Goal: Task Accomplishment & Management: Complete application form

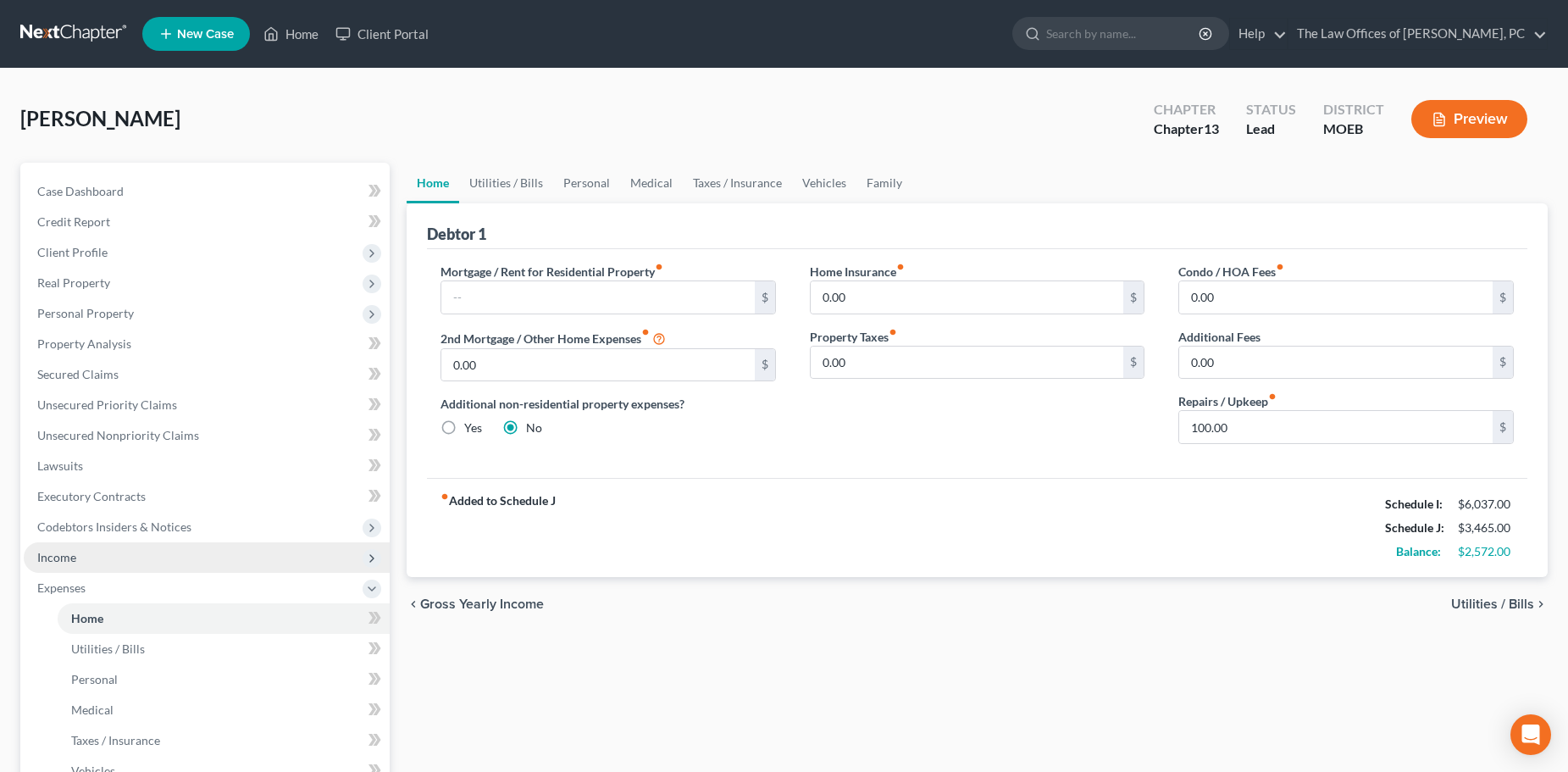
click at [73, 566] on span "Income" at bounding box center [207, 558] width 366 height 31
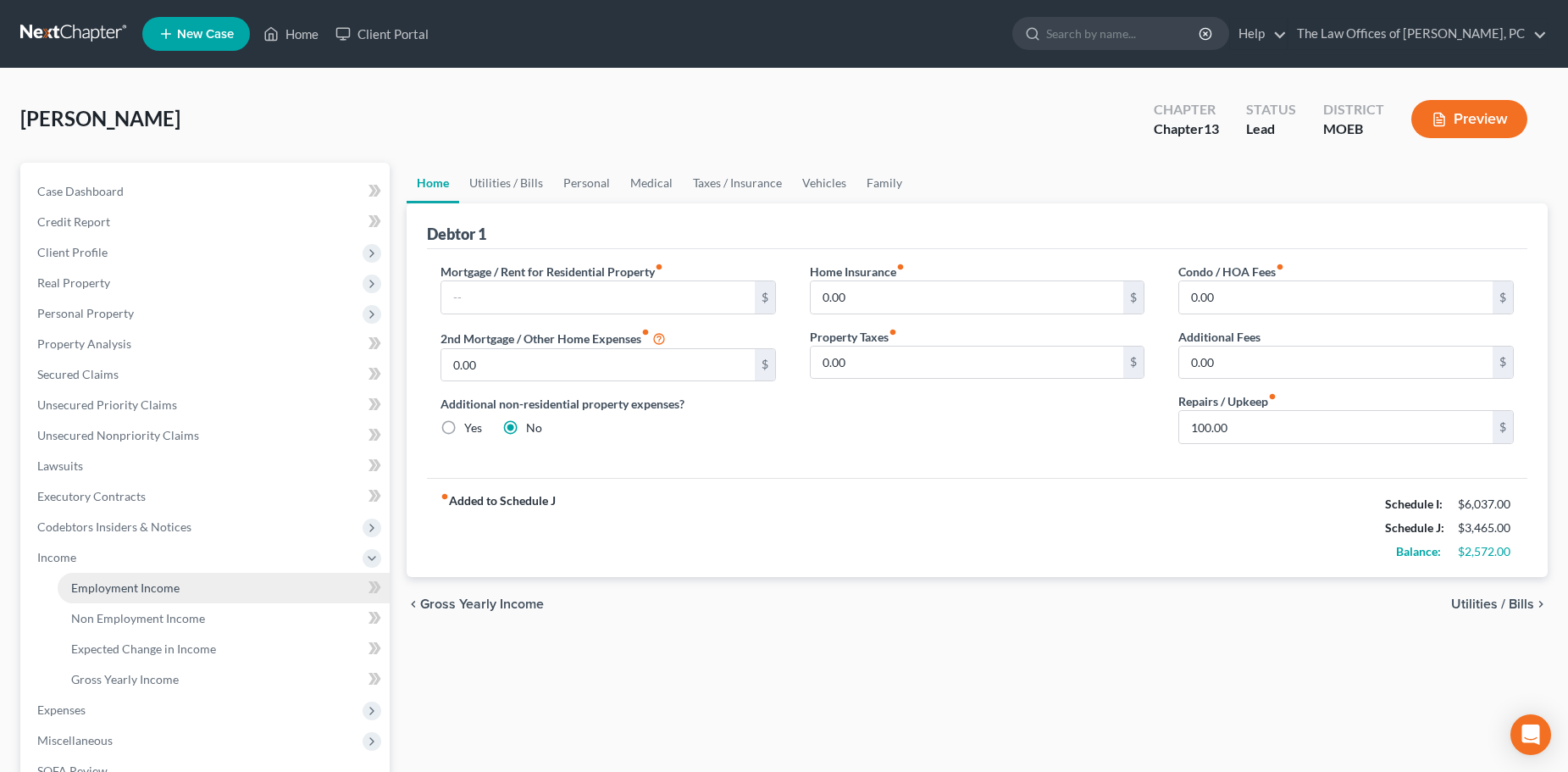
click at [140, 583] on span "Employment Income" at bounding box center [125, 587] width 108 height 15
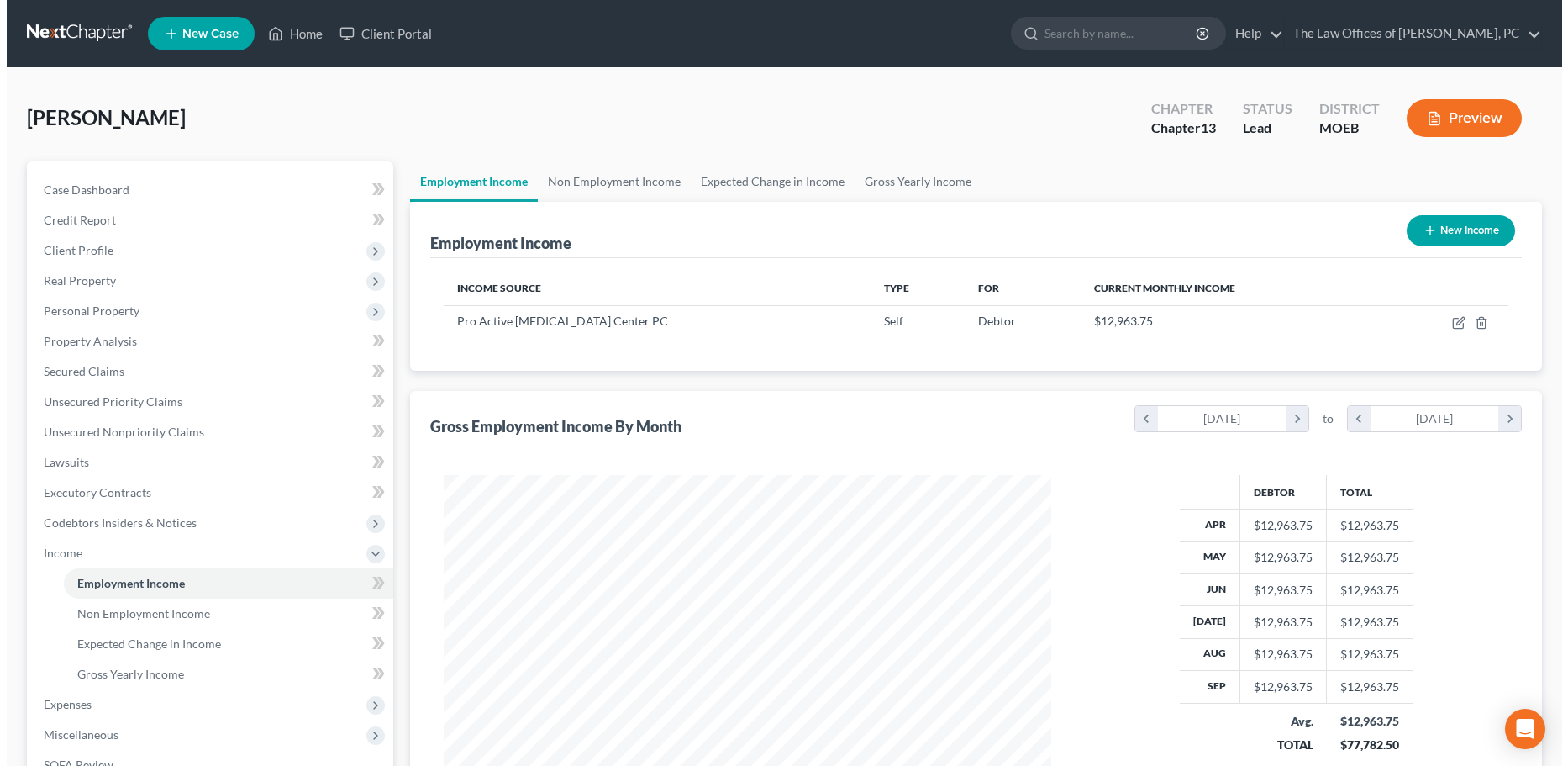
scroll to position [304, 641]
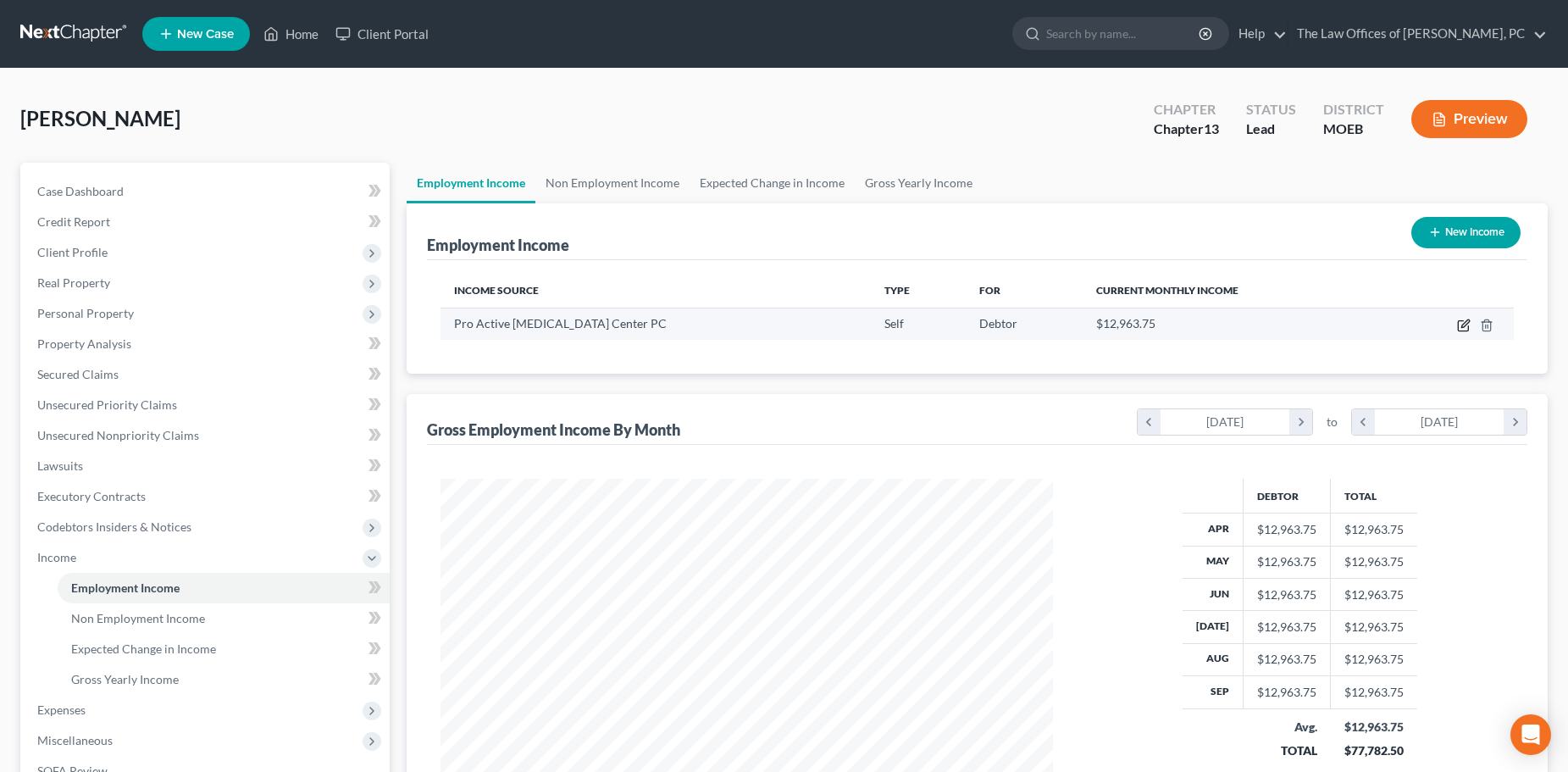
click at [1462, 323] on icon "button" at bounding box center [1464, 325] width 14 height 14
select select "1"
select select "26"
select select "0"
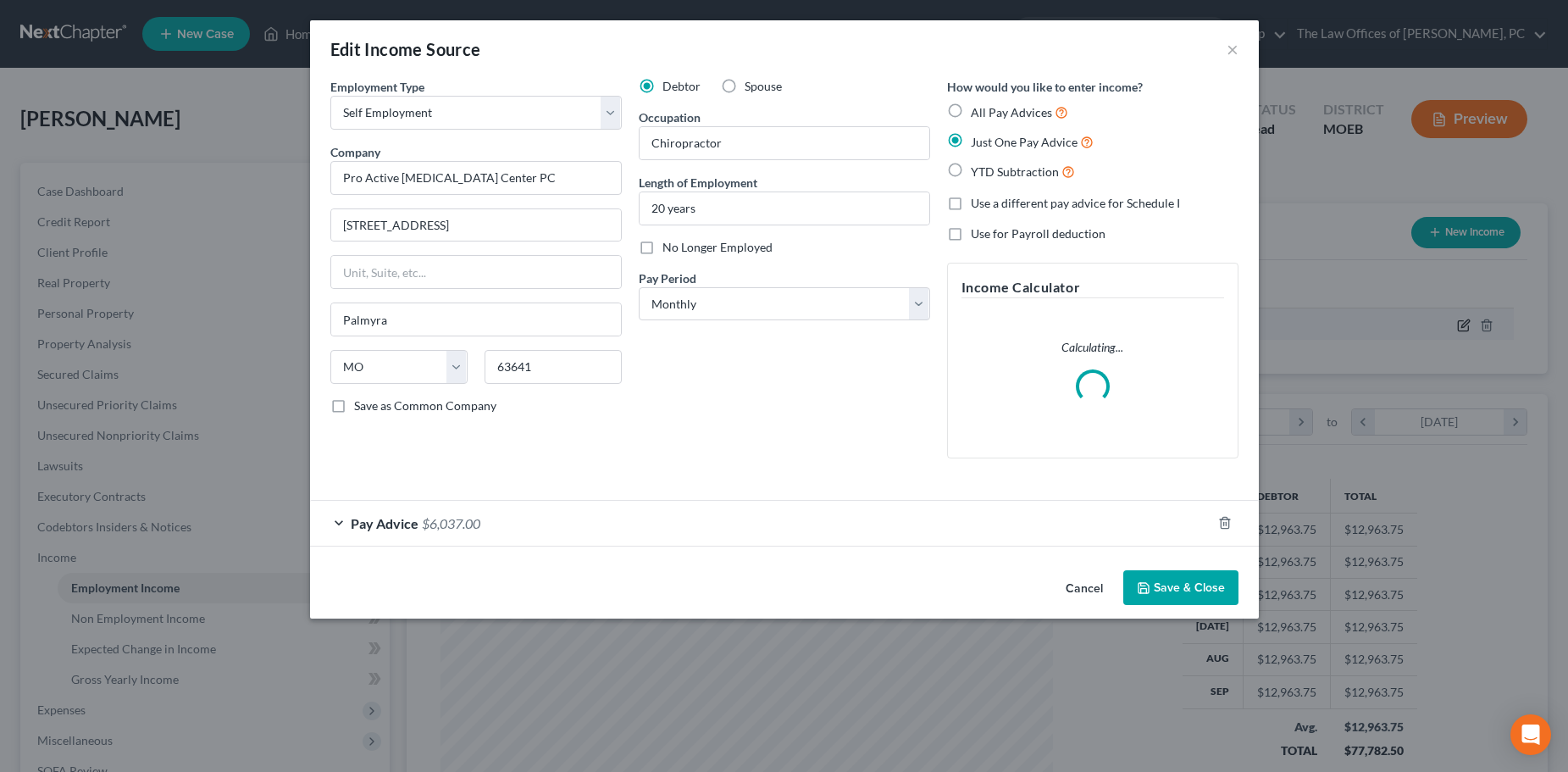
scroll to position [308, 651]
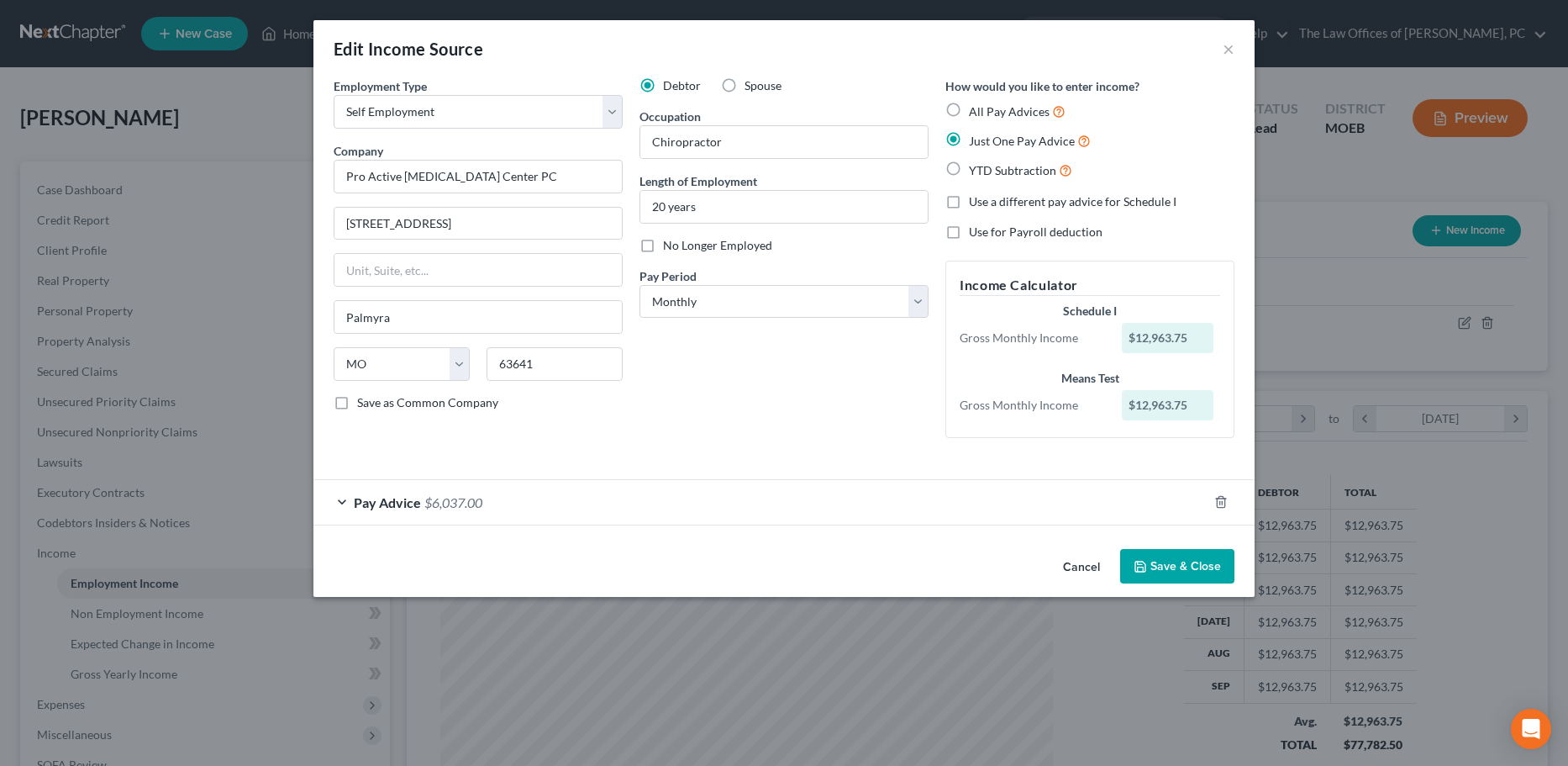
click at [474, 499] on span "$6,037.00" at bounding box center [453, 502] width 58 height 16
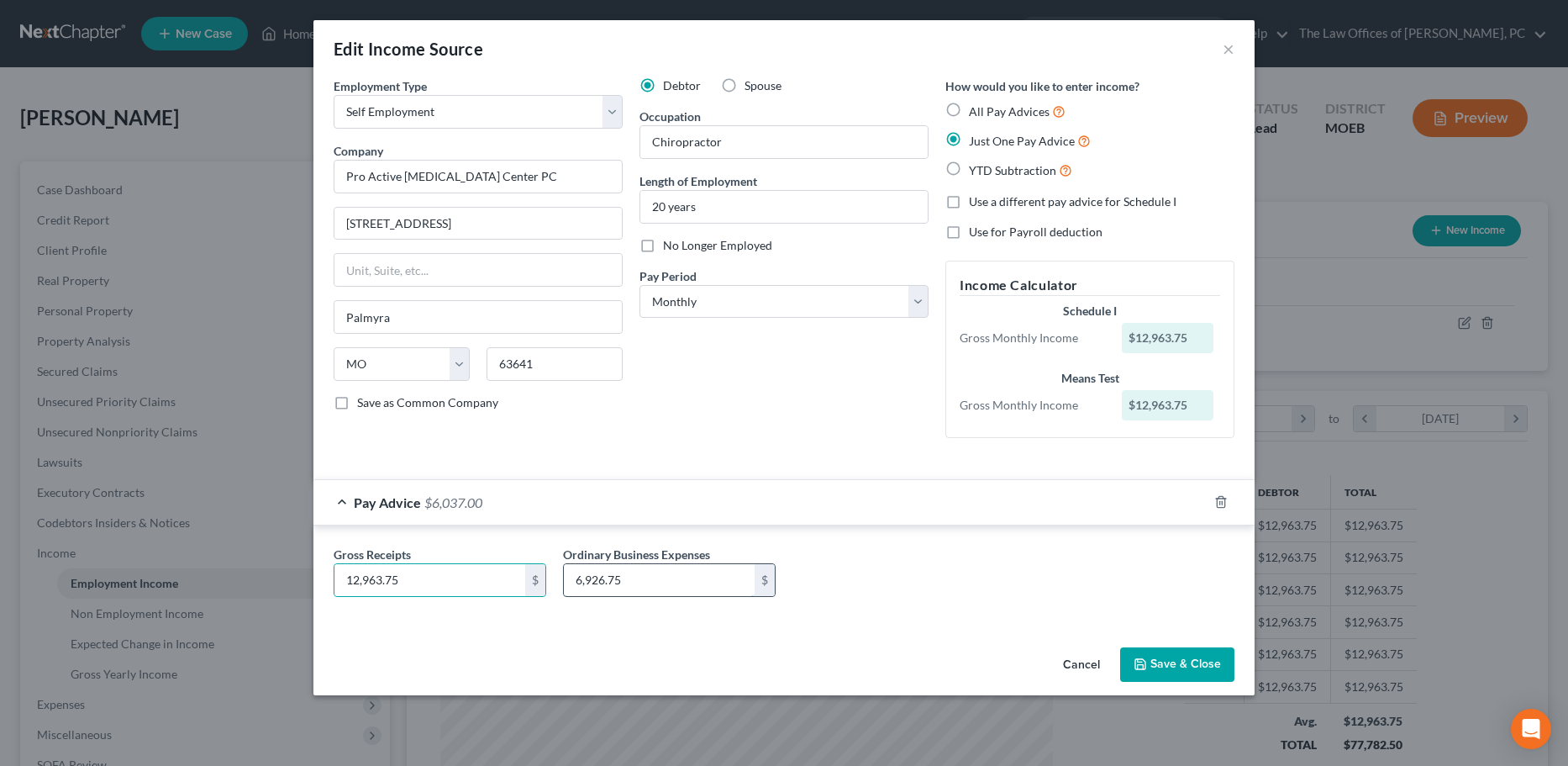
click at [687, 589] on input "6,926.75" at bounding box center [659, 580] width 191 height 32
click at [638, 579] on input "6,926.75" at bounding box center [659, 580] width 191 height 32
type input "8,327.11"
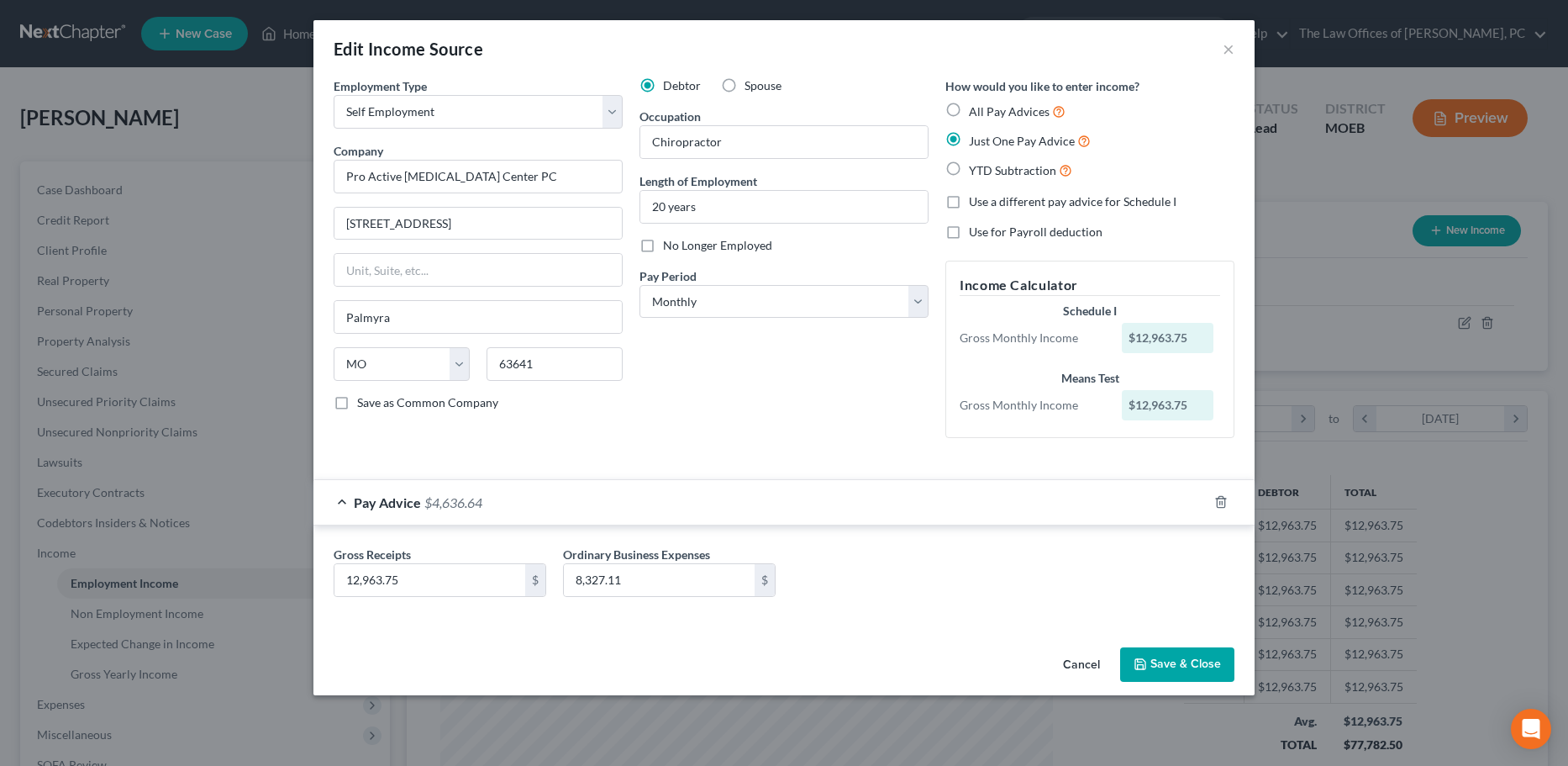
click at [1228, 662] on button "Save & Close" at bounding box center [1177, 664] width 114 height 35
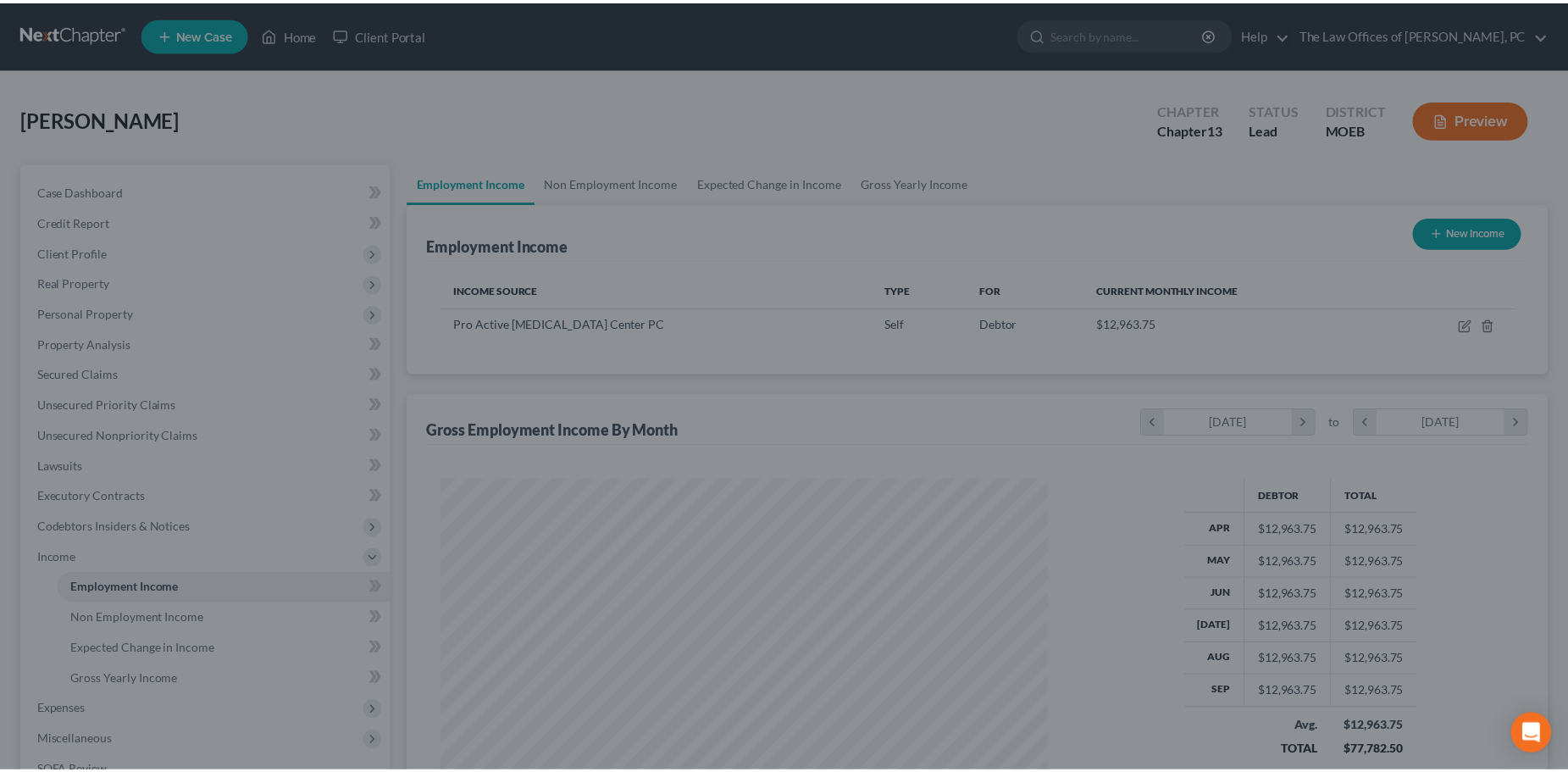
scroll to position [846796, 846446]
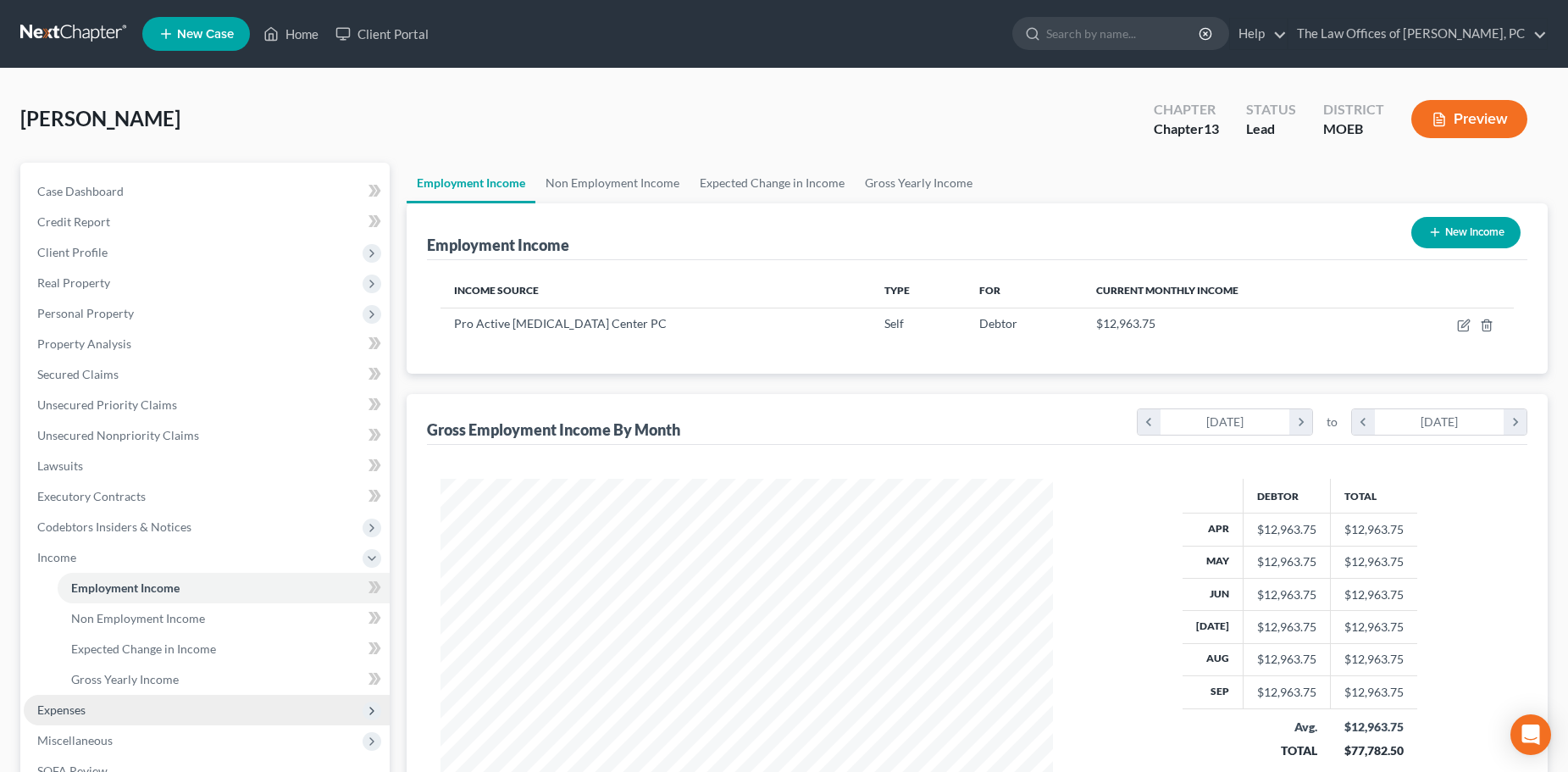
click at [93, 715] on span "Expenses" at bounding box center [207, 710] width 366 height 31
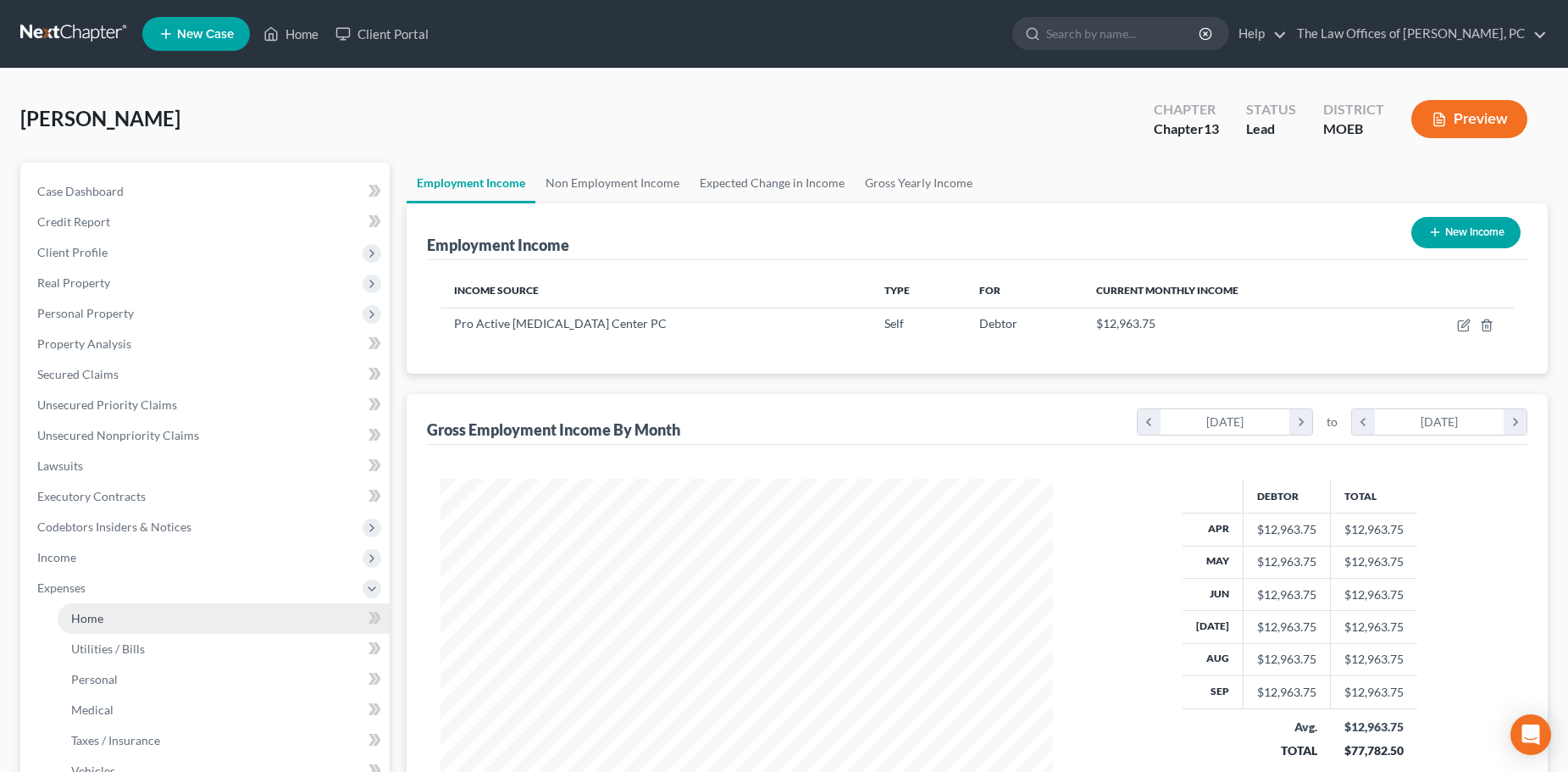
click at [104, 612] on link "Home" at bounding box center [223, 618] width 332 height 31
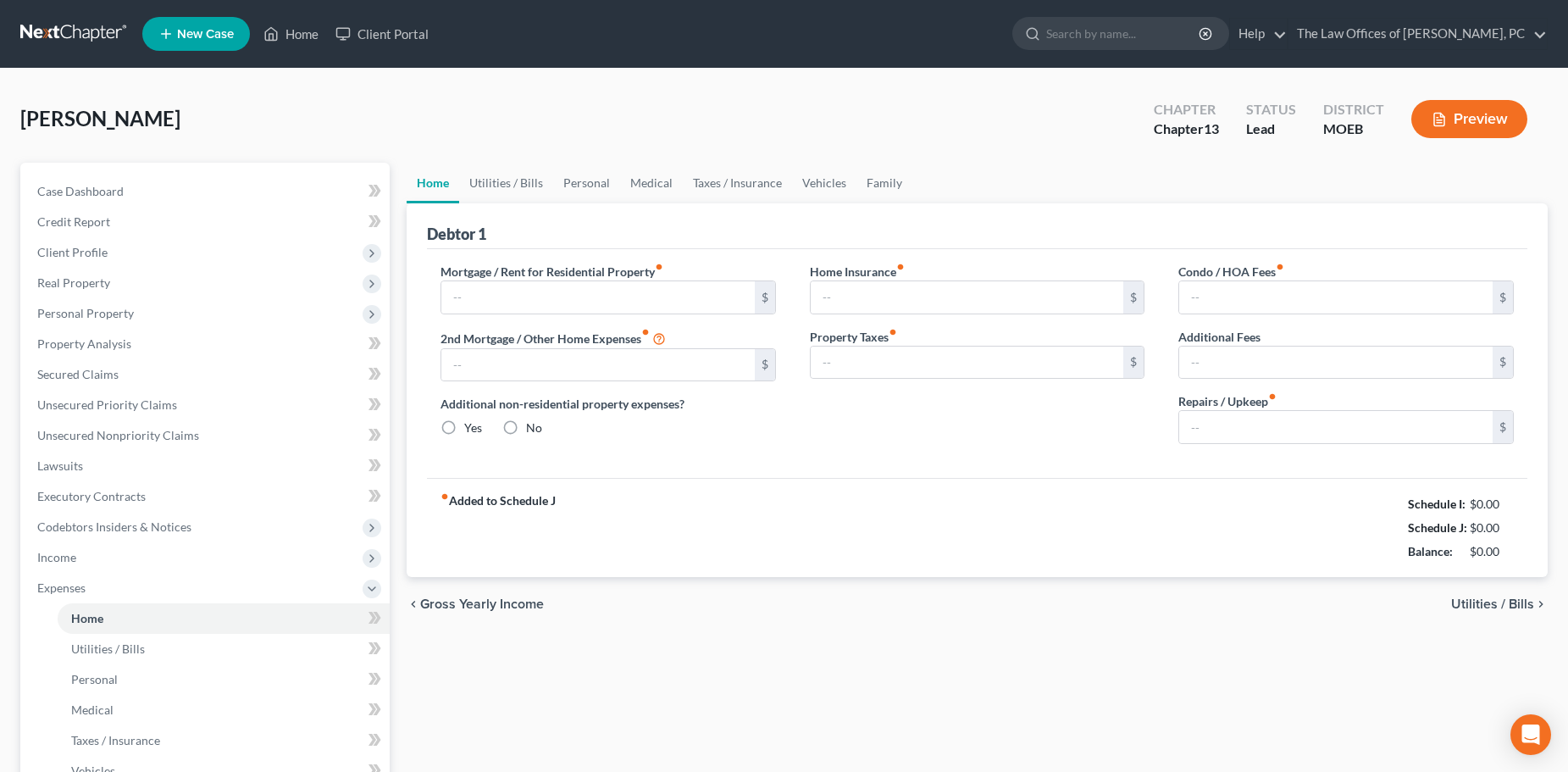
type input "0.00"
radio input "true"
type input "0.00"
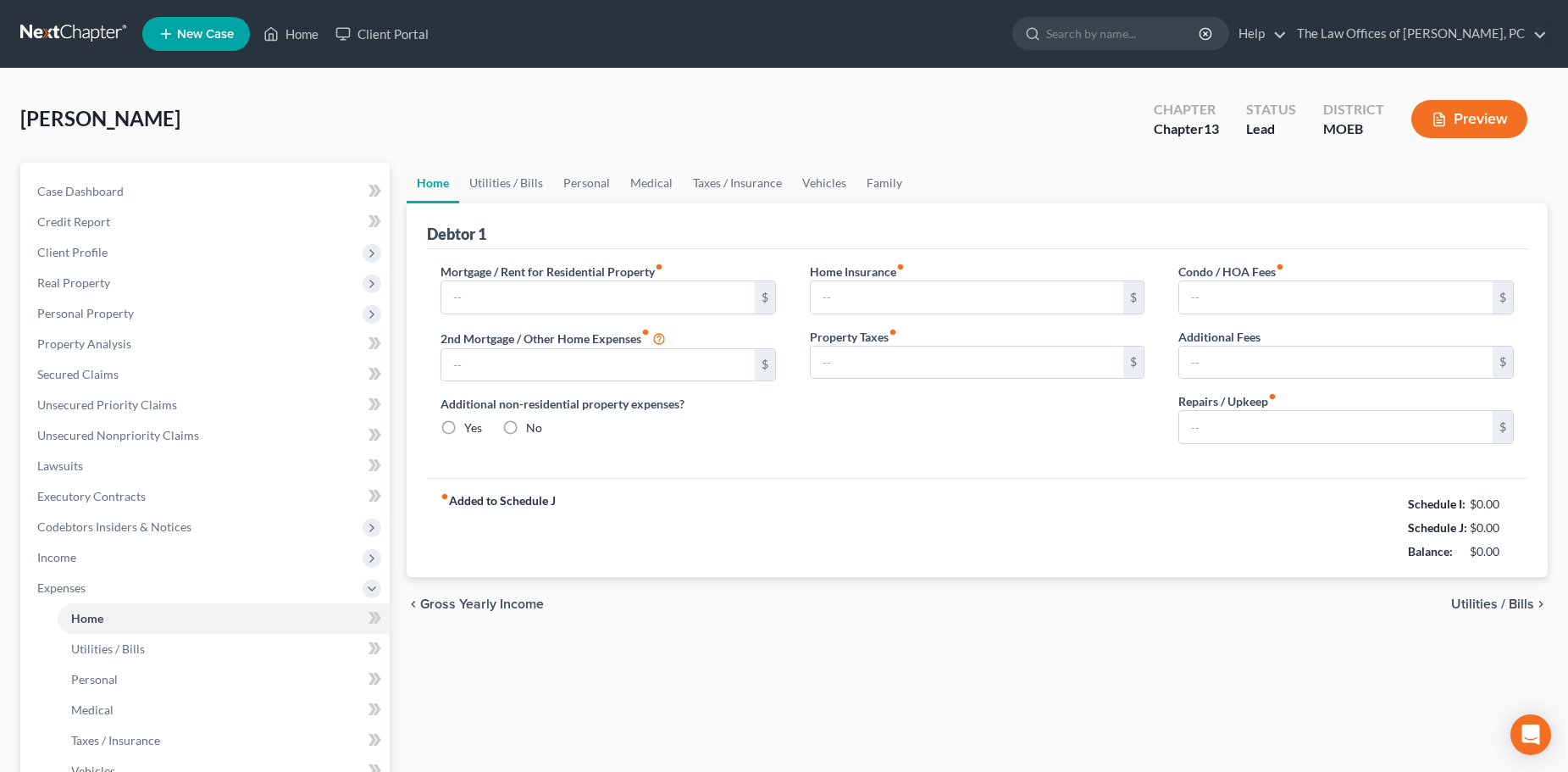
type input "0.00"
click at [1276, 425] on input "100.00" at bounding box center [1336, 427] width 313 height 33
click at [951, 460] on div "Mortgage / Rent for Residential Property fiber_manual_record $ 2nd Mortgage / O…" at bounding box center [977, 363] width 1101 height 229
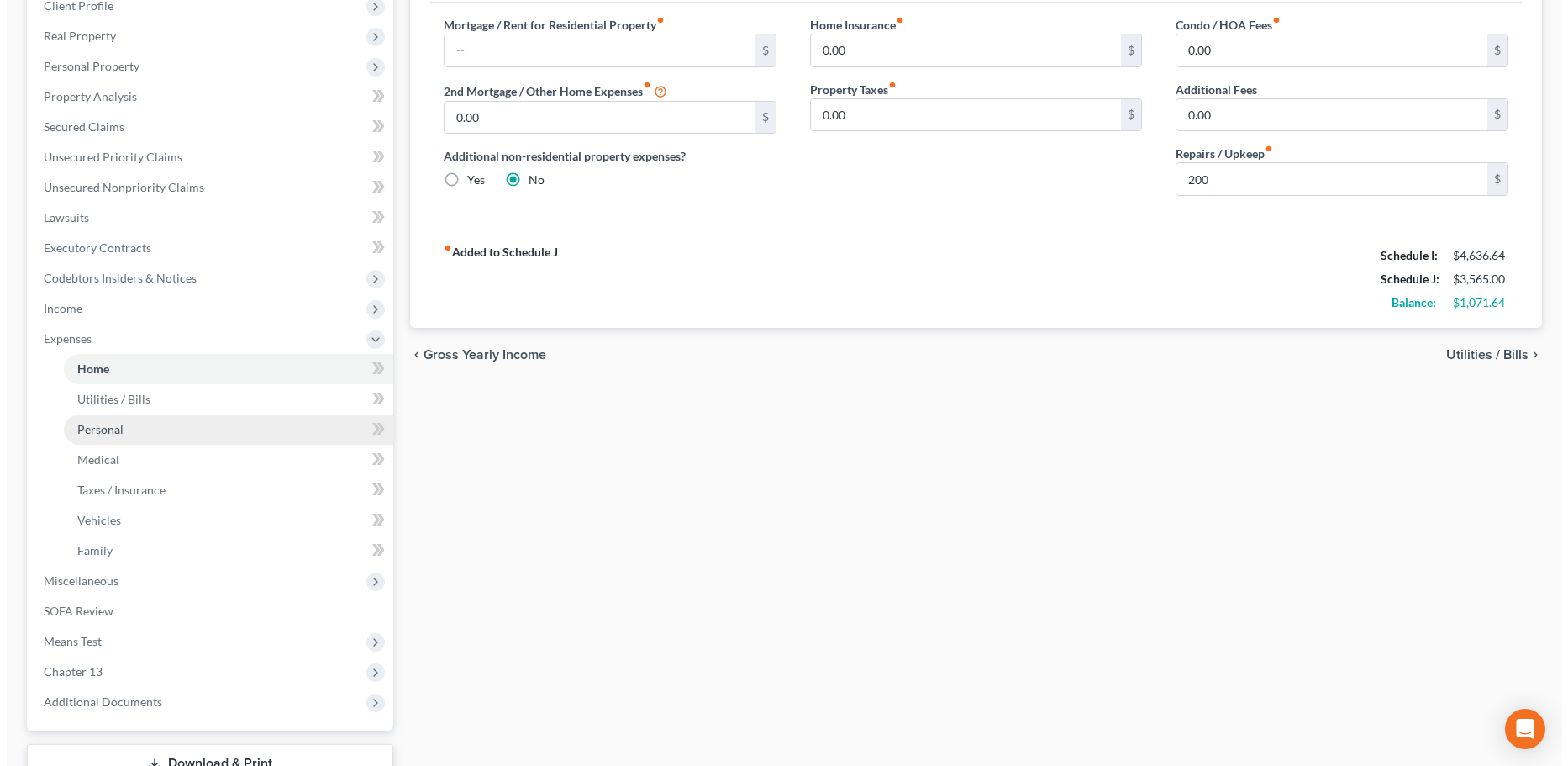
scroll to position [252, 0]
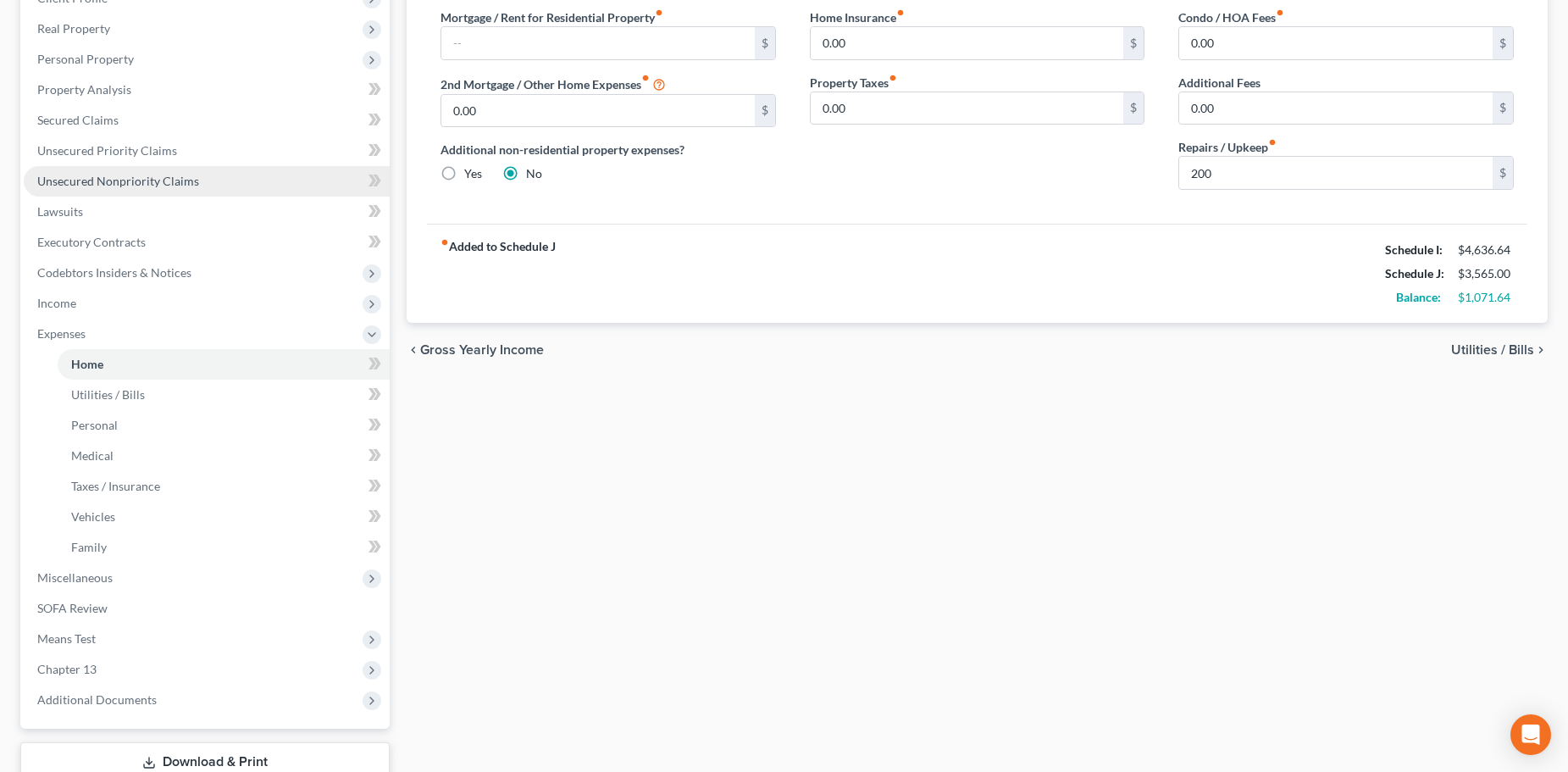
click at [82, 189] on link "Unsecured Nonpriority Claims" at bounding box center [207, 182] width 366 height 31
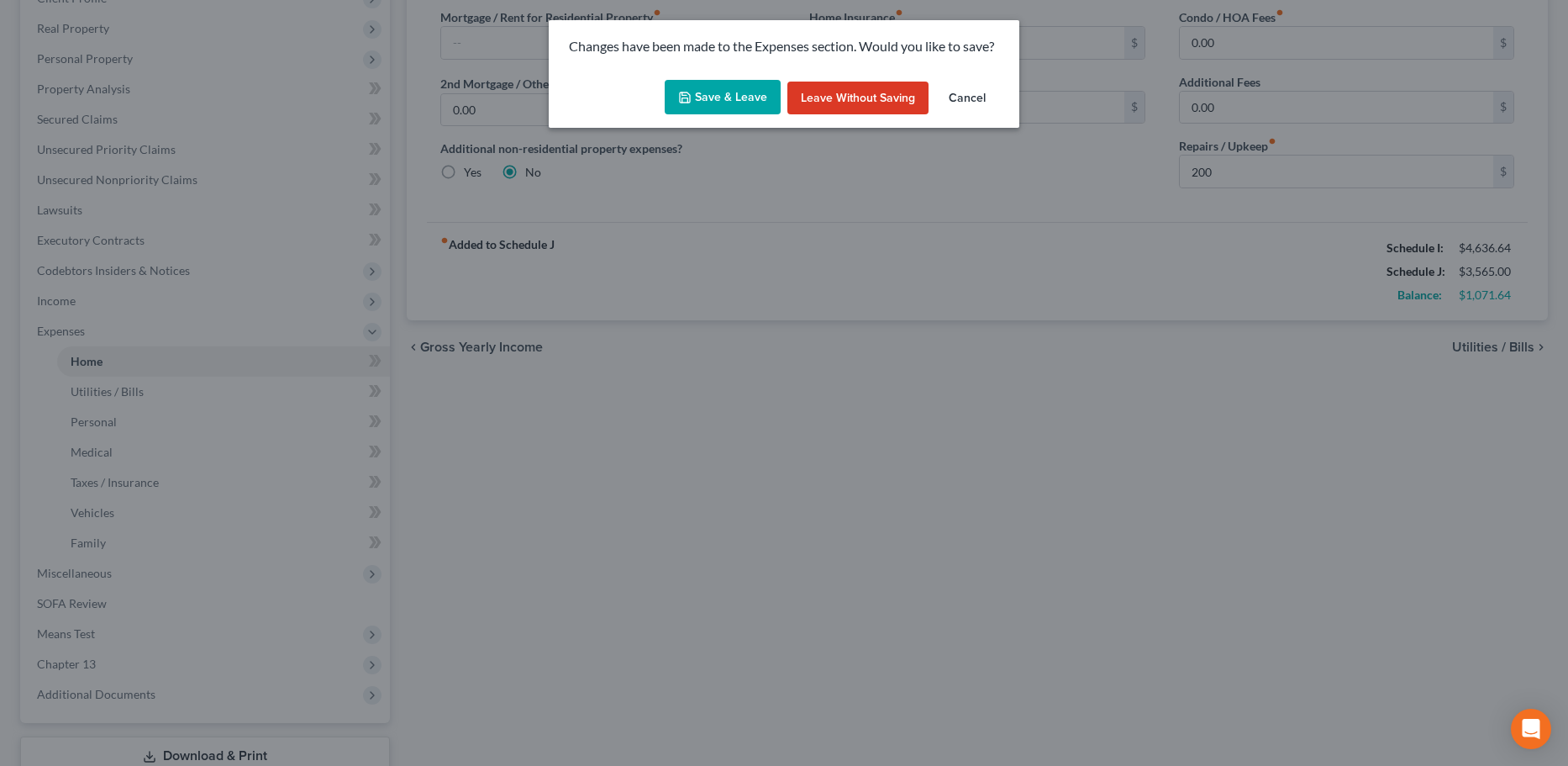
click at [739, 100] on button "Save & Leave" at bounding box center [722, 97] width 116 height 35
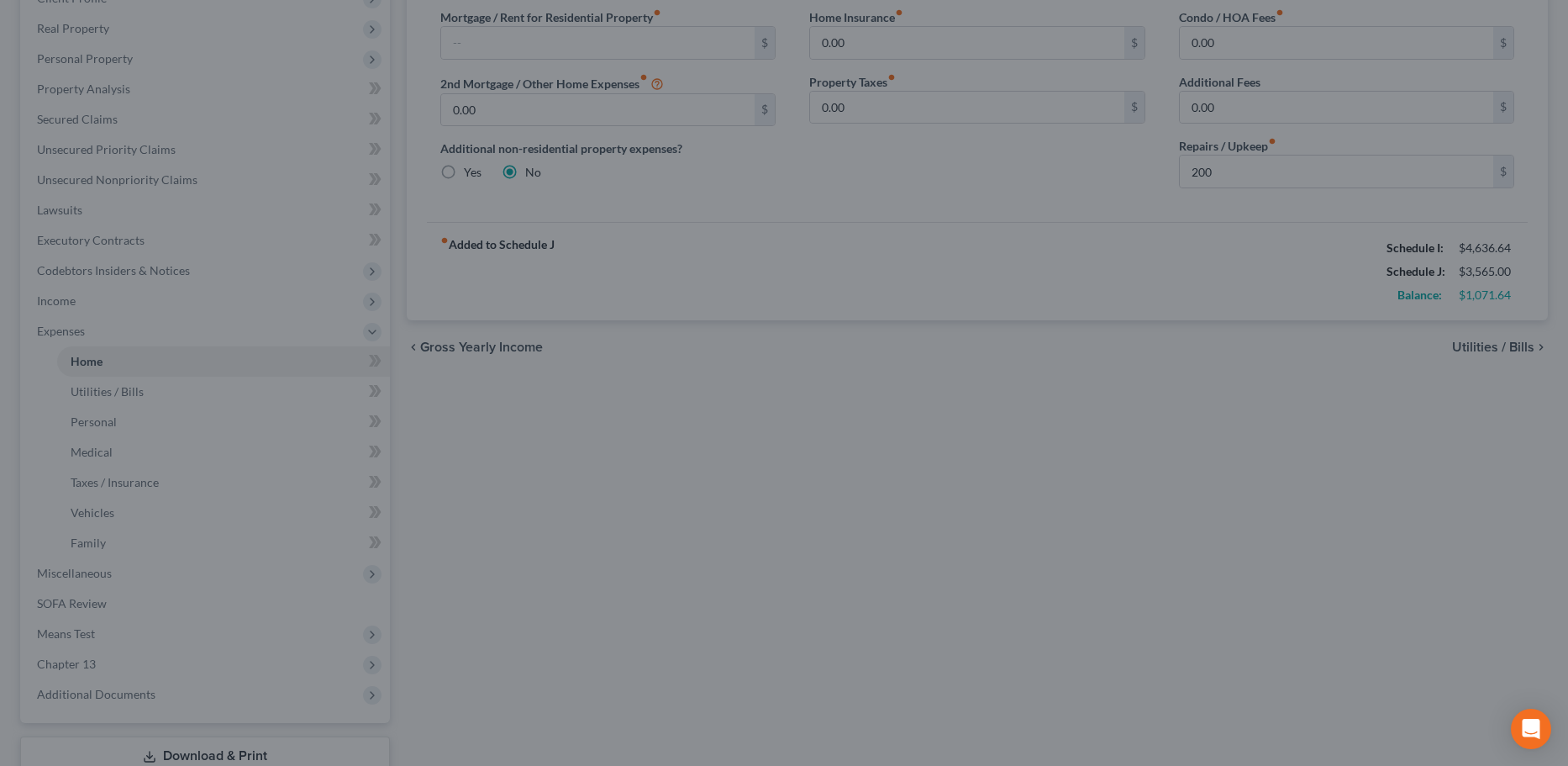
type input "200.00"
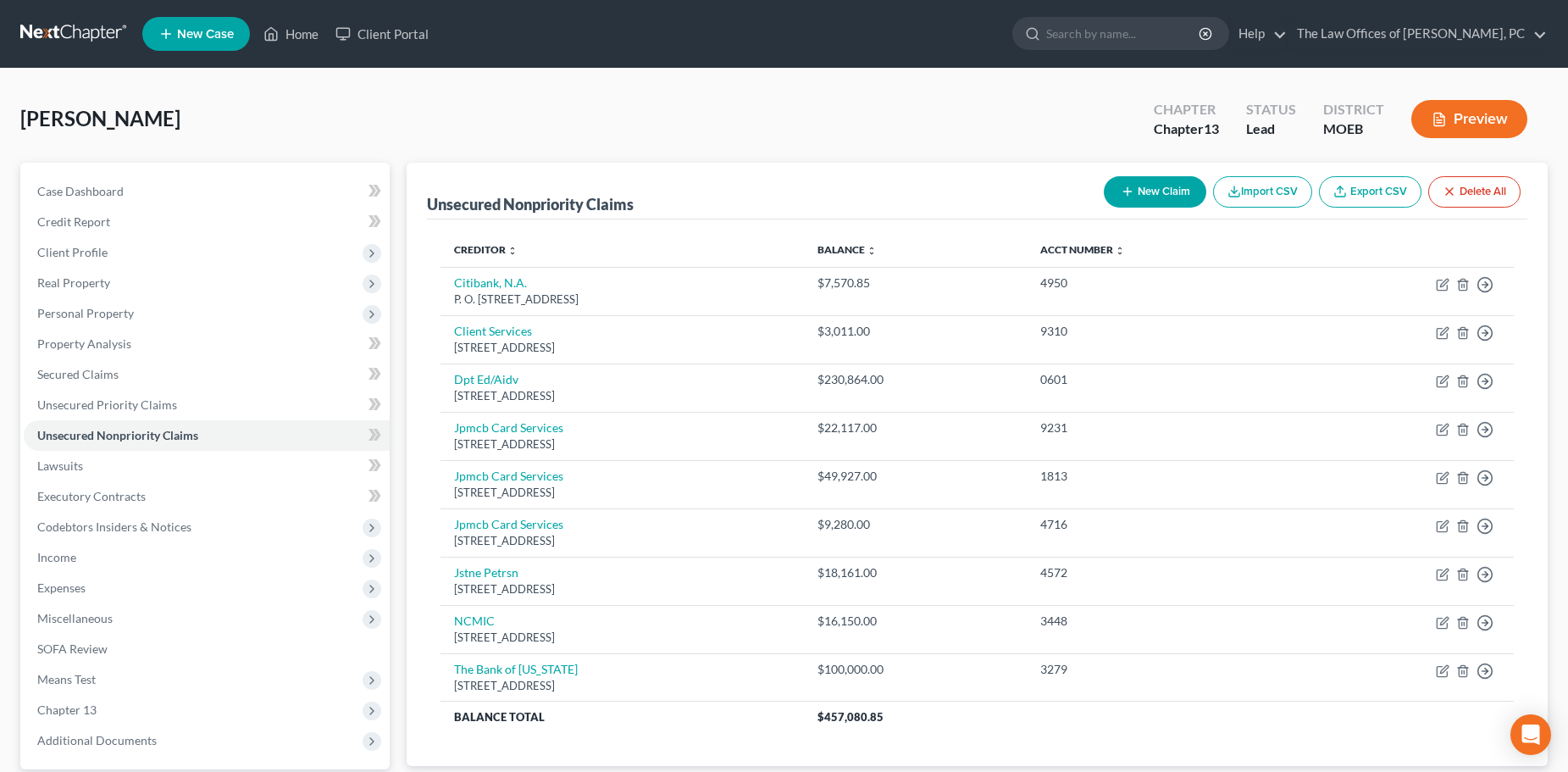
click at [1168, 179] on button "New Claim" at bounding box center [1155, 191] width 102 height 32
select select "0"
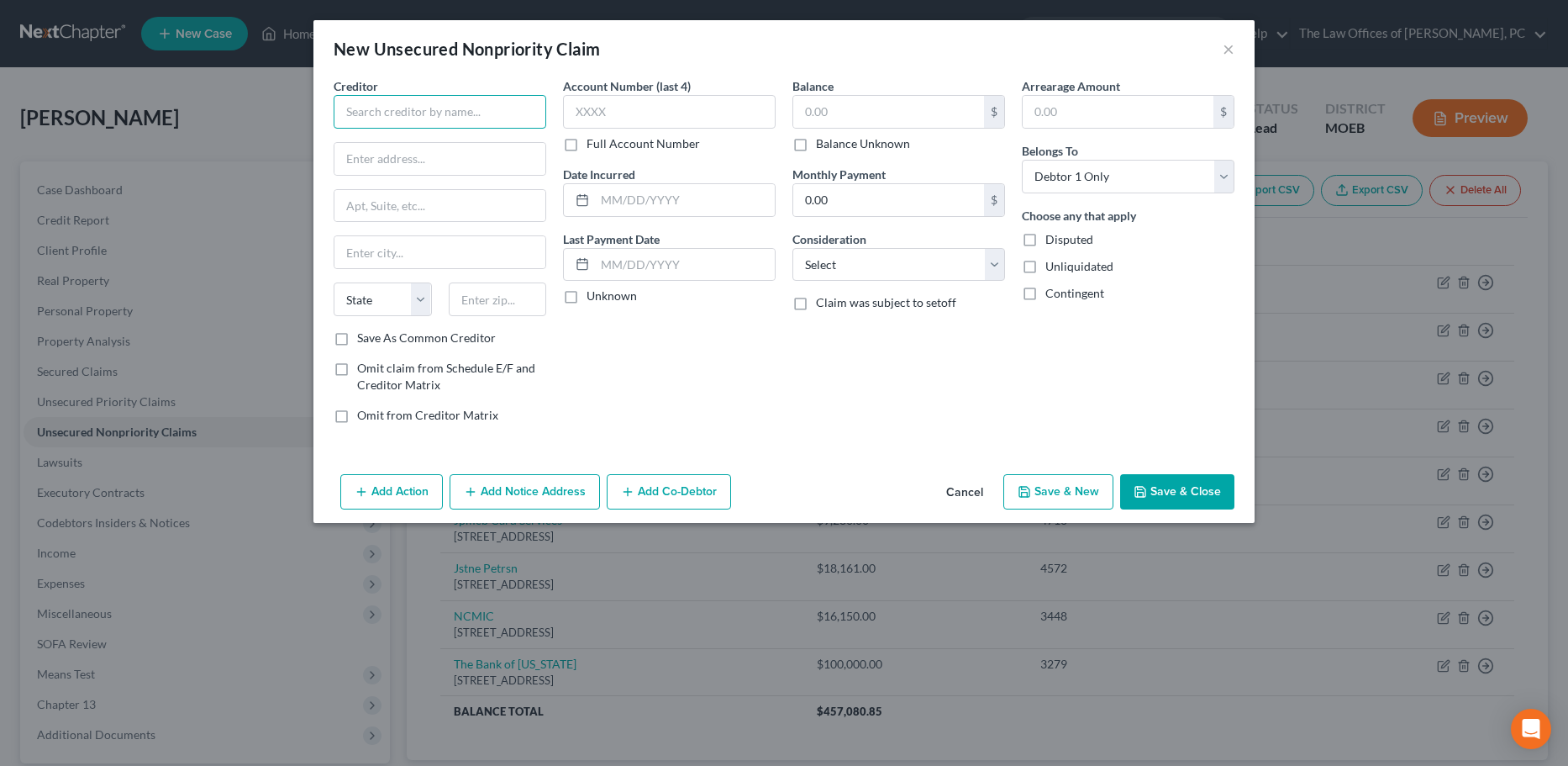
click at [429, 107] on input "text" at bounding box center [440, 112] width 213 height 34
type input "NCMIC Laser"
type input "14001 University Ave"
type input "50325"
click at [821, 113] on input "text" at bounding box center [888, 112] width 191 height 32
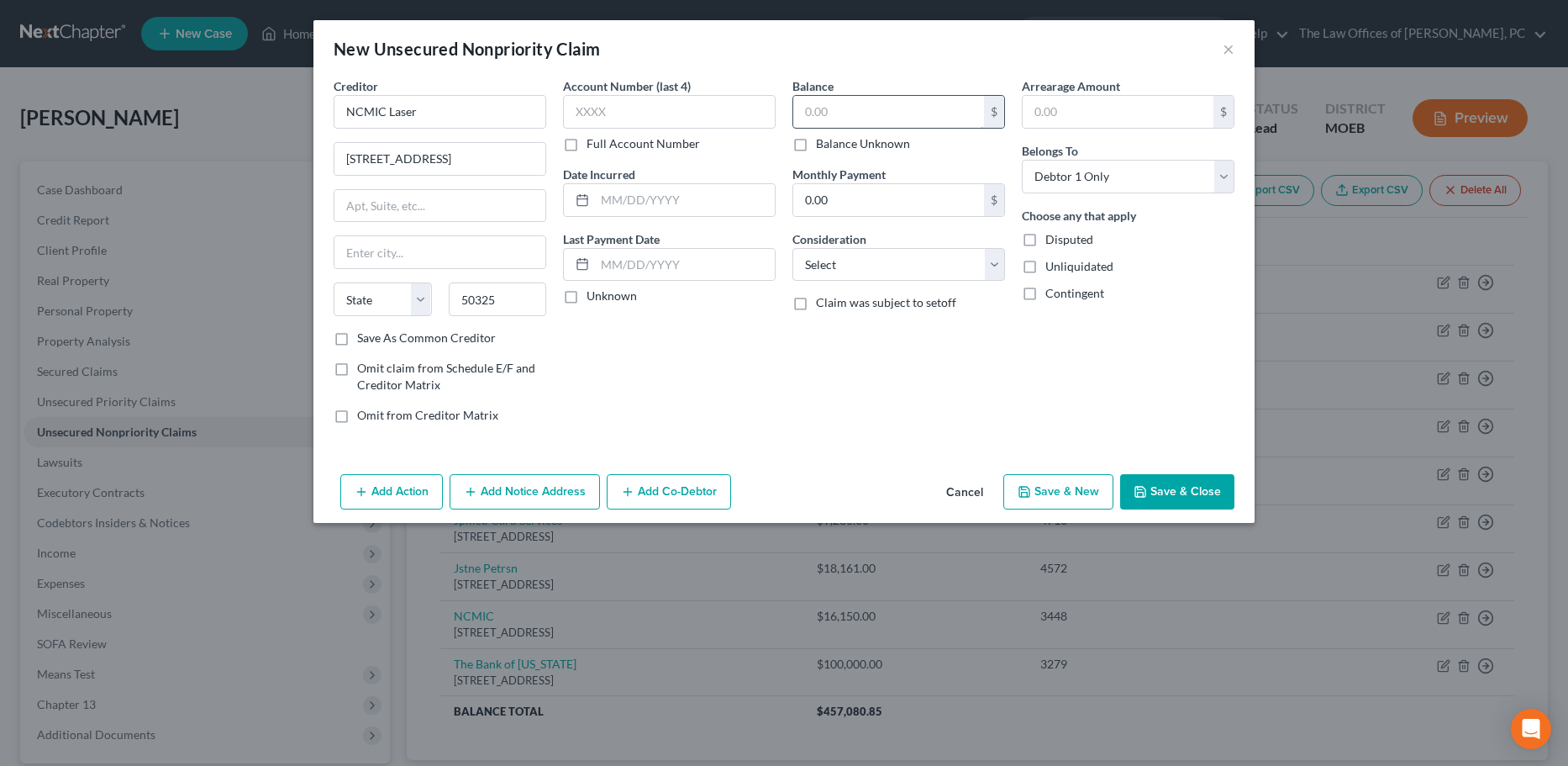
type input "Clive"
select select "16"
type input "16,105"
click at [630, 196] on input "text" at bounding box center [684, 200] width 180 height 32
type input "2024"
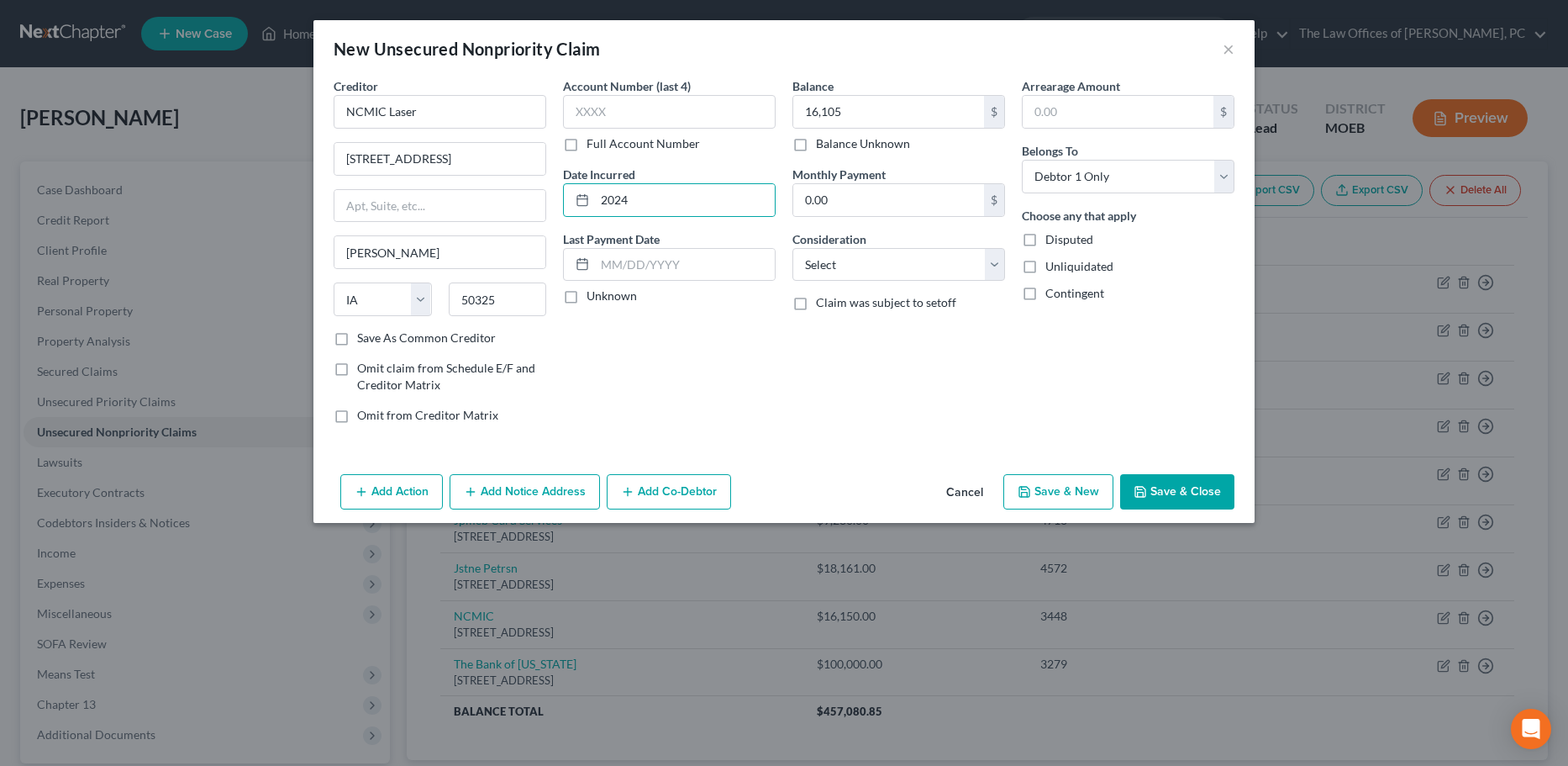
click at [1189, 492] on button "Save & Close" at bounding box center [1177, 491] width 114 height 35
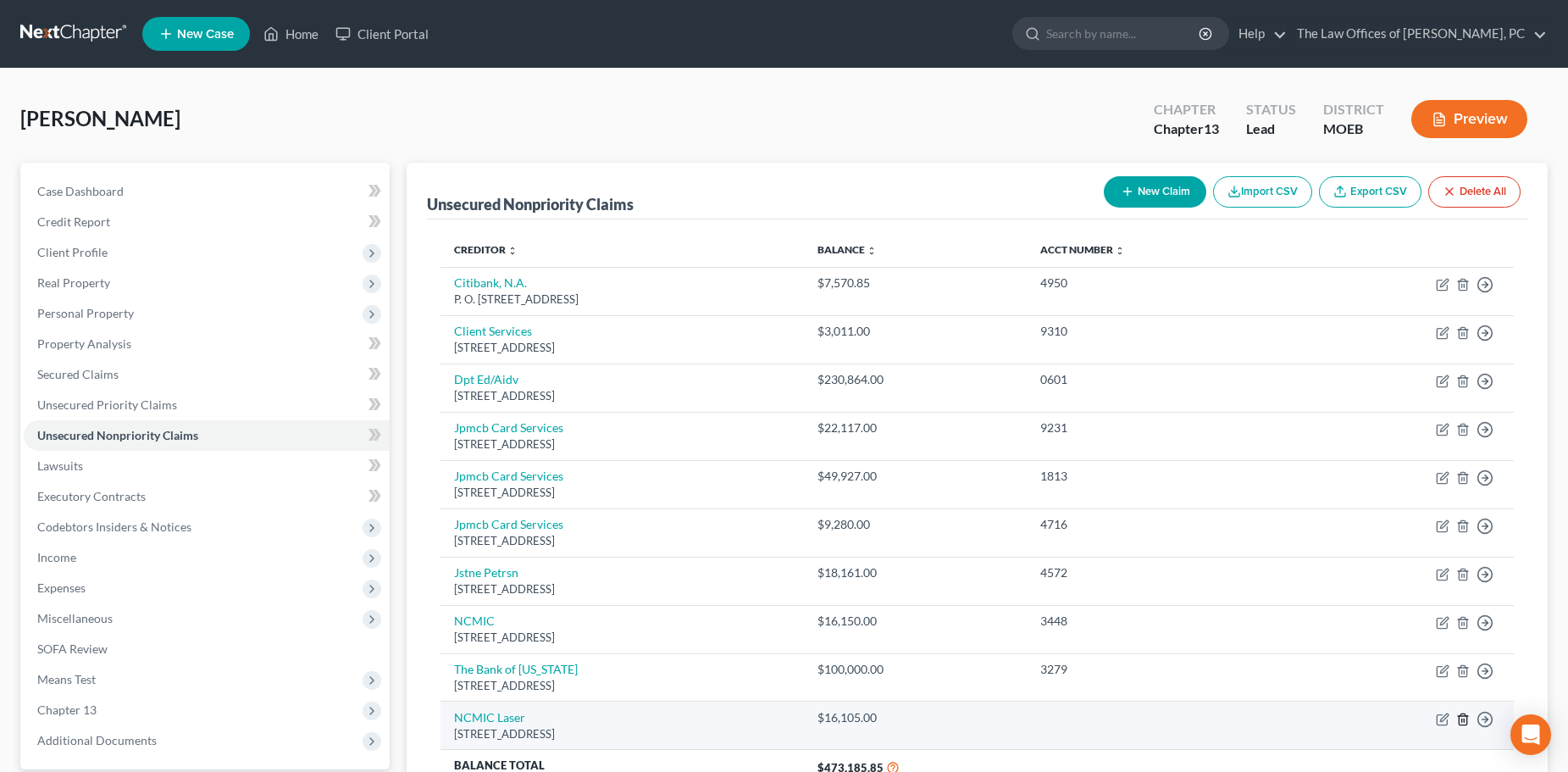
click at [1463, 715] on polyline "button" at bounding box center [1463, 715] width 10 height 0
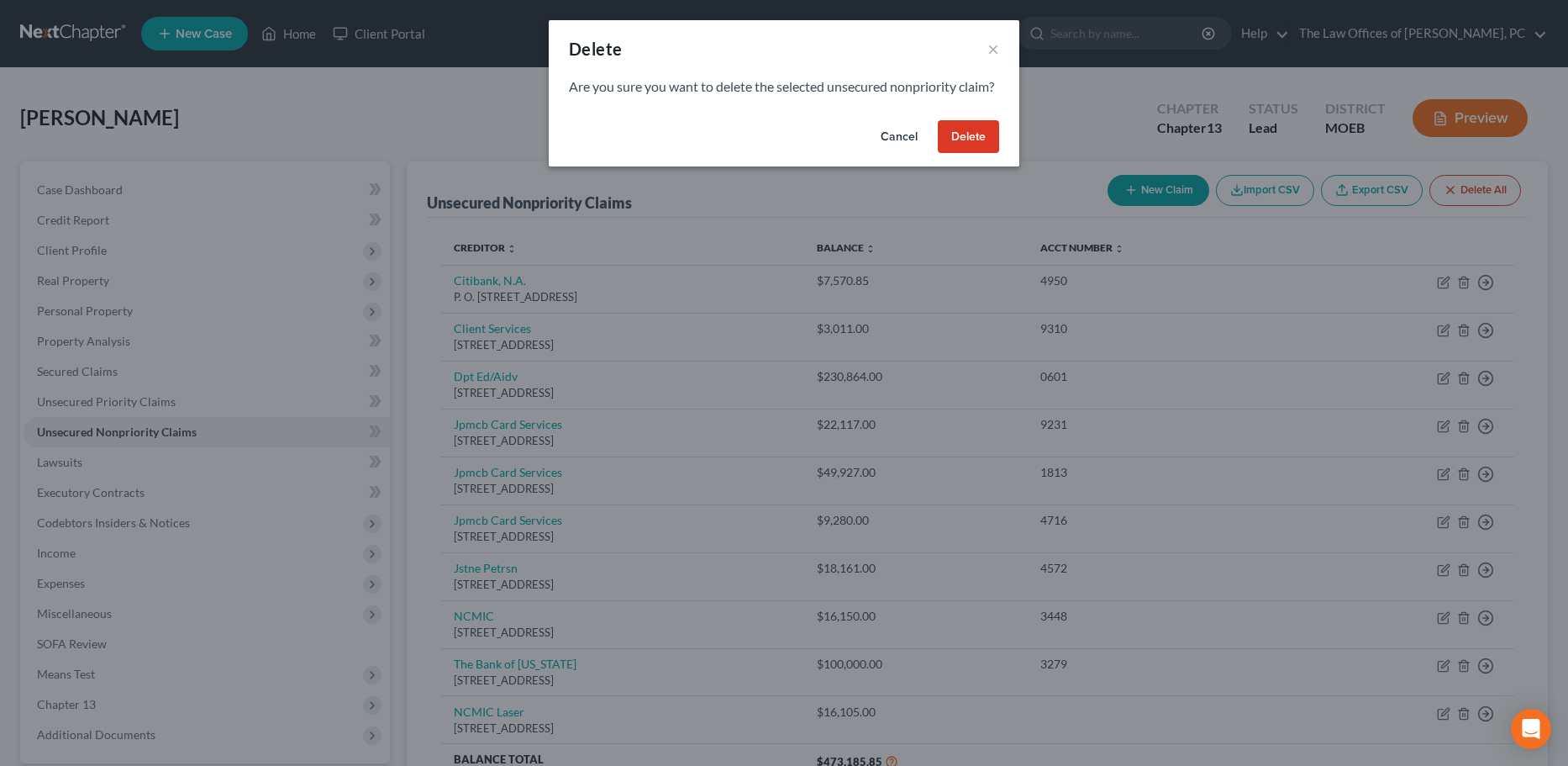
click at [964, 154] on button "Delete" at bounding box center [968, 137] width 61 height 34
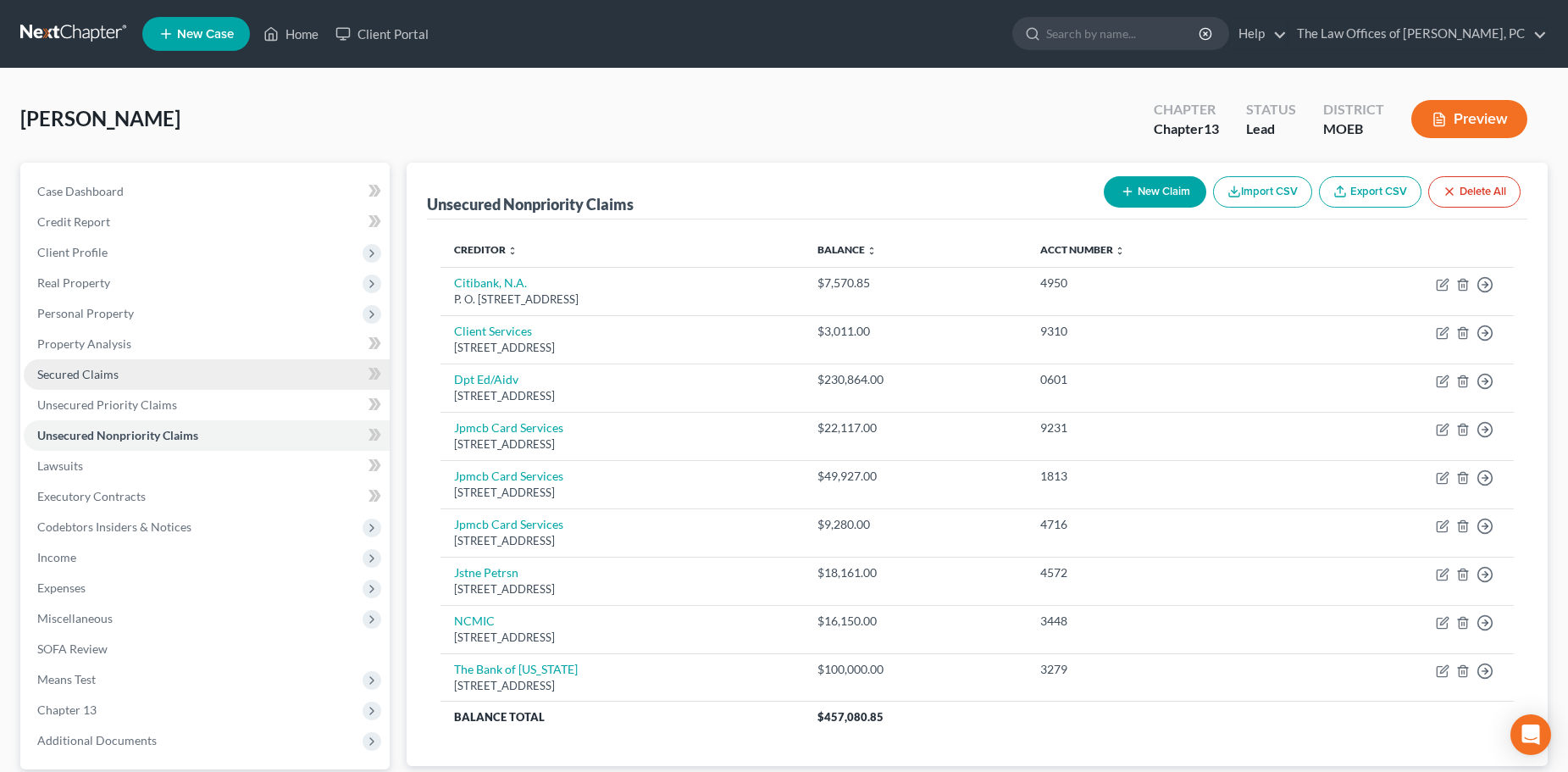
click at [100, 378] on span "Secured Claims" at bounding box center [77, 374] width 81 height 15
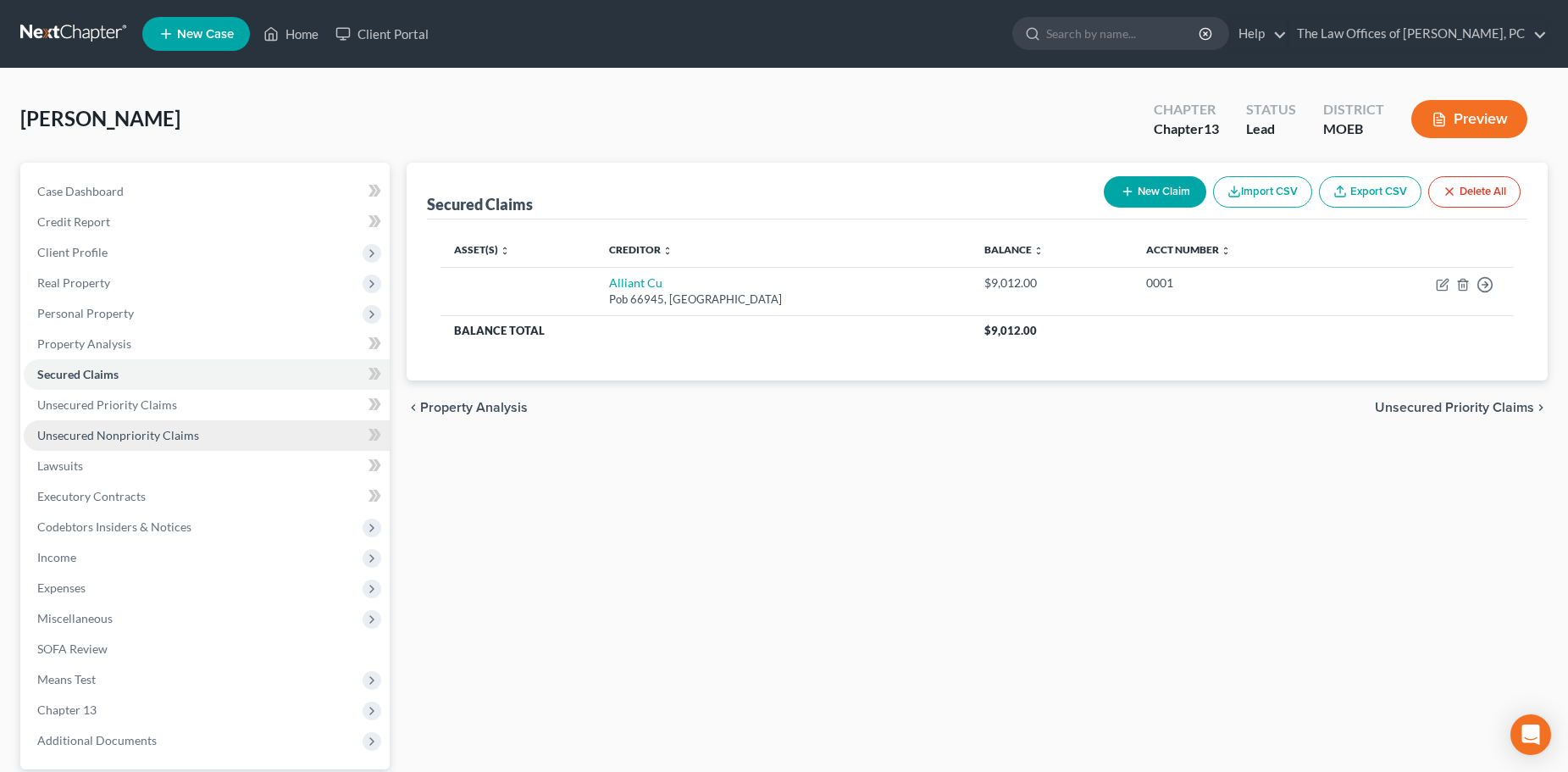
click at [97, 431] on span "Unsecured Nonpriority Claims" at bounding box center [118, 435] width 162 height 15
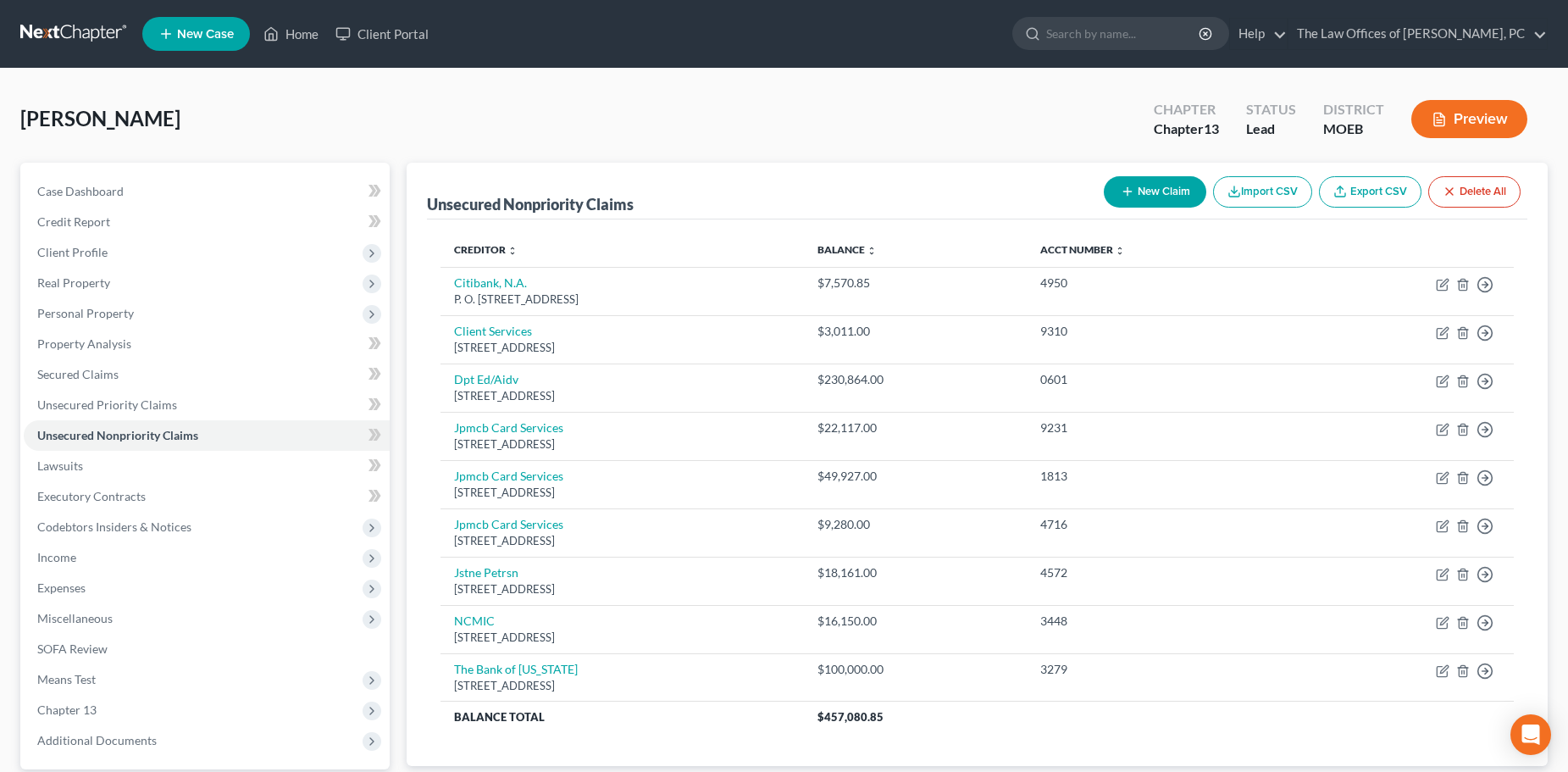
click at [1142, 202] on button "New Claim" at bounding box center [1155, 191] width 102 height 32
select select "0"
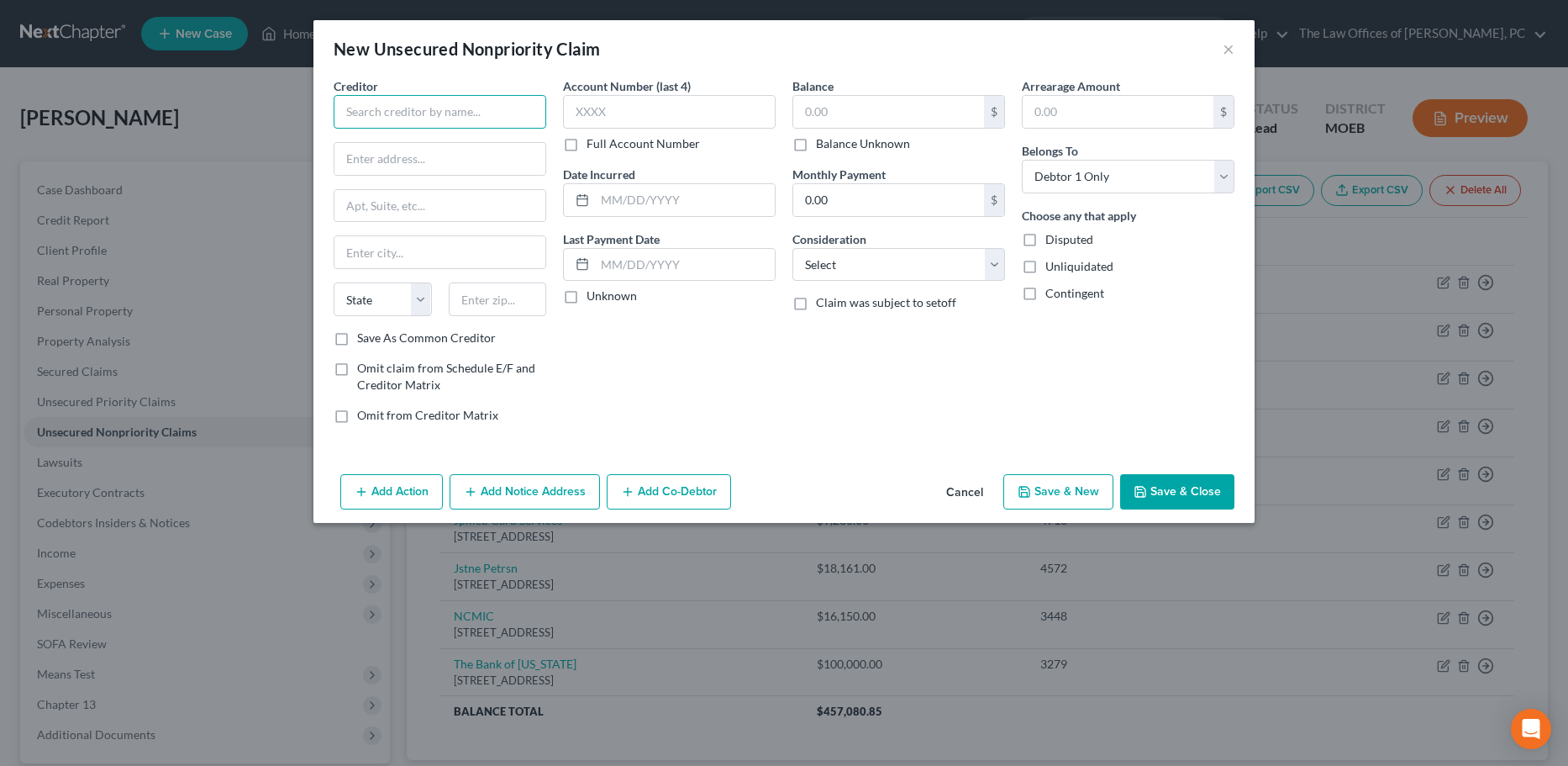
click at [421, 111] on input "text" at bounding box center [440, 112] width 213 height 34
click at [373, 100] on input "text" at bounding box center [440, 112] width 213 height 34
type input "Chirotouch"
type input "9265 Sky Park Ct"
type input "63123"
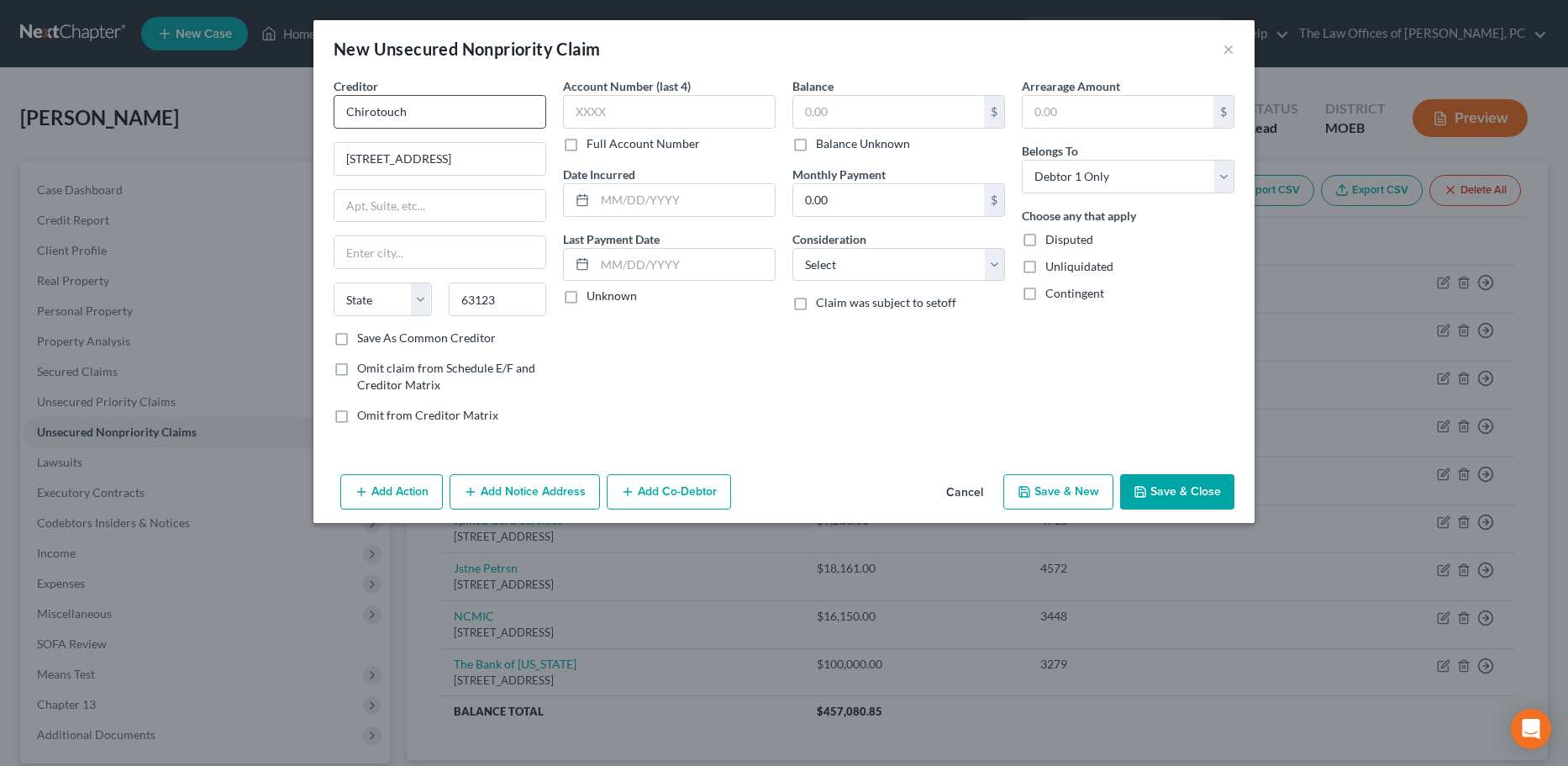
type input "Saint Louis"
select select "26"
drag, startPoint x: 466, startPoint y: 305, endPoint x: 315, endPoint y: 305, distance: 151.0
click at [322, 305] on div "Creditor * Chirotouch 9265 Sky Park Ct Saint Louis State AL AK AR AZ CA CO CT D…" at bounding box center [784, 272] width 941 height 390
type input "93123"
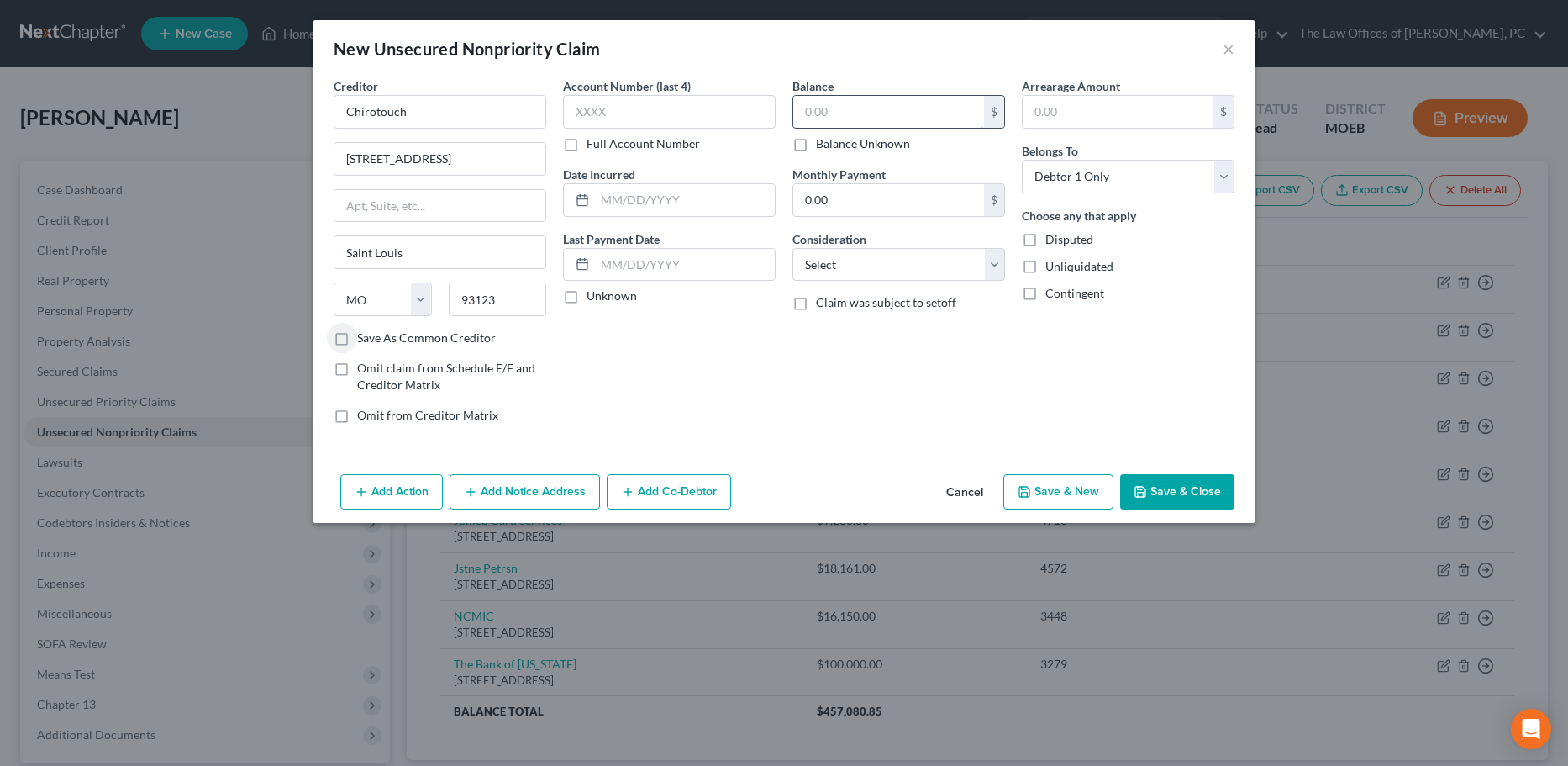
click at [828, 110] on input "text" at bounding box center [888, 112] width 191 height 32
type input "2,500"
click at [489, 313] on input "93123" at bounding box center [498, 300] width 99 height 34
click at [419, 262] on input "Saint Louis" at bounding box center [440, 253] width 211 height 32
type input "92123"
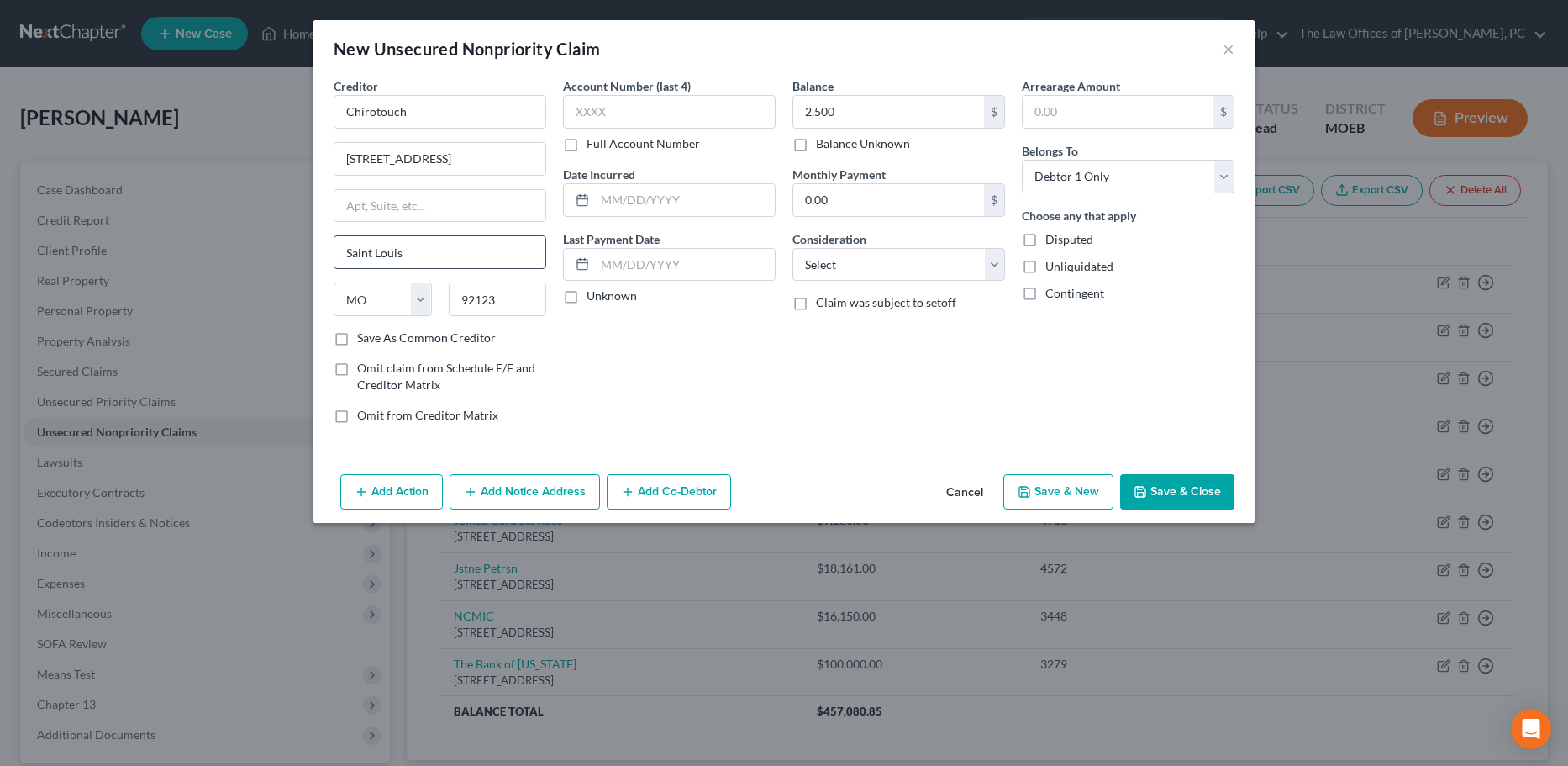
type input "San Diego"
select select "4"
click at [1185, 493] on button "Save & Close" at bounding box center [1177, 491] width 114 height 35
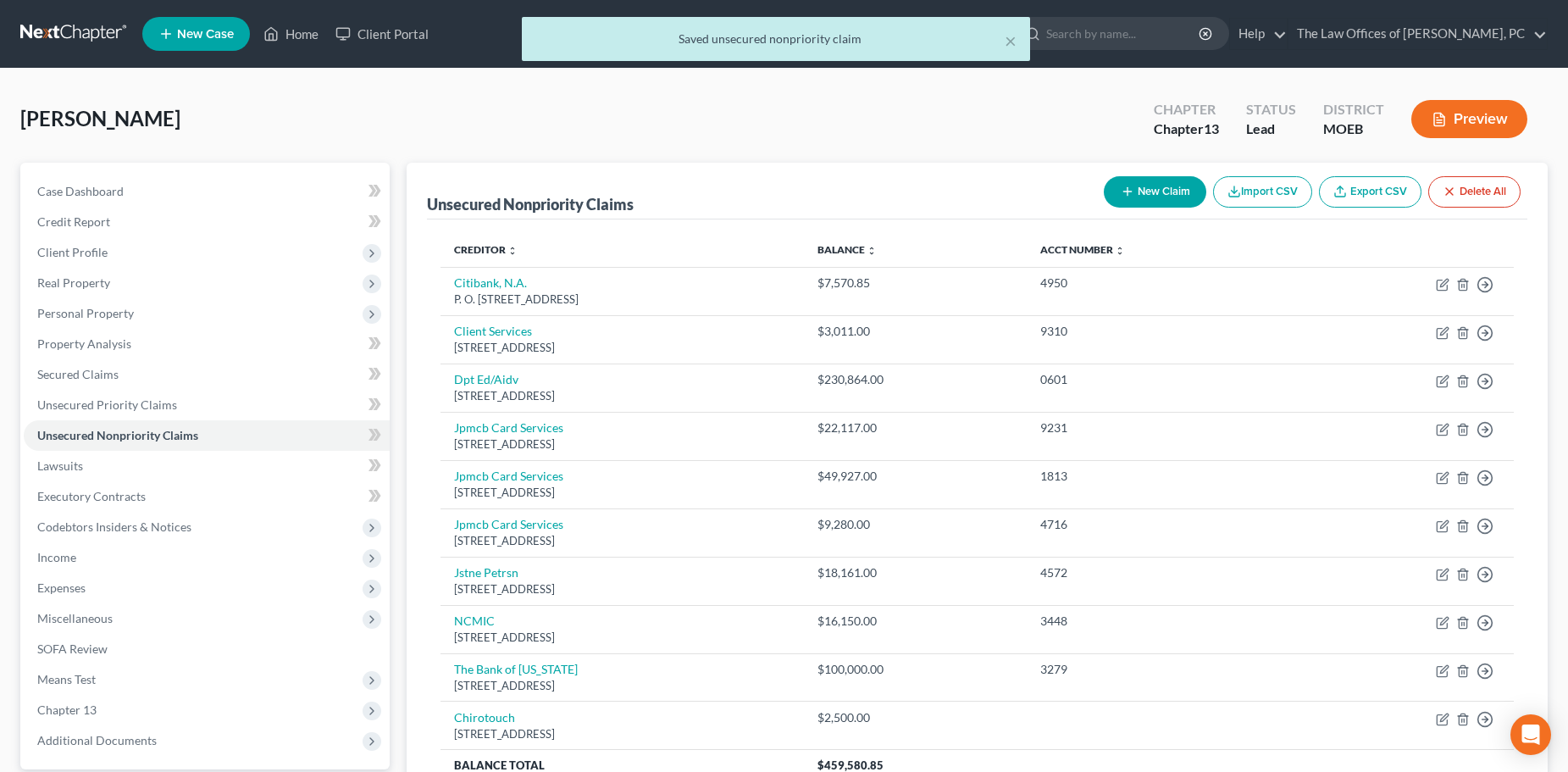
click at [1176, 193] on button "New Claim" at bounding box center [1155, 191] width 102 height 32
select select "0"
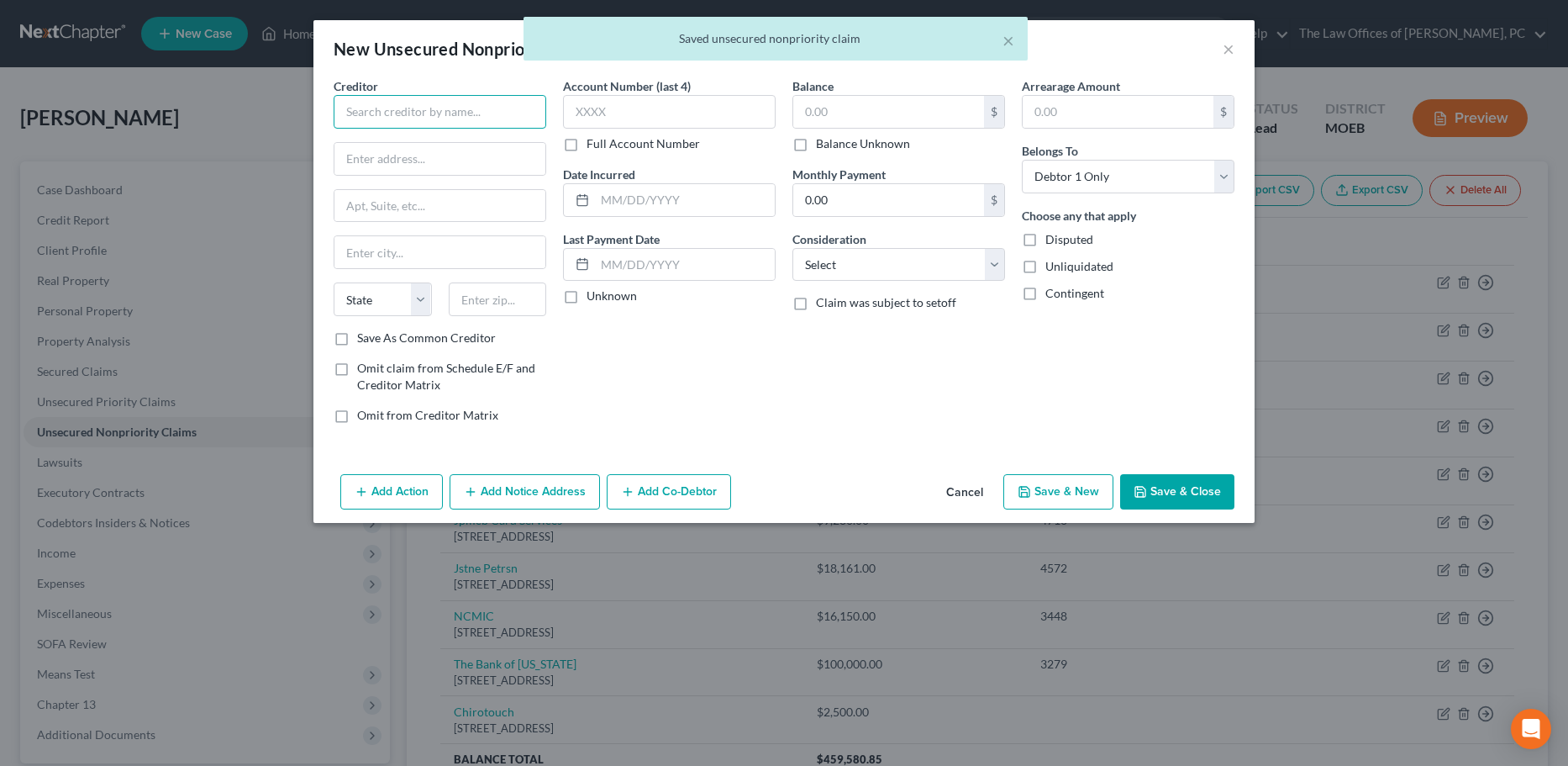
click at [370, 112] on input "text" at bounding box center [440, 112] width 213 height 34
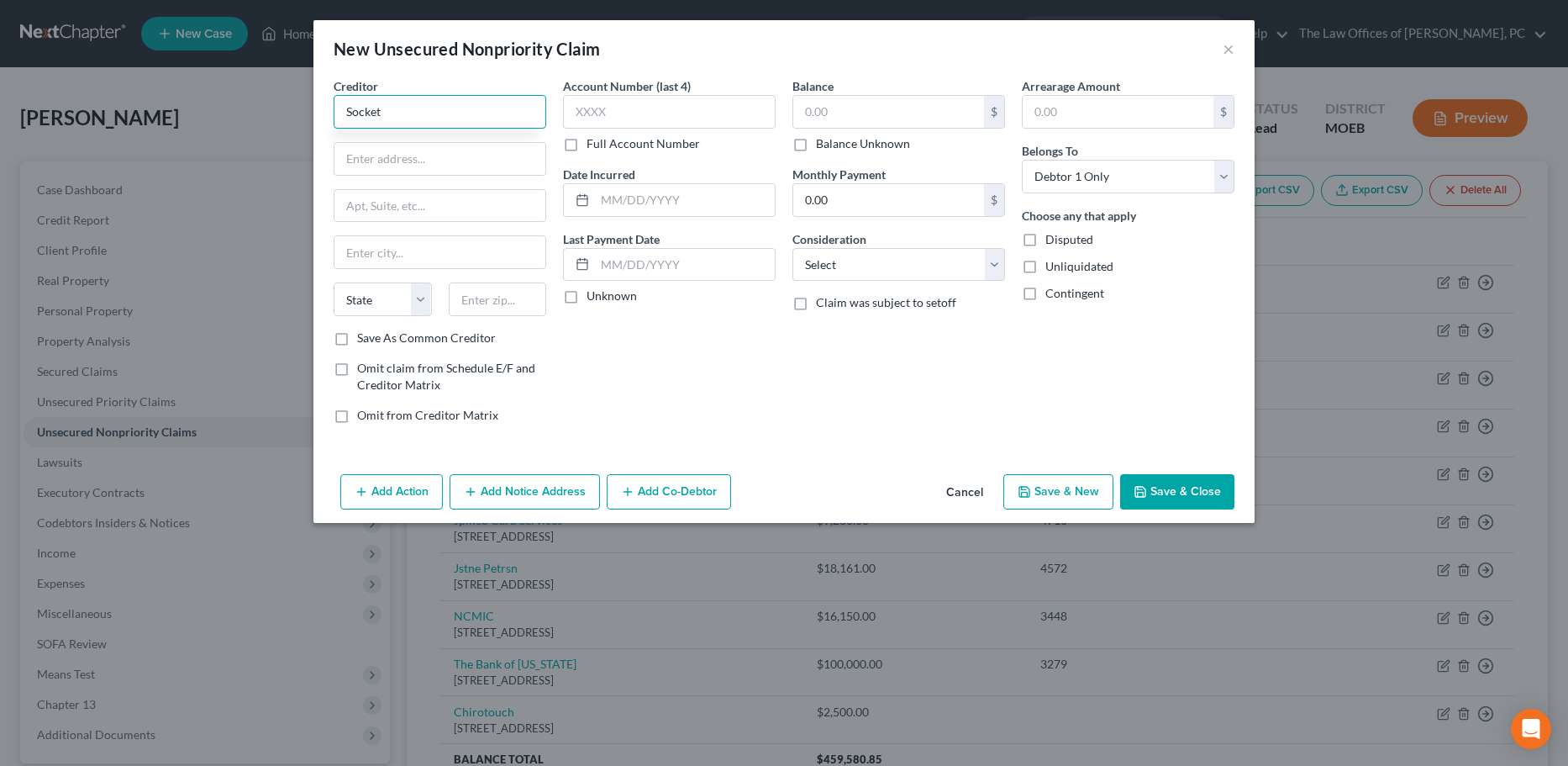
type input "Socket"
type input "2703 Clark Ln"
type input "65202"
type input "Columbia"
select select "26"
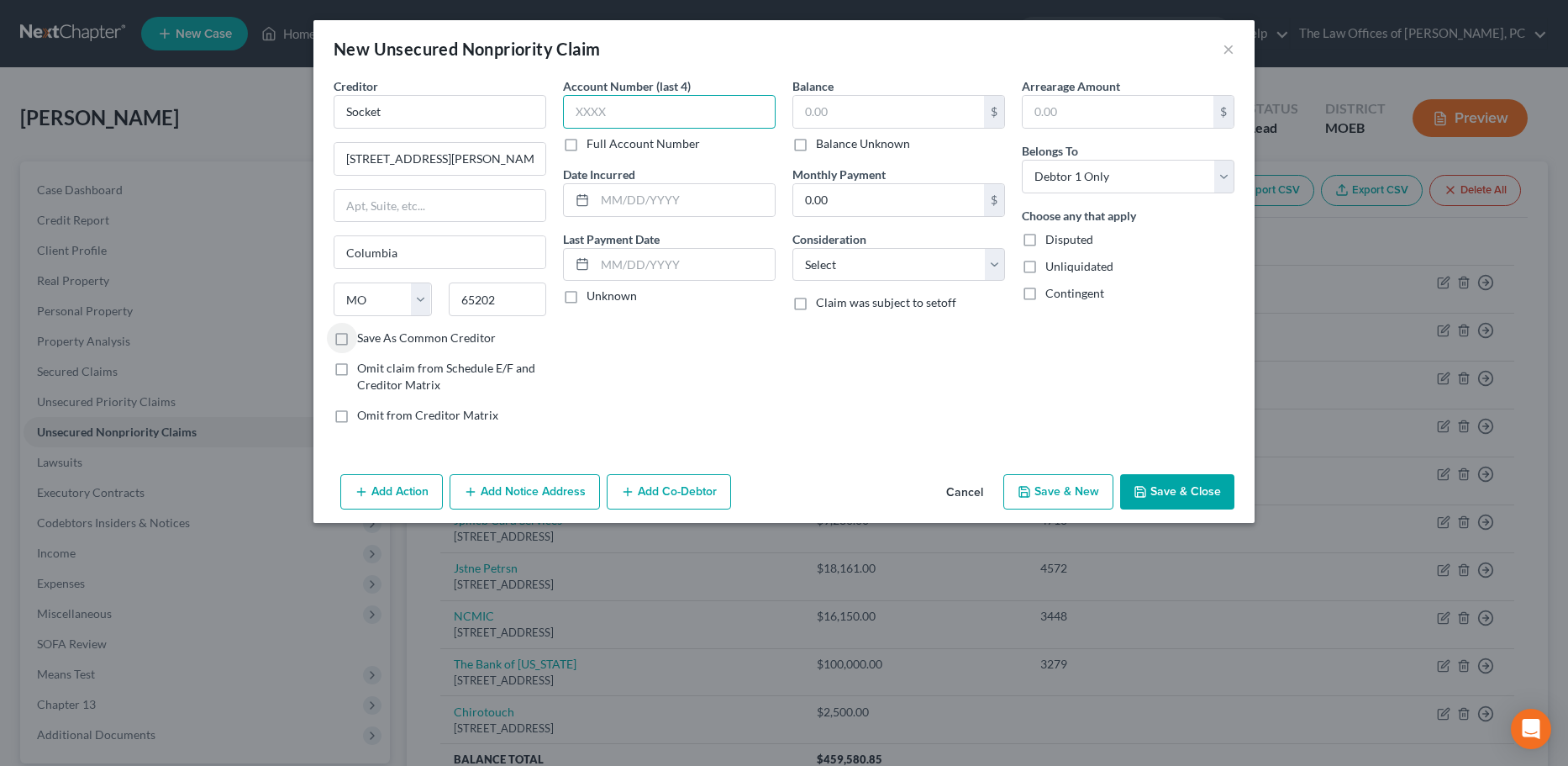
click at [609, 114] on input "text" at bounding box center [670, 112] width 213 height 34
type input "6797"
type input "2024"
click at [1188, 480] on button "Save & Close" at bounding box center [1177, 491] width 114 height 35
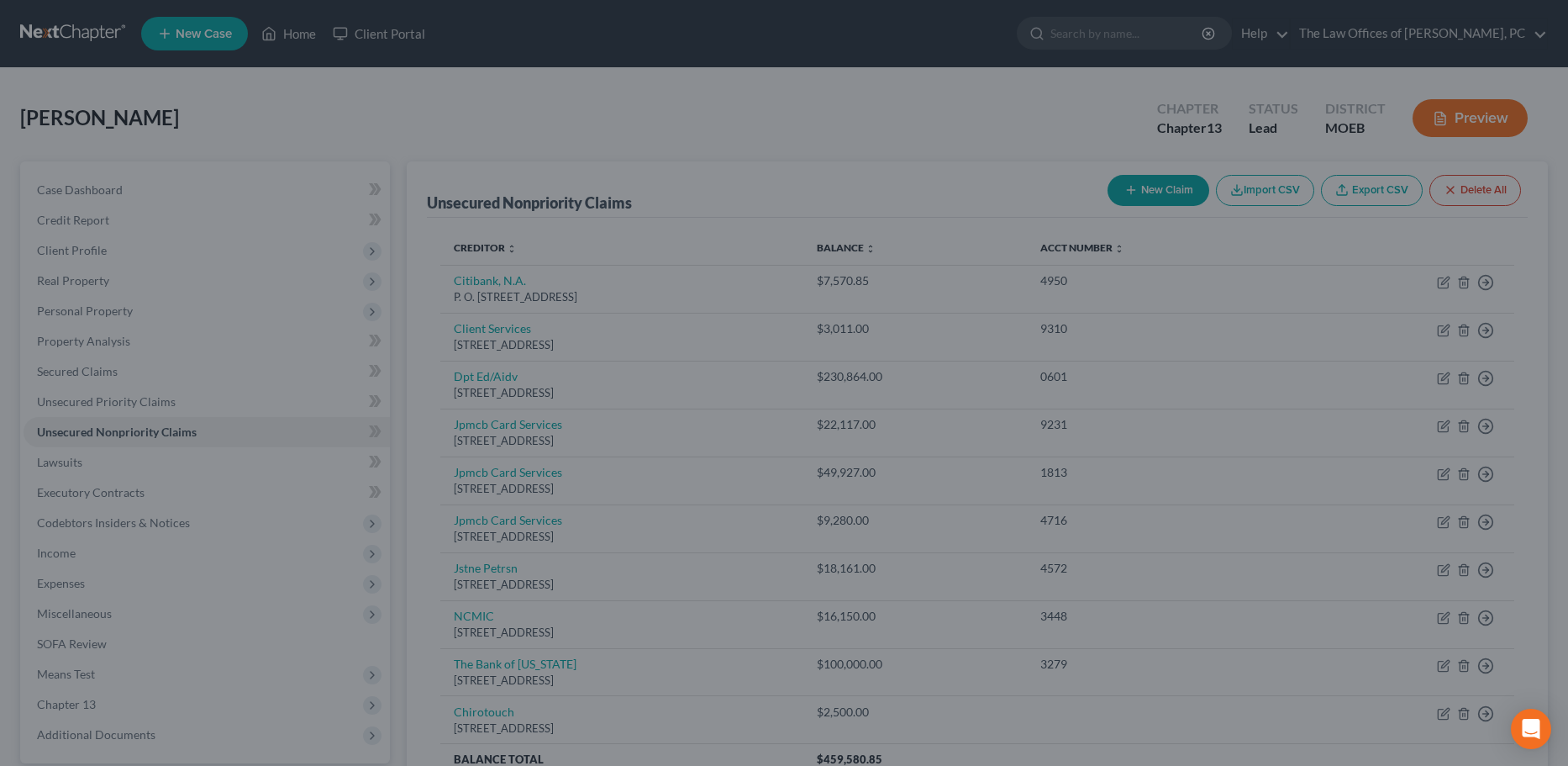
type input "522.00"
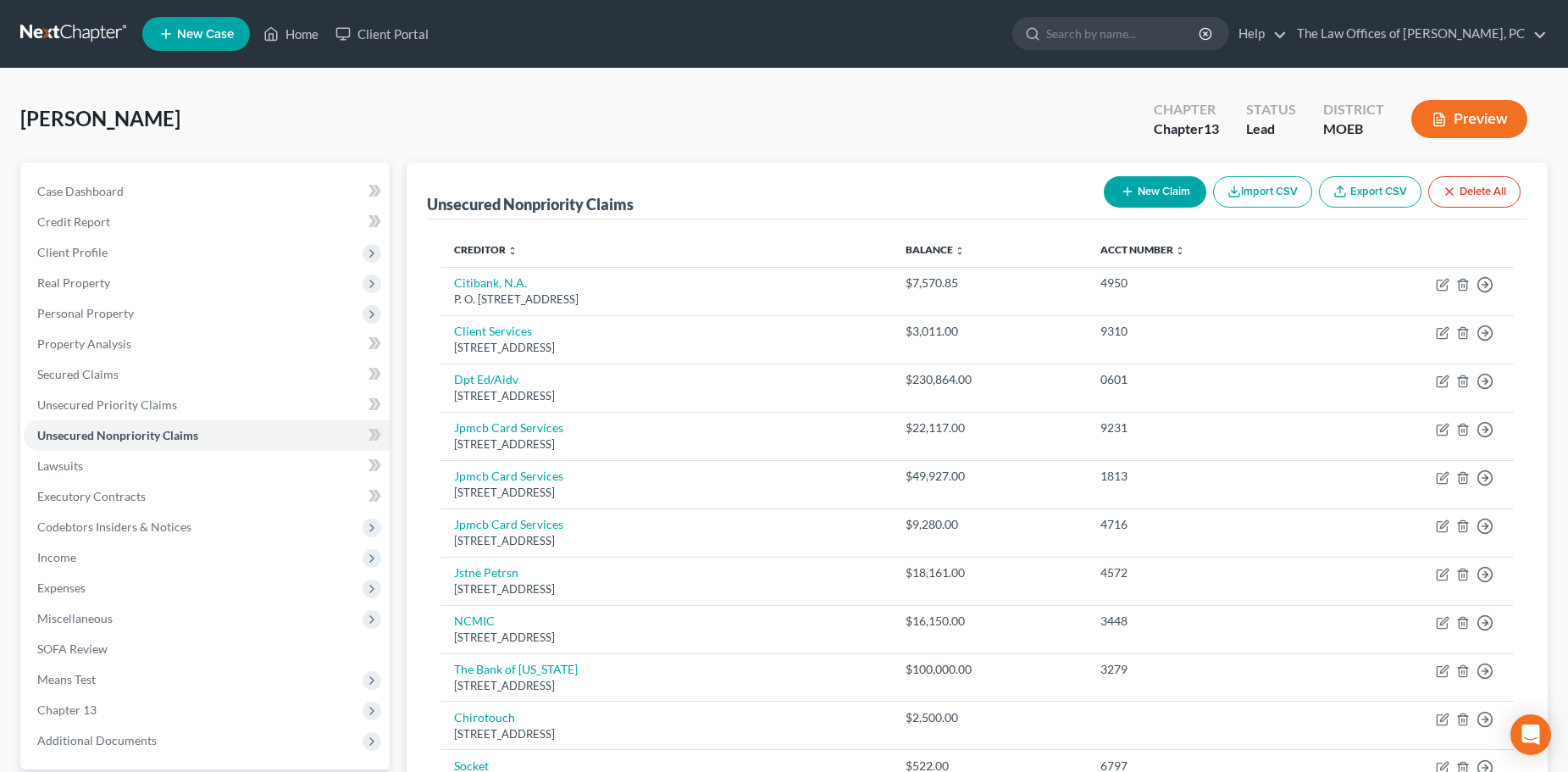
click at [1140, 185] on button "New Claim" at bounding box center [1155, 191] width 102 height 32
select select "0"
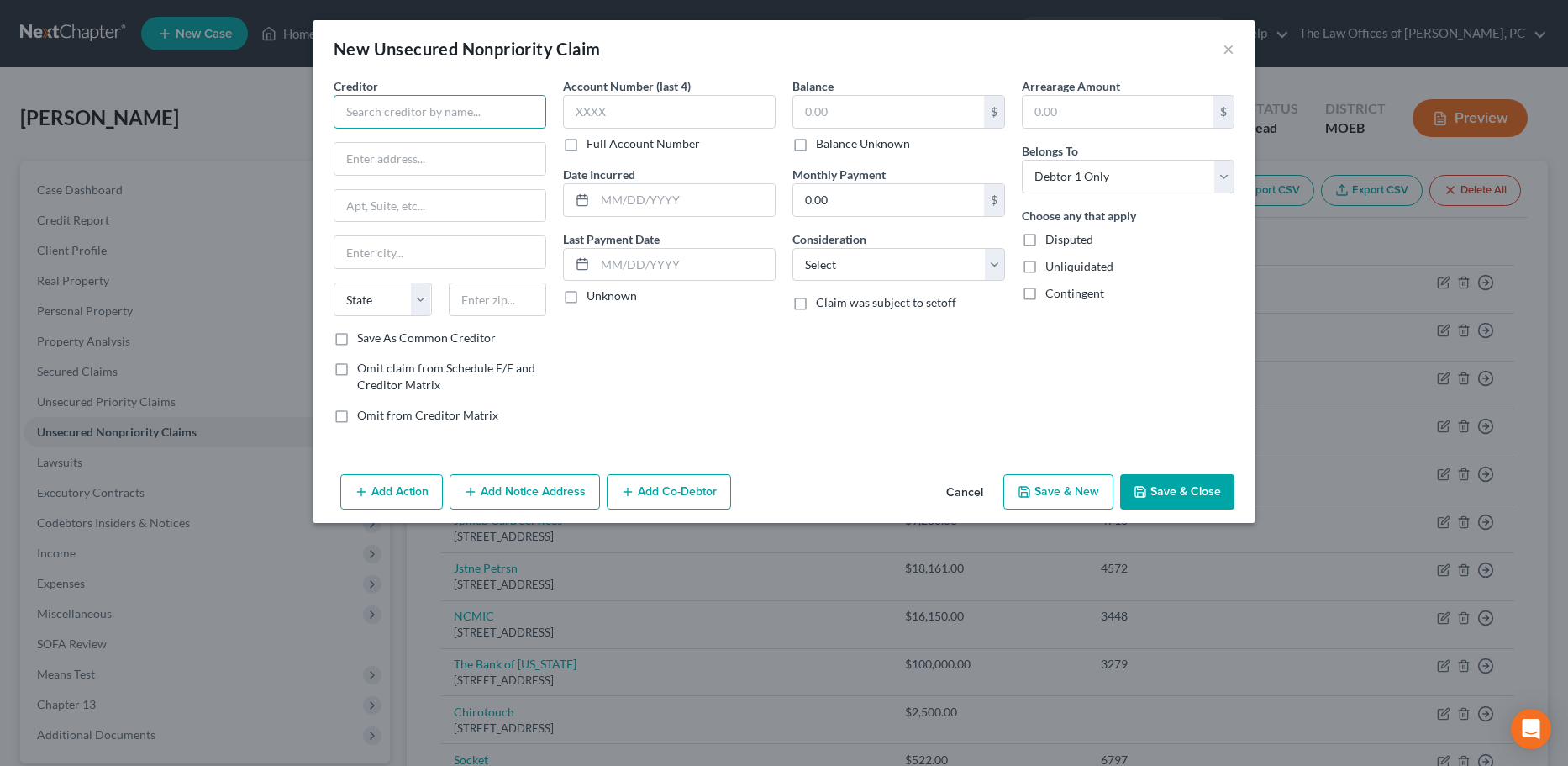
click at [396, 110] on input "text" at bounding box center [440, 112] width 213 height 34
type input "V & R Accounting"
type input "130 N 8th St"
type input "5"
type input "62301"
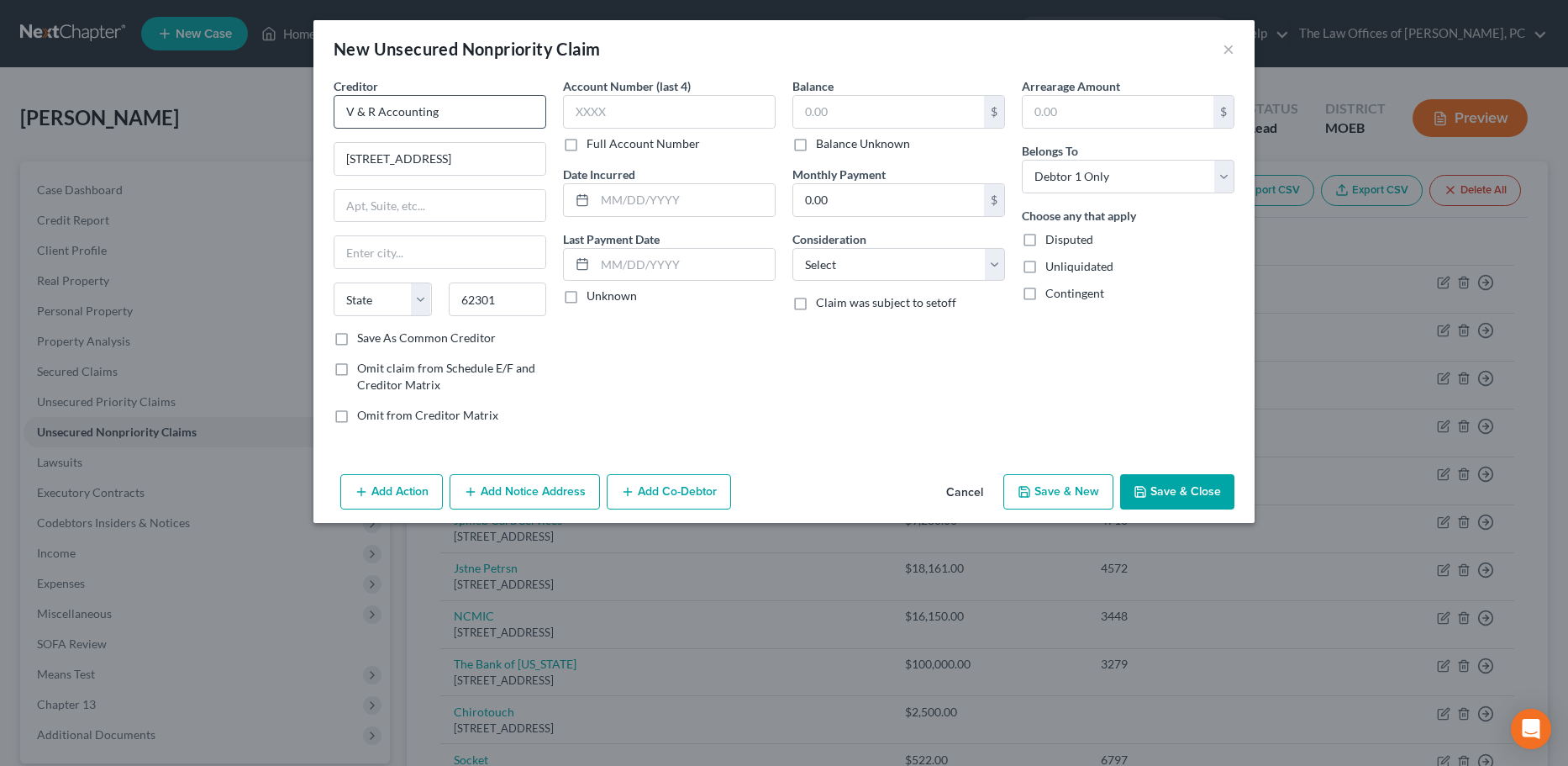
type input "Quincy"
select select "14"
click at [619, 118] on input "text" at bounding box center [670, 112] width 213 height 34
type input "2025"
click at [1153, 483] on button "Save & Close" at bounding box center [1177, 491] width 114 height 35
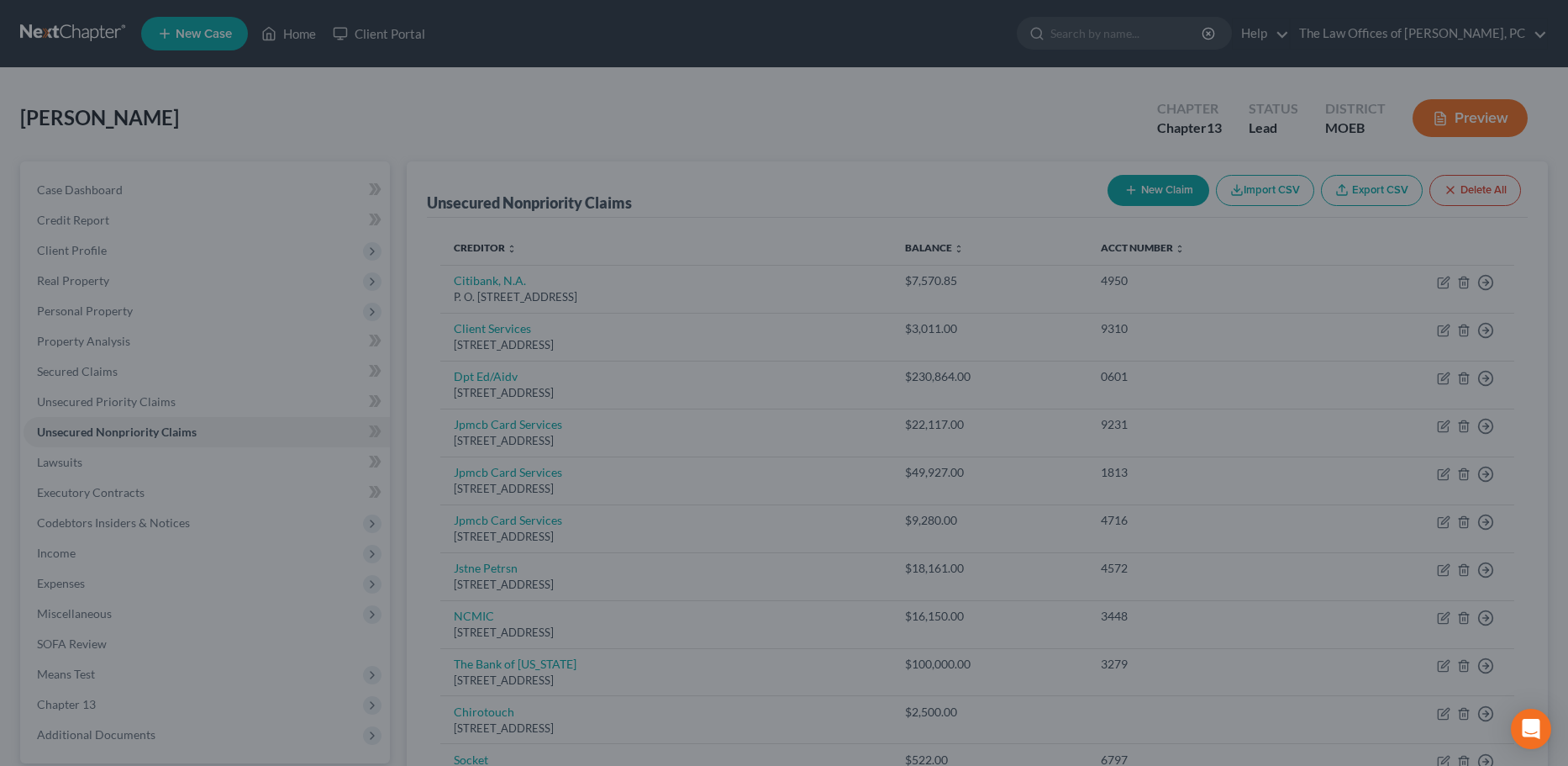
type input "2,600.00"
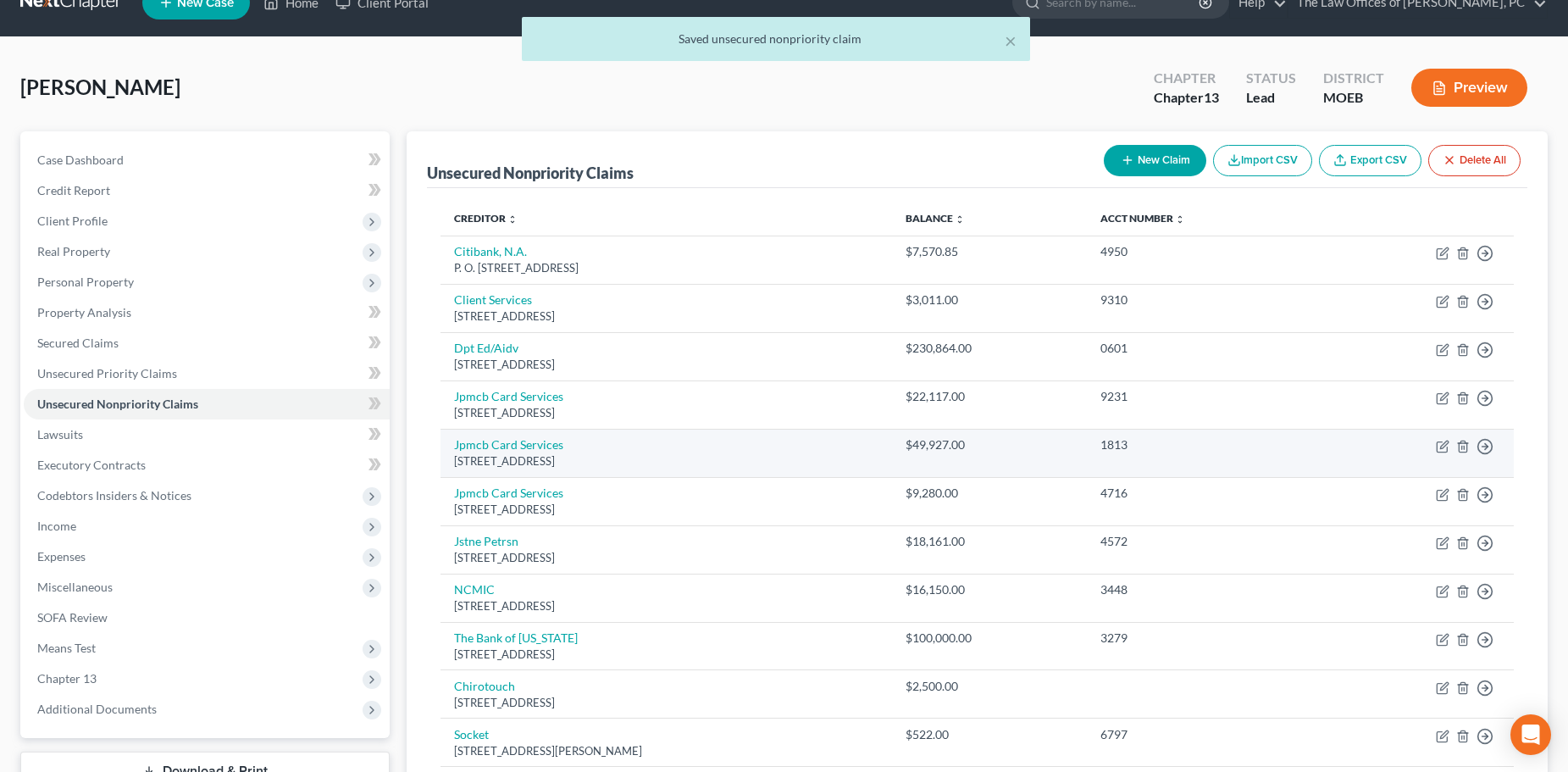
scroll to position [85, 0]
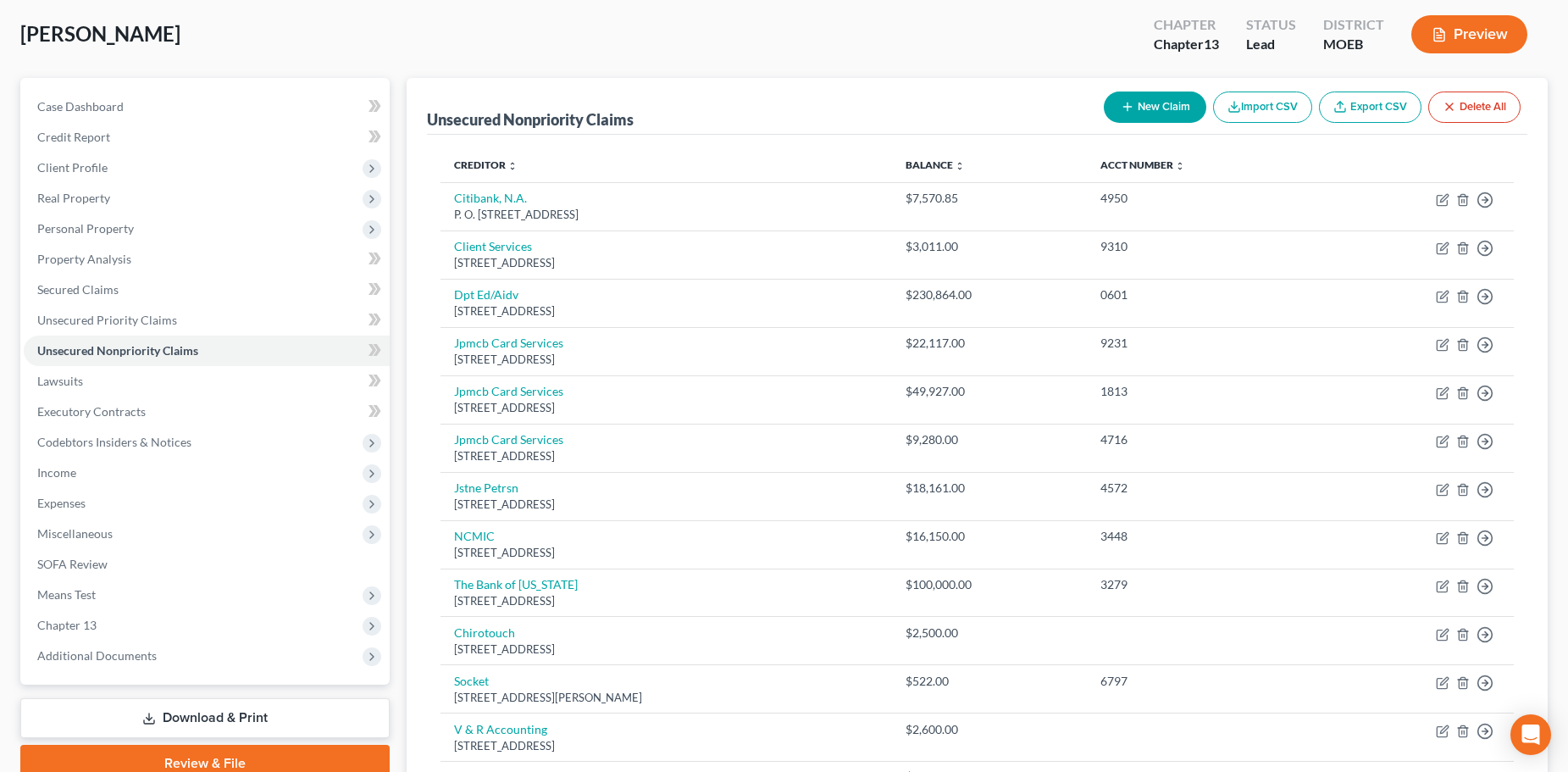
click at [1151, 111] on button "New Claim" at bounding box center [1155, 107] width 102 height 32
select select "0"
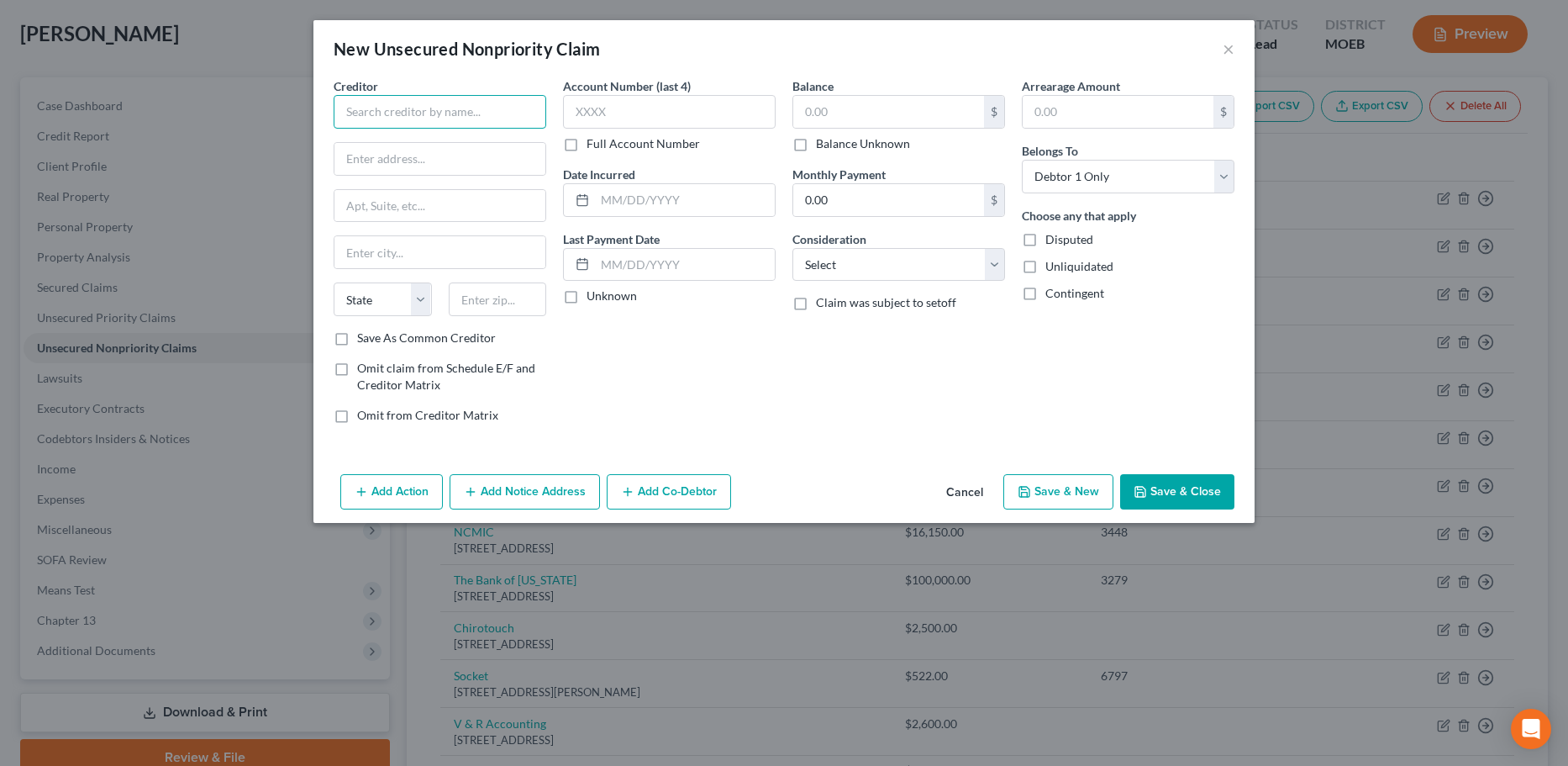
click at [388, 114] on input "text" at bounding box center [440, 112] width 213 height 34
type input "Inception Marketing"
type input "128 N. Broadway"
type input "54303"
type input "Green Bay"
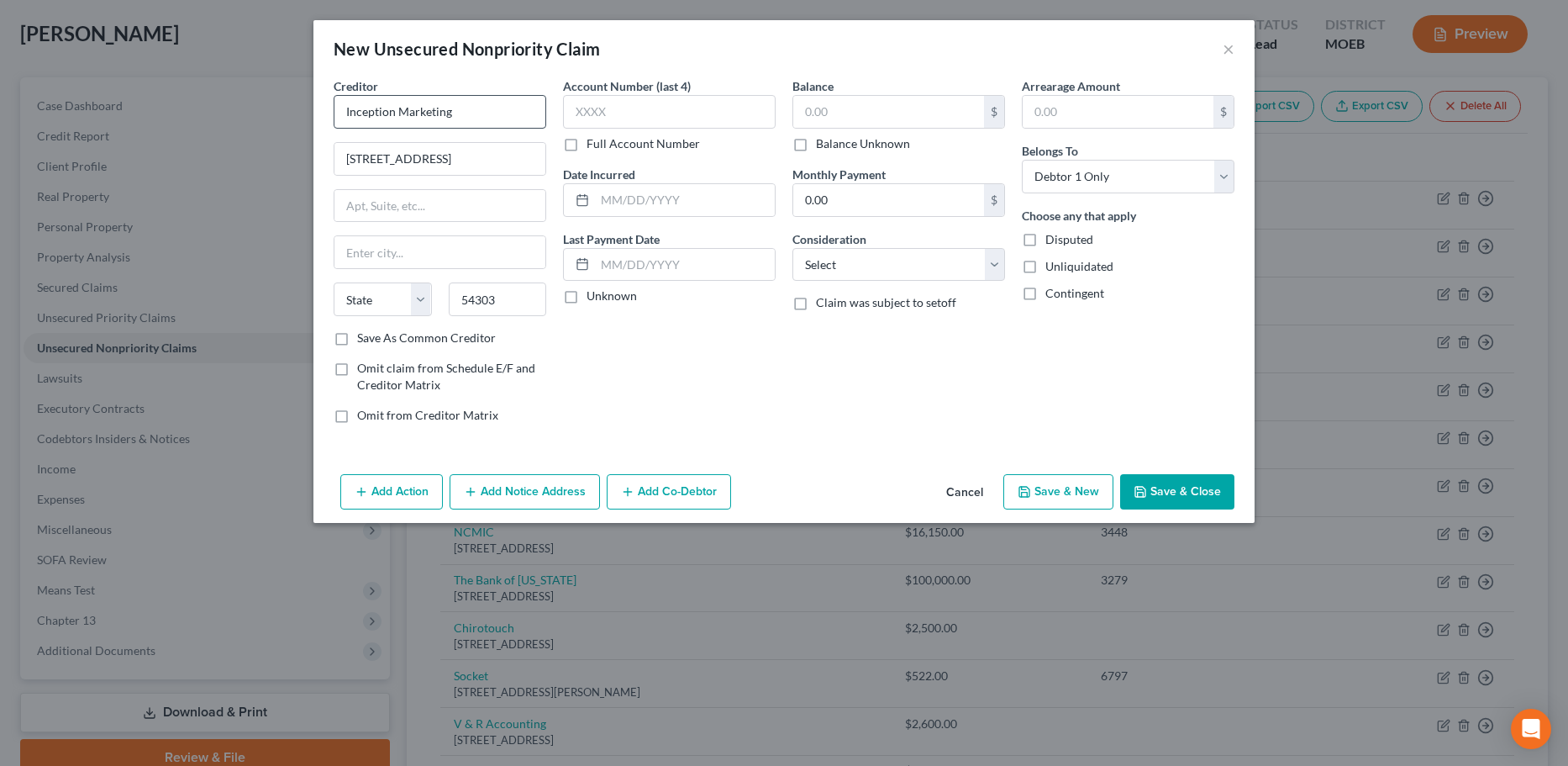
select select "52"
click at [1201, 490] on button "Save & Close" at bounding box center [1177, 491] width 114 height 35
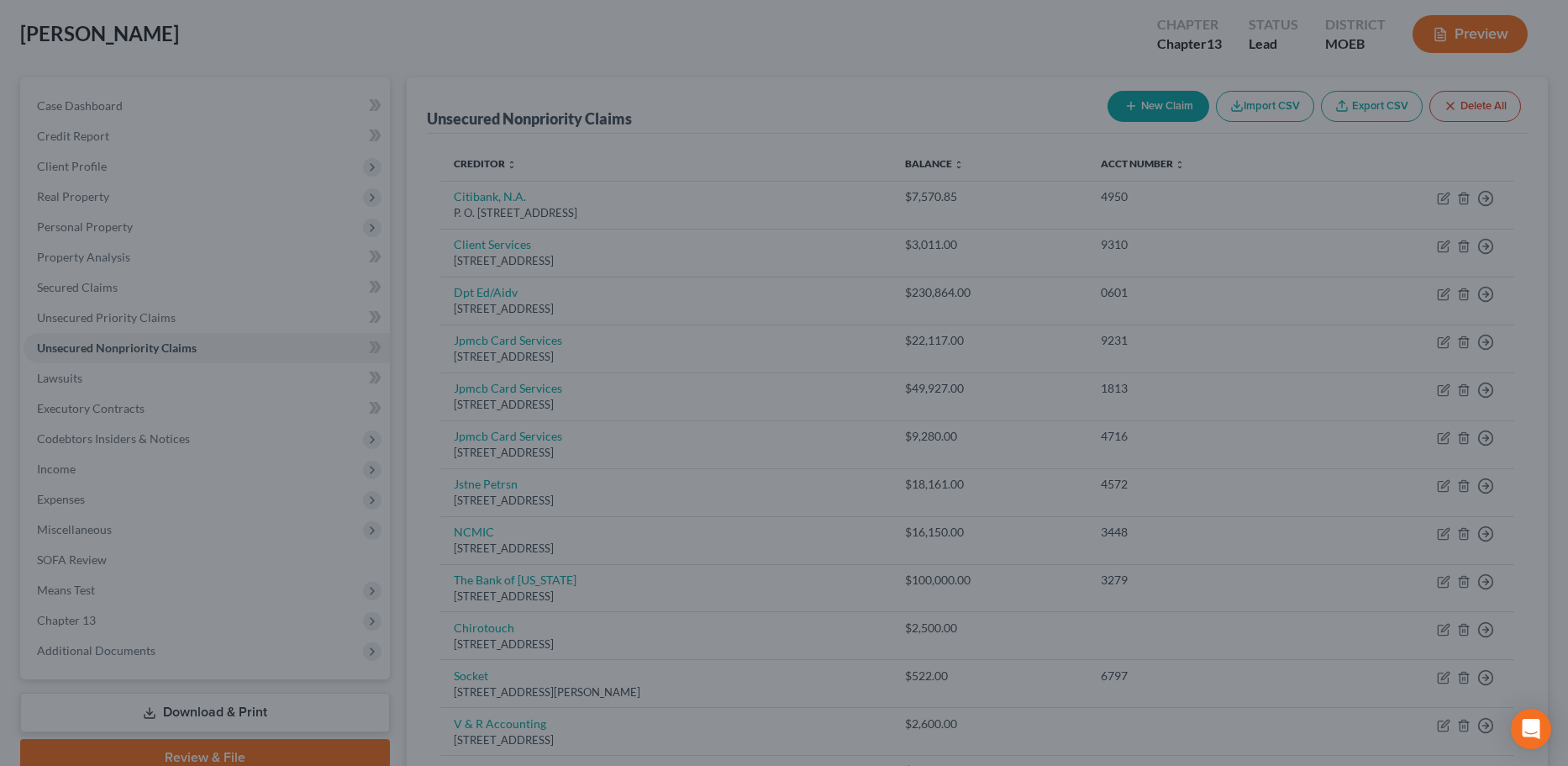
type input "600.00"
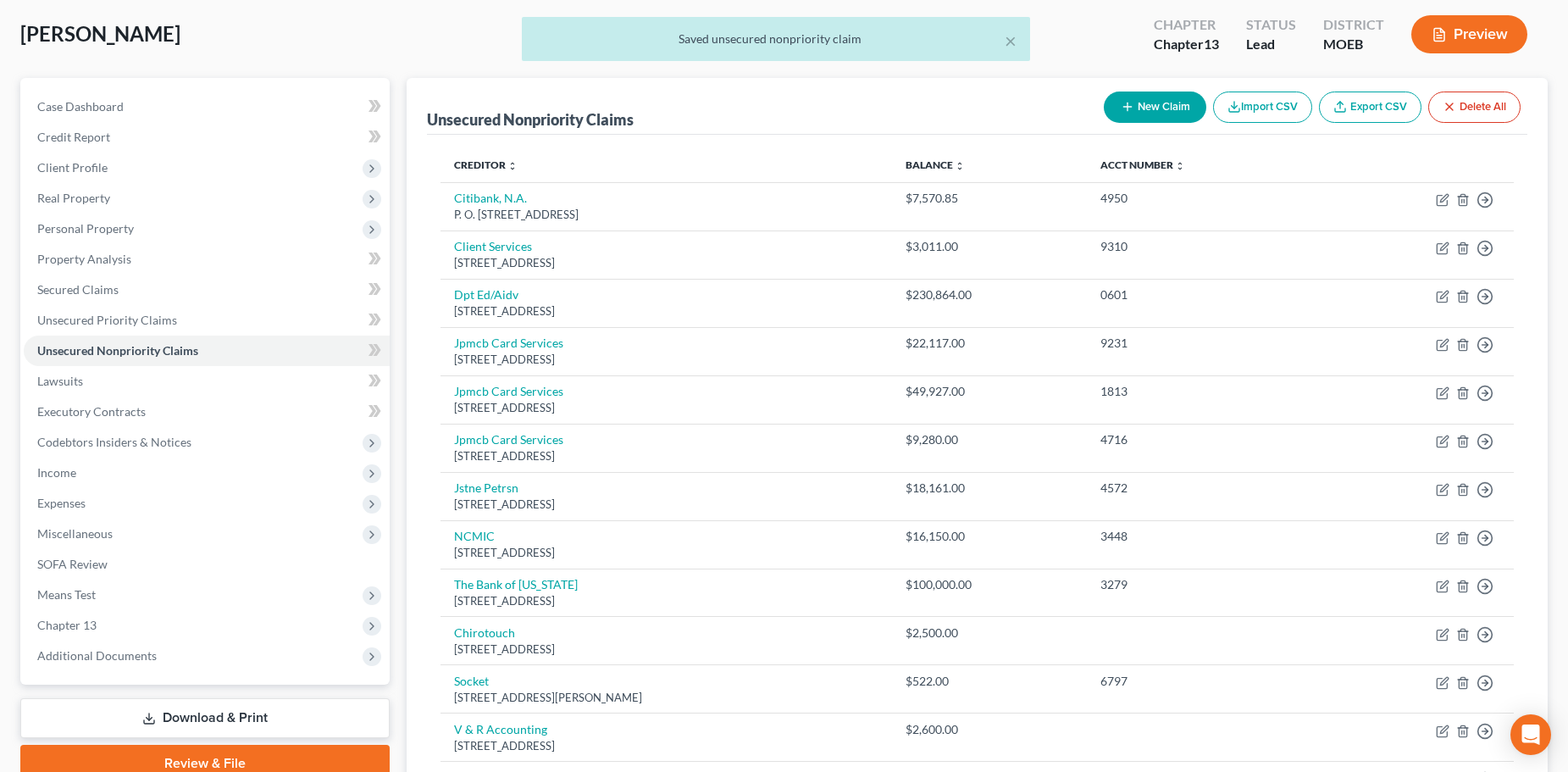
click at [1140, 105] on button "New Claim" at bounding box center [1155, 107] width 102 height 32
select select "0"
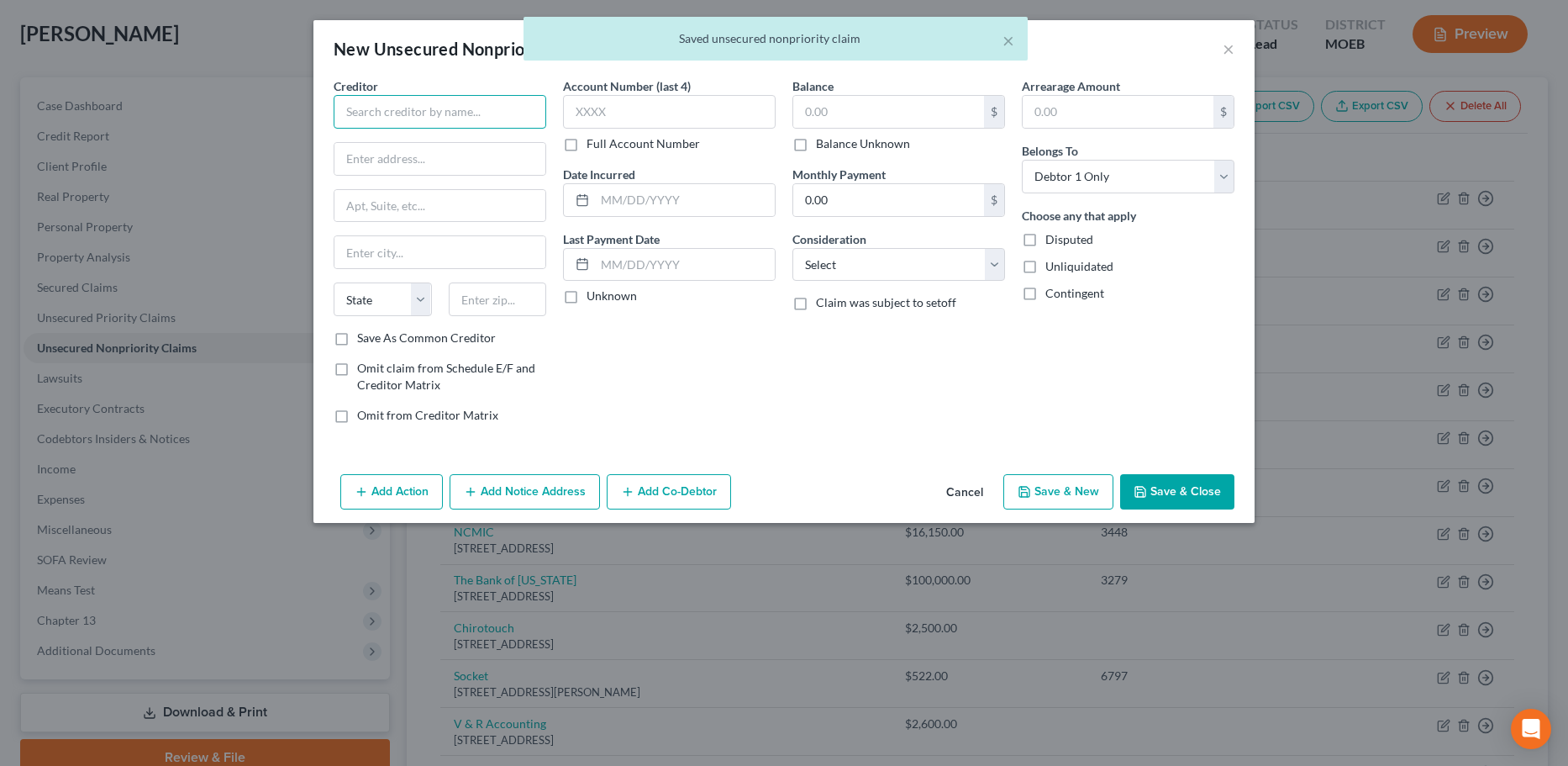
click at [374, 106] on input "text" at bounding box center [440, 112] width 213 height 34
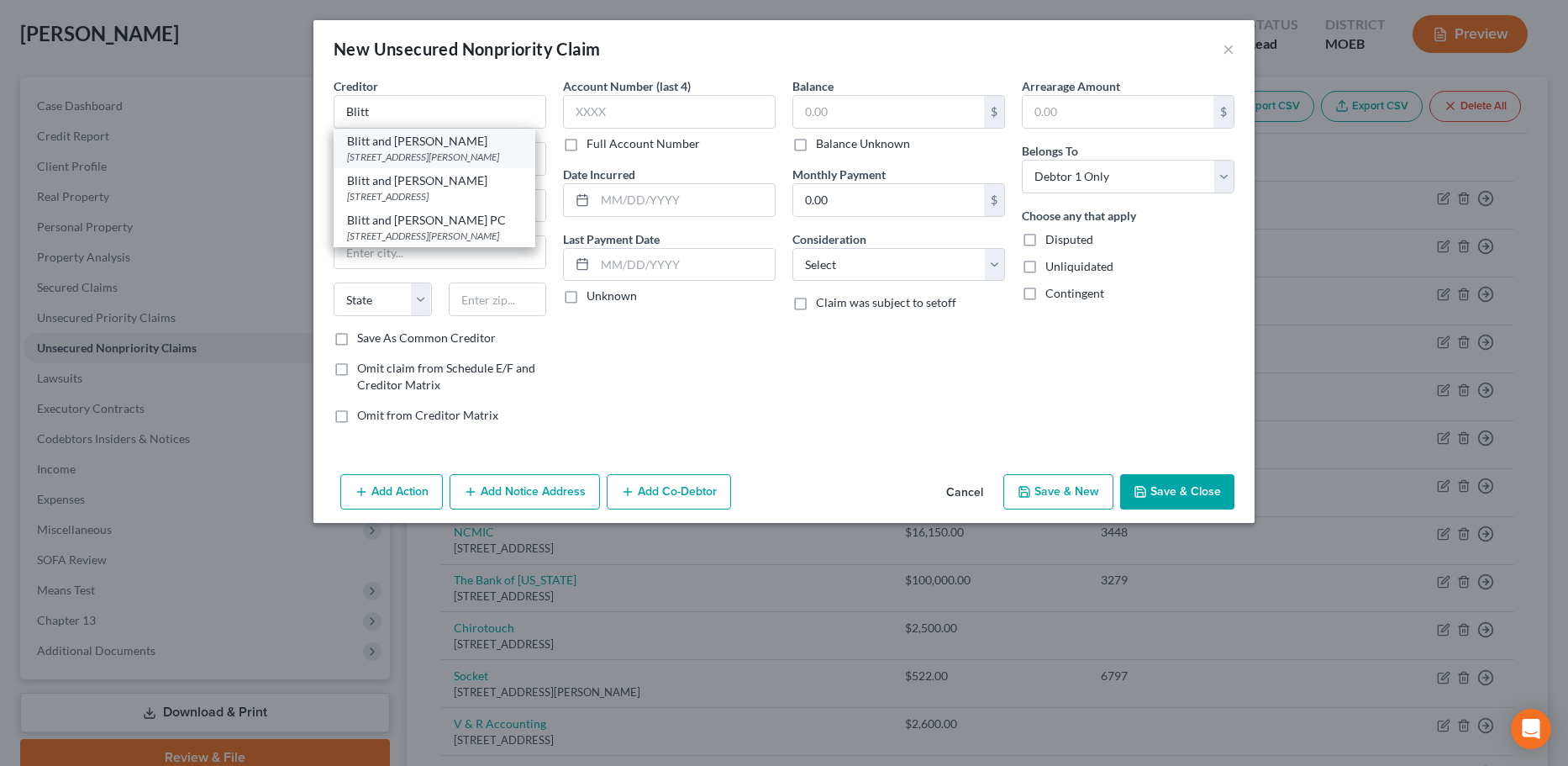
click at [391, 161] on div "661 Glenn Ave, Wheeling, IL 60090" at bounding box center [434, 157] width 174 height 14
type input "Blitt and Gaines"
type input "661 Glenn Ave"
type input "Wheeling"
select select "14"
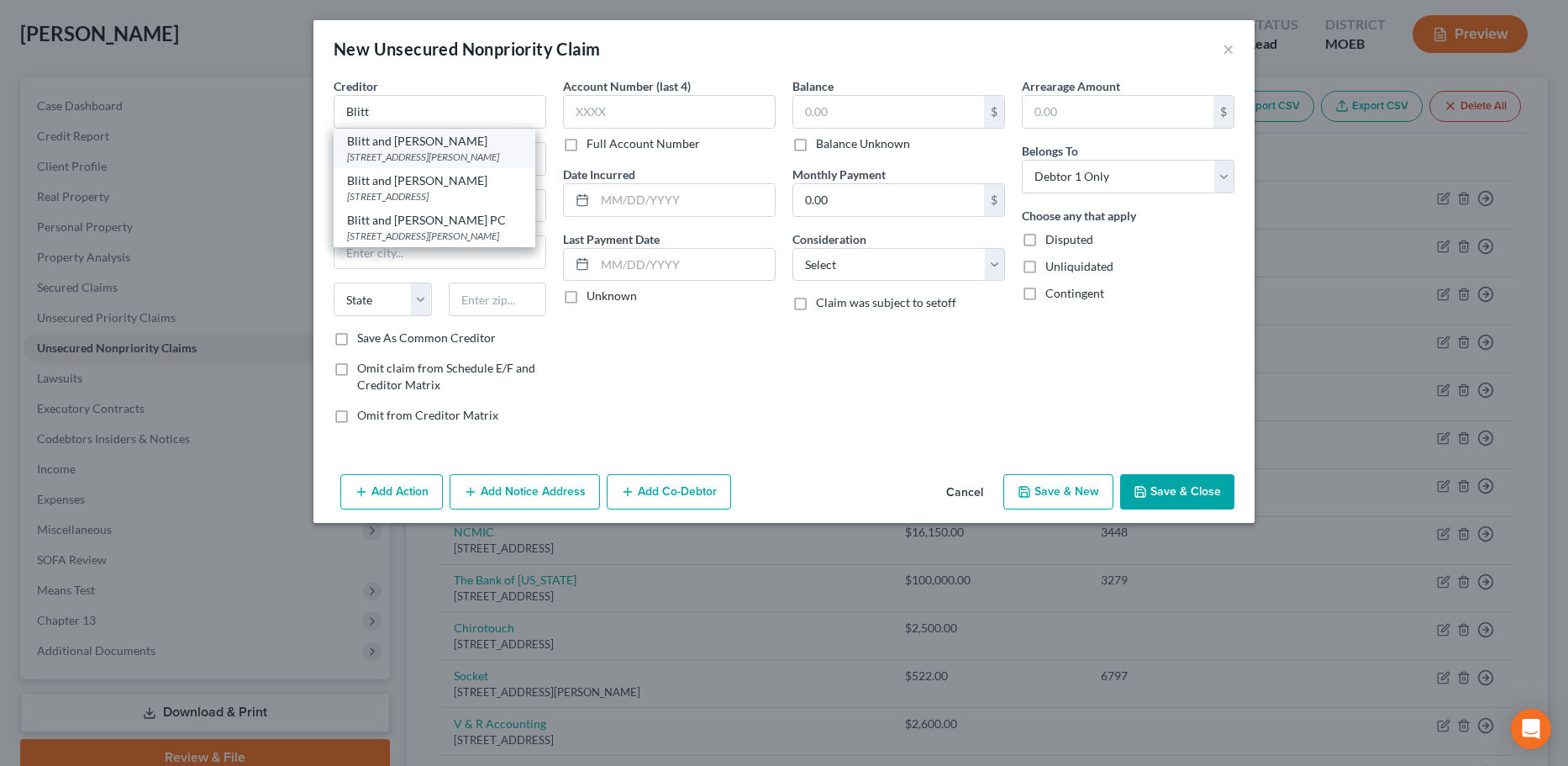
type input "60090"
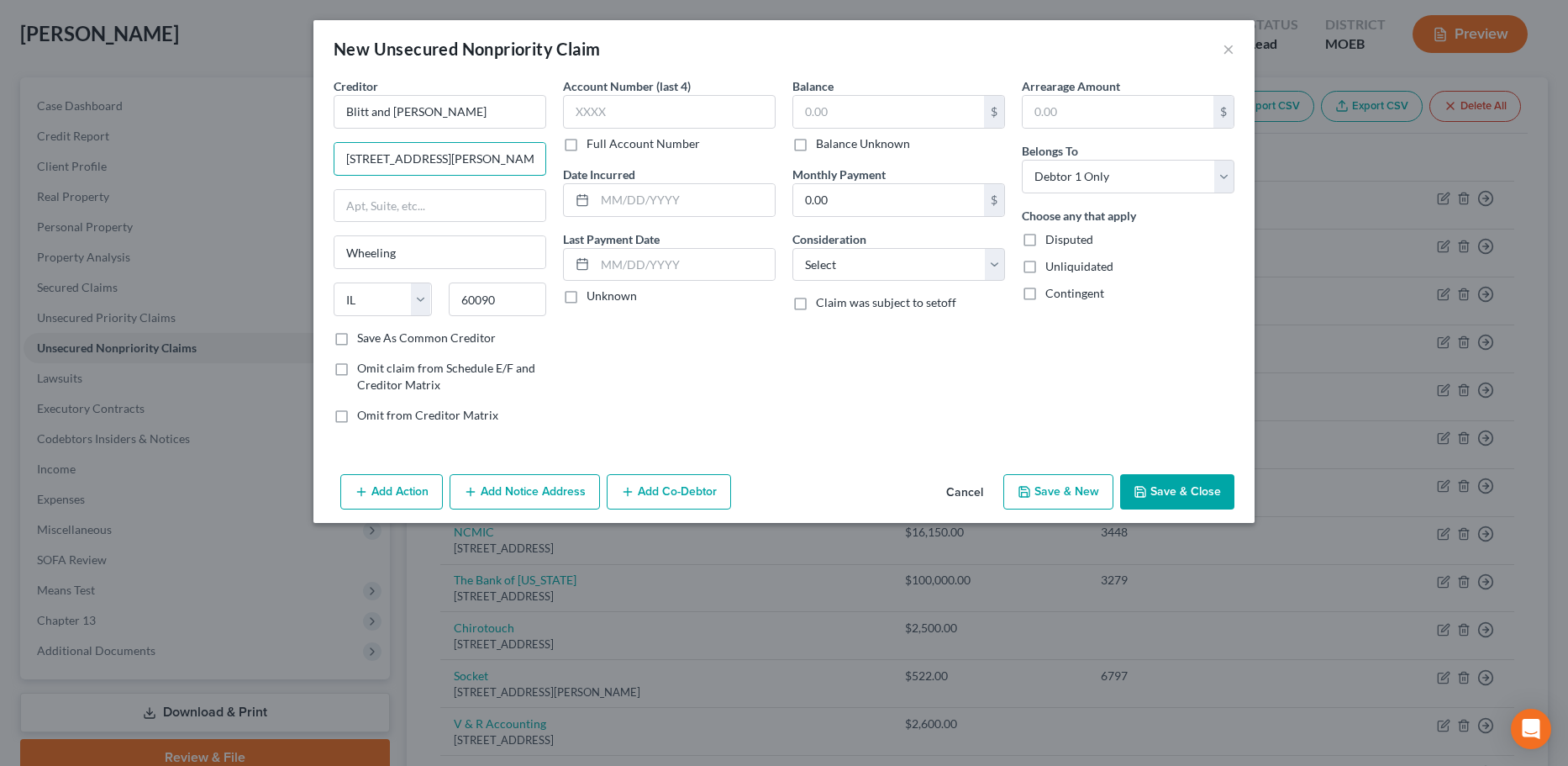
drag, startPoint x: 463, startPoint y: 162, endPoint x: 40, endPoint y: 153, distance: 423.1
click at [40, 153] on div "New Unsecured Nonpriority Claim × Creditor * Blitt and Gaines 661 Glenn Ave Whe…" at bounding box center [784, 383] width 1568 height 766
type input "775 Corporate Woods Pkwy"
type input "60067"
type input "Palatine"
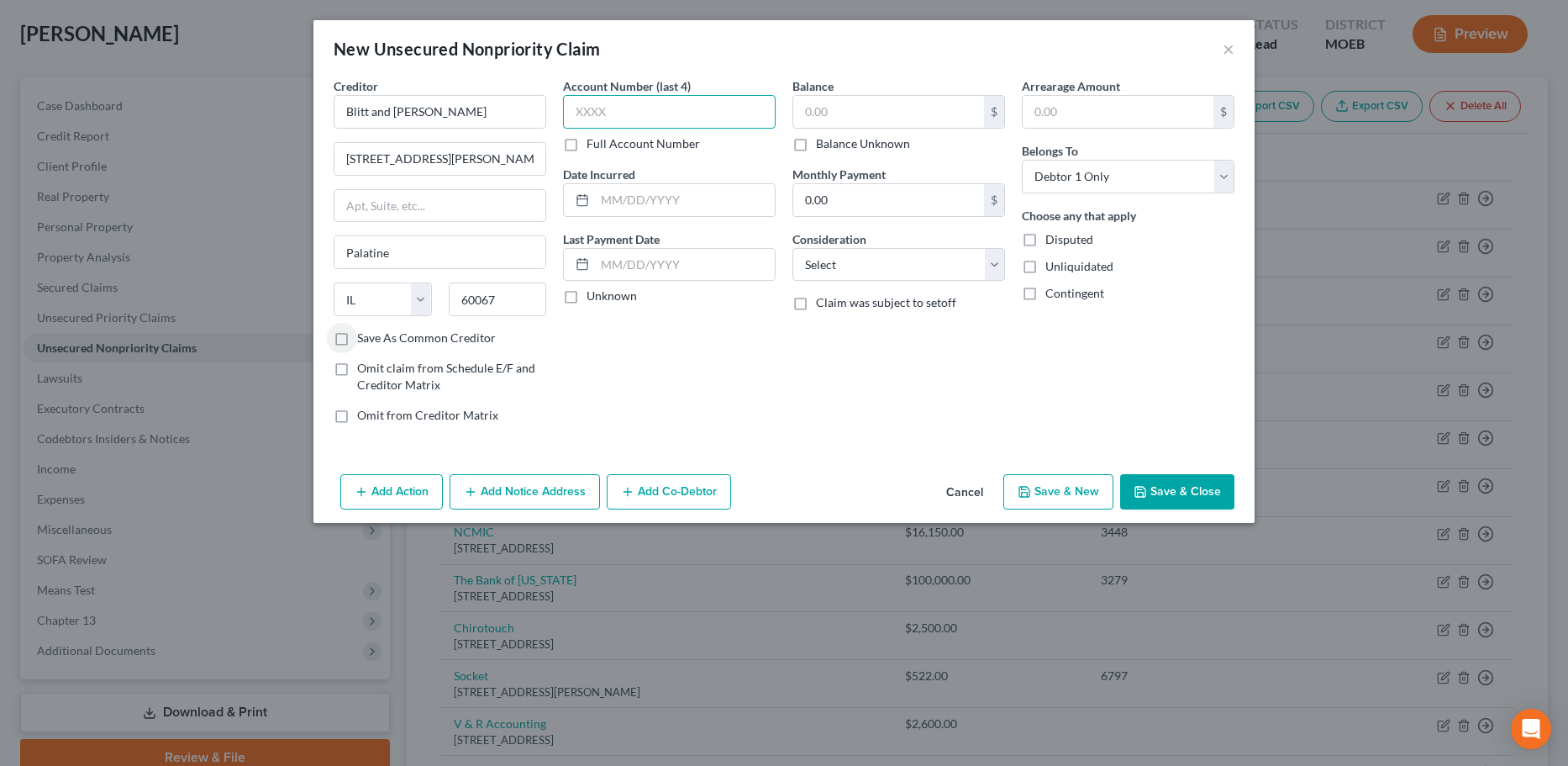
click at [623, 118] on input "text" at bounding box center [670, 112] width 213 height 34
type input "4950"
type input "7,570"
click at [1191, 495] on button "Save & Close" at bounding box center [1177, 491] width 114 height 35
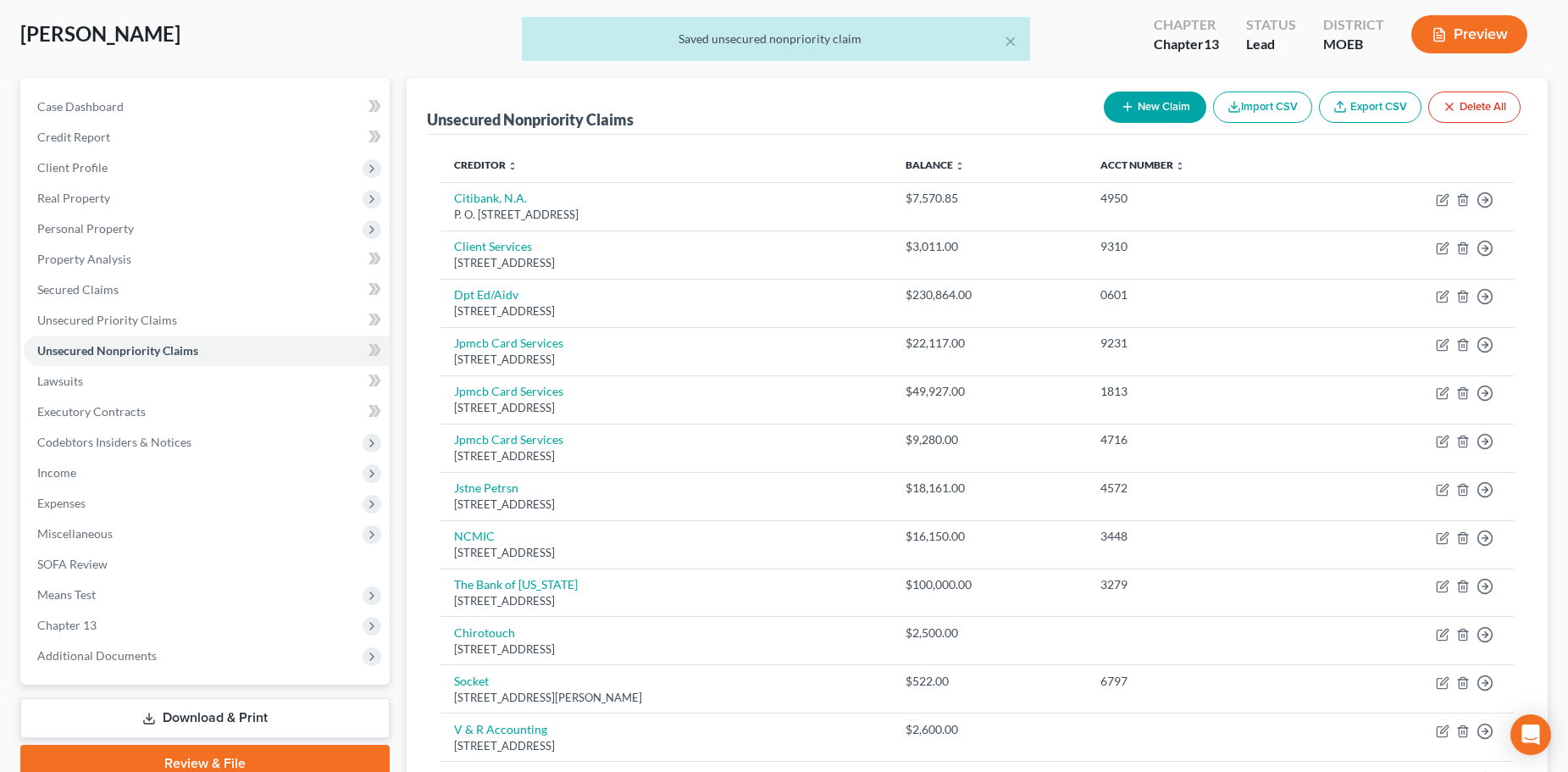
click at [1127, 109] on icon "button" at bounding box center [1128, 107] width 14 height 14
select select "0"
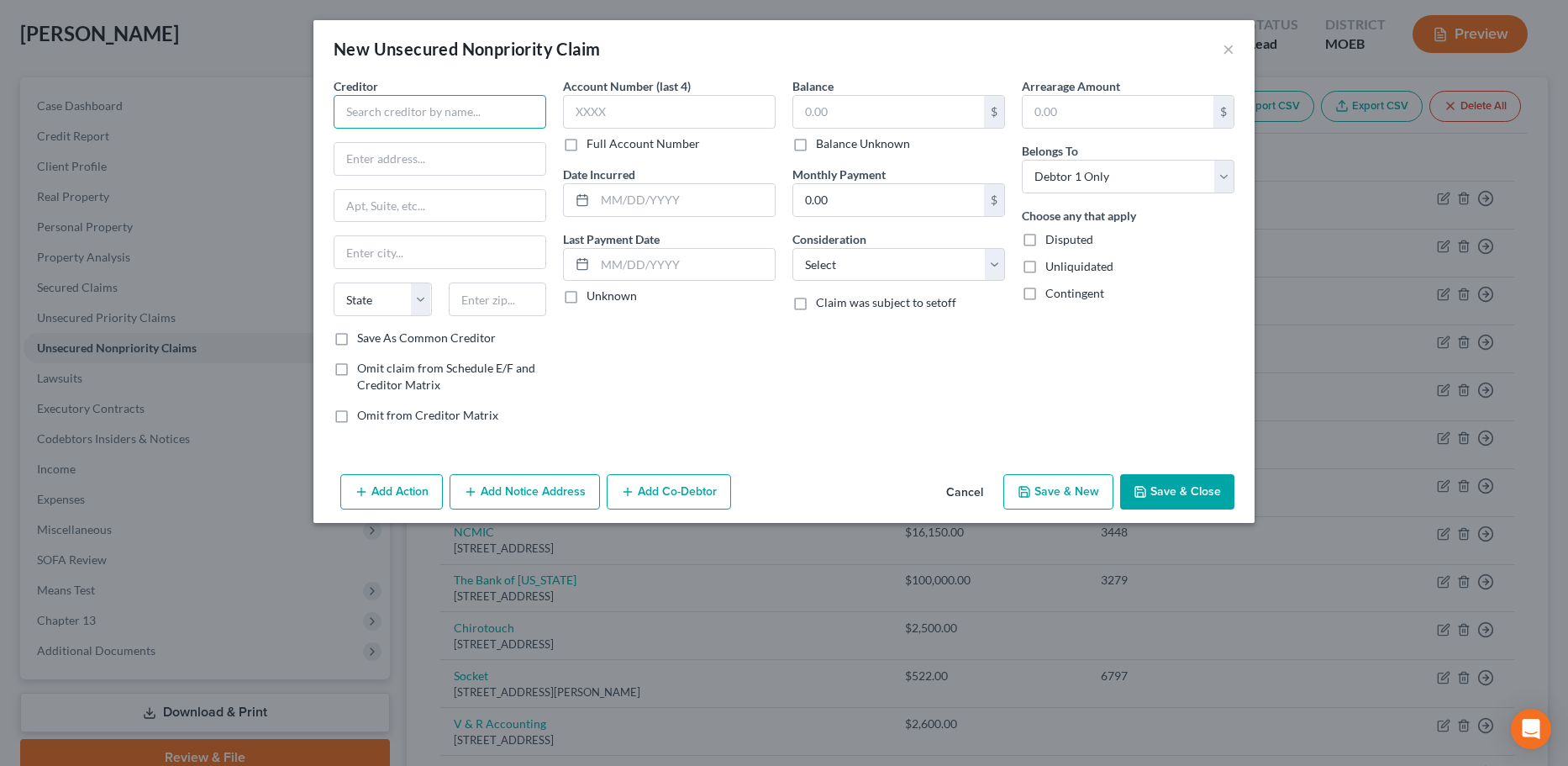
click at [457, 111] on input "text" at bounding box center [440, 112] width 213 height 34
type input "Haas Accounting"
type input "316 Highland Way"
type input "65101"
type input "Jefferson City"
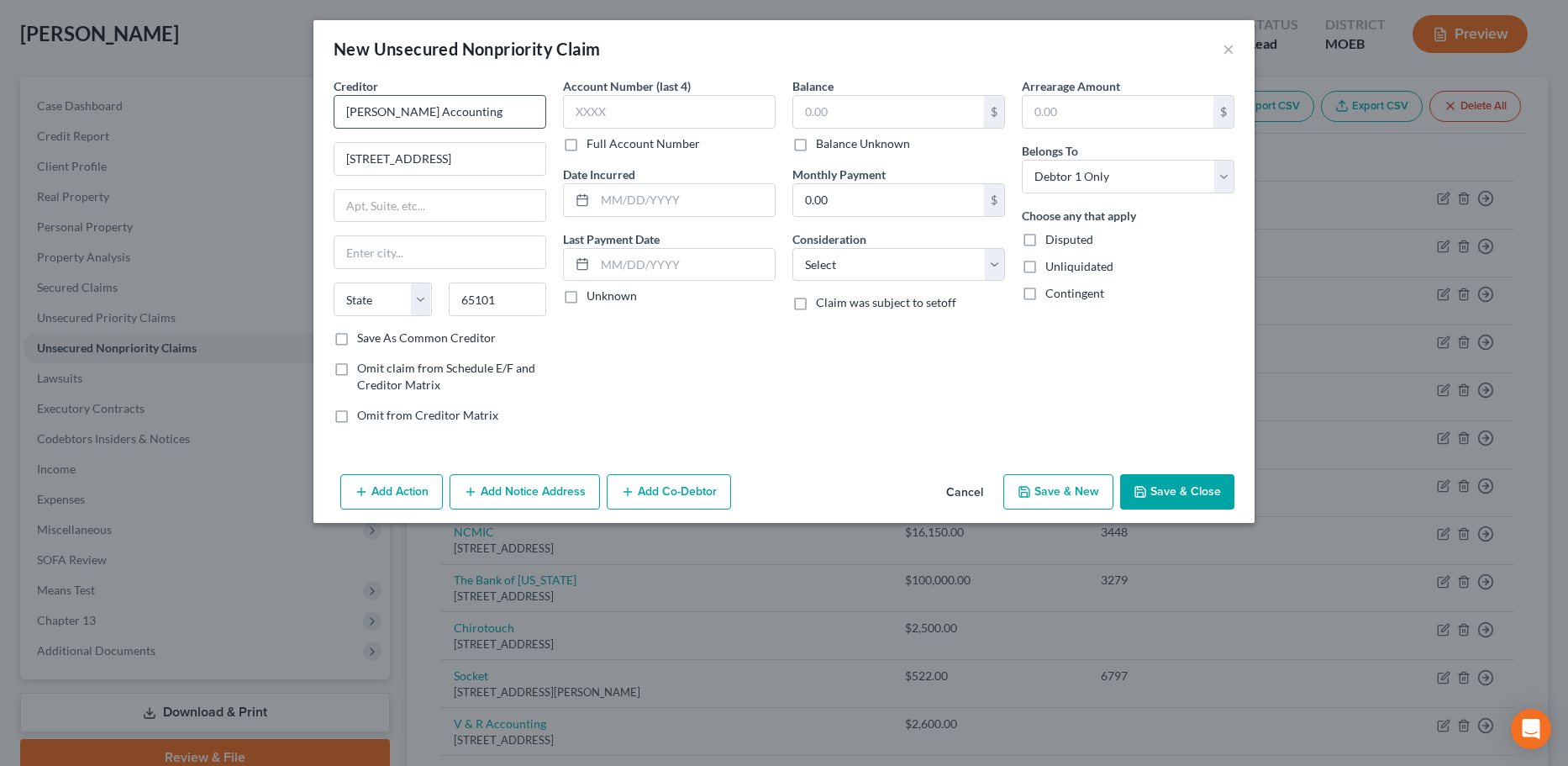
select select "26"
click at [627, 99] on input "text" at bounding box center [670, 112] width 213 height 34
click at [844, 114] on input "text" at bounding box center [888, 112] width 191 height 32
type input "5,221"
click at [650, 272] on input "text" at bounding box center [684, 265] width 180 height 32
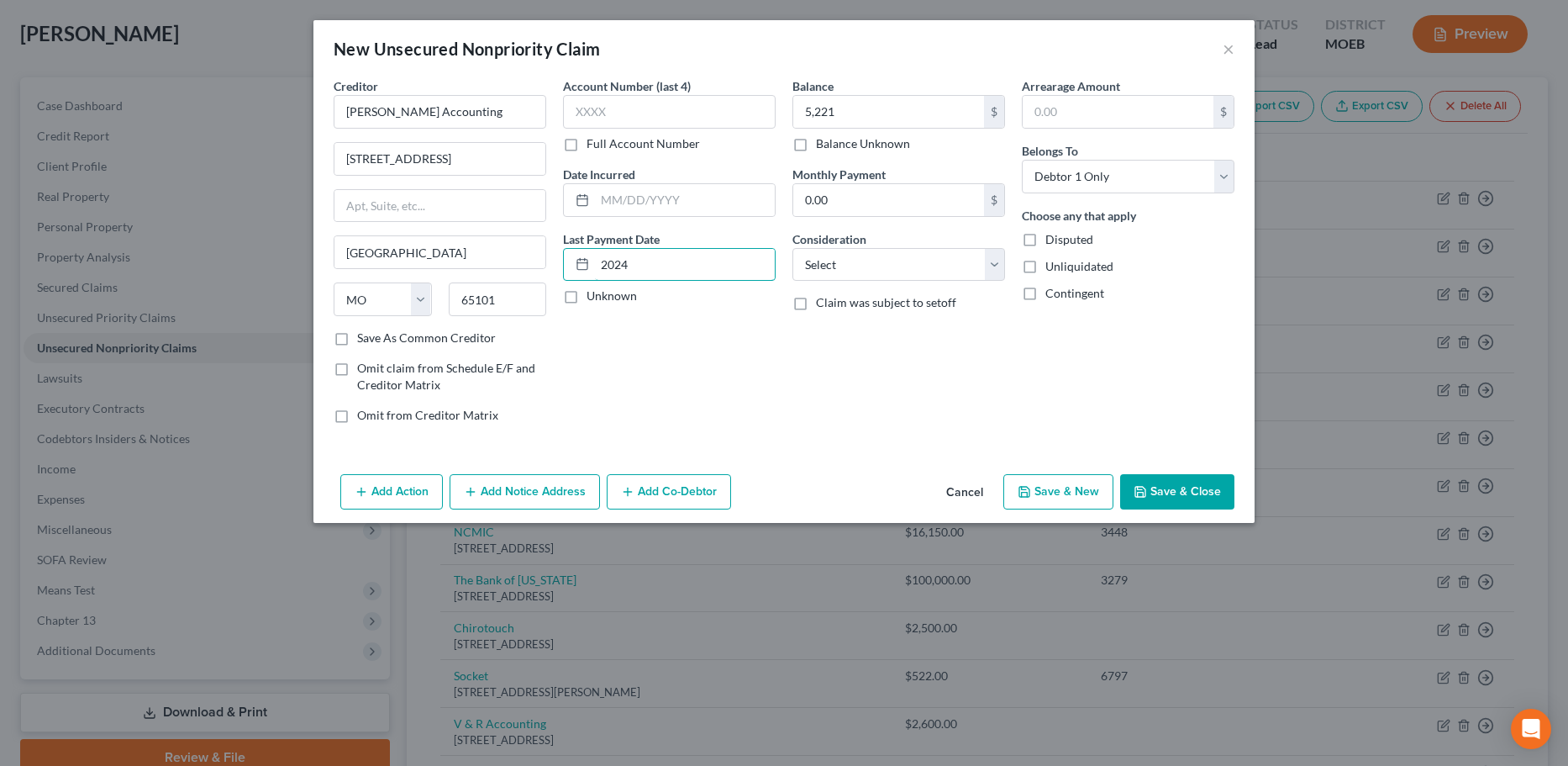
type input "2024"
click at [1169, 488] on button "Save & Close" at bounding box center [1177, 491] width 114 height 35
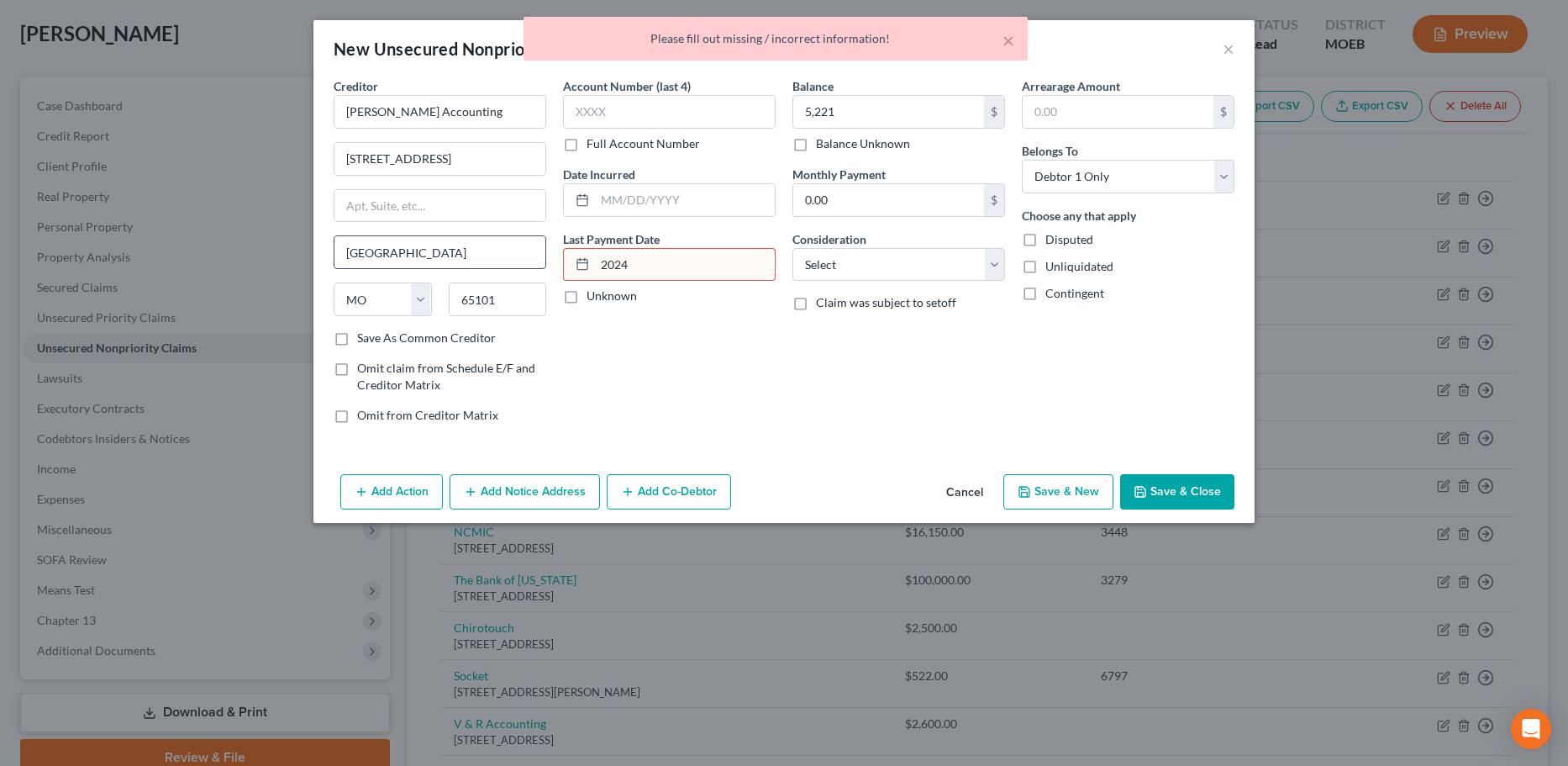
drag, startPoint x: 640, startPoint y: 266, endPoint x: 514, endPoint y: 266, distance: 126.0
click at [514, 266] on div "Creditor * Haas Accounting 316 Highland Way Jefferson City State AL AK AR AZ CA…" at bounding box center [784, 257] width 917 height 360
type input "\"
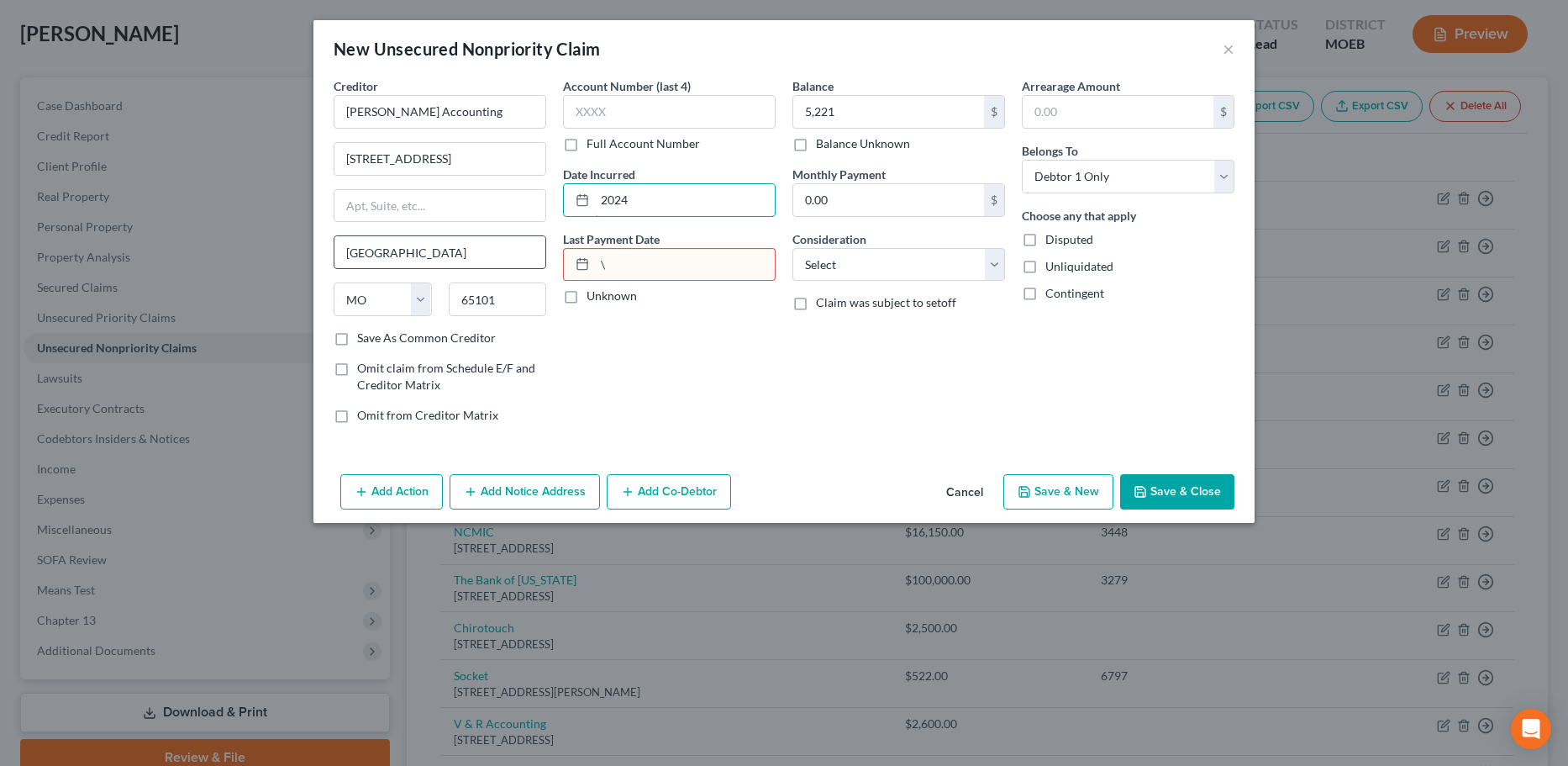
type input "2024"
click at [1204, 490] on button "Save & Close" at bounding box center [1177, 491] width 114 height 35
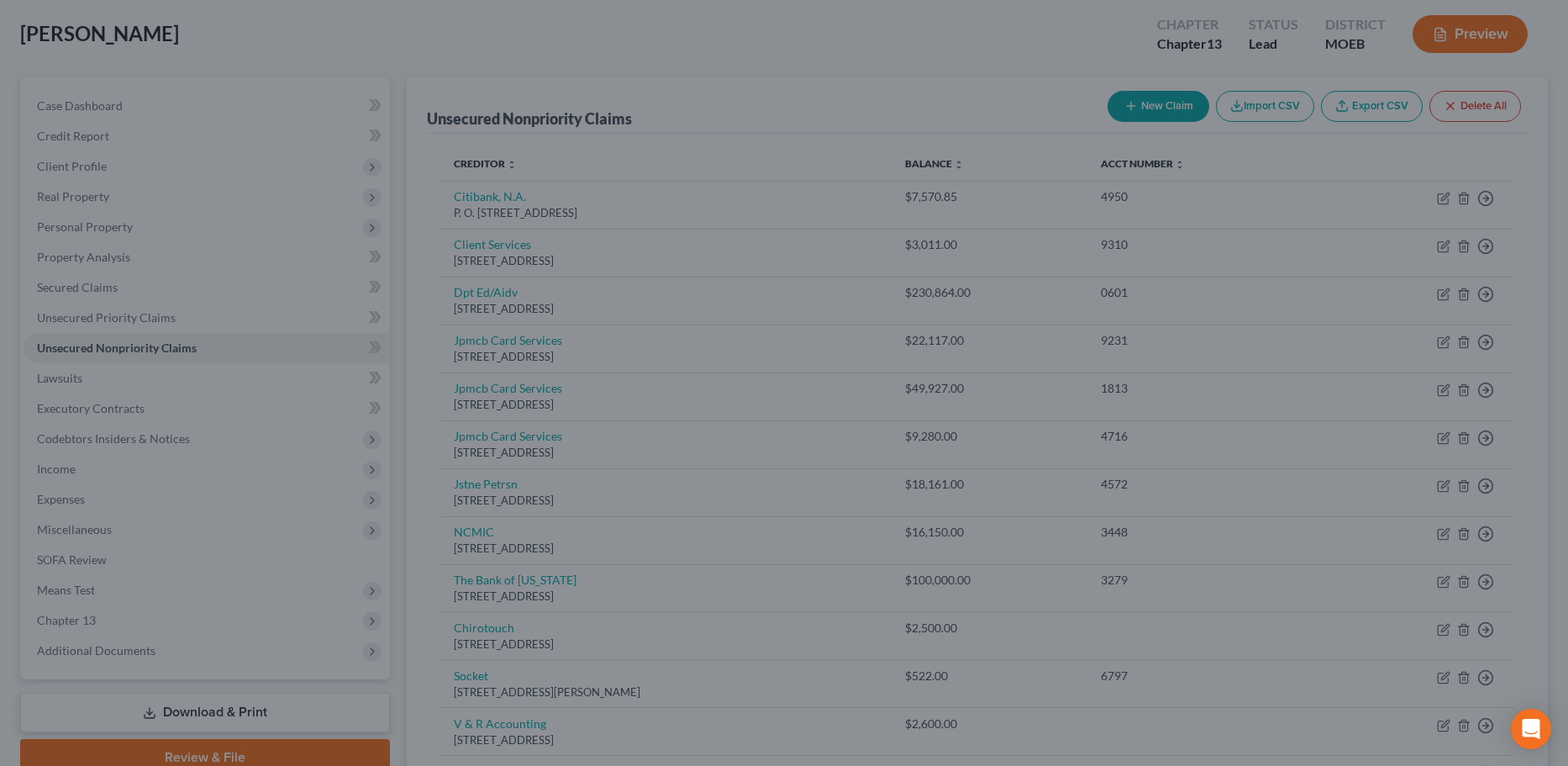
type input "5,221.00"
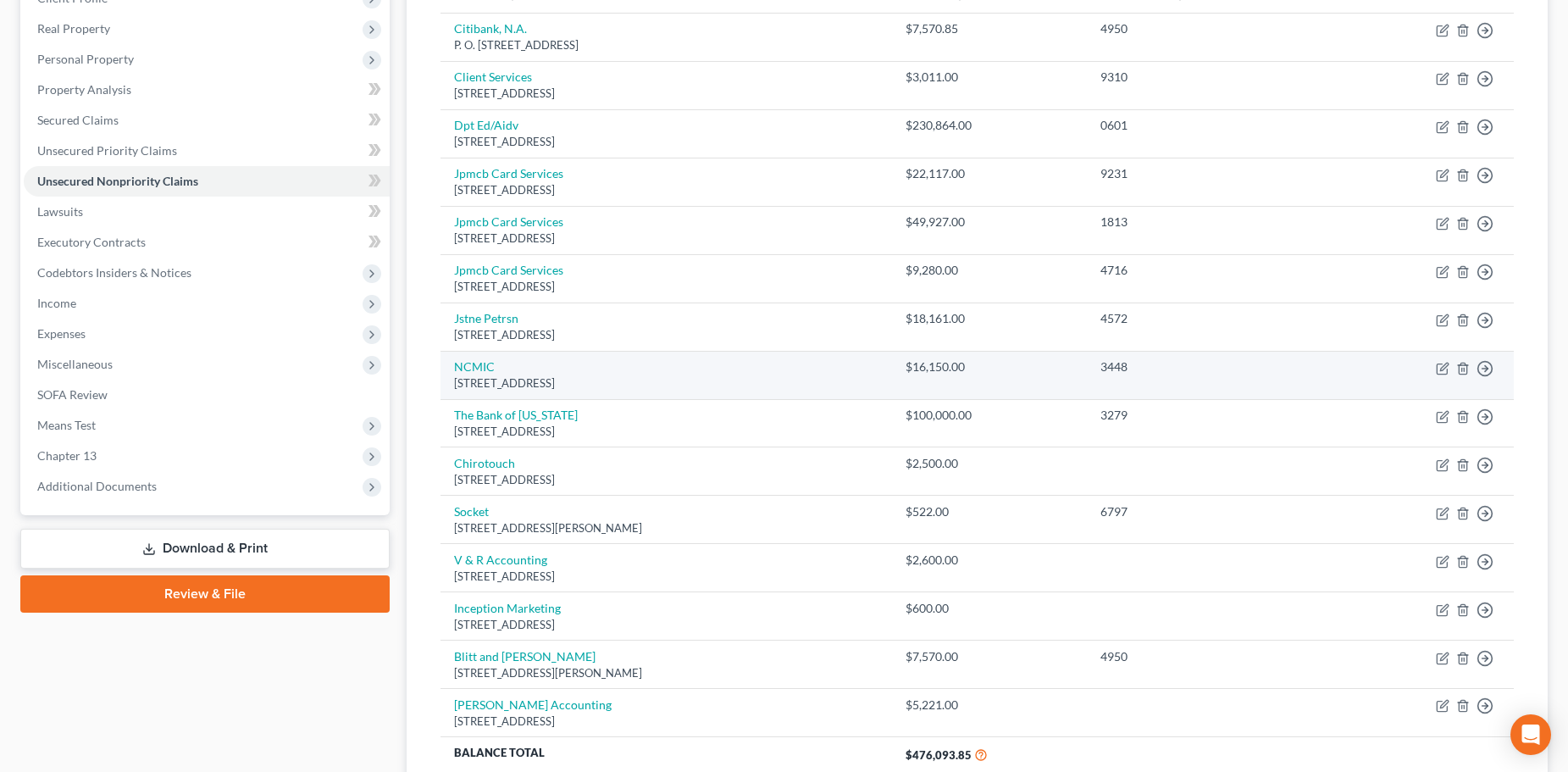
scroll to position [0, 0]
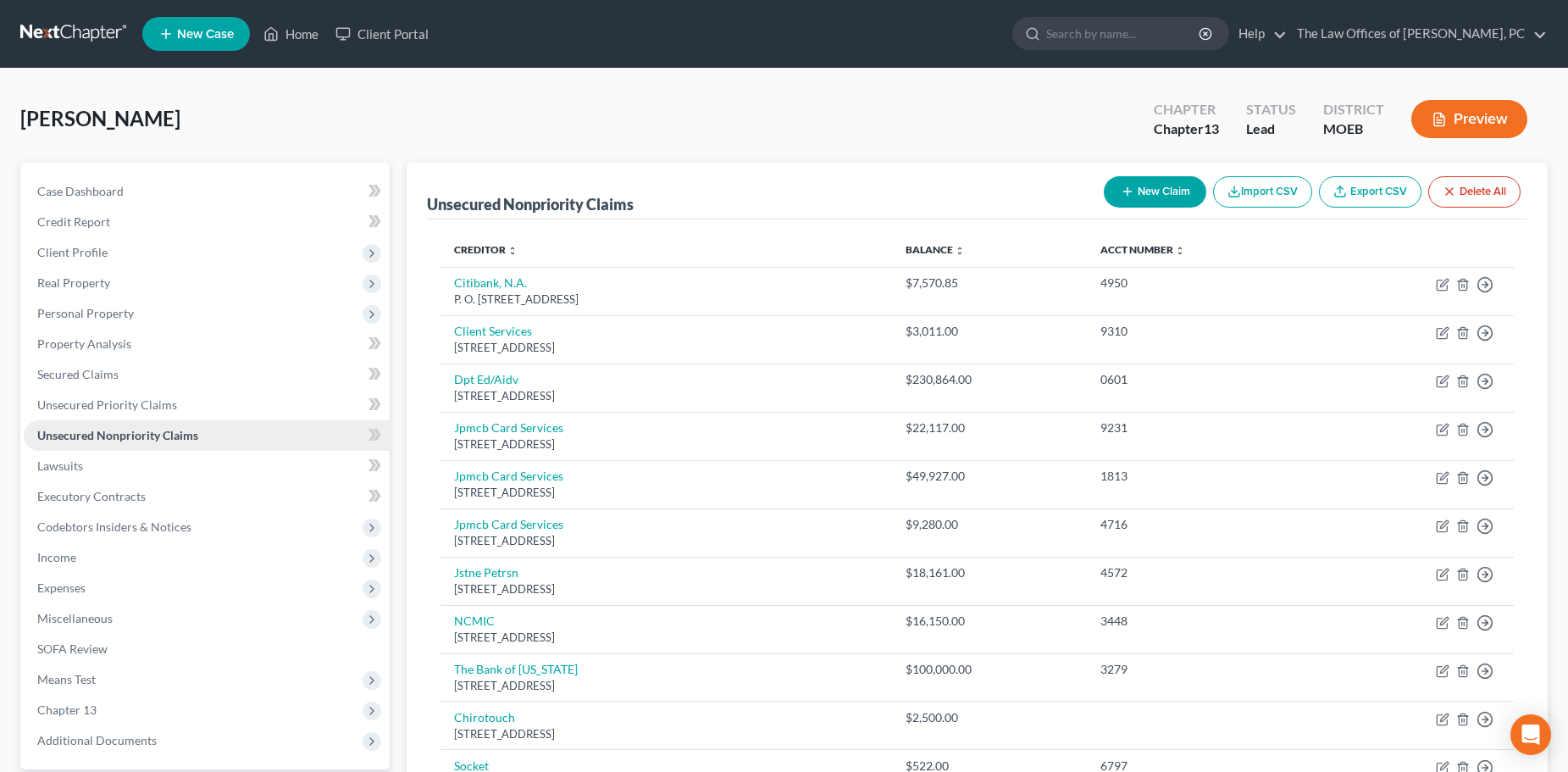
click at [121, 437] on span "Unsecured Nonpriority Claims" at bounding box center [118, 435] width 161 height 15
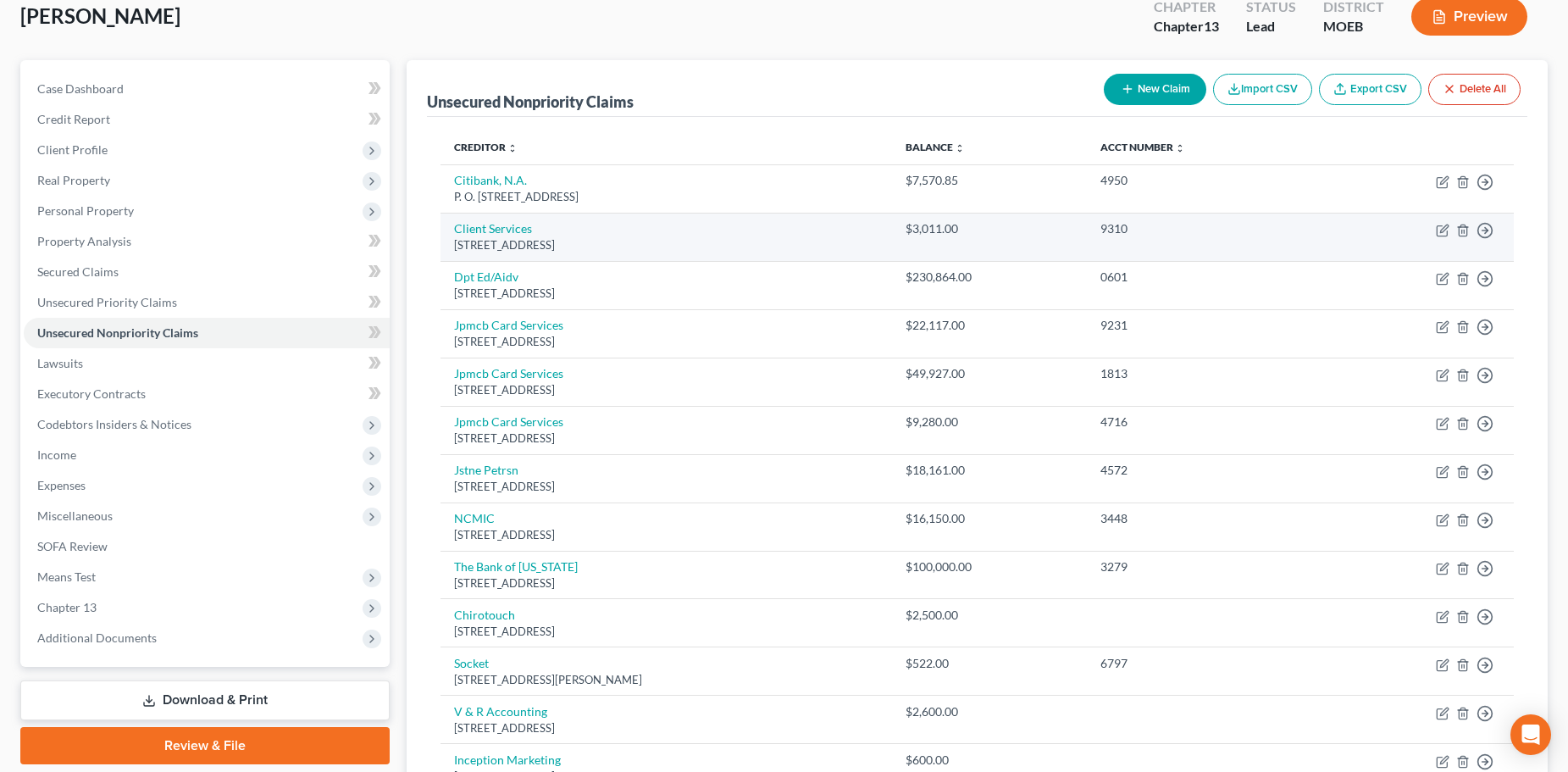
scroll to position [68, 0]
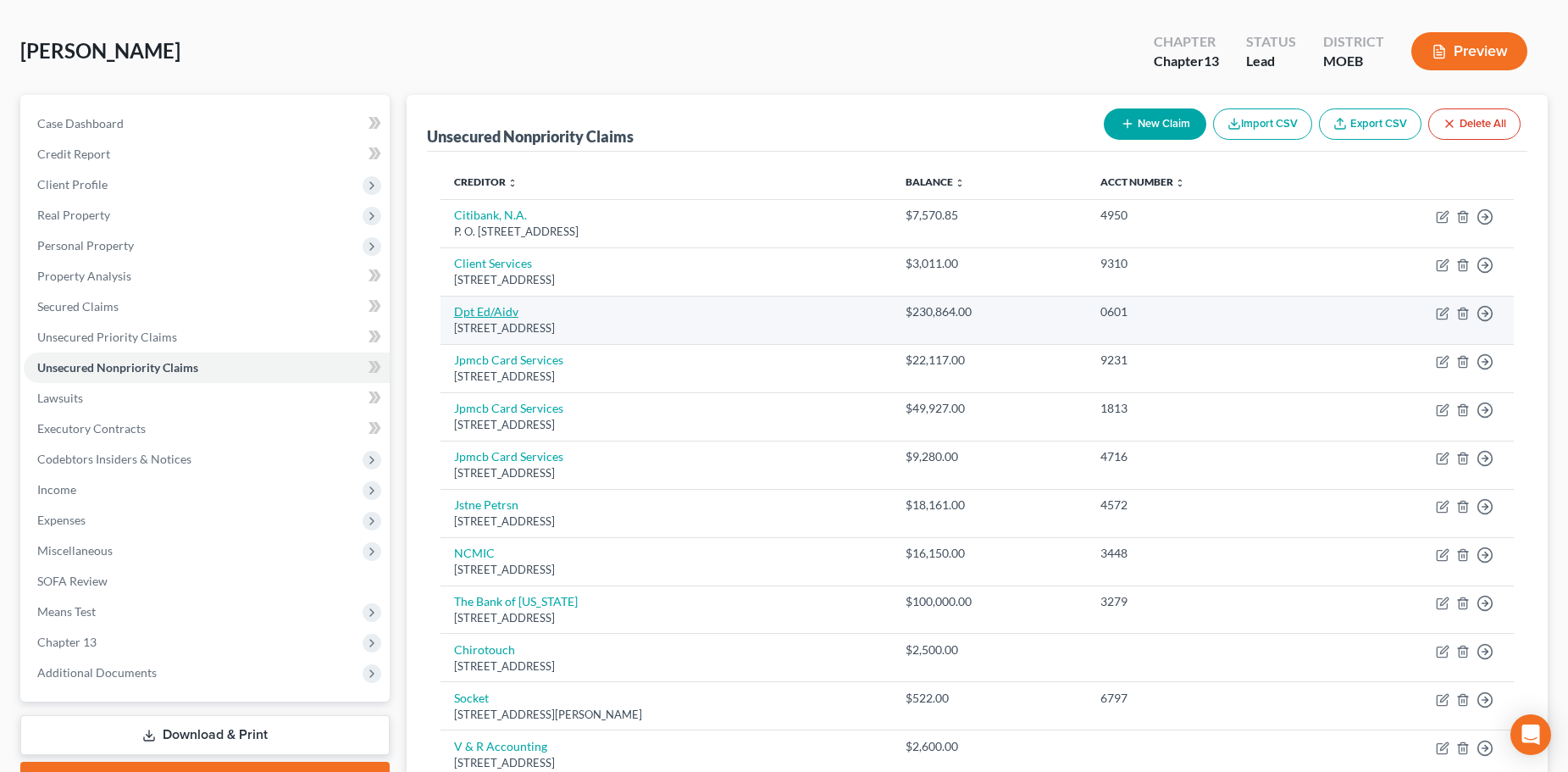
click at [485, 315] on link "Dpt Ed/Aidv" at bounding box center [485, 311] width 64 height 15
select select "45"
select select "17"
select select "0"
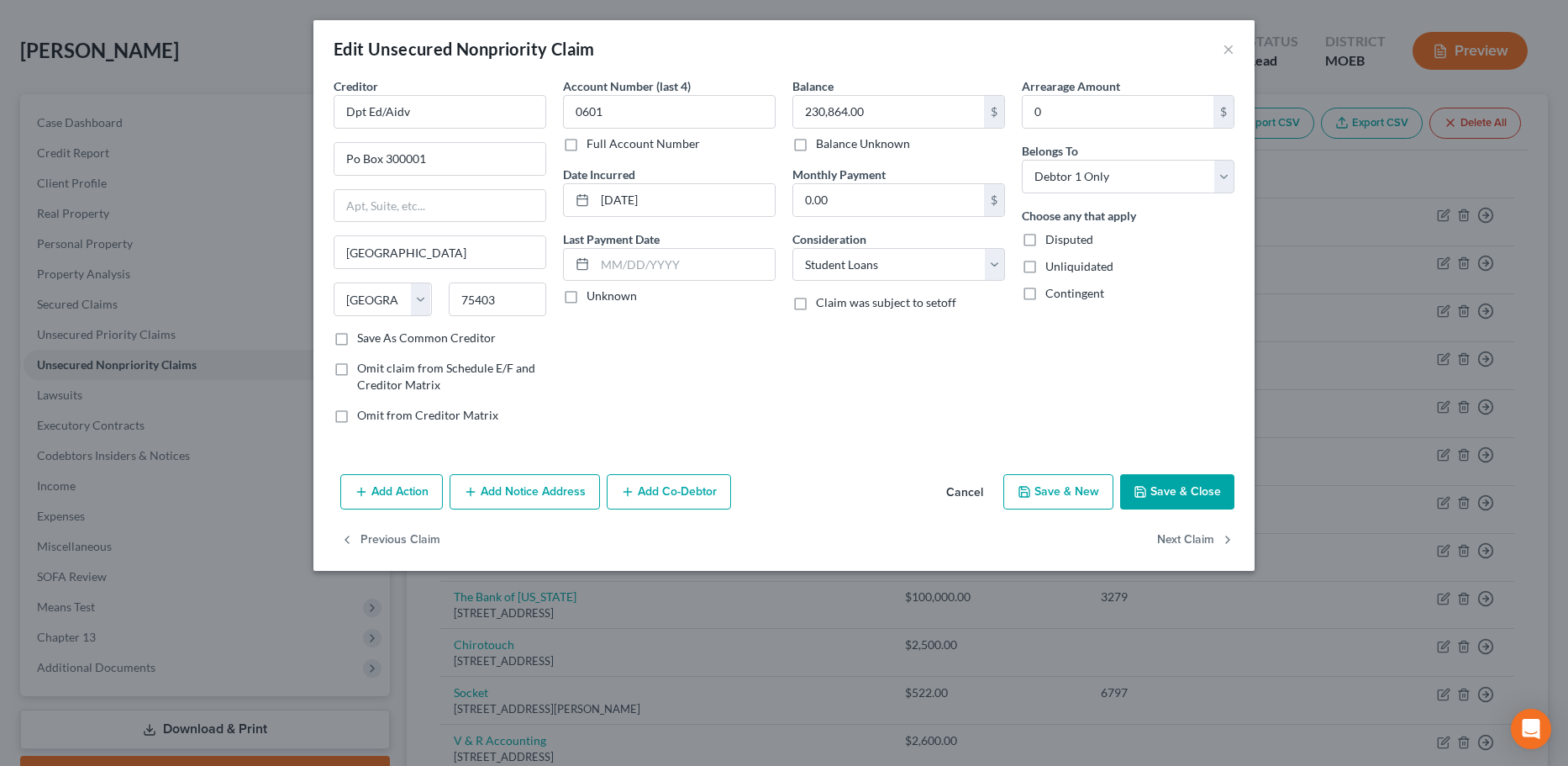
click at [1177, 499] on button "Save & Close" at bounding box center [1177, 491] width 114 height 35
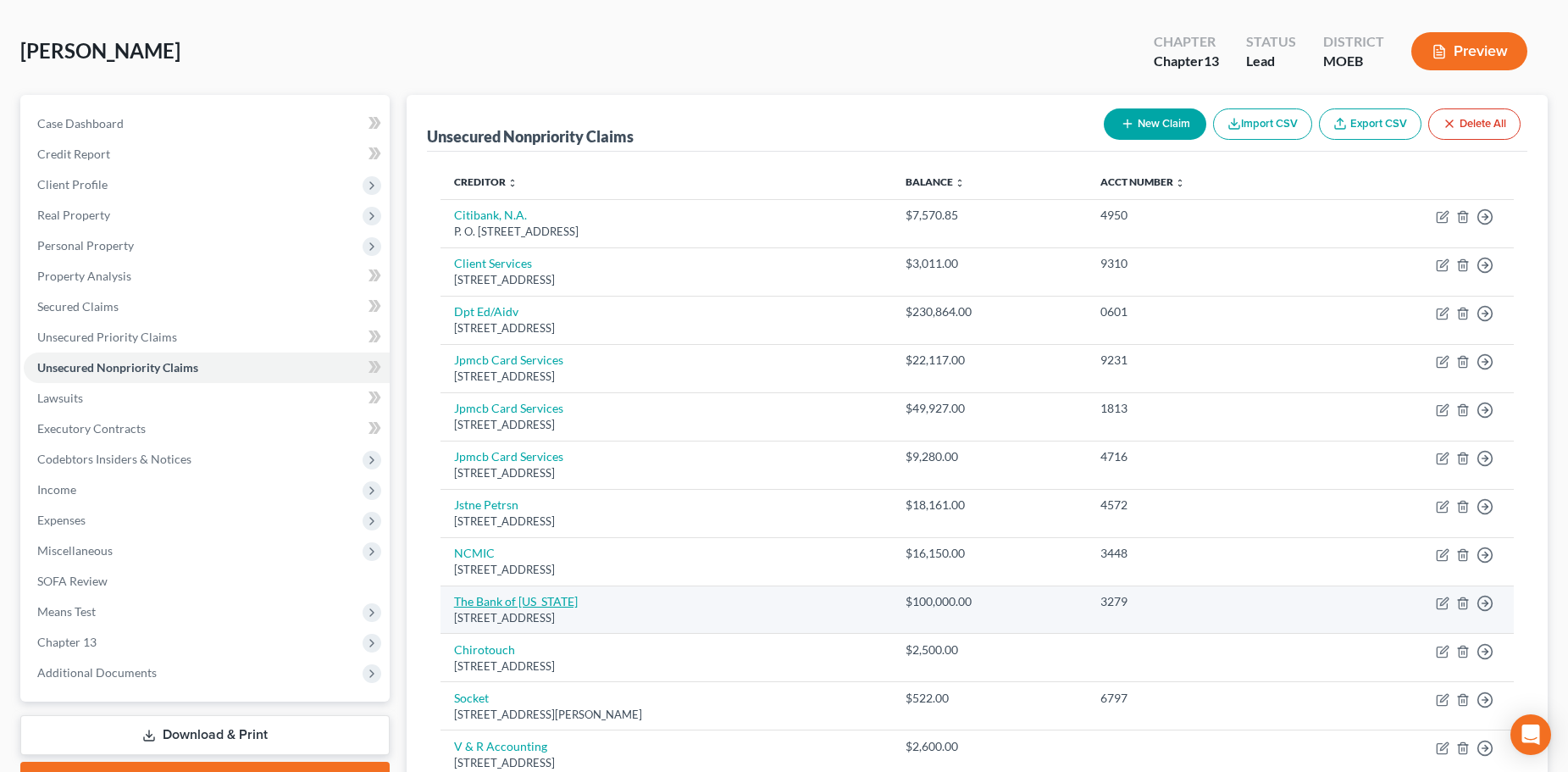
click at [524, 598] on link "The Bank of Missouri" at bounding box center [516, 600] width 124 height 15
select select "26"
select select "0"
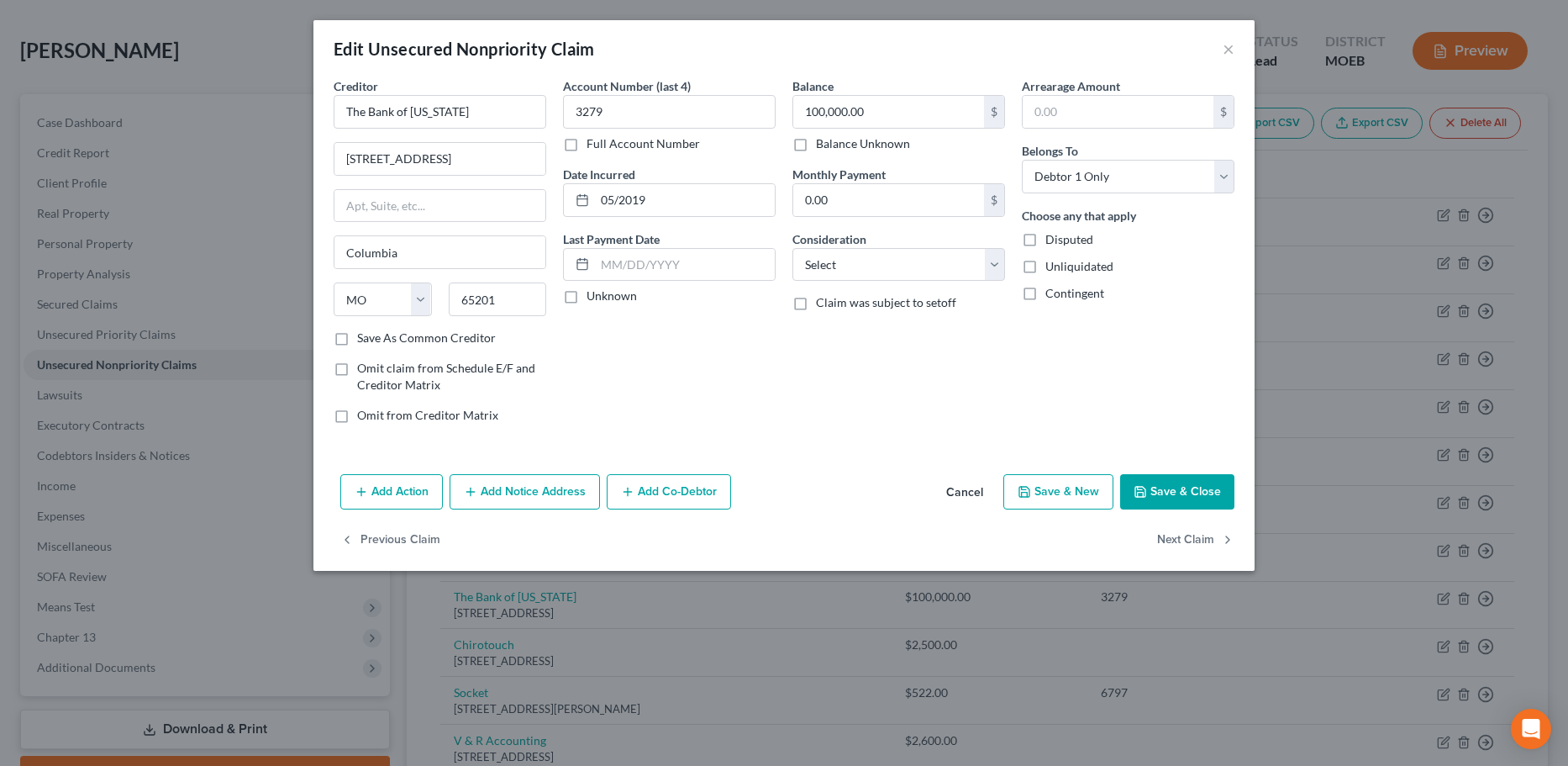
click at [1046, 294] on label "Contingent" at bounding box center [1075, 294] width 59 height 17
click at [1052, 294] on input "Contingent" at bounding box center [1057, 290] width 11 height 11
checkbox input "true"
click at [1160, 489] on button "Save & Close" at bounding box center [1177, 491] width 114 height 35
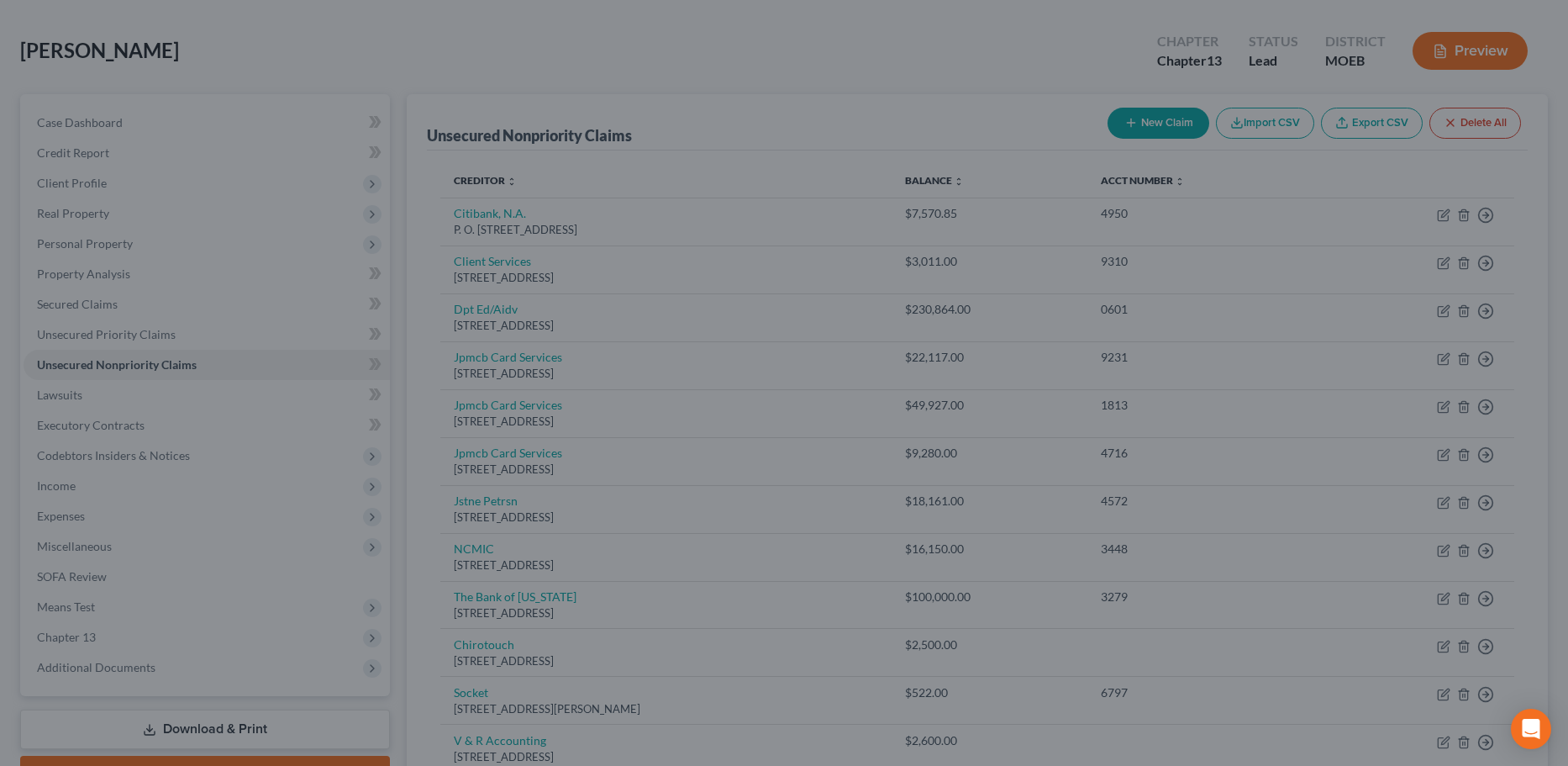
type input "0"
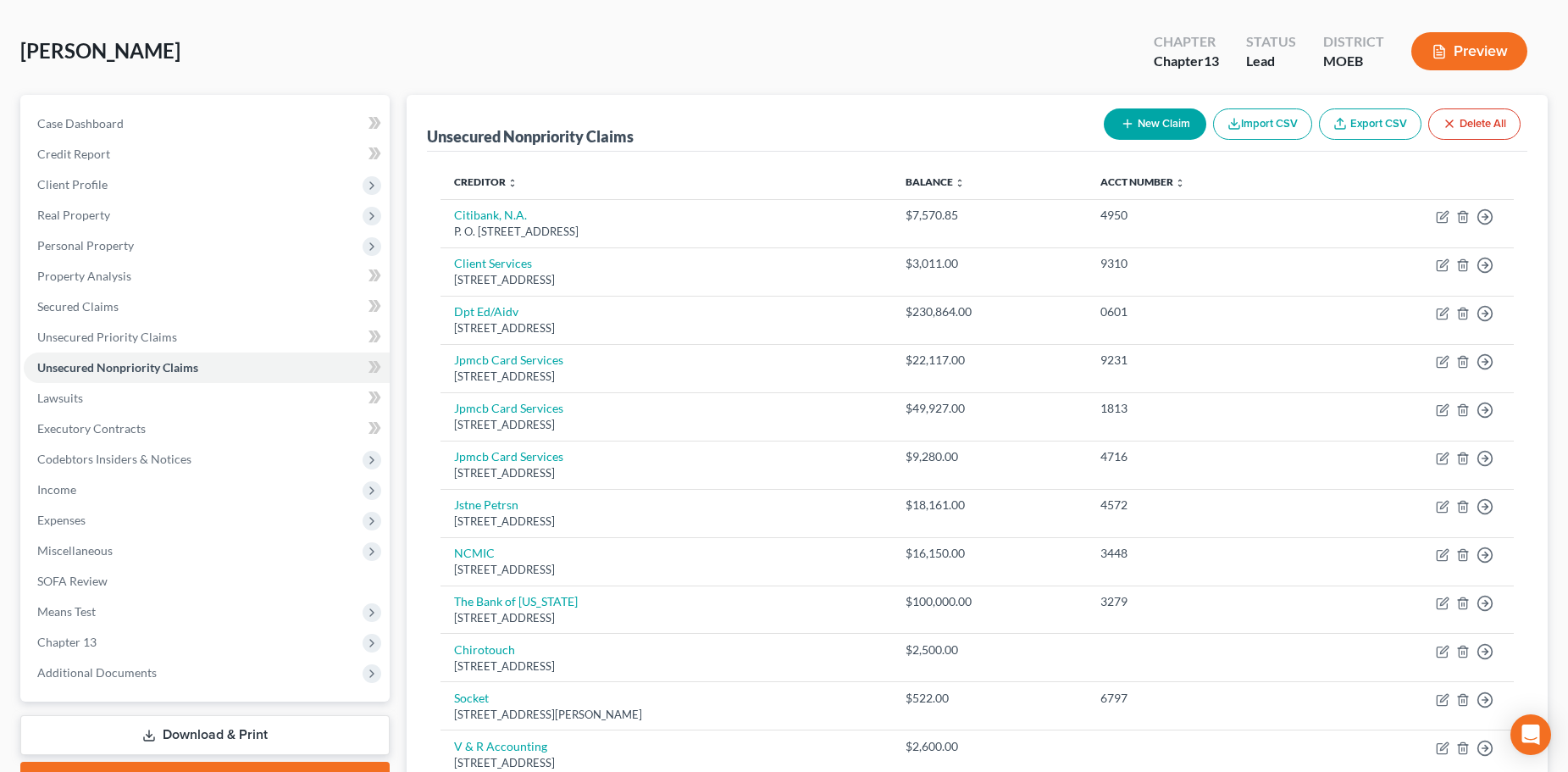
click at [1137, 123] on button "New Claim" at bounding box center [1155, 124] width 102 height 32
select select "0"
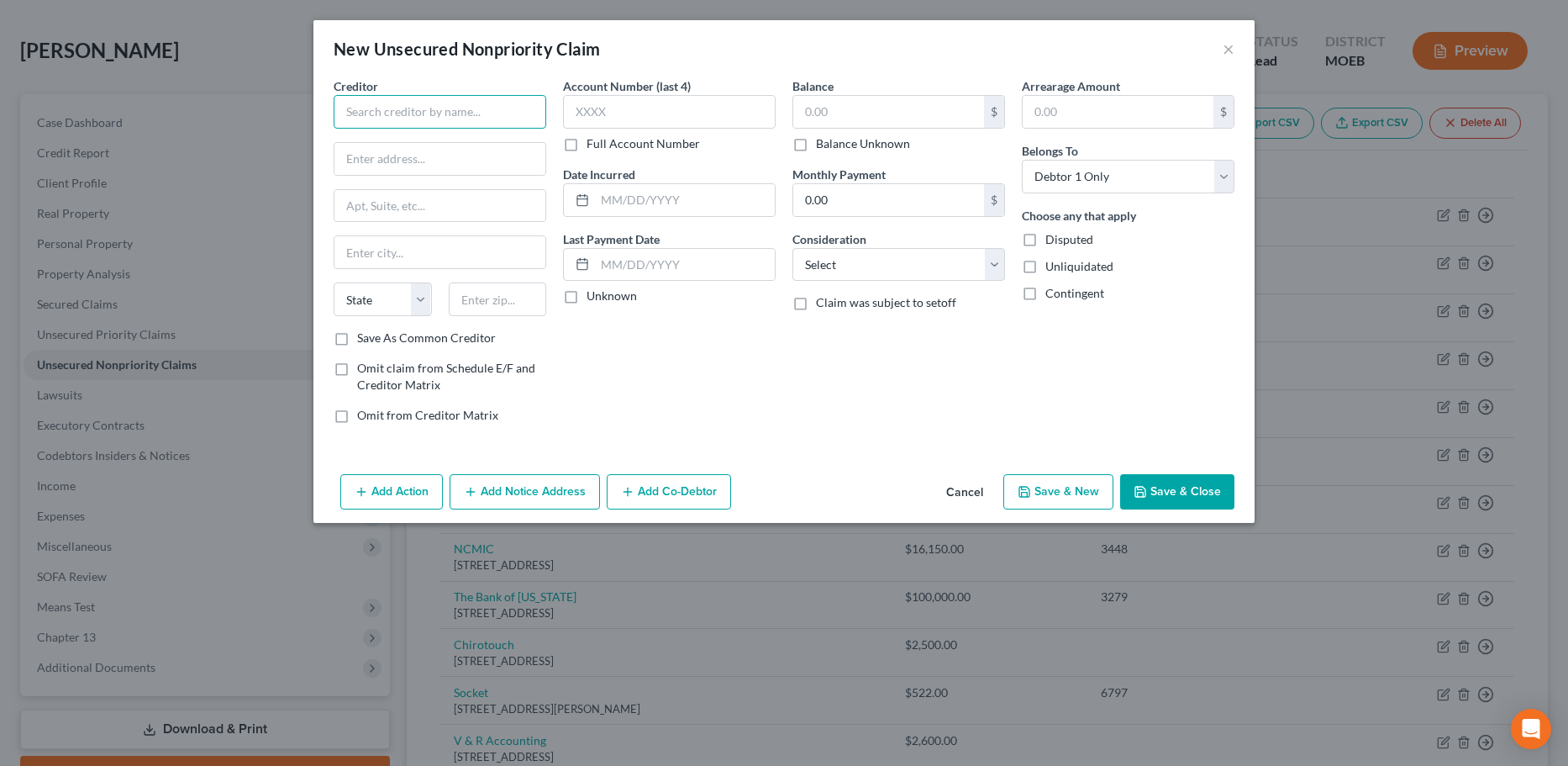
click at [387, 115] on input "text" at bounding box center [440, 112] width 213 height 34
paste input "MEDI-SOLUTIONS MANAGEMENT"
type input "MEDI-SOLUTIONS MANAGEMENT"
click at [415, 165] on input "text" at bounding box center [440, 159] width 211 height 32
type input "300 W. Princeton Dr #4"
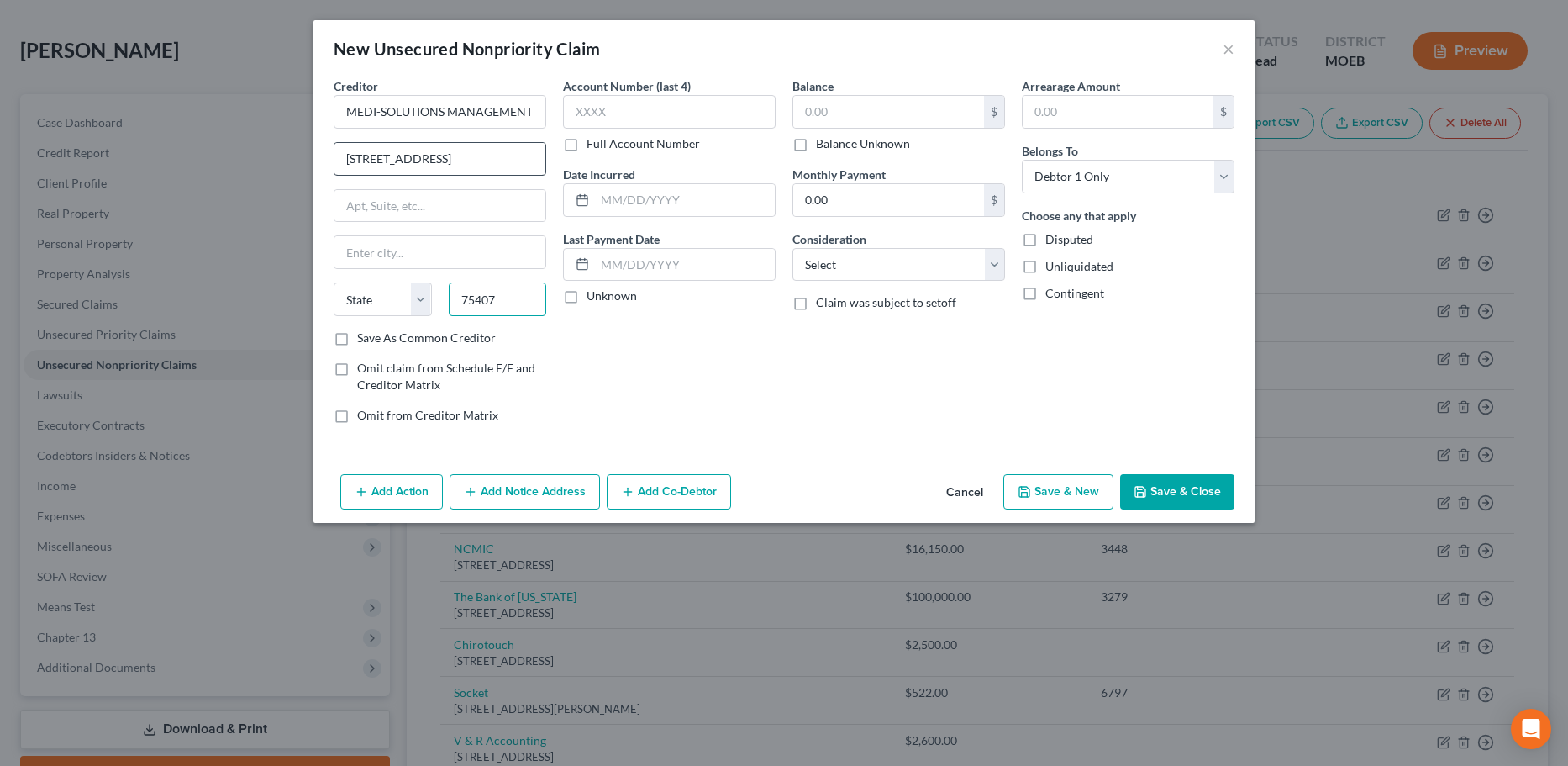
type input "75407"
type input "Princeton"
select select "45"
click at [866, 118] on input "text" at bounding box center [888, 112] width 191 height 32
type input "314"
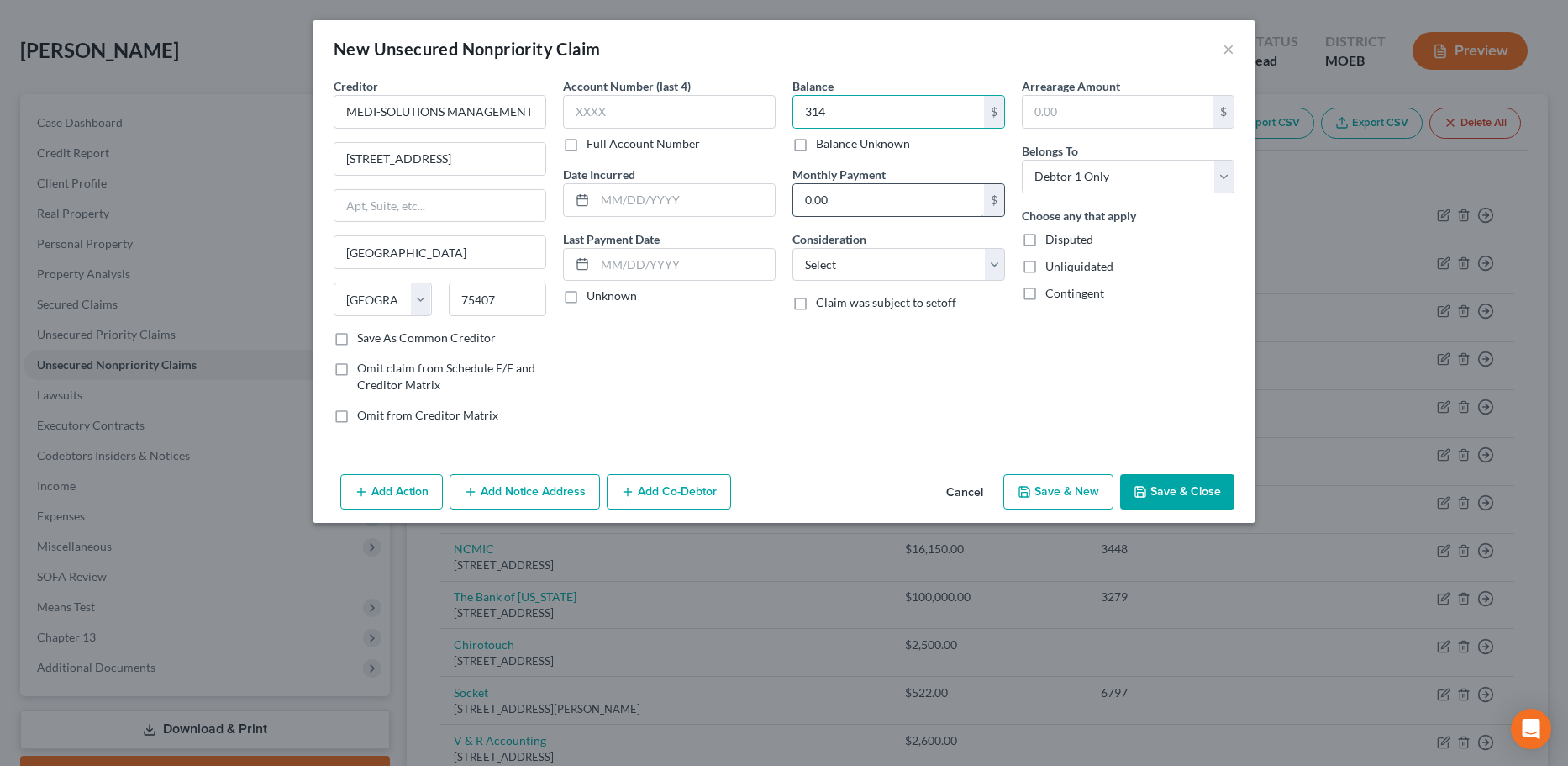
click at [855, 196] on input "0.00" at bounding box center [888, 200] width 191 height 32
click at [698, 281] on div at bounding box center [670, 265] width 213 height 34
click at [693, 272] on input "text" at bounding box center [684, 265] width 180 height 32
click at [647, 199] on input "text" at bounding box center [684, 200] width 180 height 32
type input "2025"
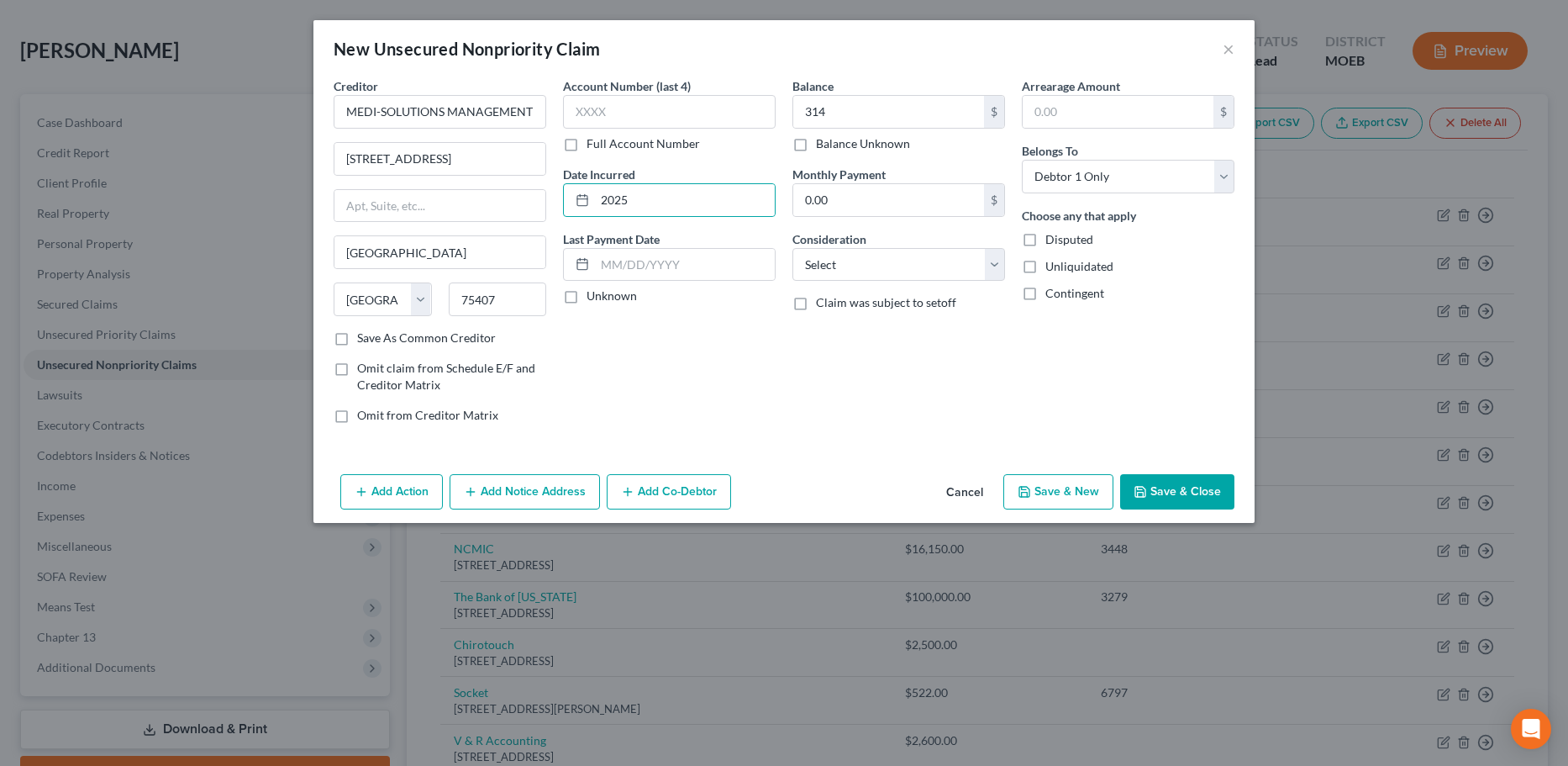
click at [1138, 489] on icon "button" at bounding box center [1140, 492] width 14 height 14
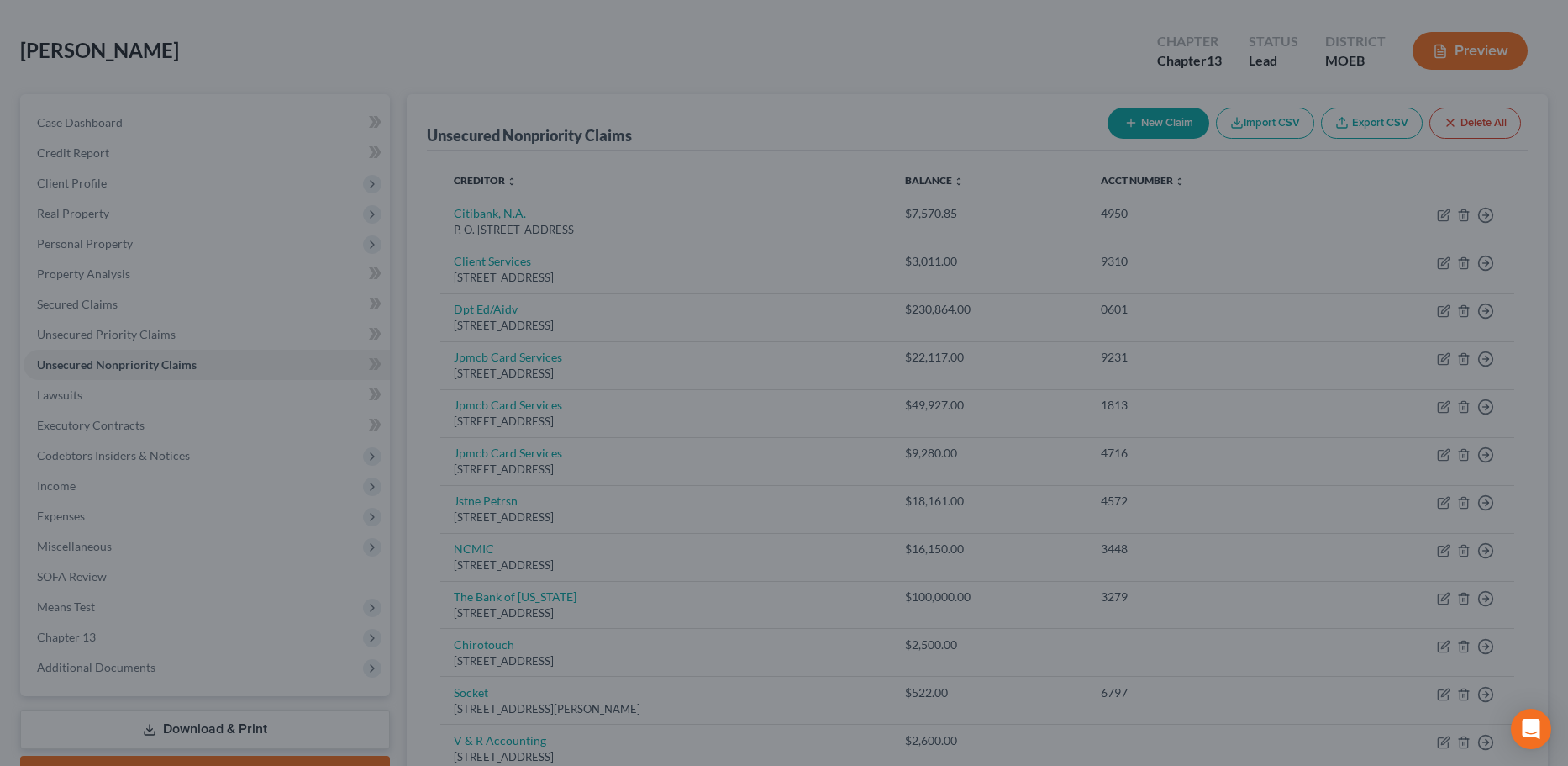
type input "314.00"
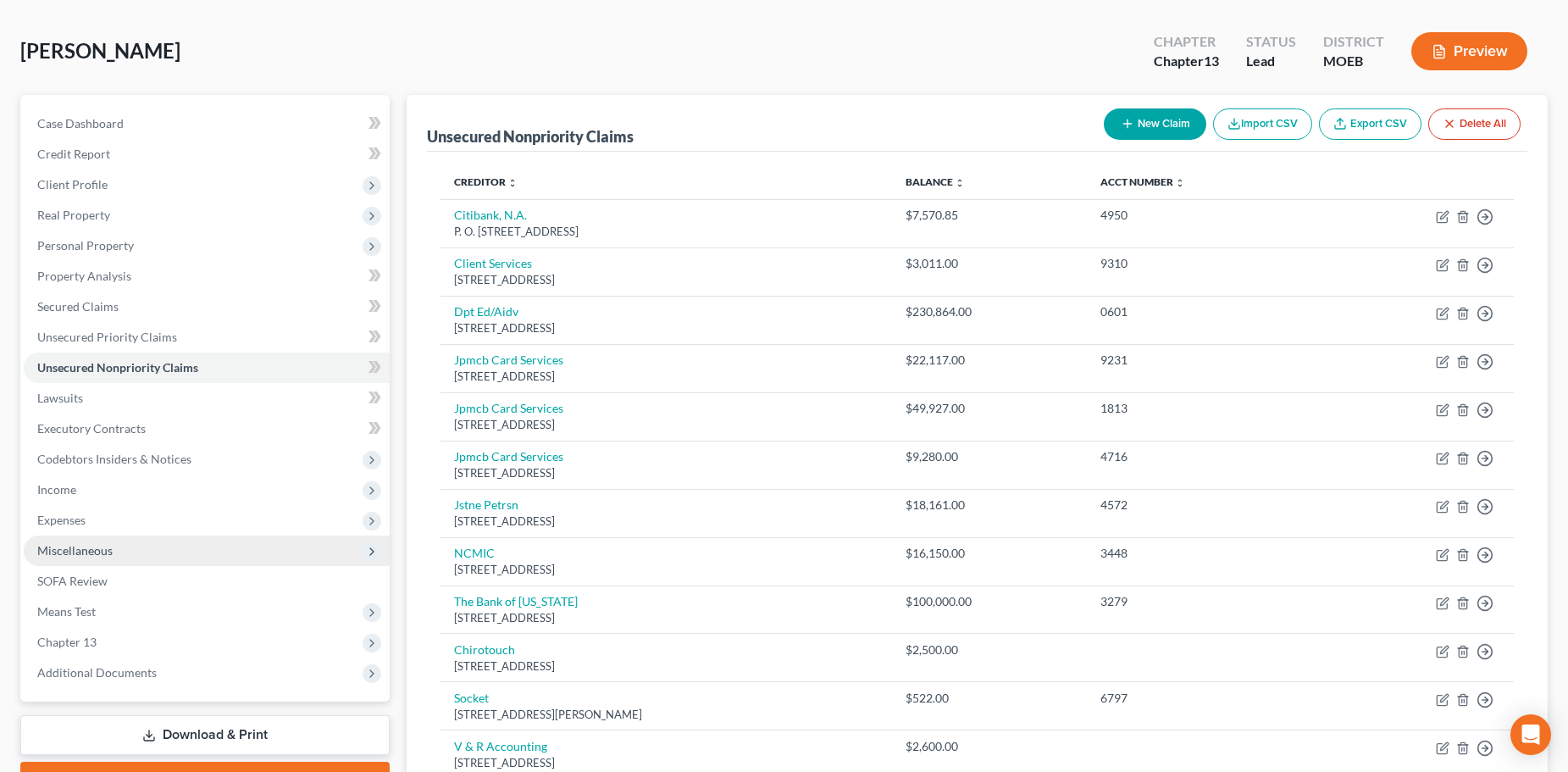
click at [81, 548] on span "Miscellaneous" at bounding box center [75, 550] width 75 height 15
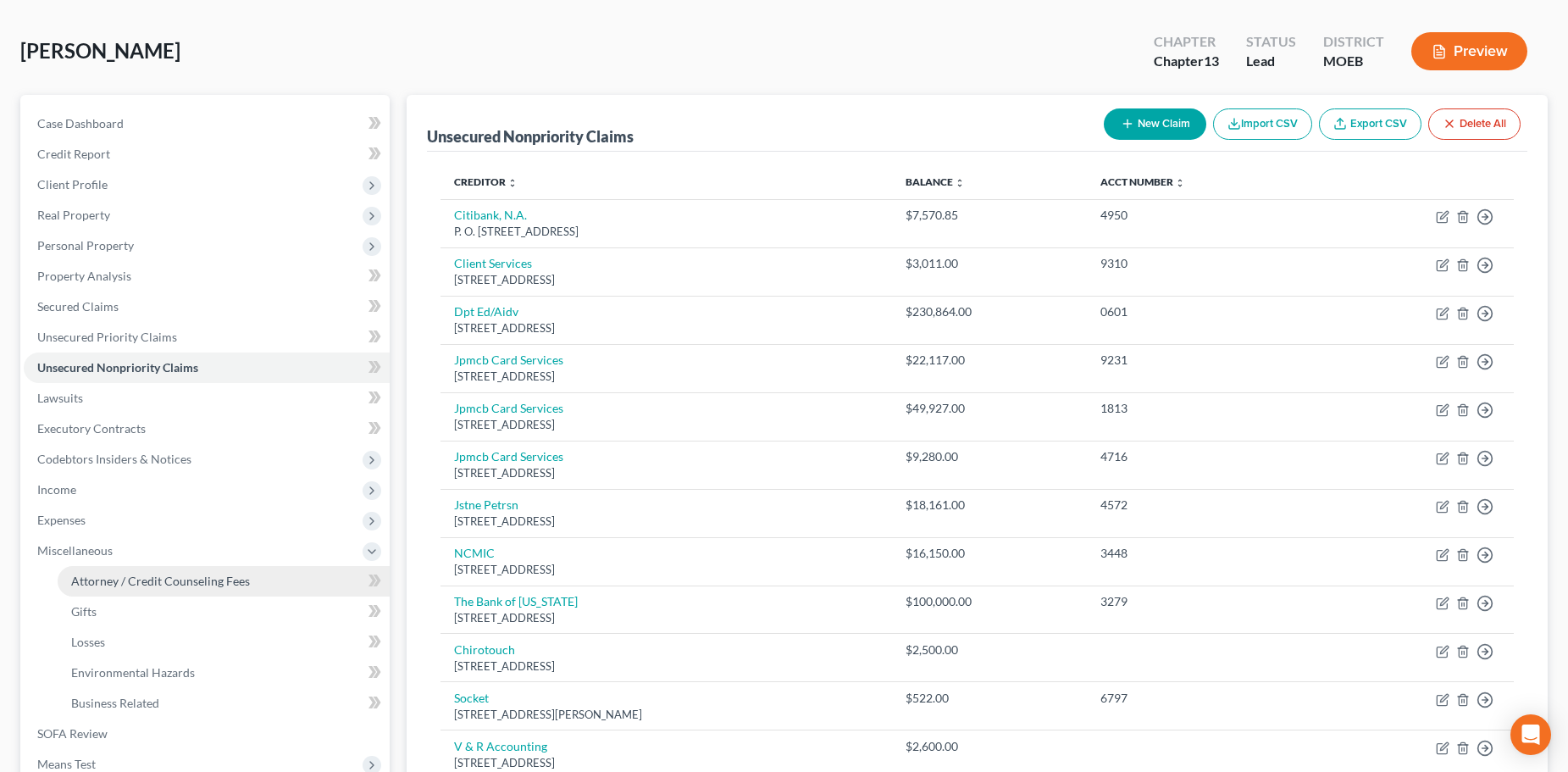
click at [93, 571] on link "Attorney / Credit Counseling Fees" at bounding box center [223, 582] width 332 height 31
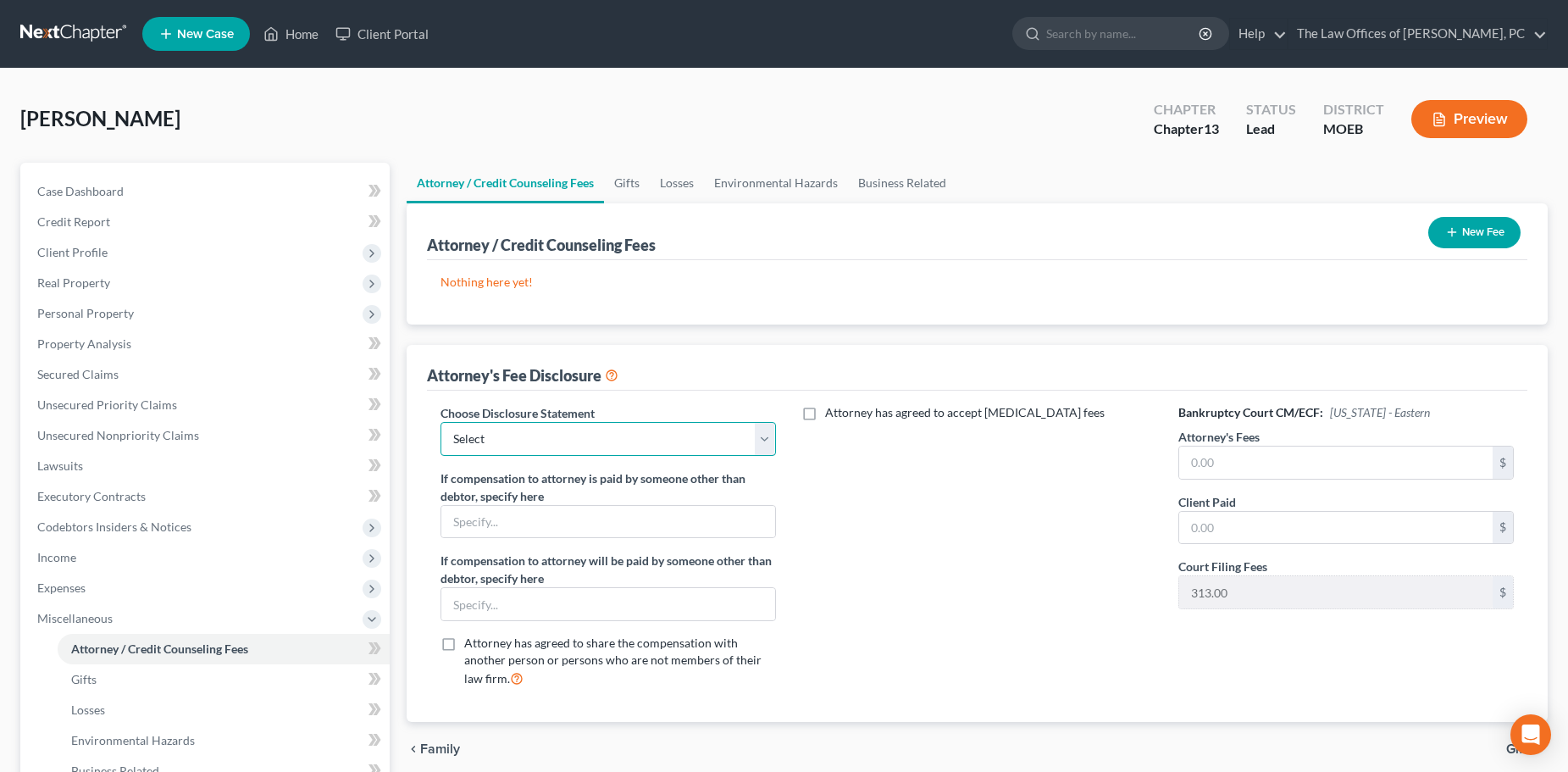
click at [541, 437] on select "Select Disclosure" at bounding box center [608, 439] width 335 height 34
select select "0"
click at [441, 422] on select "Select Disclosure" at bounding box center [608, 439] width 335 height 34
click at [1221, 469] on input "text" at bounding box center [1336, 462] width 313 height 33
type input "5,800"
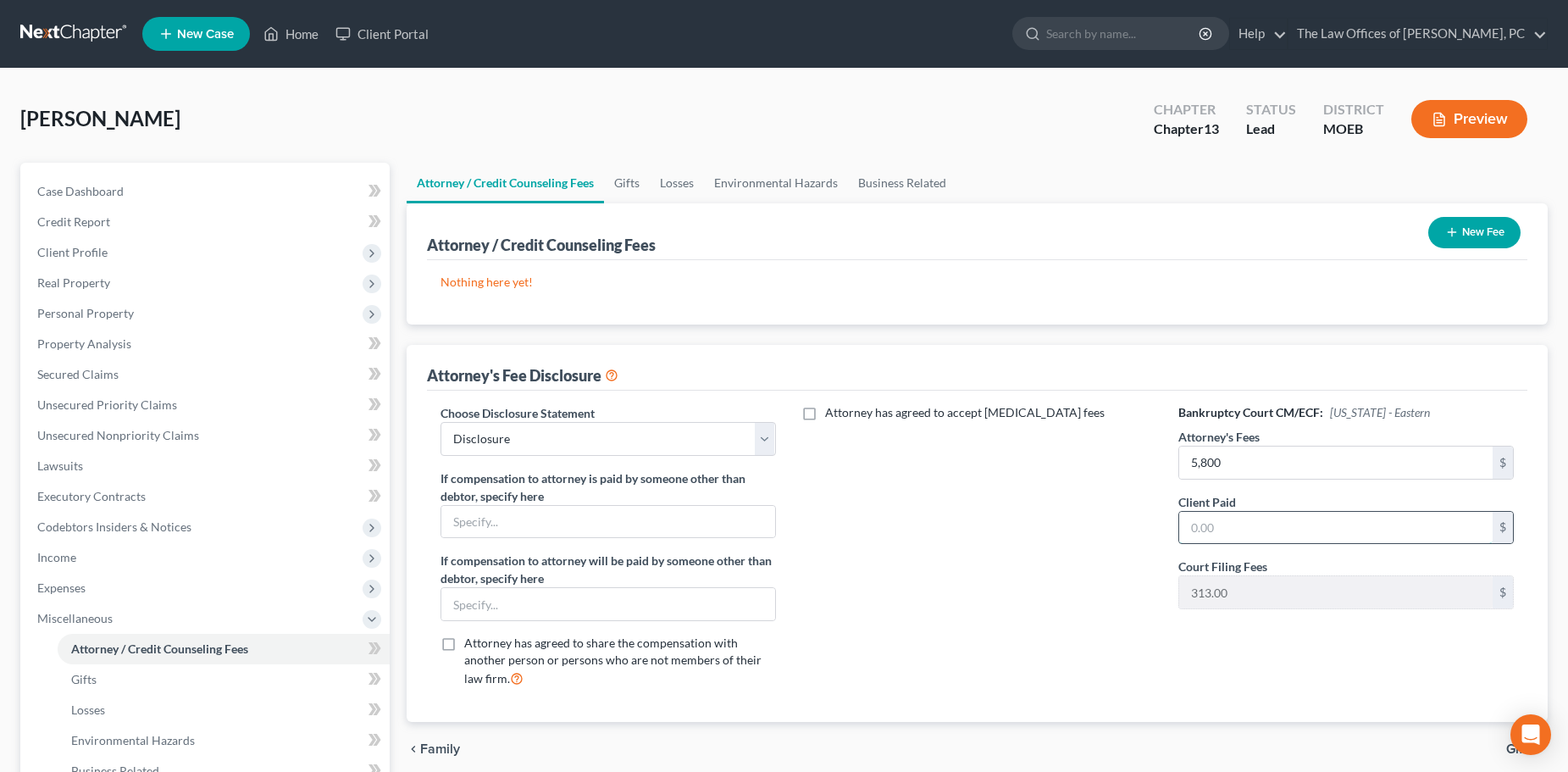
click at [1231, 533] on input "text" at bounding box center [1336, 528] width 313 height 33
type input "350"
click at [1467, 239] on button "New Fee" at bounding box center [1475, 232] width 93 height 32
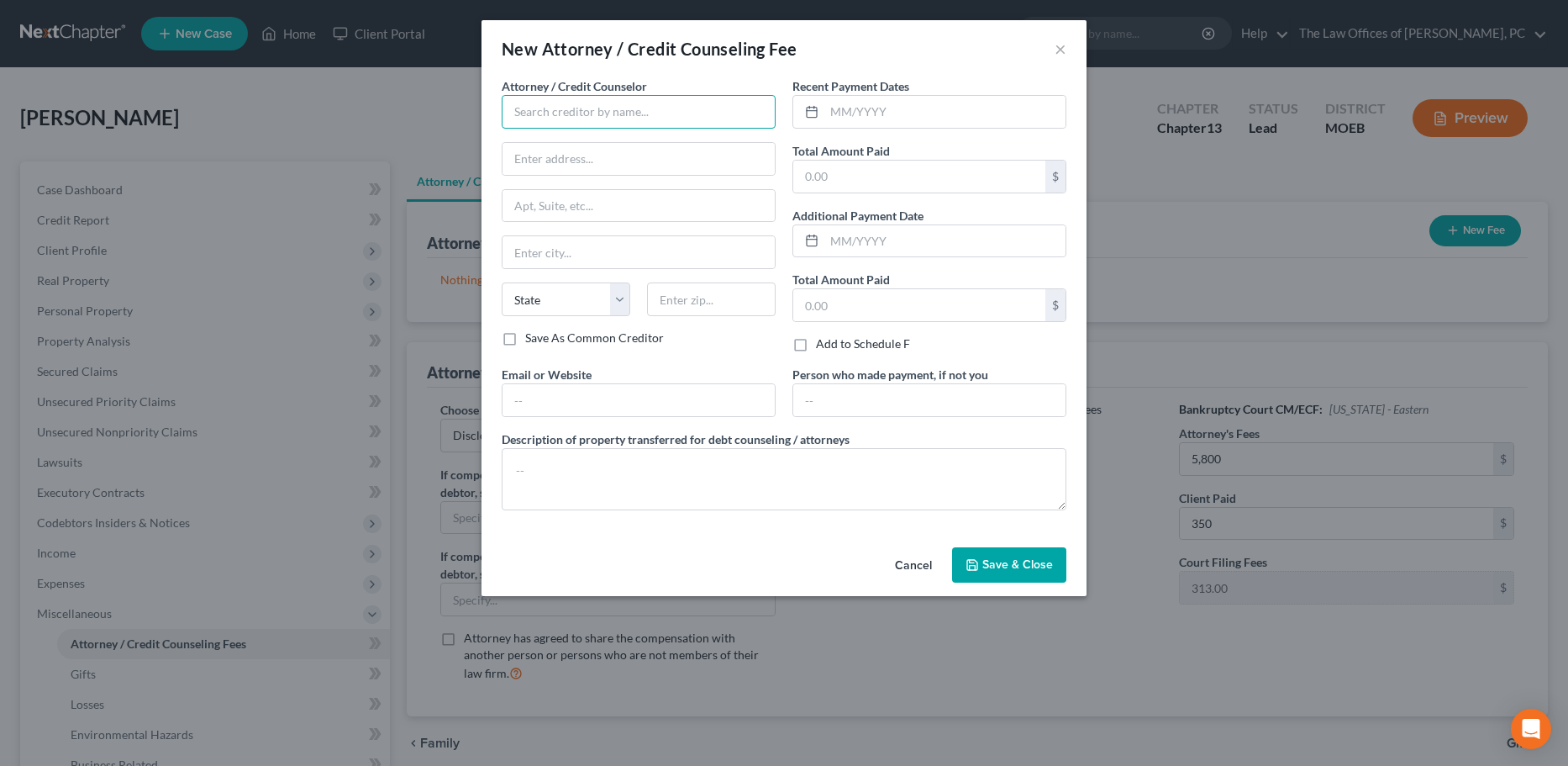
click at [537, 111] on input "text" at bounding box center [639, 112] width 274 height 34
click at [551, 137] on div "The Law Offices of Sean C. Paul PC" at bounding box center [619, 141] width 210 height 17
type input "The Law Offices of Sean C. Paul PC"
type input "8122 Gravois Rd"
type input "Saint Louis"
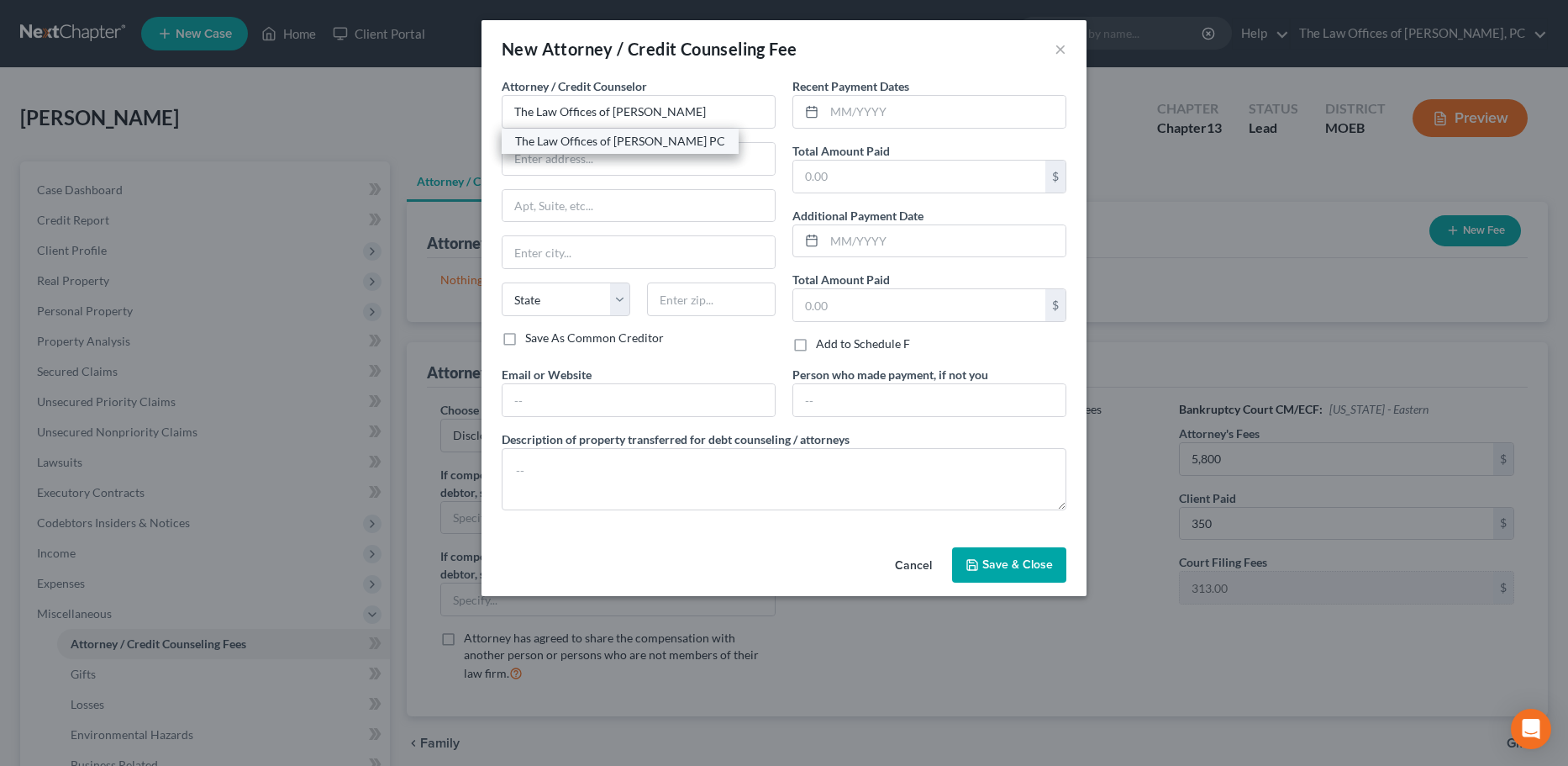
select select "26"
type input "63123"
drag, startPoint x: 624, startPoint y: 157, endPoint x: -47, endPoint y: 125, distance: 671.8
click at [0, 125] on html "Home New Case Client Portal The Law Offices of Sean C. Paul, PC scp@stlbankrupt…" at bounding box center [784, 537] width 1568 height 1075
type input "7509 Delmar Blvd"
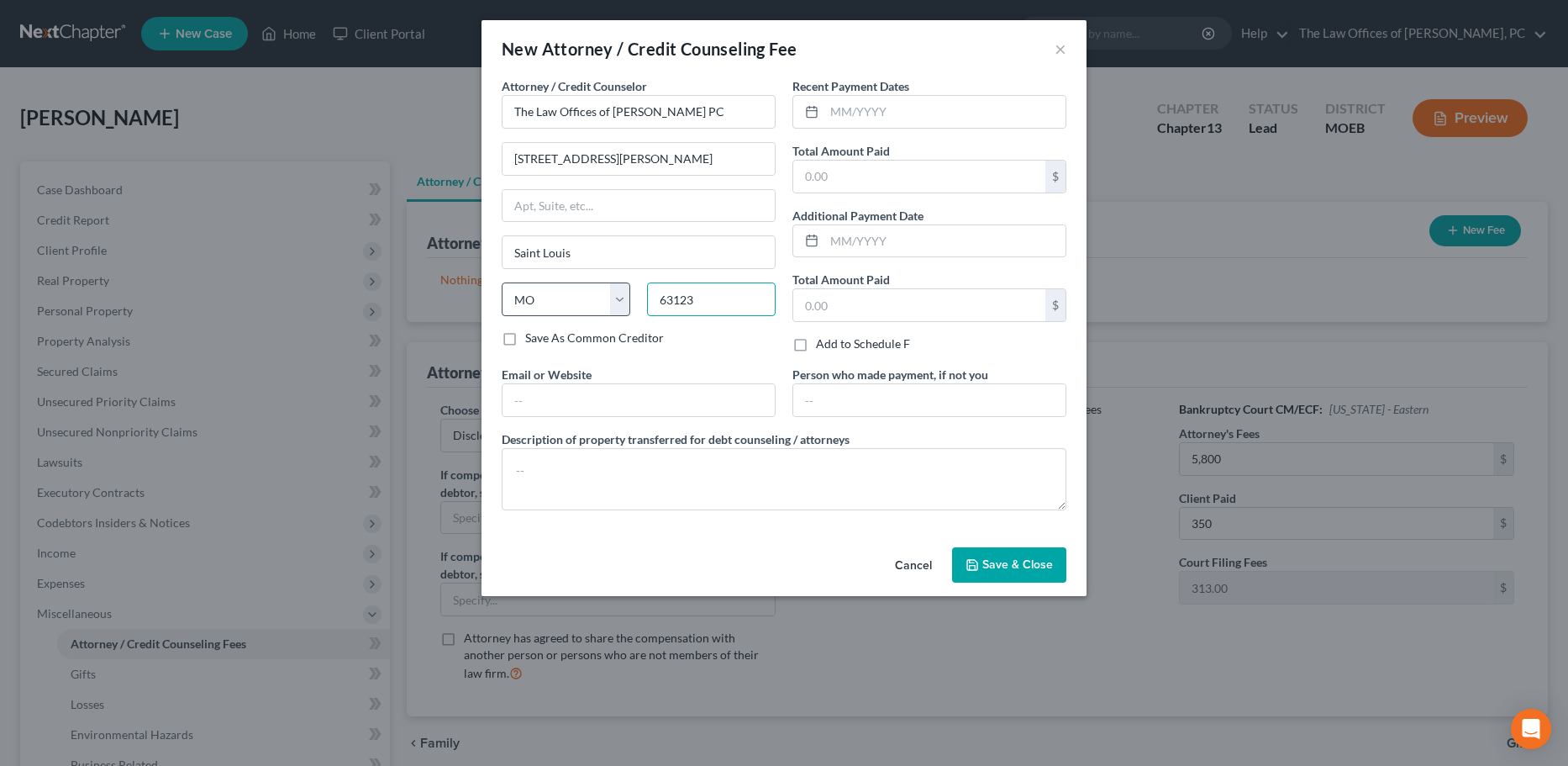
drag, startPoint x: 708, startPoint y: 307, endPoint x: 505, endPoint y: 306, distance: 203.0
click at [505, 306] on div "State AL AK AR AZ CA CO CT DE DC FL GA GU HI ID IL IN IA KS KY LA ME MD MA MI M…" at bounding box center [639, 306] width 291 height 47
type input "63130"
click at [909, 119] on input "text" at bounding box center [944, 112] width 241 height 32
type input "9/2025"
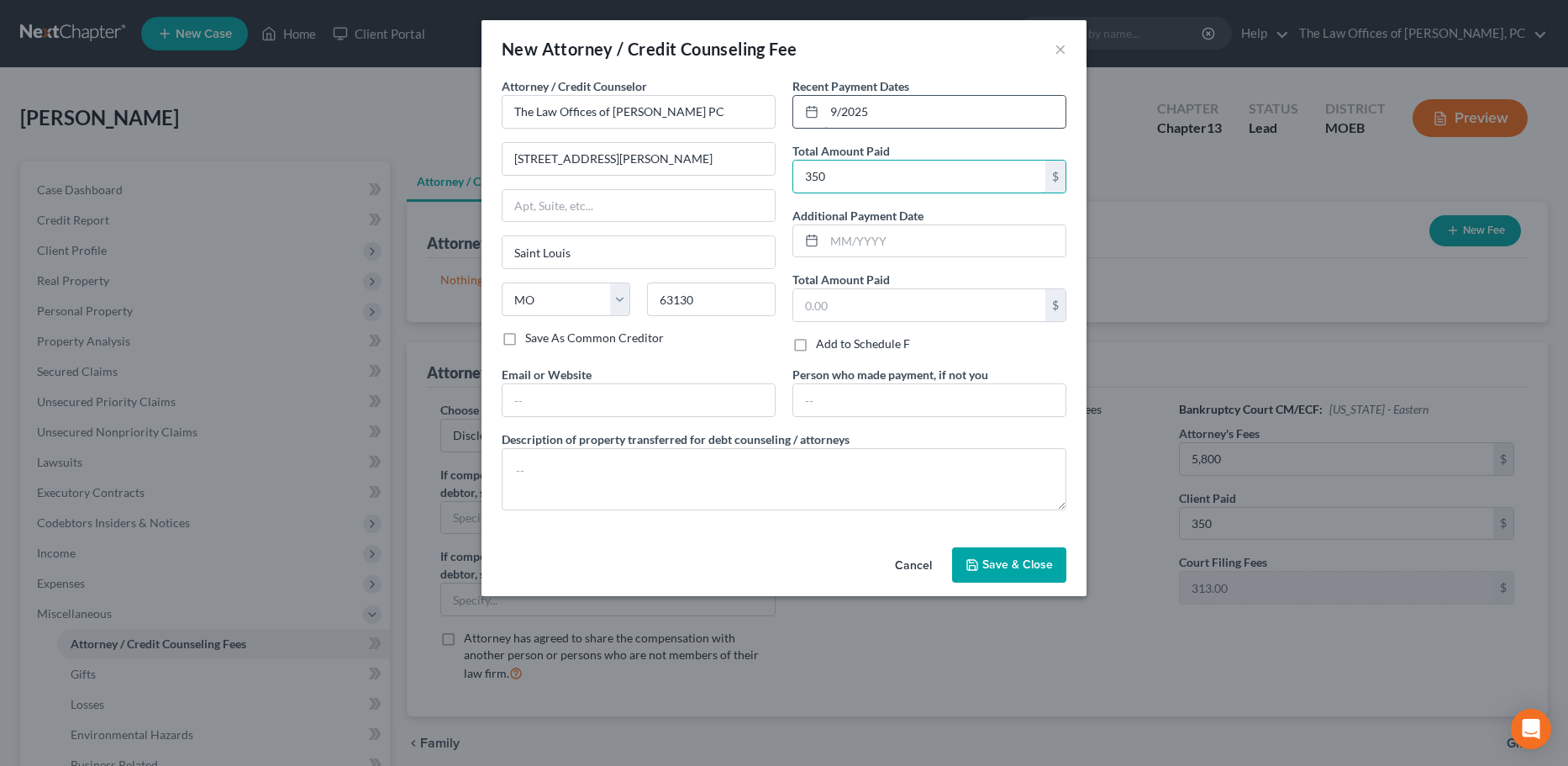
type input "350"
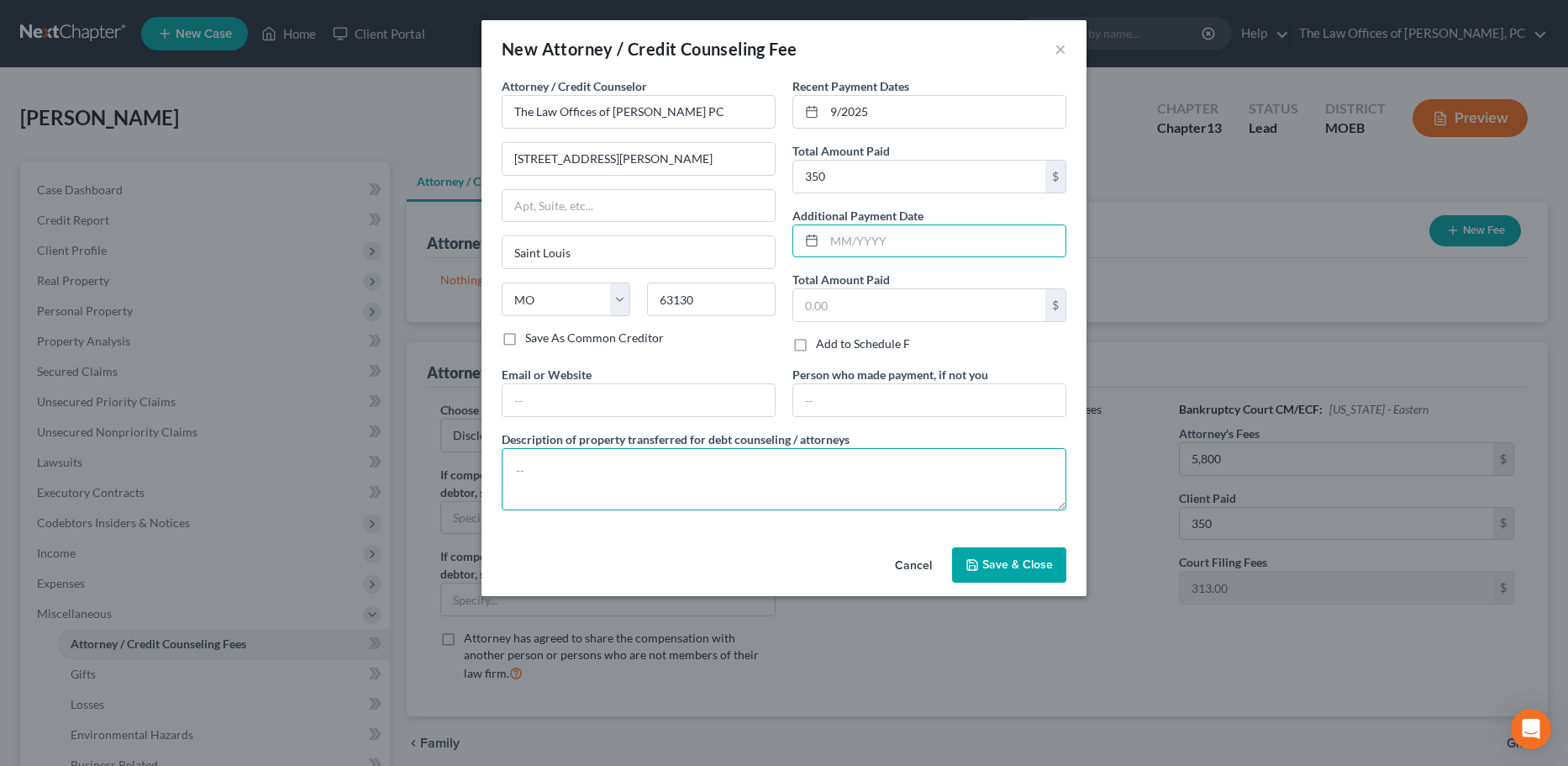
click at [558, 479] on textarea at bounding box center [784, 478] width 565 height 62
type textarea "attorney fee"
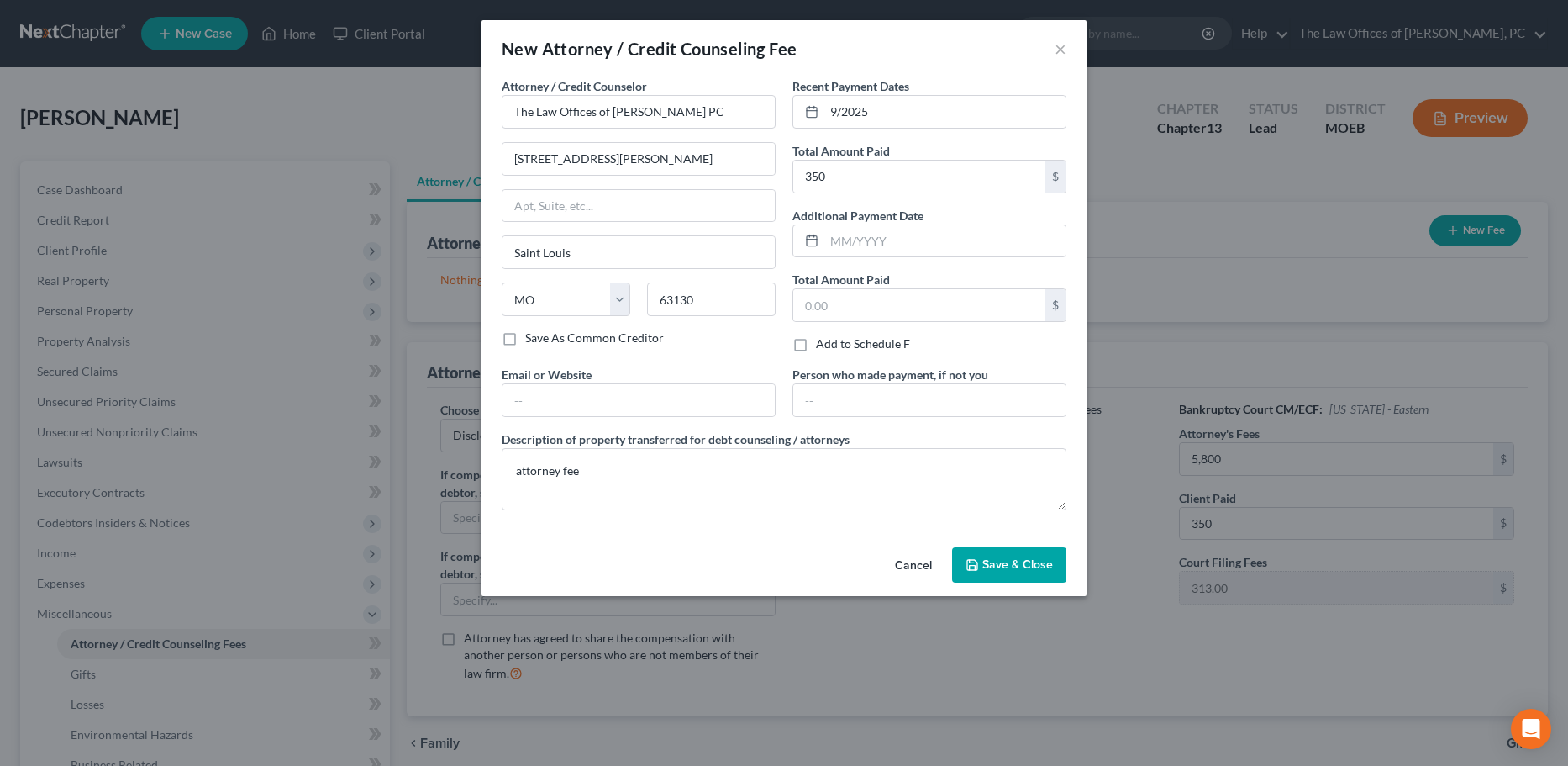
click at [981, 555] on button "Save & Close" at bounding box center [1009, 564] width 114 height 35
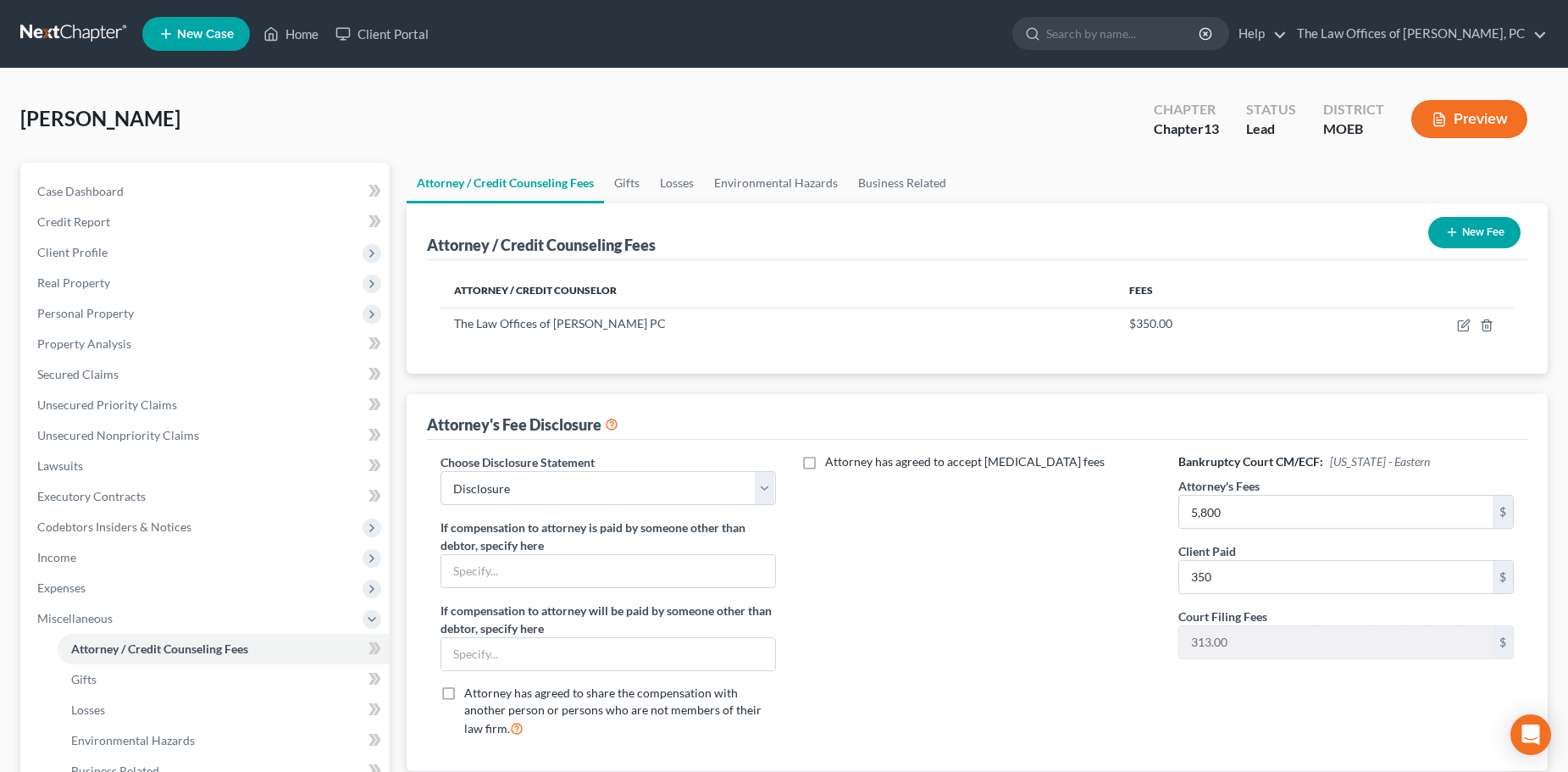
click at [1466, 232] on button "New Fee" at bounding box center [1475, 232] width 93 height 32
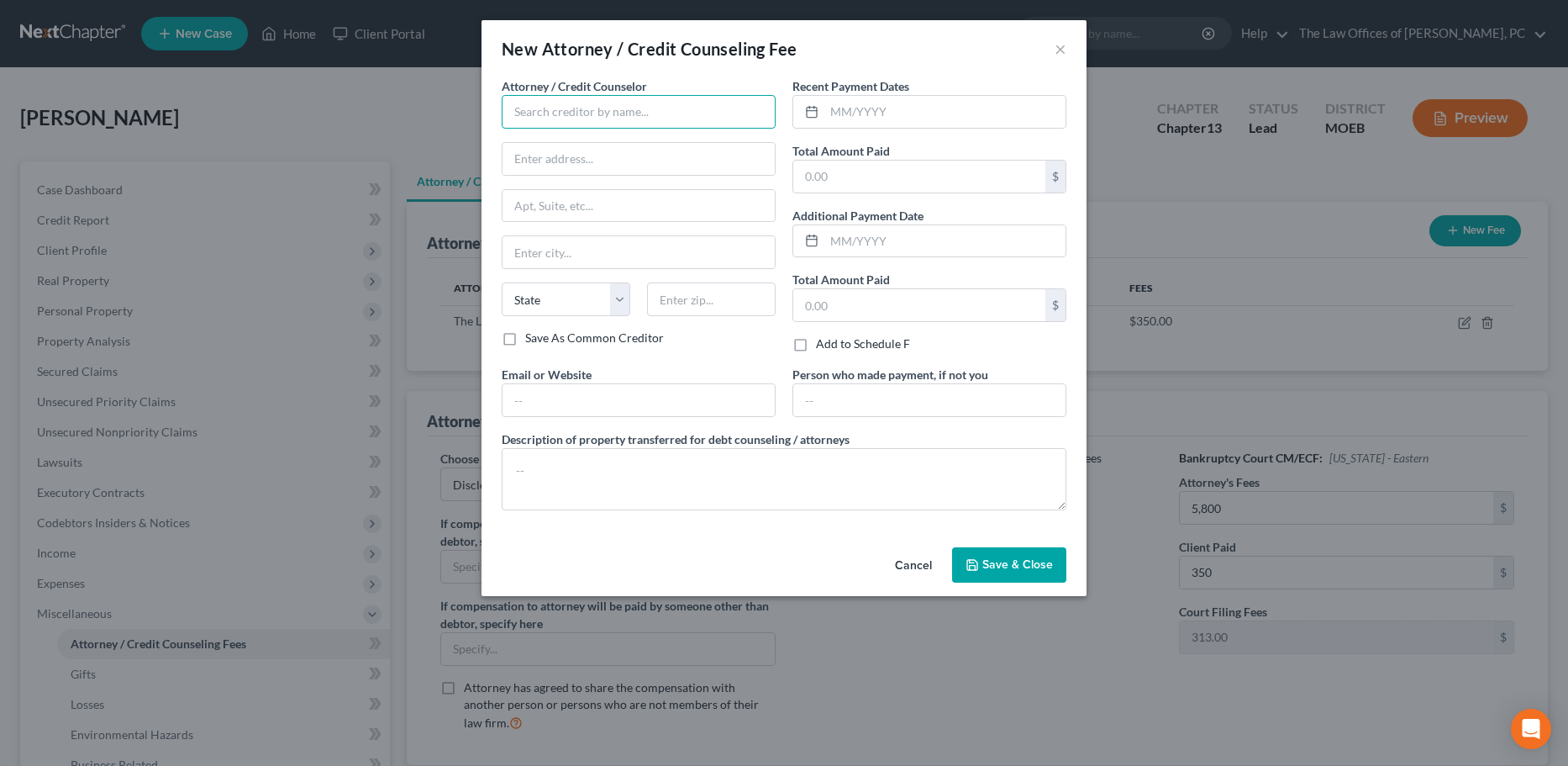
click at [571, 108] on input "text" at bounding box center [639, 112] width 274 height 34
click at [557, 165] on div "CCAdvising" at bounding box center [602, 167] width 174 height 17
type input "CCAdvising"
type input "703 Washington Ave. STE 200"
type input "Bay City"
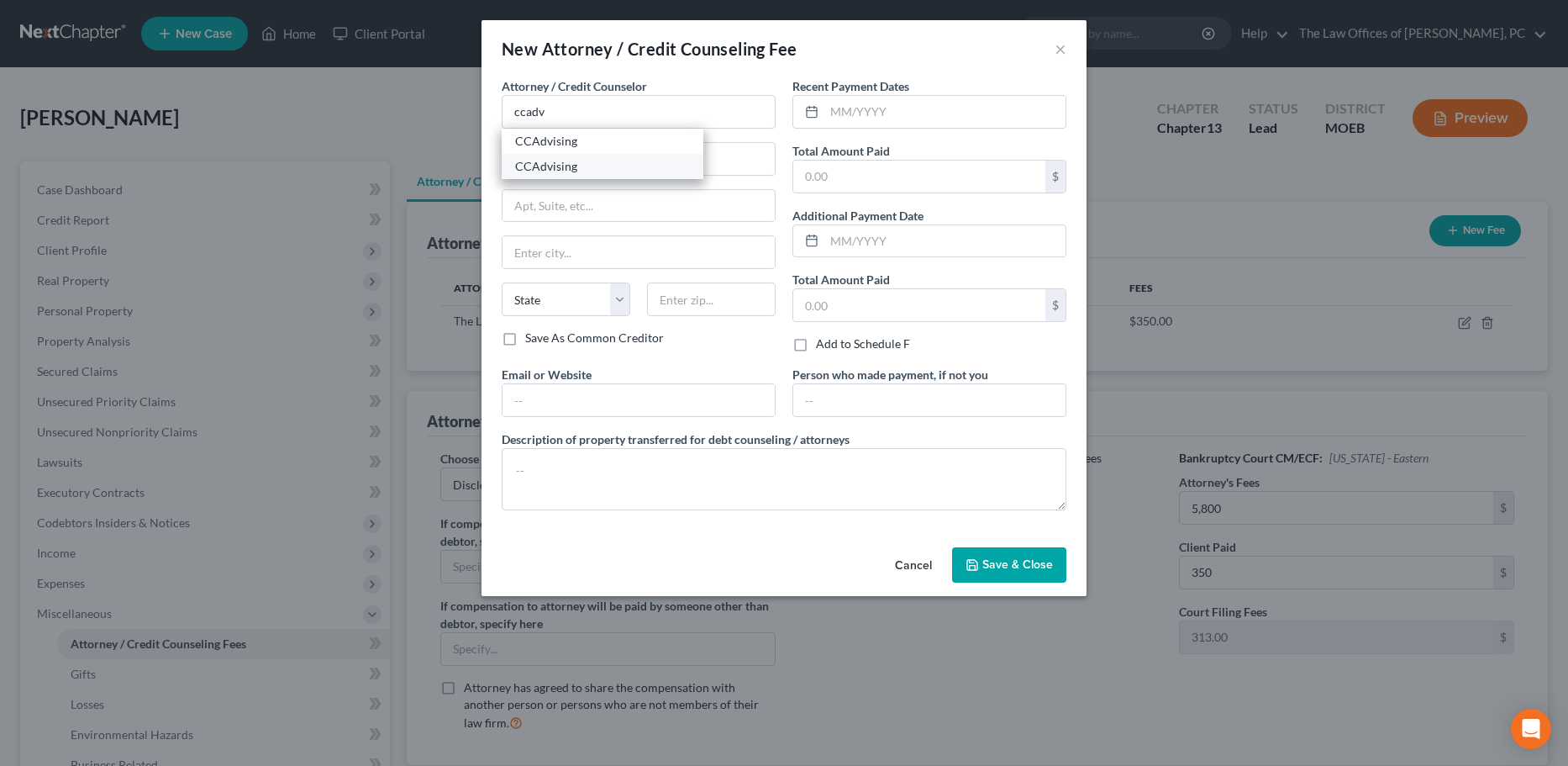
select select "23"
type input "48708"
drag, startPoint x: 612, startPoint y: 119, endPoint x: 362, endPoint y: 94, distance: 251.2
click at [362, 94] on div "New Attorney / Credit Counseling Fee × Attorney / Credit Counselor * CCAdvising…" at bounding box center [784, 383] width 1568 height 766
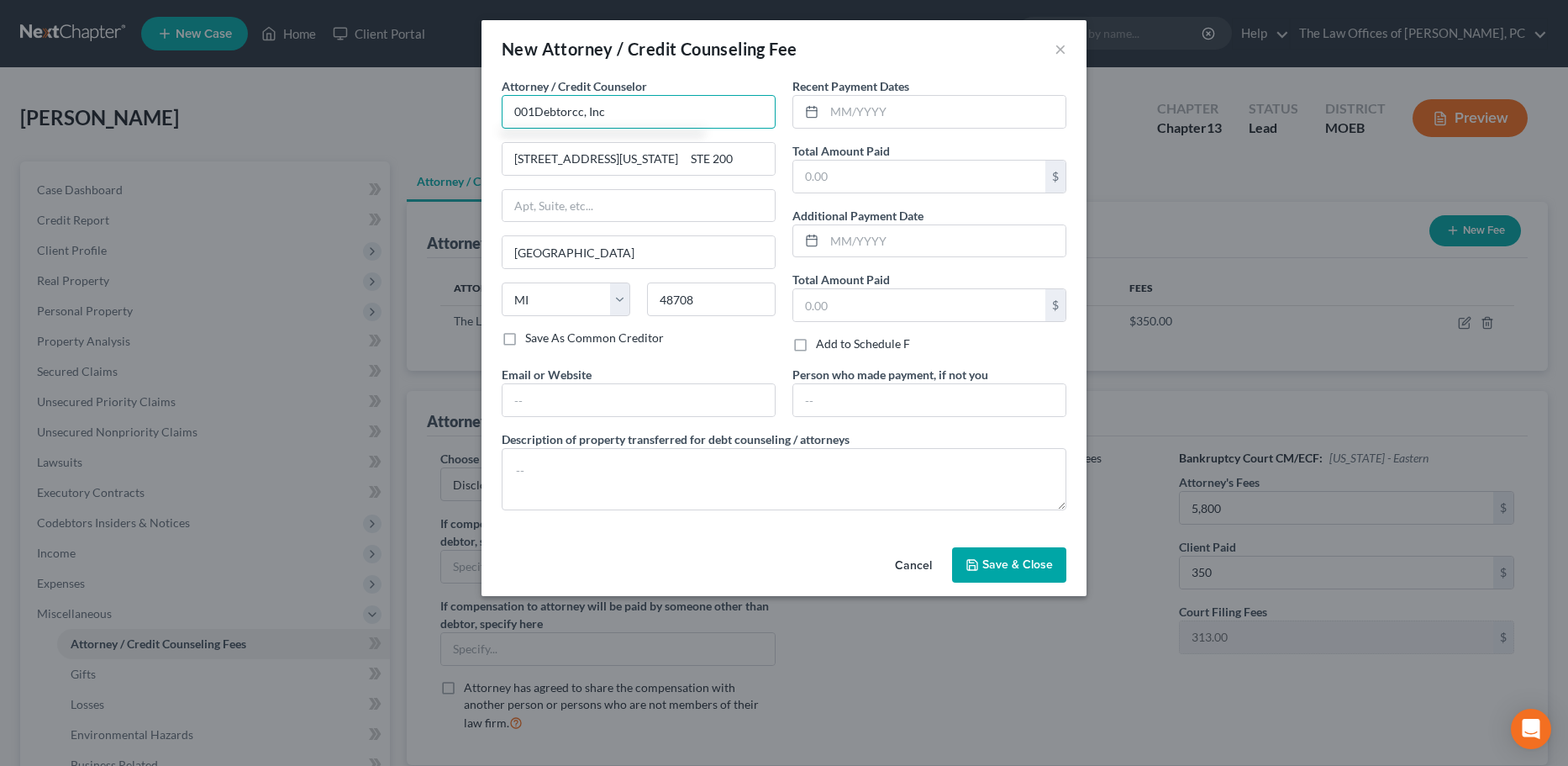
drag, startPoint x: 617, startPoint y: 111, endPoint x: 277, endPoint y: 111, distance: 340.0
click at [277, 111] on div "New Attorney / Credit Counseling Fee × Attorney / Credit Counselor * 001Debtorc…" at bounding box center [784, 383] width 1568 height 766
type input "001Debtorcc, Inc"
drag, startPoint x: 550, startPoint y: 244, endPoint x: 383, endPoint y: 242, distance: 167.0
click at [360, 240] on div "New Attorney / Credit Counseling Fee × Attorney / Credit Counselor * 001Debtorc…" at bounding box center [784, 383] width 1568 height 766
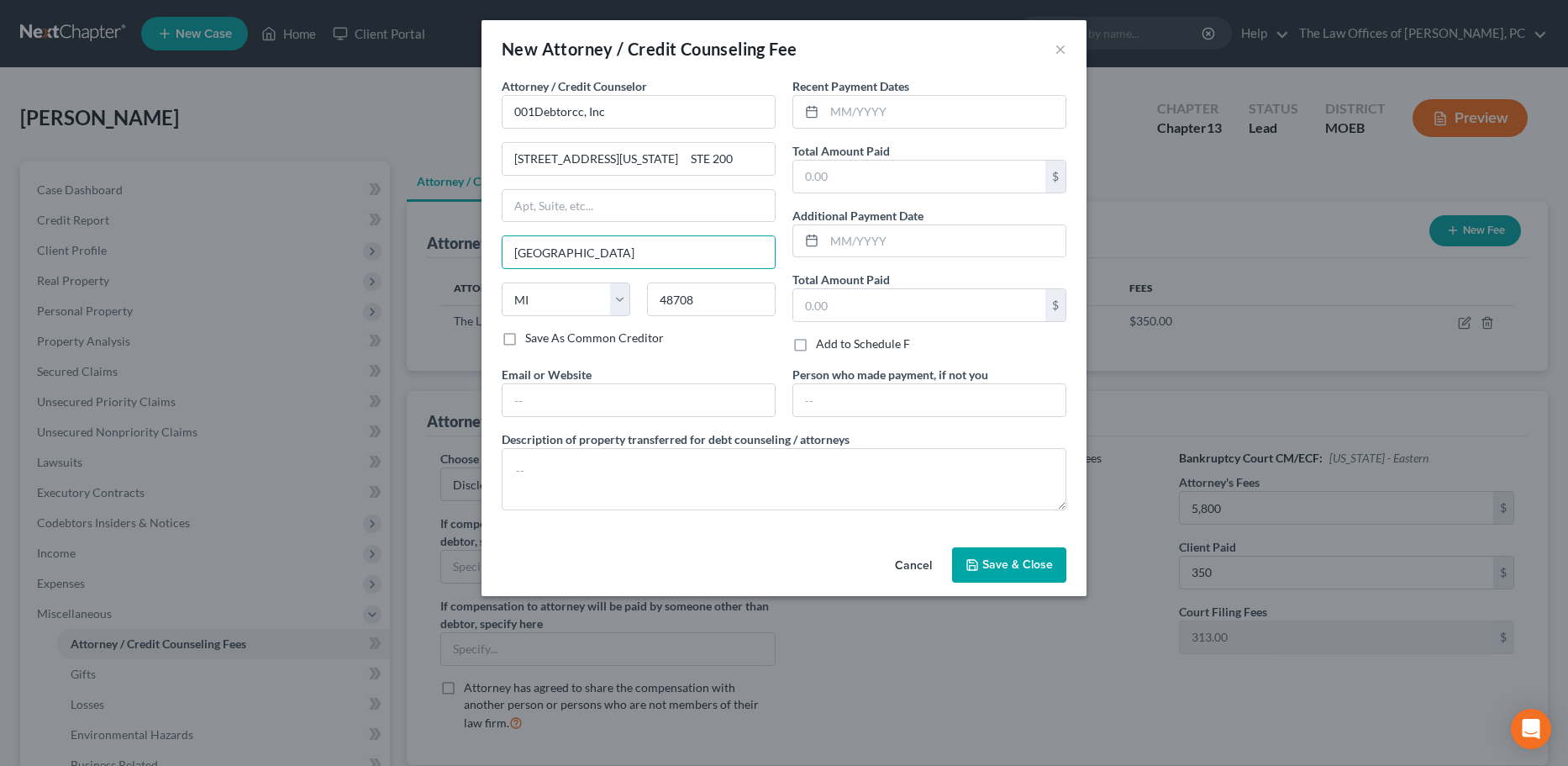
paste input "378 Summit Ave"
type input "378 Summit Ave"
drag, startPoint x: 650, startPoint y: 262, endPoint x: 448, endPoint y: 260, distance: 202.0
click at [448, 260] on div "New Attorney / Credit Counseling Fee × Attorney / Credit Counselor * 001Debtorc…" at bounding box center [784, 383] width 1568 height 766
drag, startPoint x: 687, startPoint y: 158, endPoint x: 409, endPoint y: 106, distance: 282.8
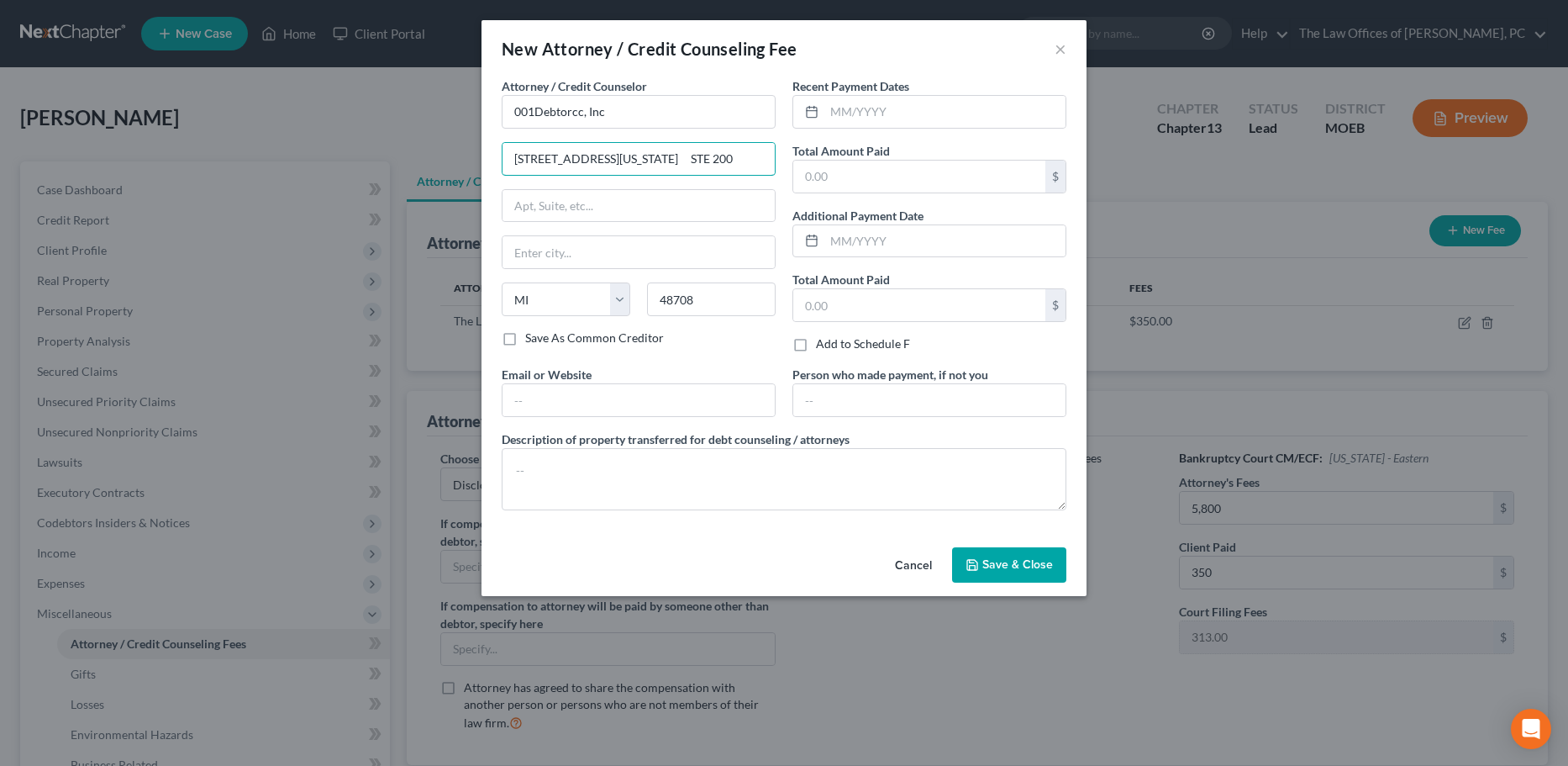
click at [409, 106] on div "New Attorney / Credit Counseling Fee × Attorney / Credit Counselor * 001Debtorc…" at bounding box center [784, 383] width 1568 height 766
paste input "378 Summit Ave"
type input "378 Summit Ave"
drag, startPoint x: 690, startPoint y: 294, endPoint x: 617, endPoint y: 305, distance: 73.8
click at [621, 306] on div "State AL AK AR AZ CA CO CT DE DC FL GA GU HI ID IL IN IA KS KY LA ME MD MA MI M…" at bounding box center [639, 306] width 291 height 47
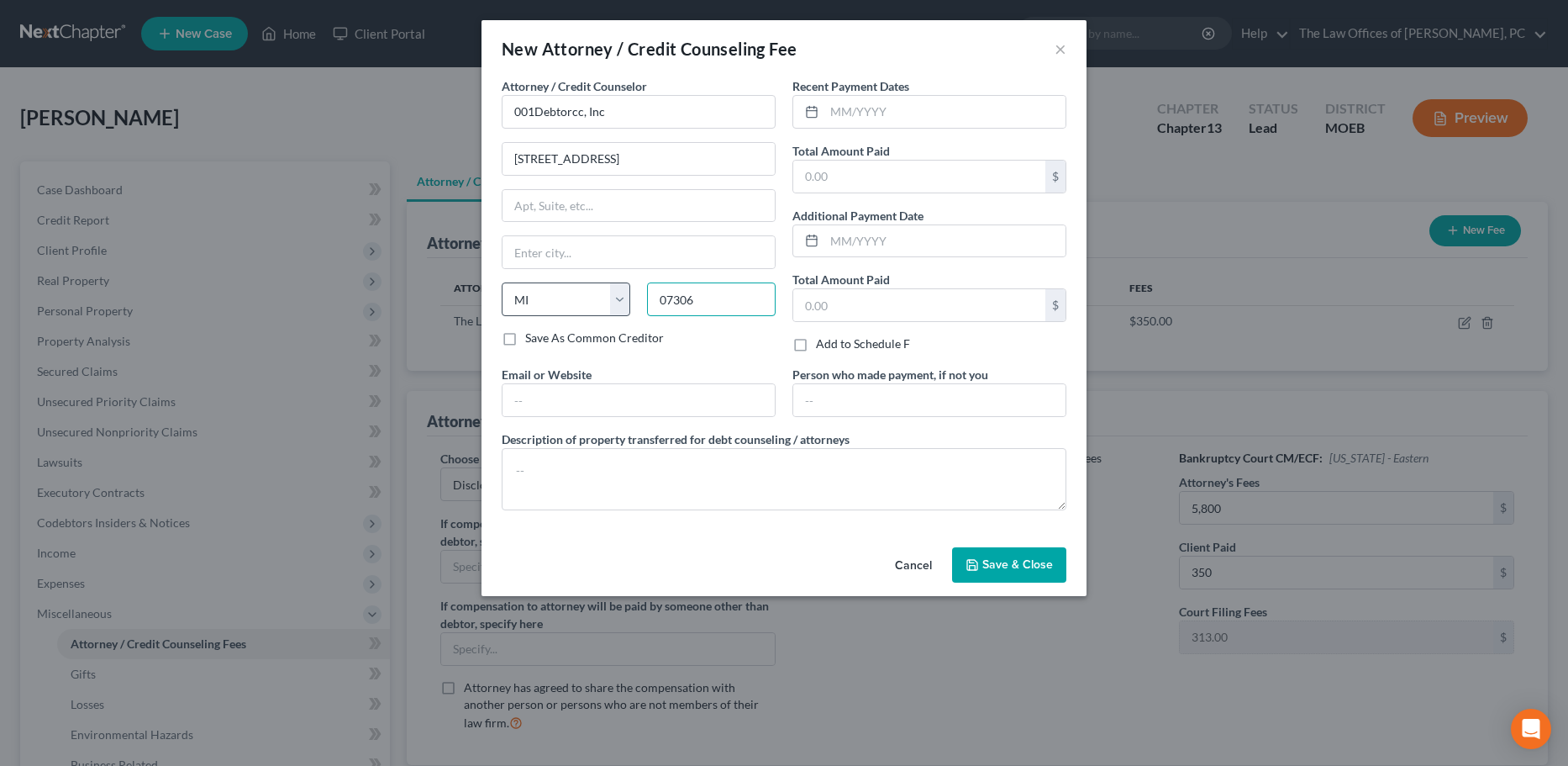
type input "07306"
type input "Jersey City"
select select "33"
click at [875, 111] on input "text" at bounding box center [944, 112] width 241 height 32
type input "06/2025"
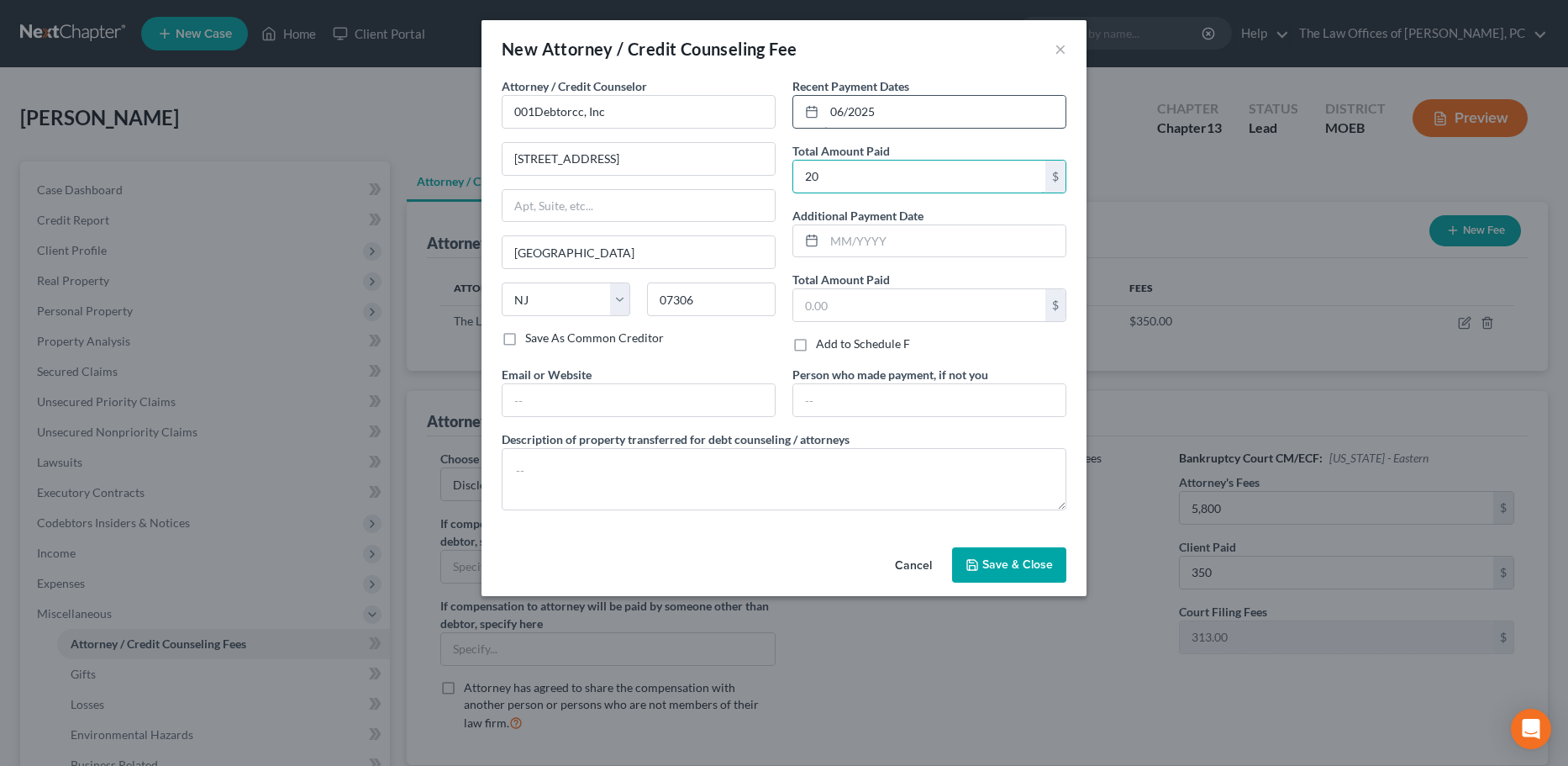
type input "20"
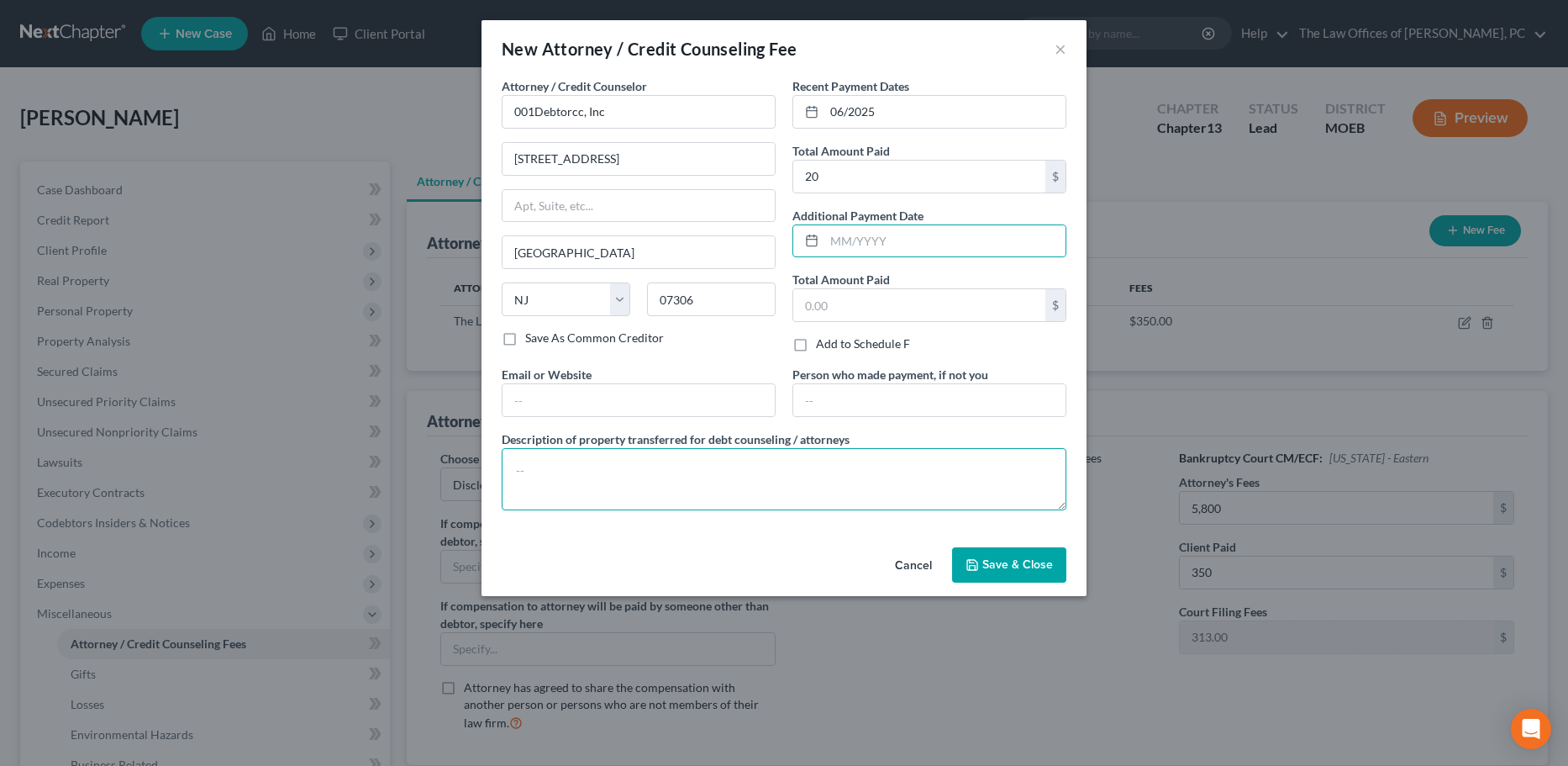
click at [625, 473] on textarea at bounding box center [784, 478] width 565 height 62
type textarea "credit counseling"
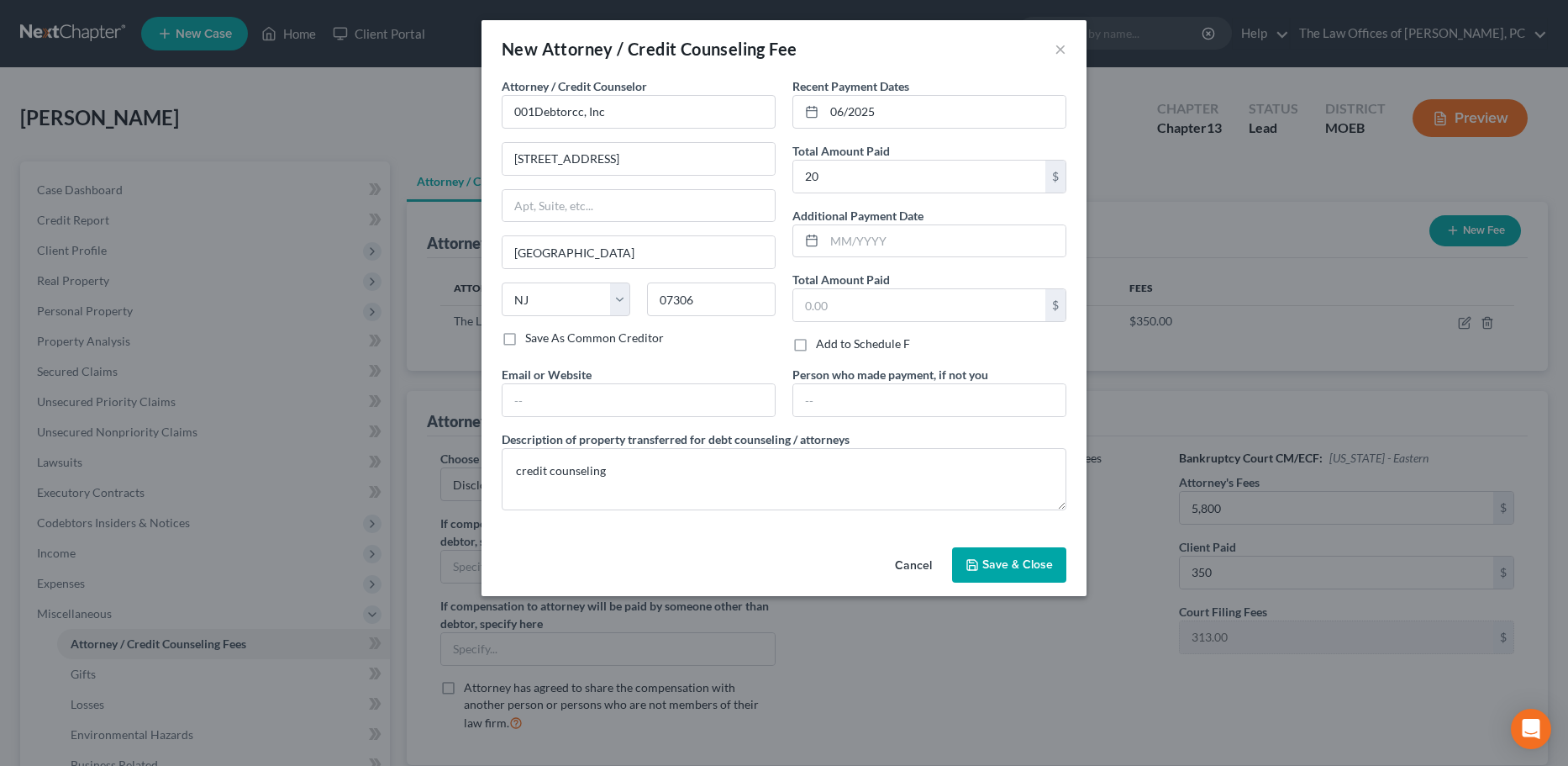
click at [995, 557] on span "Save & Close" at bounding box center [1017, 564] width 71 height 14
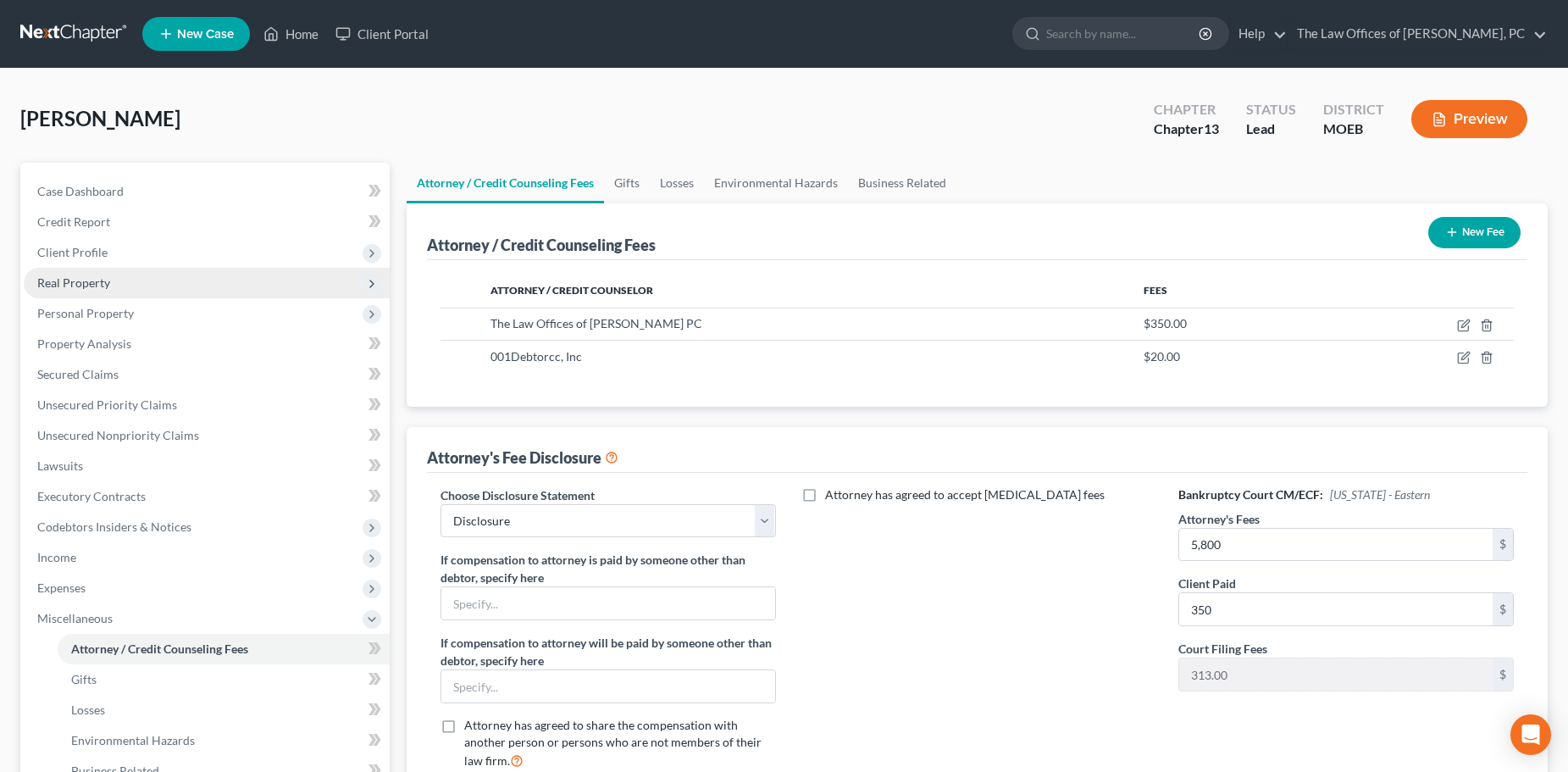
click at [88, 278] on span "Real Property" at bounding box center [73, 282] width 73 height 15
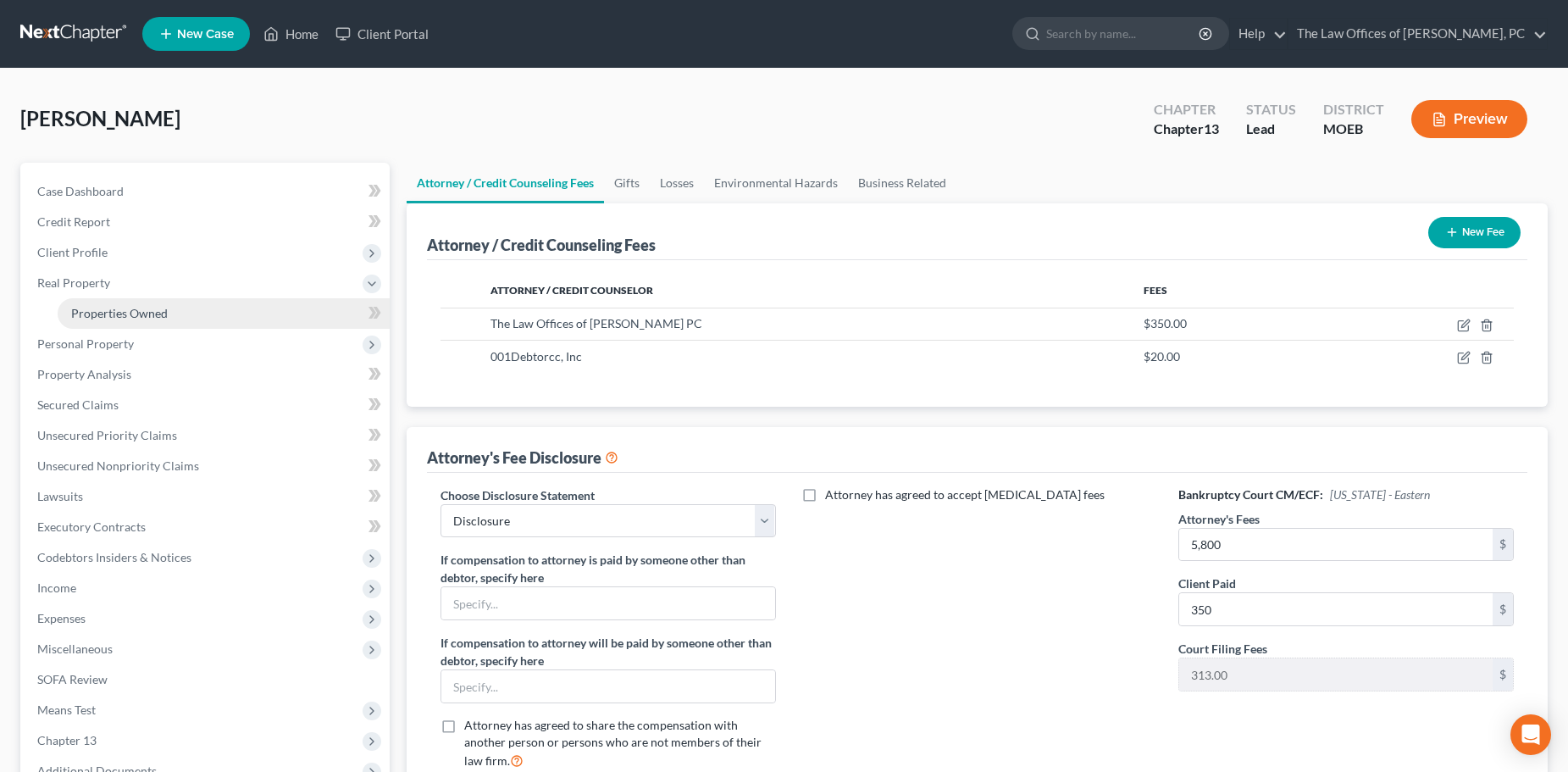
click at [97, 314] on span "Properties Owned" at bounding box center [119, 313] width 97 height 15
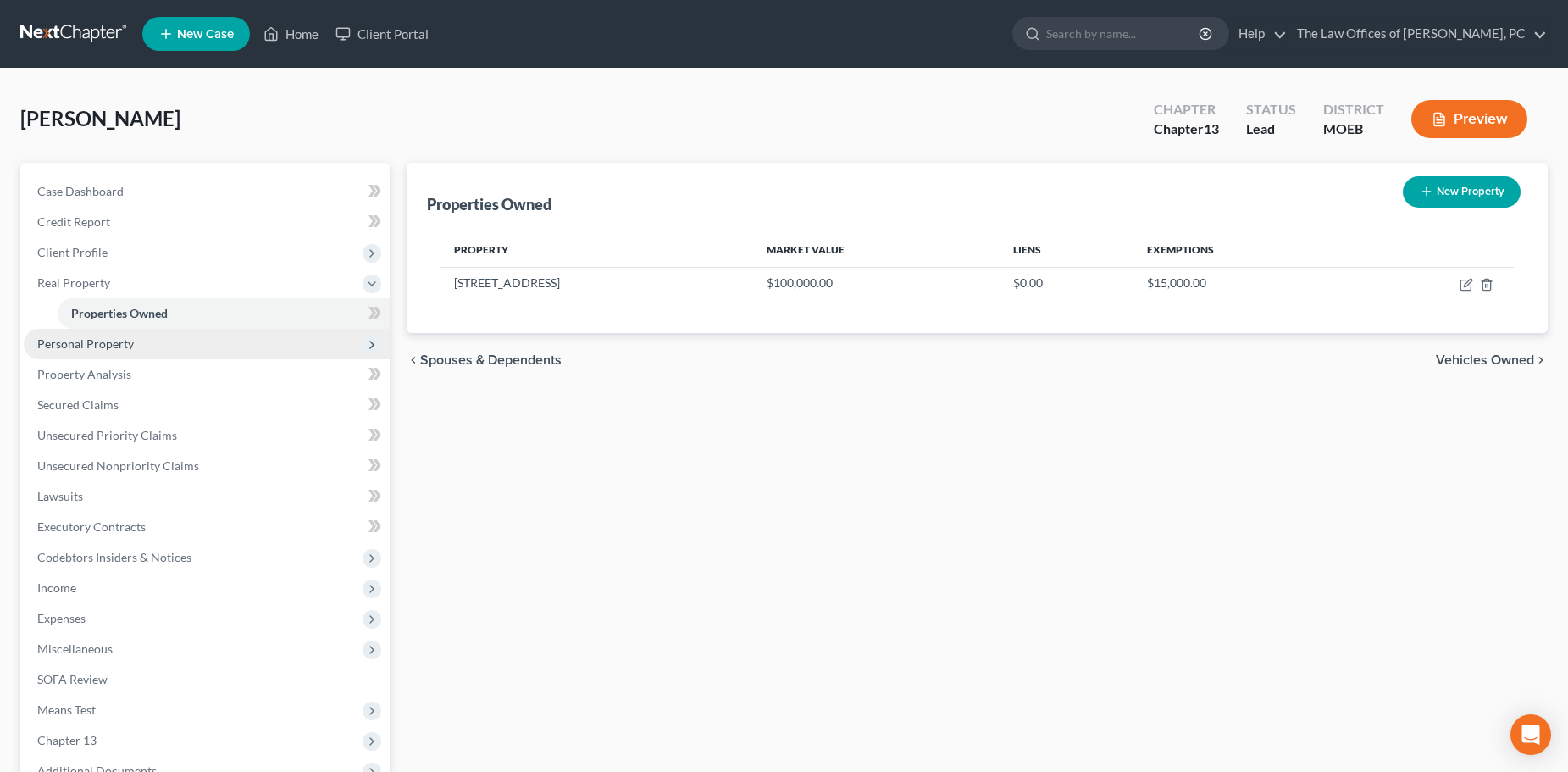
click at [148, 342] on span "Personal Property" at bounding box center [207, 344] width 366 height 31
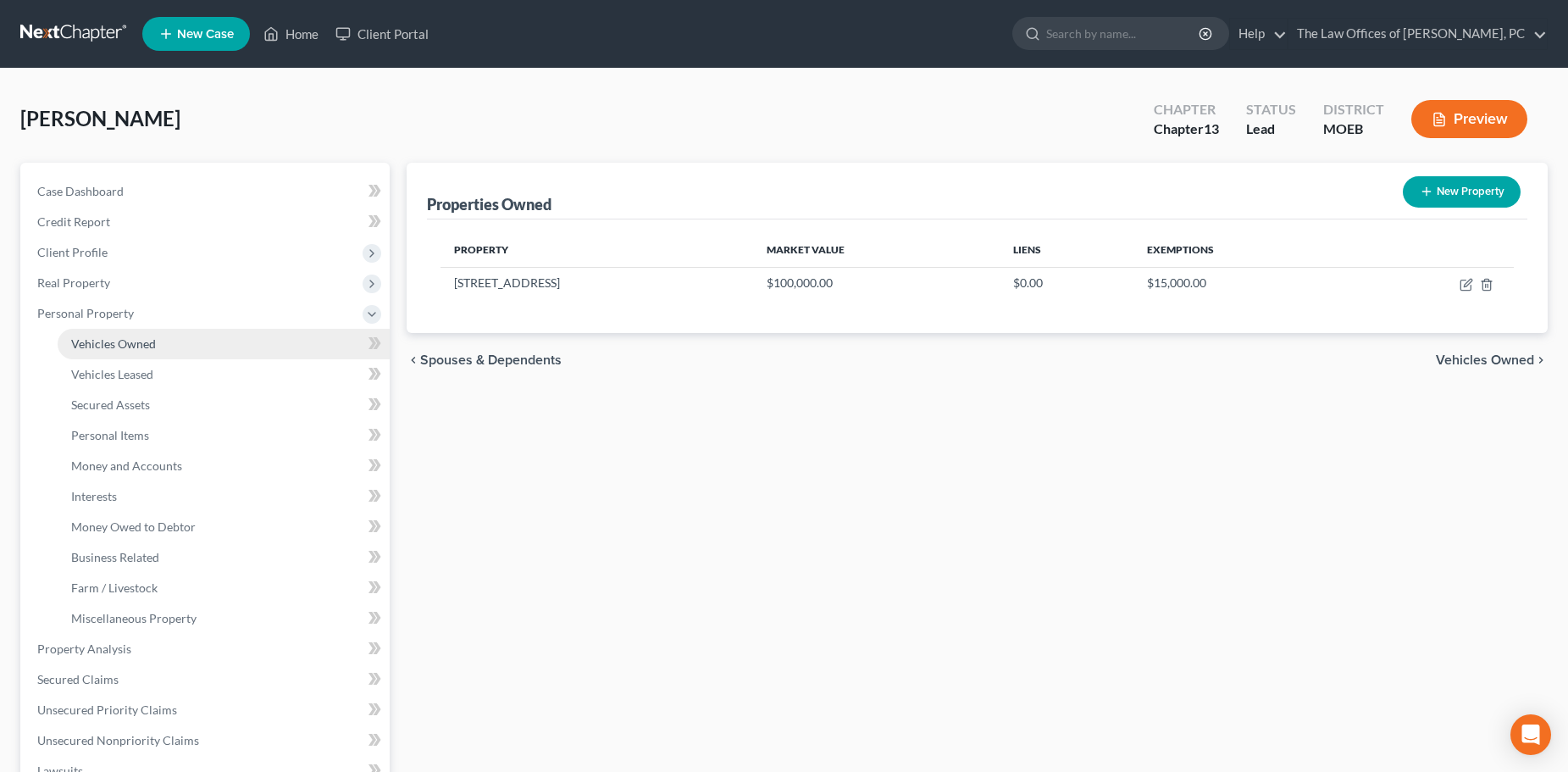
click at [141, 345] on span "Vehicles Owned" at bounding box center [113, 343] width 85 height 15
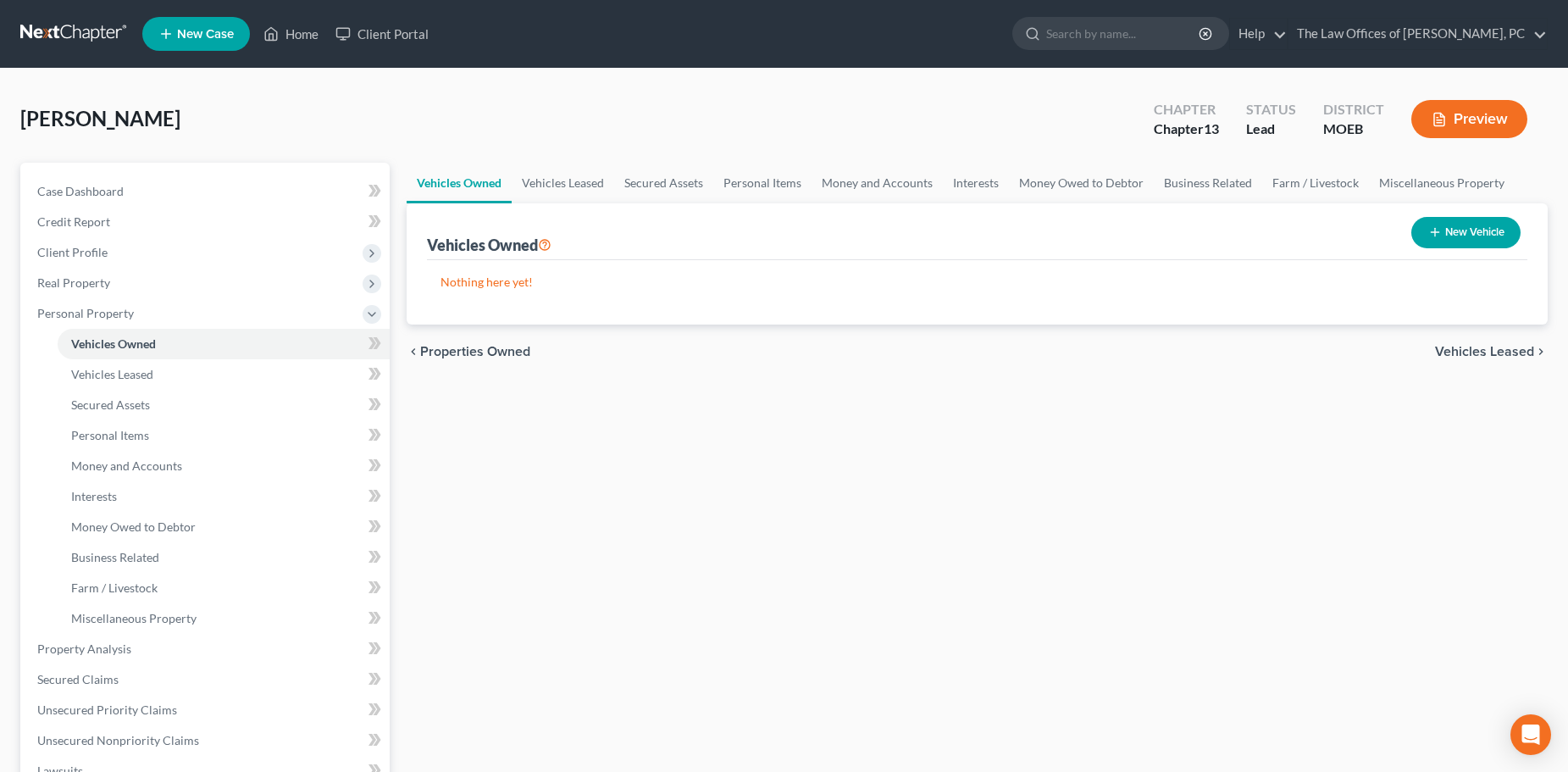
click at [1437, 226] on icon "button" at bounding box center [1435, 232] width 14 height 14
select select "0"
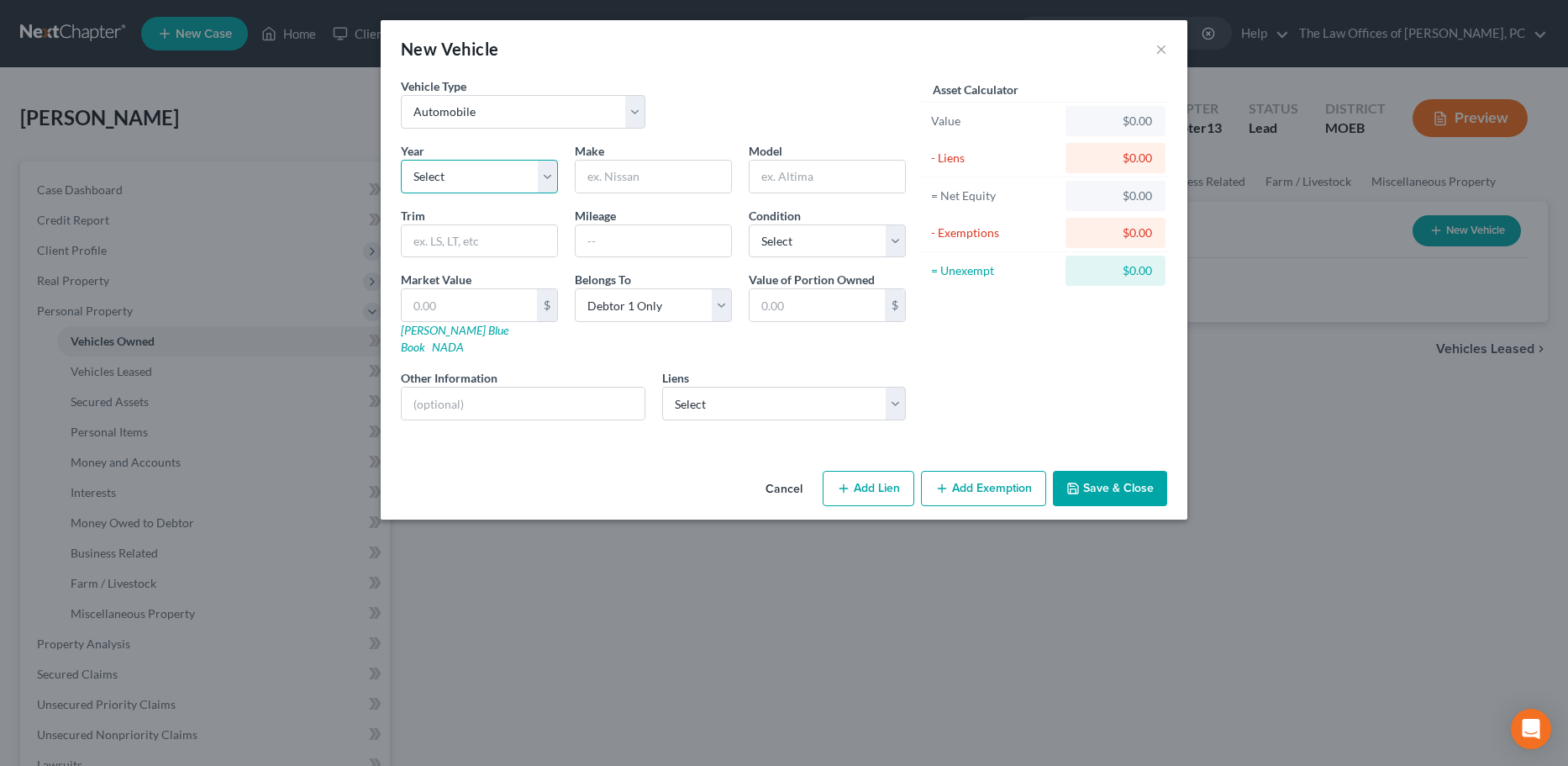
click at [470, 181] on select "Select 2026 2025 2024 2023 2022 2021 2020 2019 2018 2017 2016 2015 2014 2013 20…" at bounding box center [479, 177] width 157 height 34
select select "5"
click at [401, 160] on select "Select 2026 2025 2024 2023 2022 2021 2020 2019 2018 2017 2016 2015 2014 2013 20…" at bounding box center [479, 177] width 157 height 34
drag, startPoint x: 640, startPoint y: 183, endPoint x: 653, endPoint y: 174, distance: 15.8
click at [640, 183] on input "text" at bounding box center [653, 177] width 156 height 32
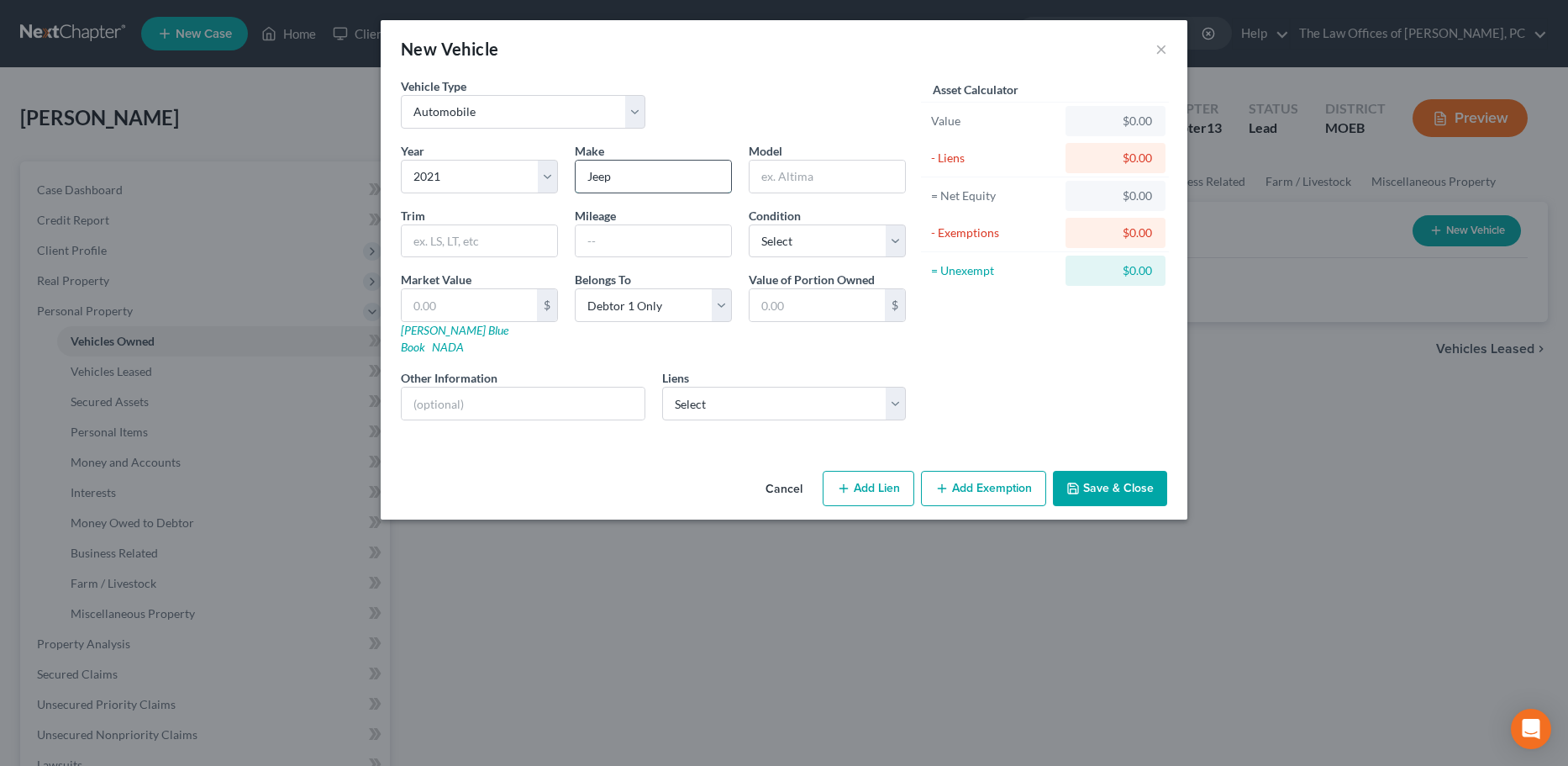
type input "Jeep"
type input "Grand Cherokee"
type input "Limited"
type input "22000"
select select "2"
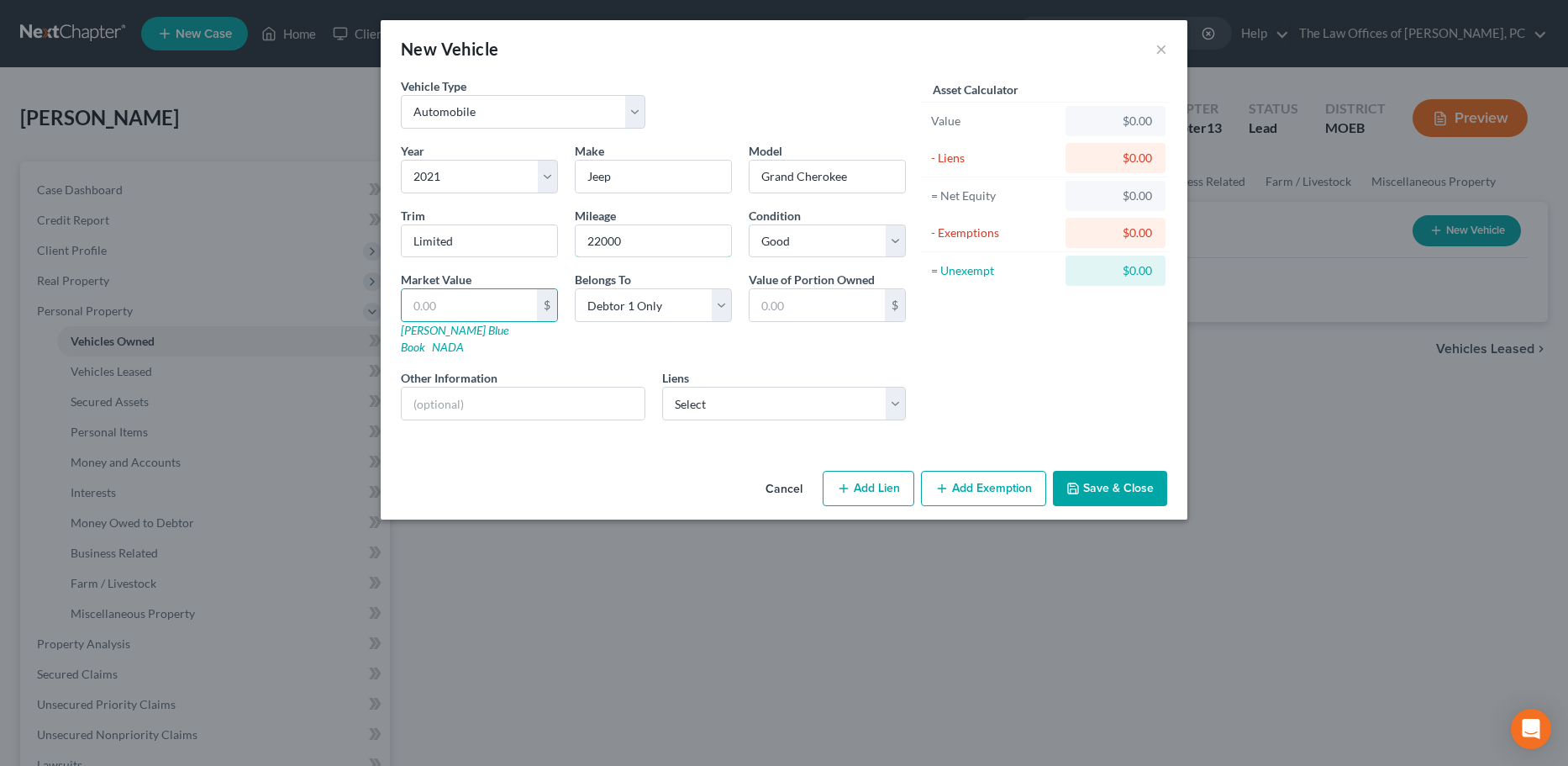
drag, startPoint x: 645, startPoint y: 241, endPoint x: 369, endPoint y: 239, distance: 276.0
click at [369, 239] on div "New Vehicle × Vehicle Type Select Automobile Truck Trailer Watercraft Aircraft …" at bounding box center [784, 383] width 1568 height 766
type input "115000"
type input "2"
type input "2.00"
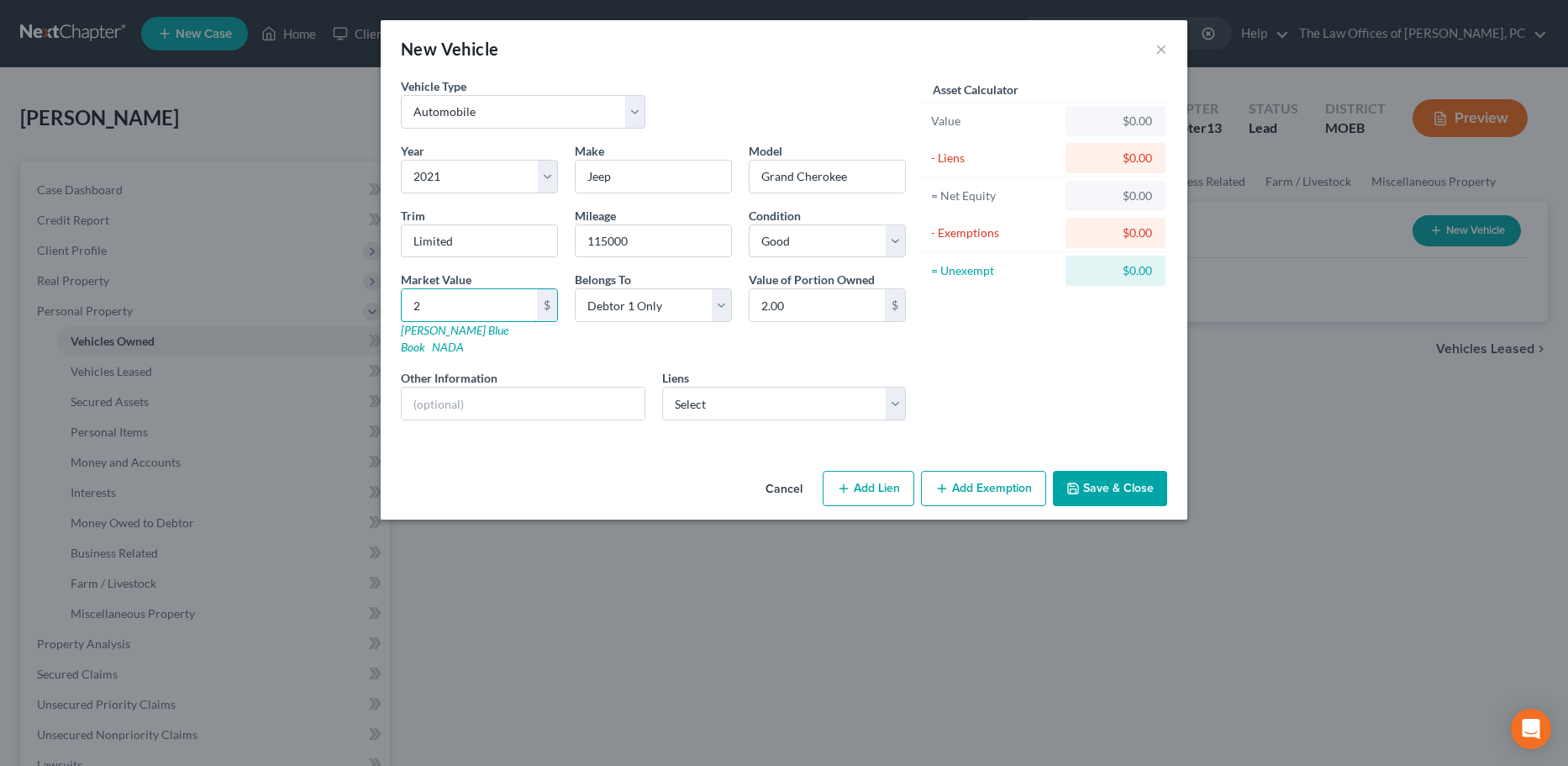
type input "21"
type input "21.00"
type input "210"
type input "210.00"
type input "2100"
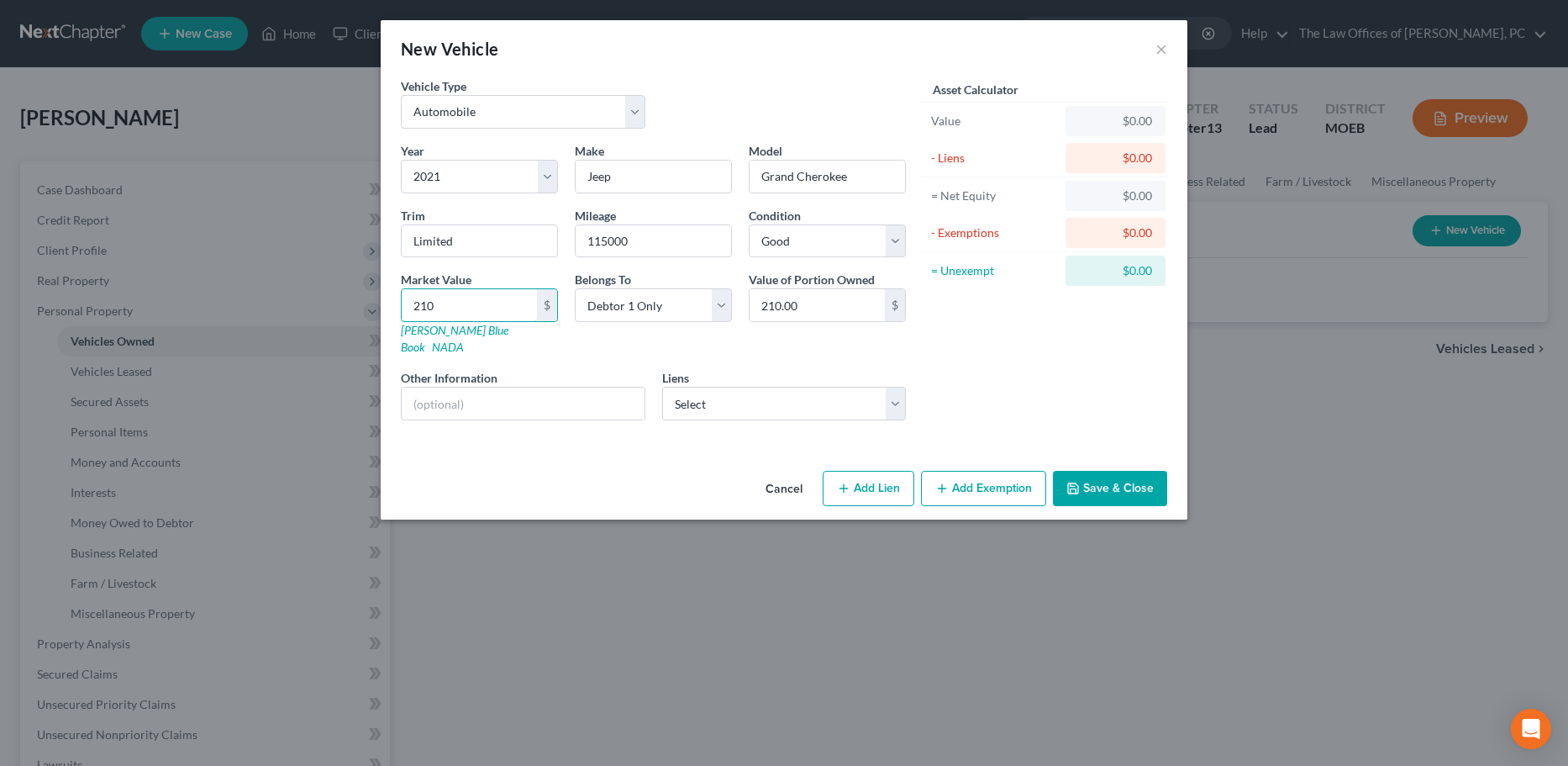
type input "2,100.00"
type input "2,1000"
type input "21,000.00"
type input "21,000"
click at [734, 386] on select "Select Alliant Cu - $9,012.00" at bounding box center [784, 403] width 244 height 34
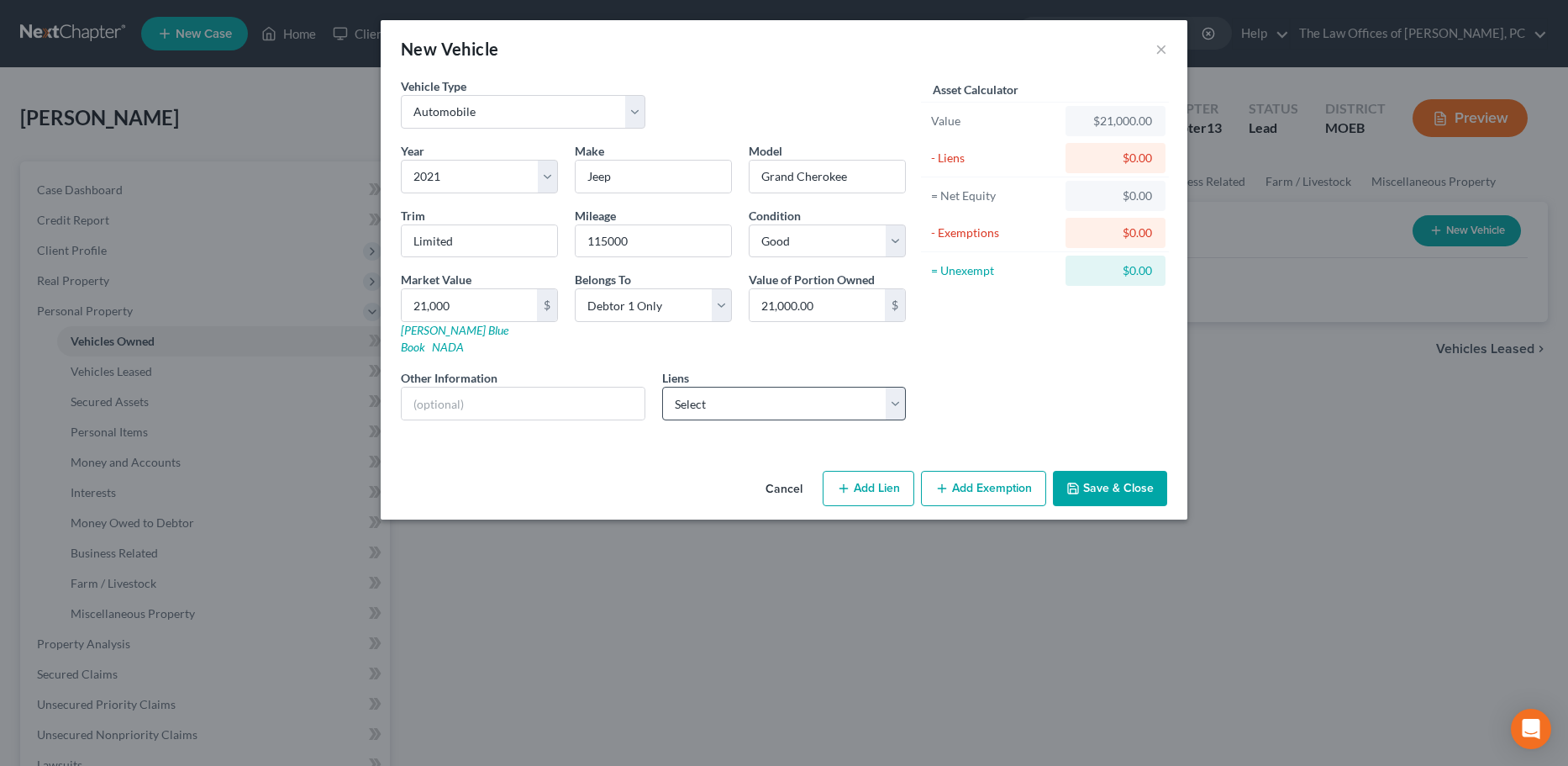
select select "14"
select select "0"
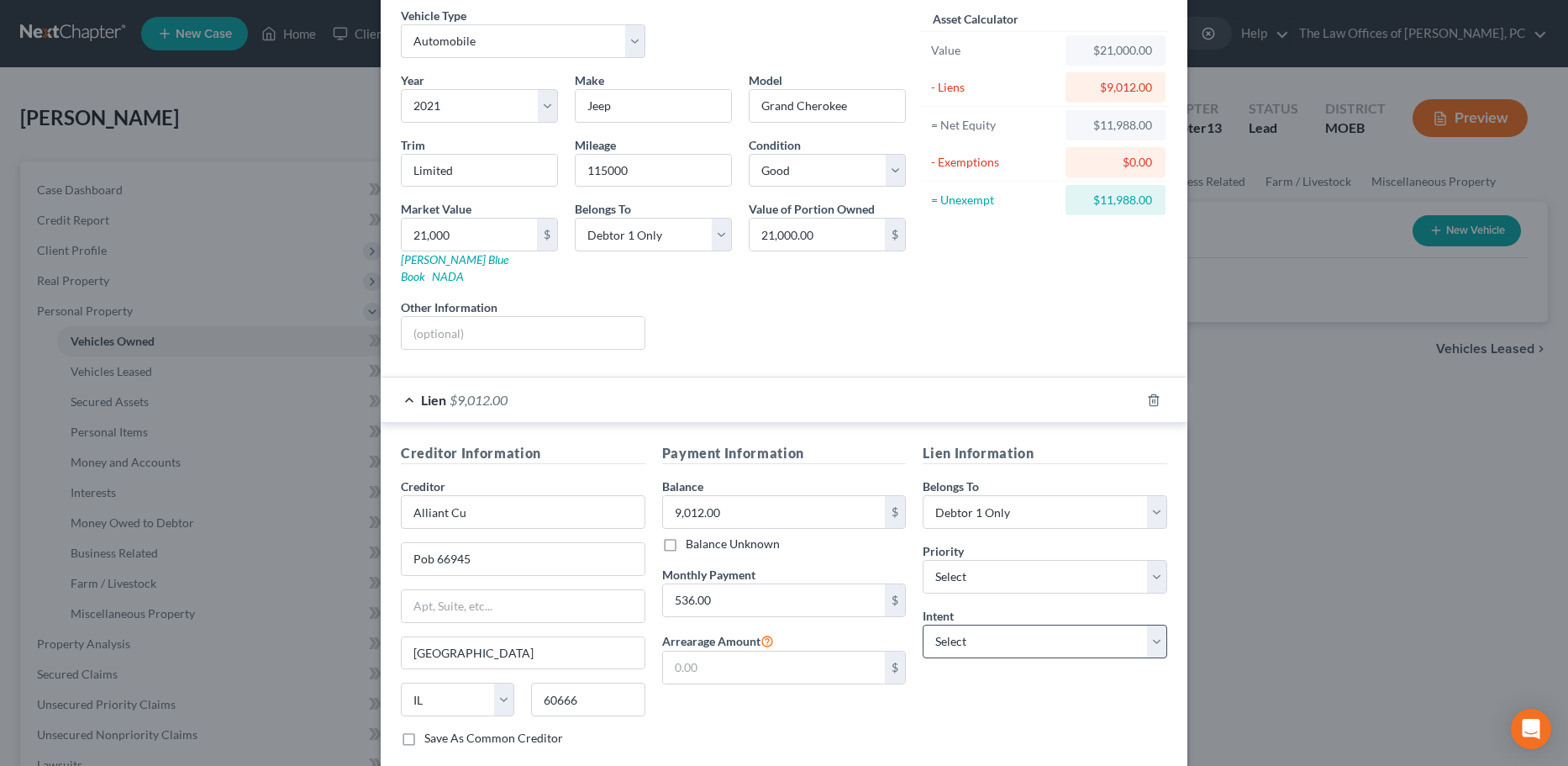
scroll to position [154, 0]
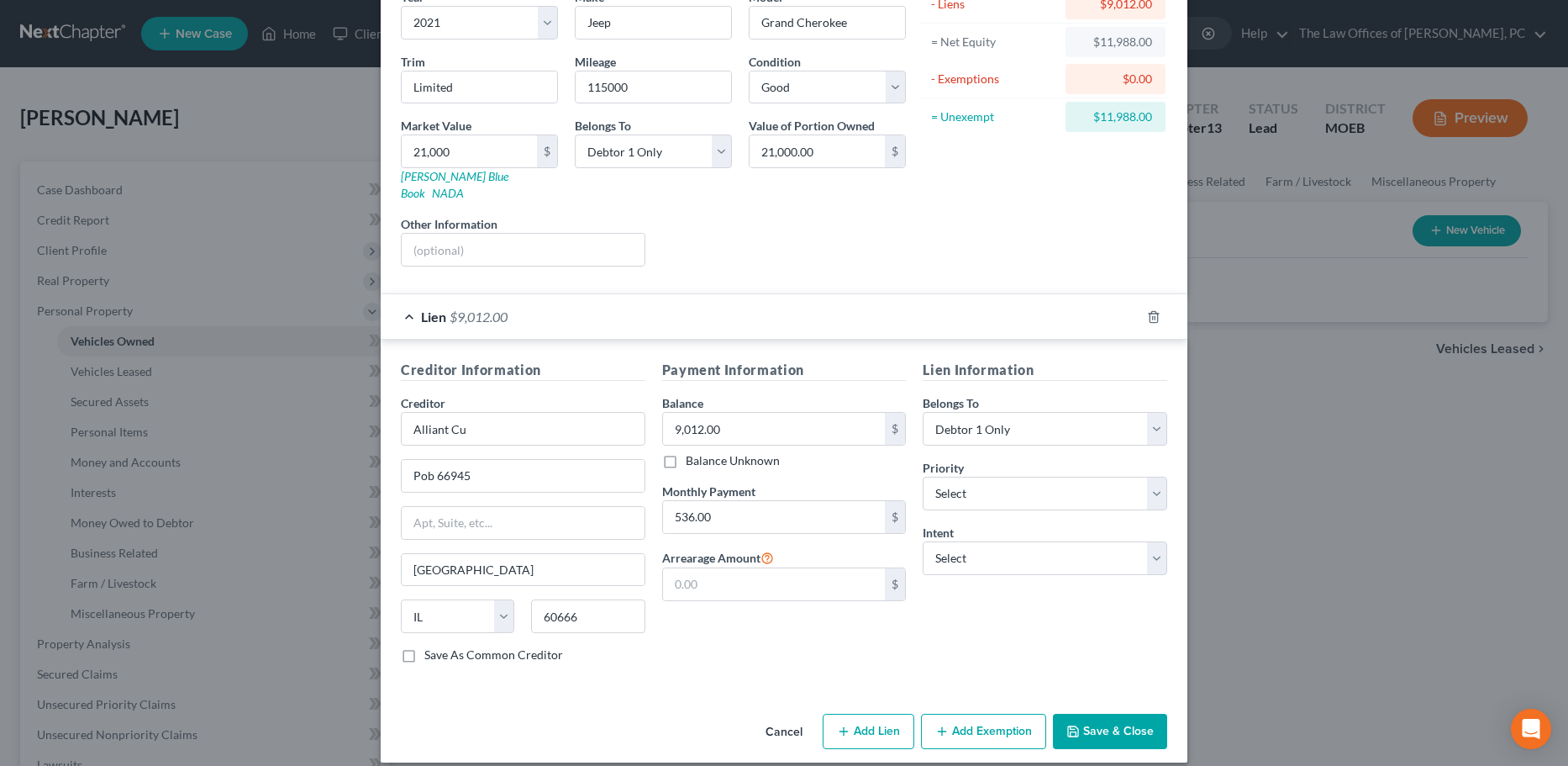
click at [966, 718] on button "Add Exemption" at bounding box center [983, 730] width 125 height 35
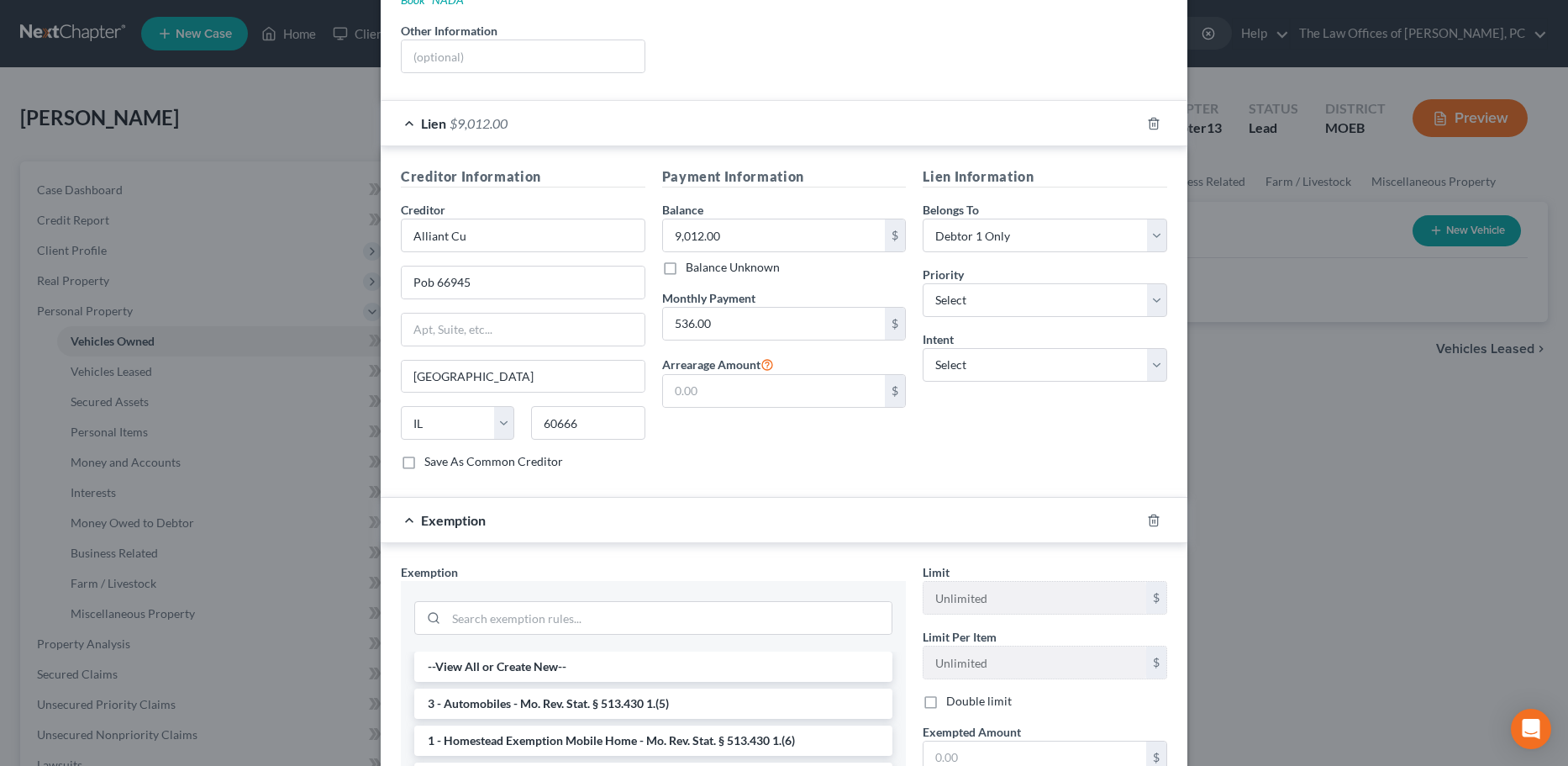
scroll to position [605, 0]
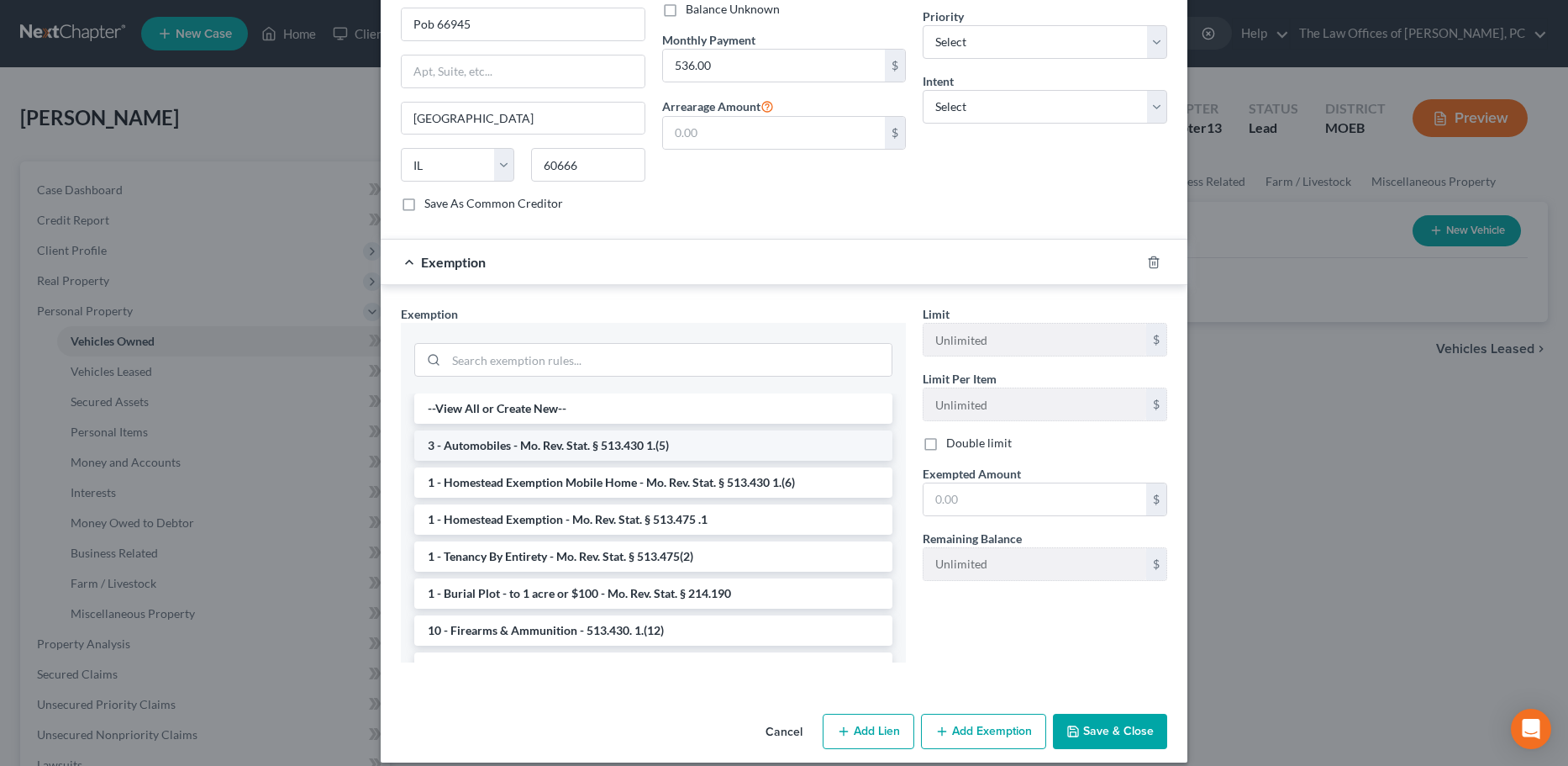
click at [482, 432] on li "3 - Automobiles - Mo. Rev. Stat. § 513.430 1.(5)" at bounding box center [653, 446] width 478 height 31
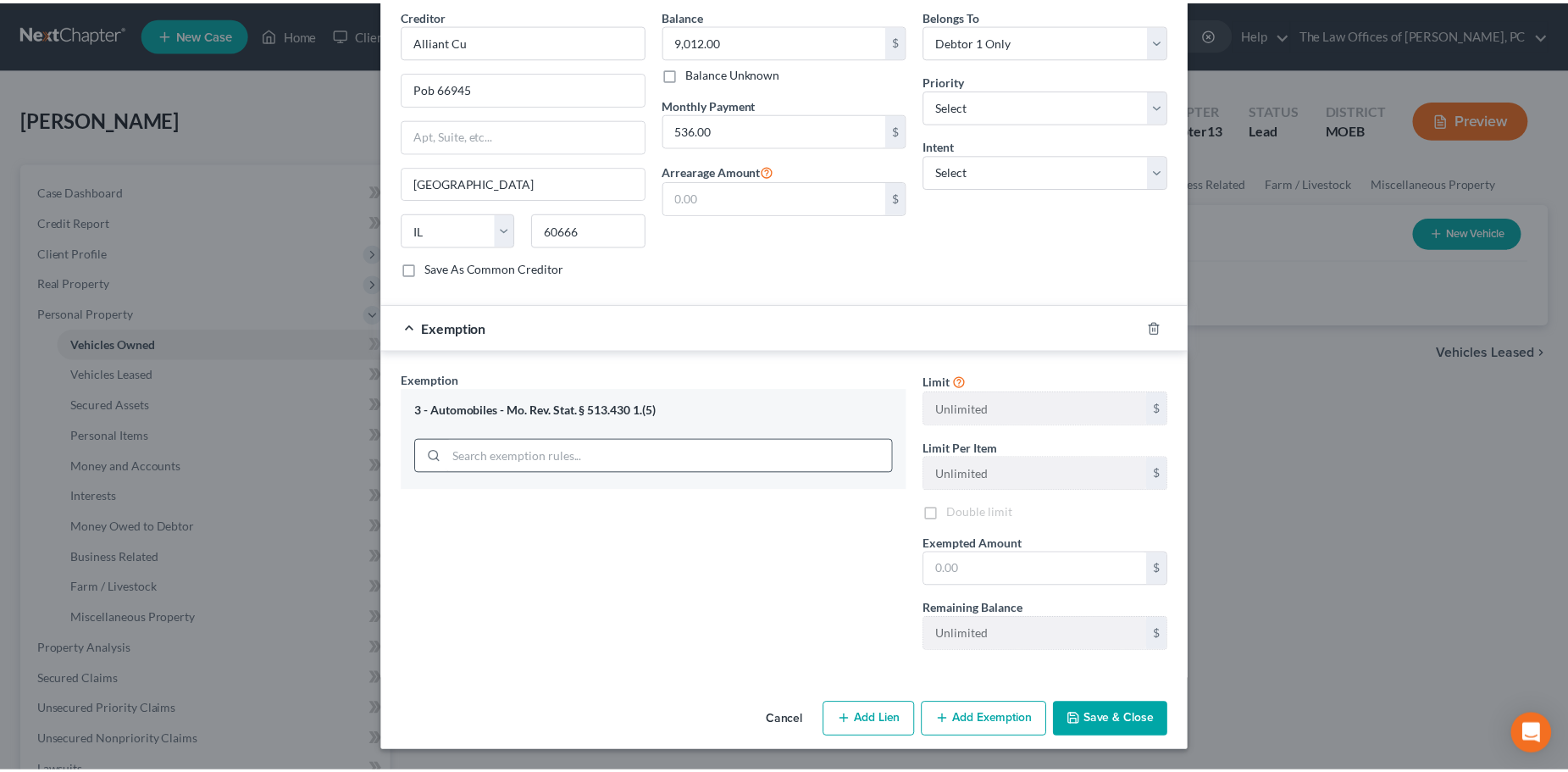
scroll to position [529, 0]
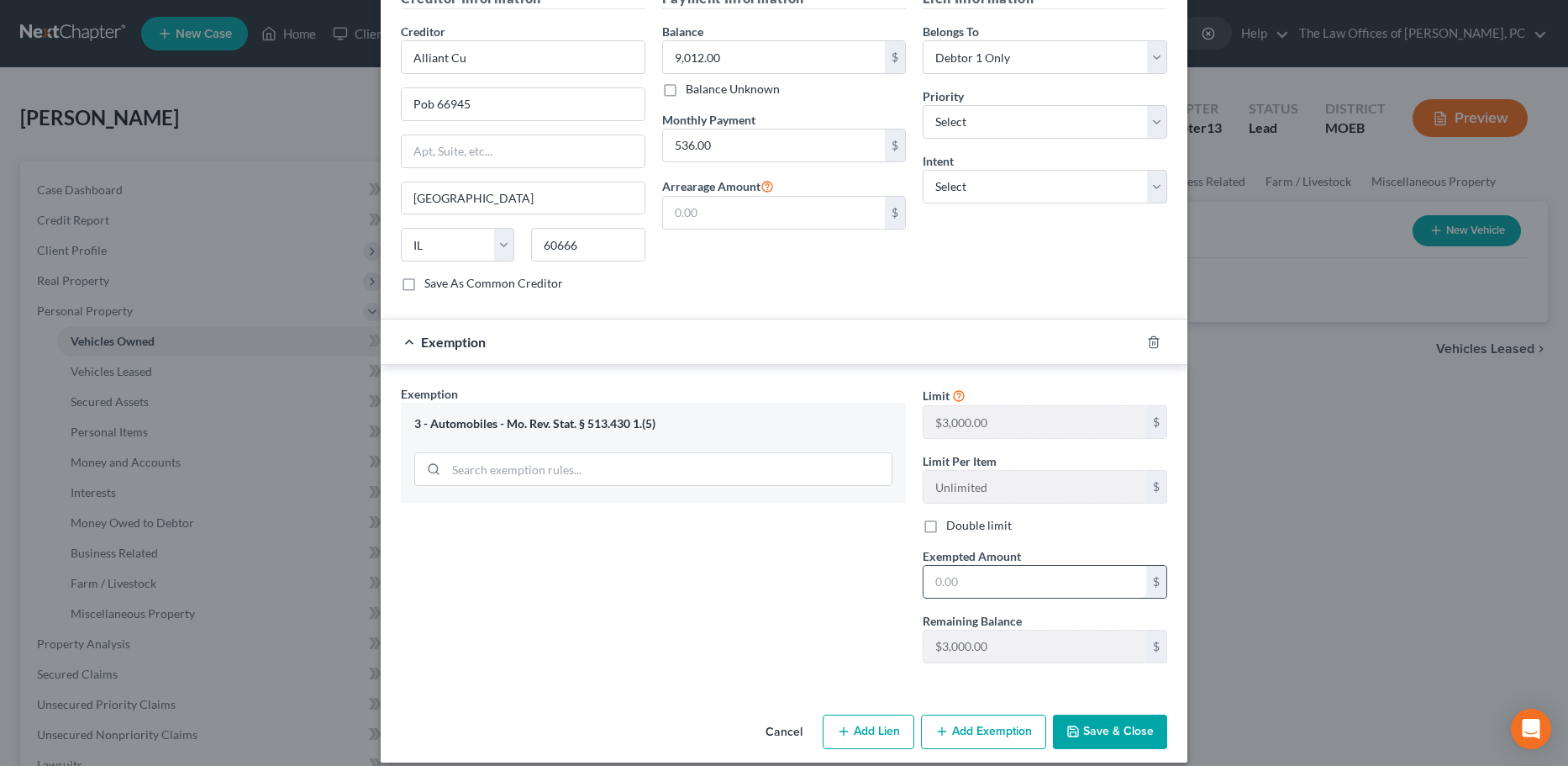
click at [971, 566] on input "text" at bounding box center [1035, 582] width 223 height 32
type input "3,000"
click at [1092, 717] on button "Save & Close" at bounding box center [1109, 731] width 114 height 35
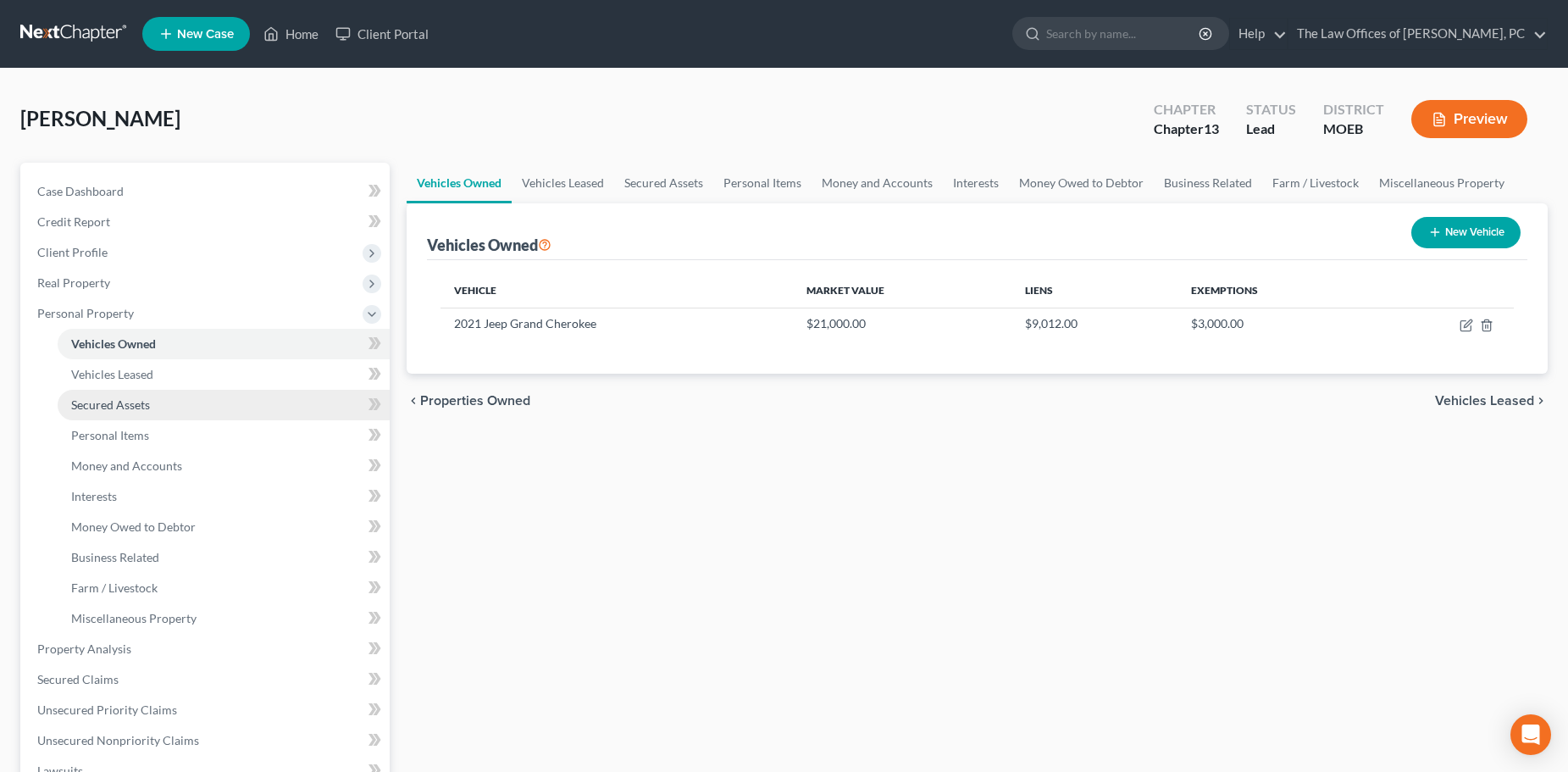
click at [112, 395] on link "Secured Assets" at bounding box center [223, 405] width 332 height 31
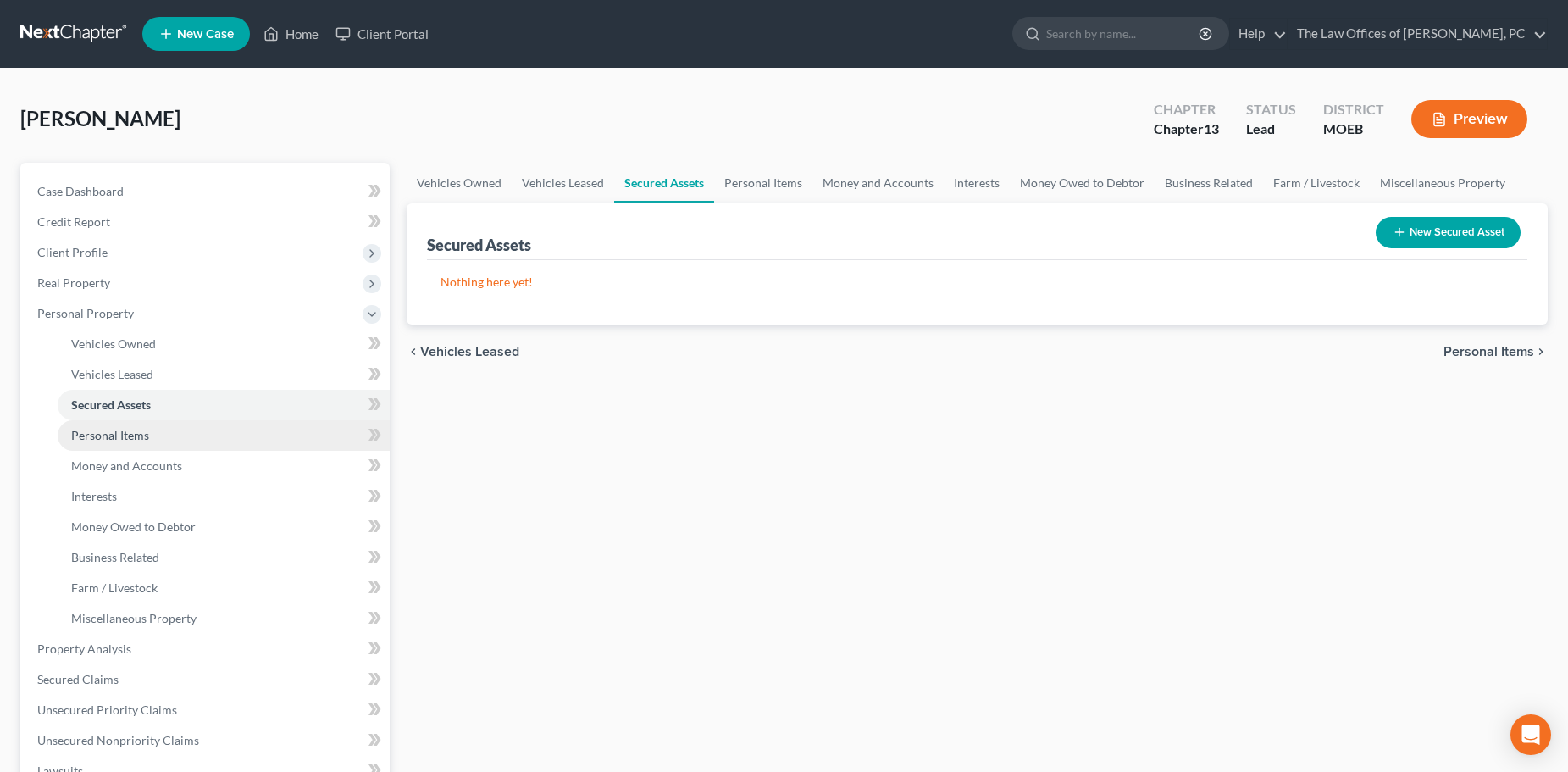
click at [107, 434] on span "Personal Items" at bounding box center [110, 435] width 78 height 15
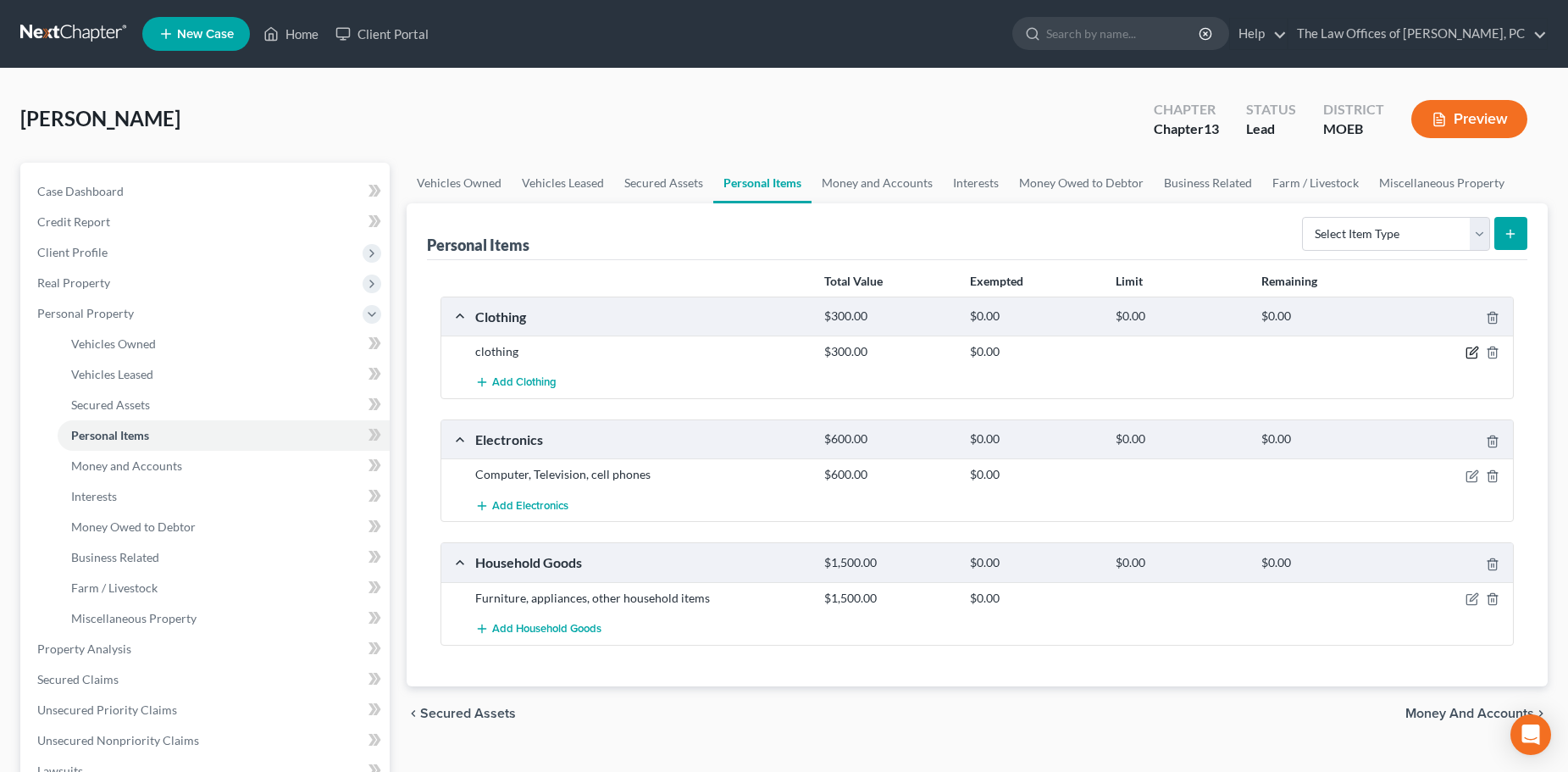
click at [1468, 352] on icon "button" at bounding box center [1472, 353] width 14 height 14
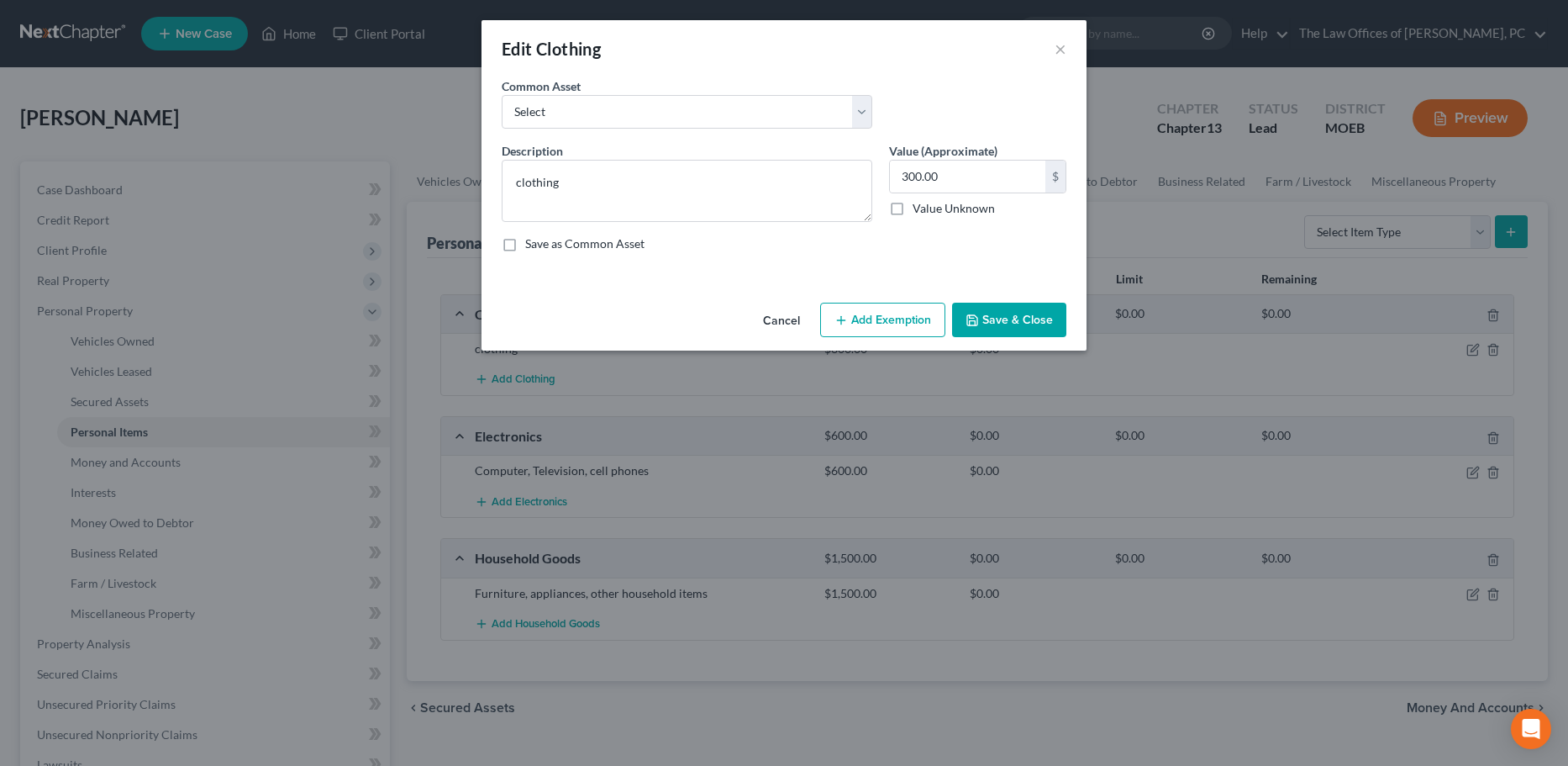
click at [875, 306] on button "Add Exemption" at bounding box center [882, 320] width 125 height 35
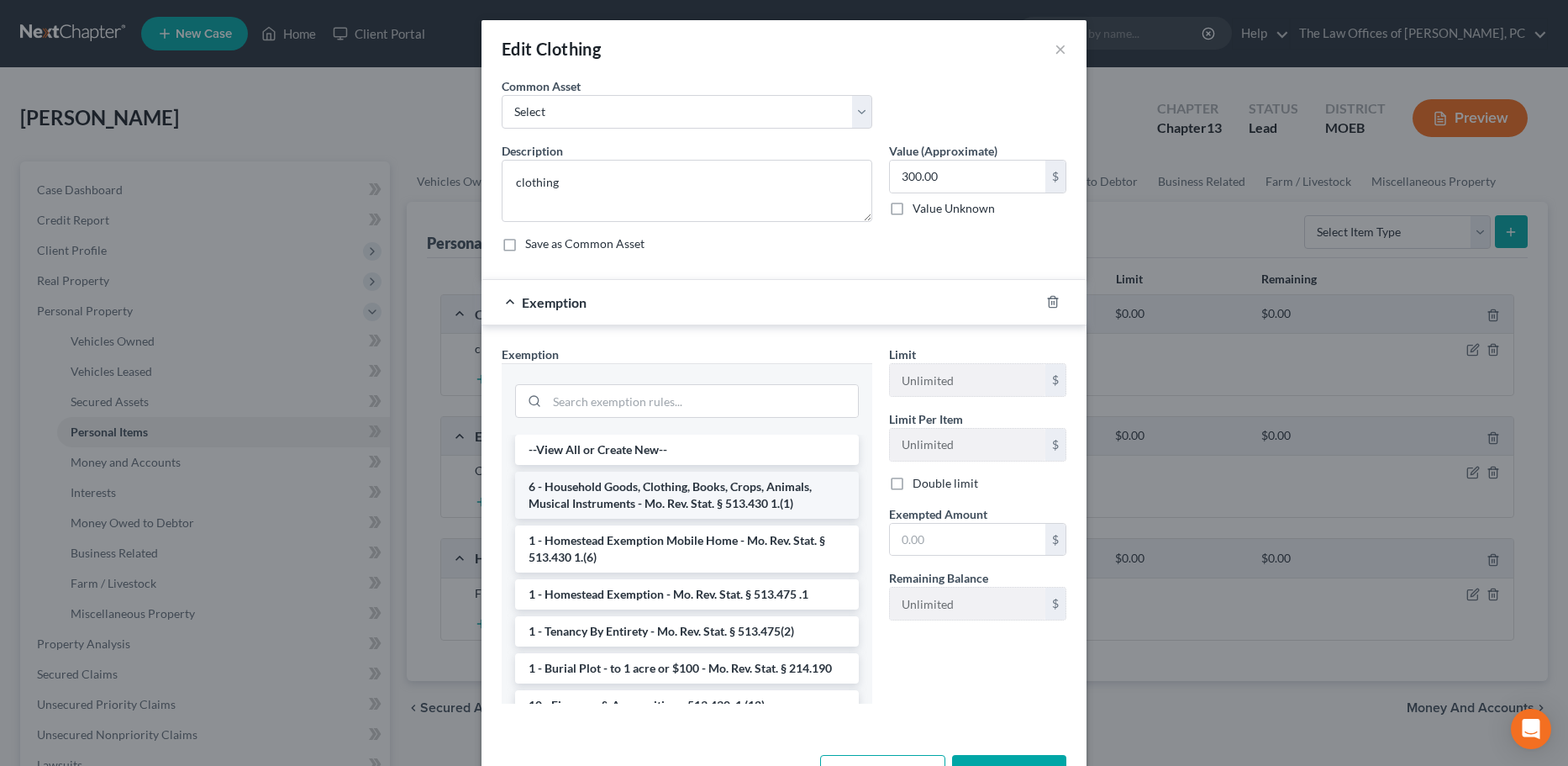
click at [636, 493] on li "6 - Household Goods, Clothing, Books, Crops, Animals, Musical Instruments - Mo.…" at bounding box center [687, 494] width 344 height 47
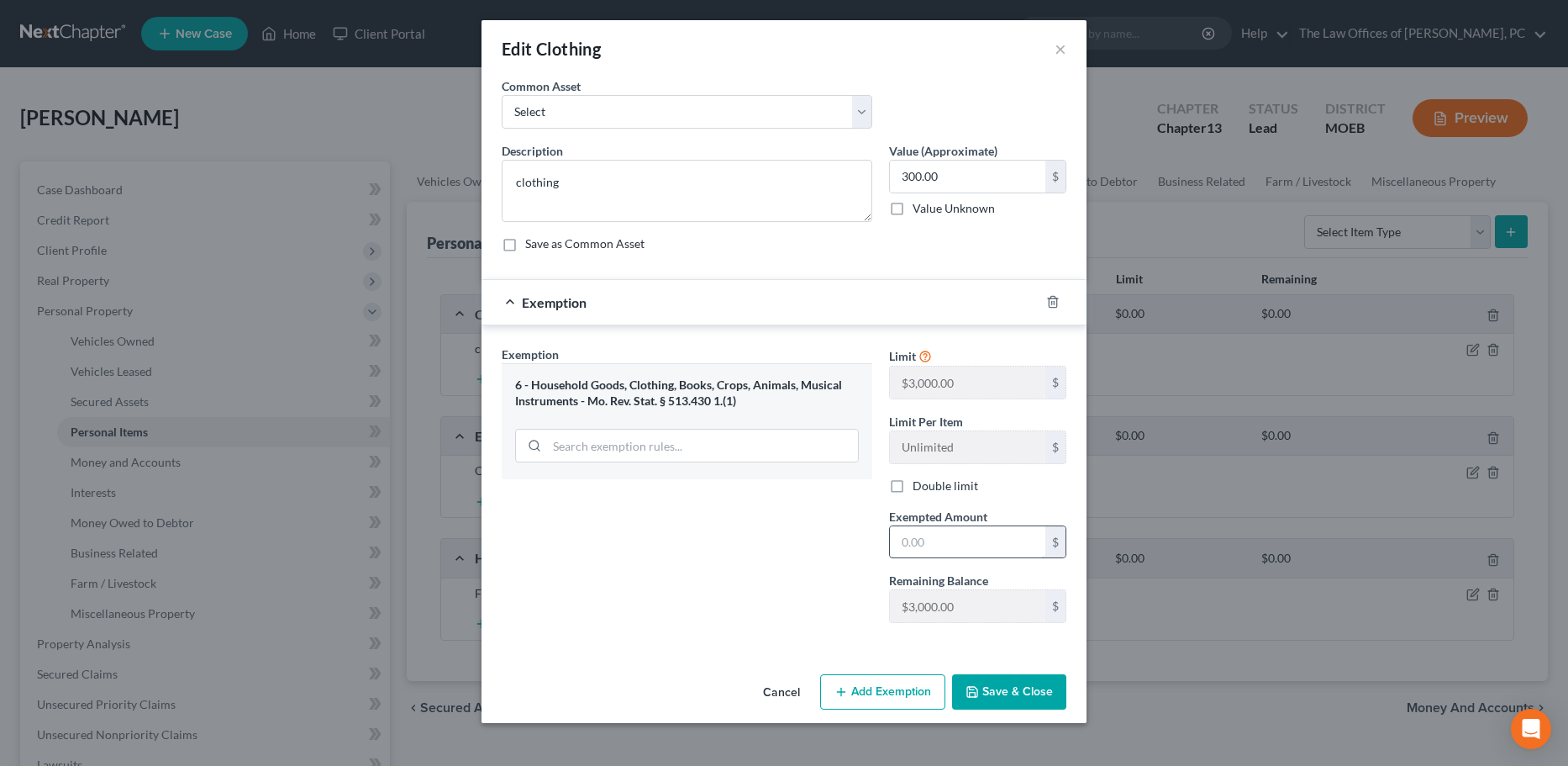
click at [980, 547] on input "text" at bounding box center [967, 542] width 156 height 32
type input "300"
click at [976, 683] on button "Save & Close" at bounding box center [1009, 691] width 114 height 35
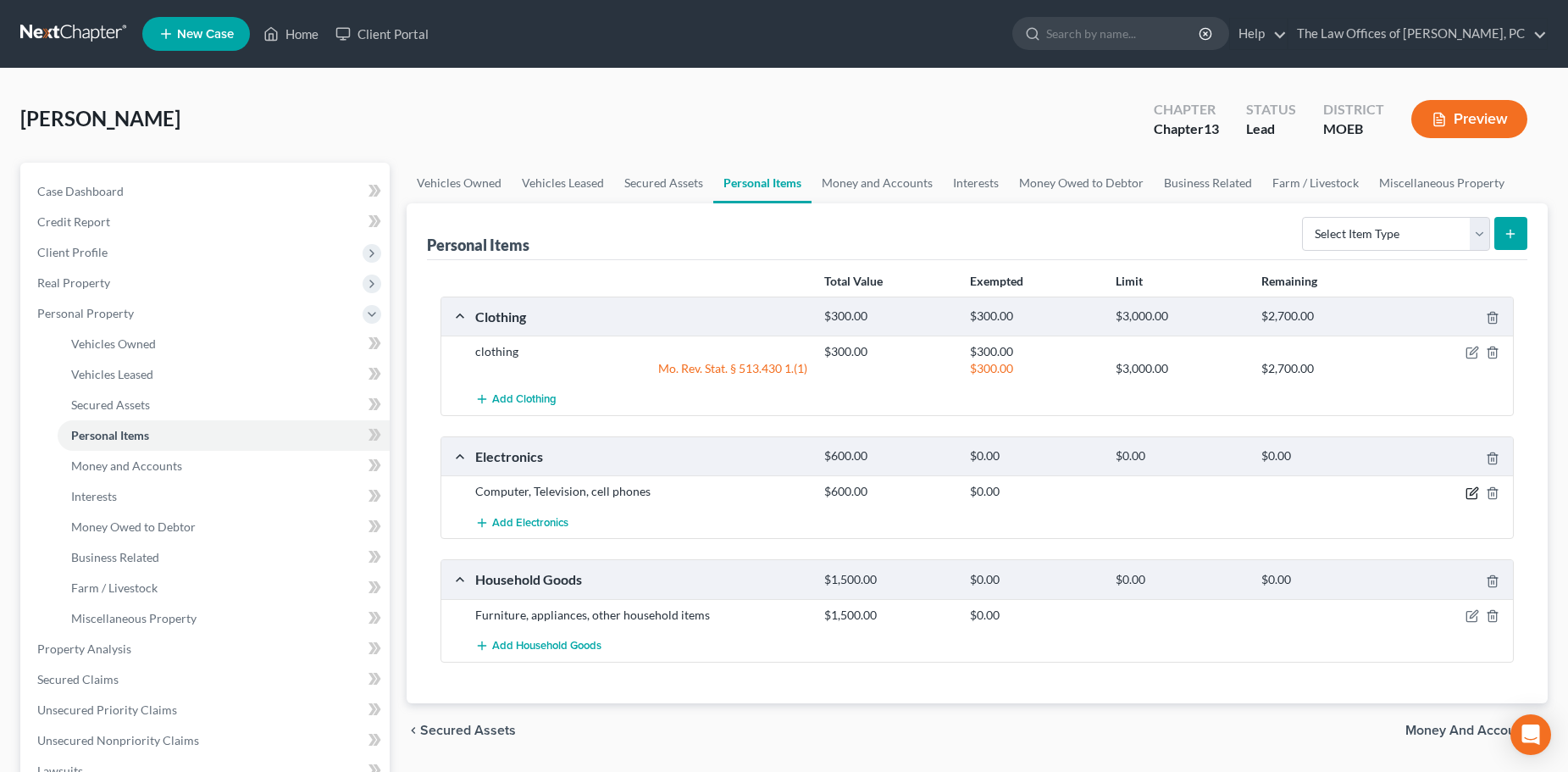
click at [1472, 496] on icon "button" at bounding box center [1472, 493] width 14 height 14
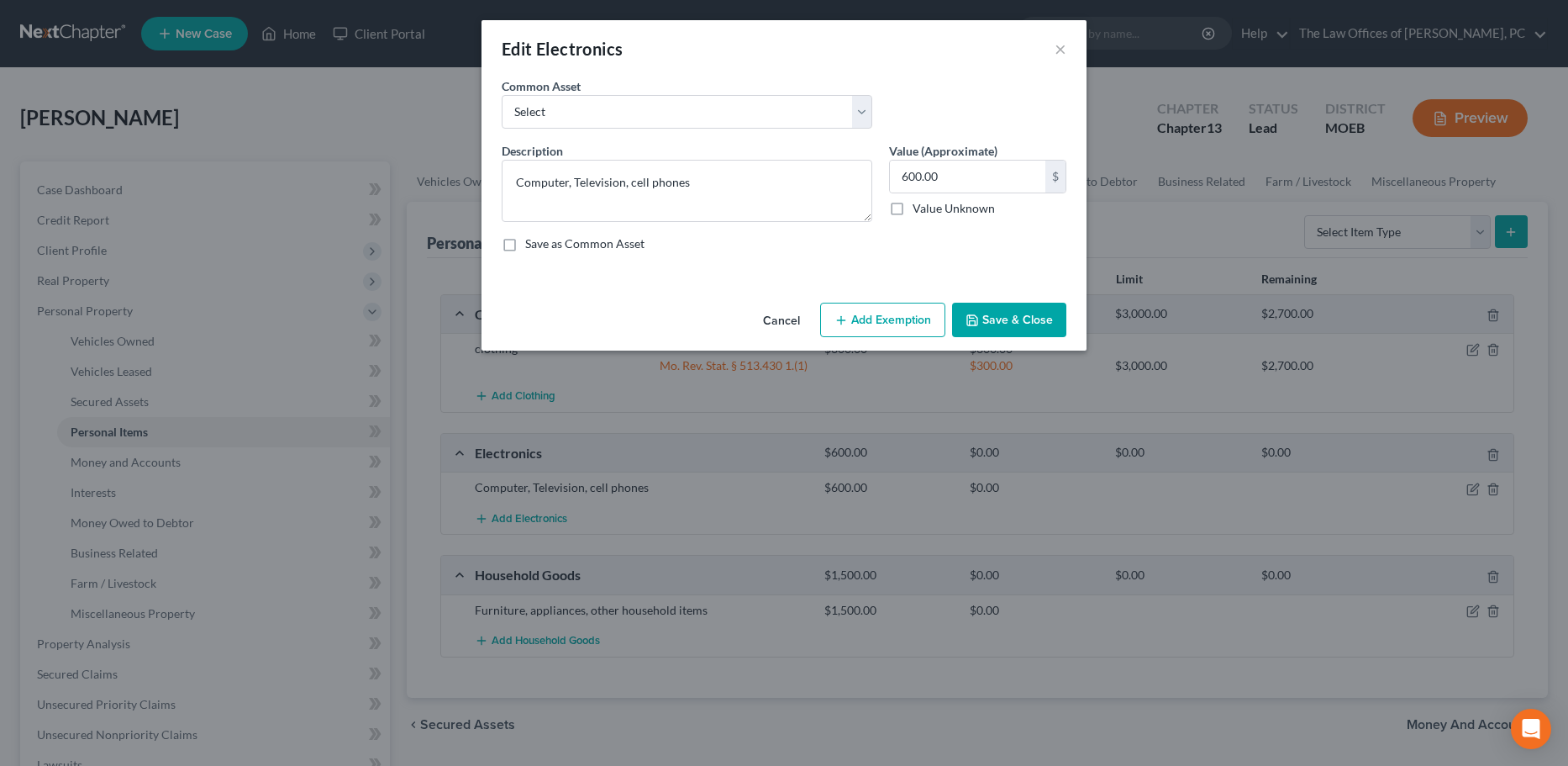
click at [892, 320] on button "Add Exemption" at bounding box center [882, 320] width 125 height 35
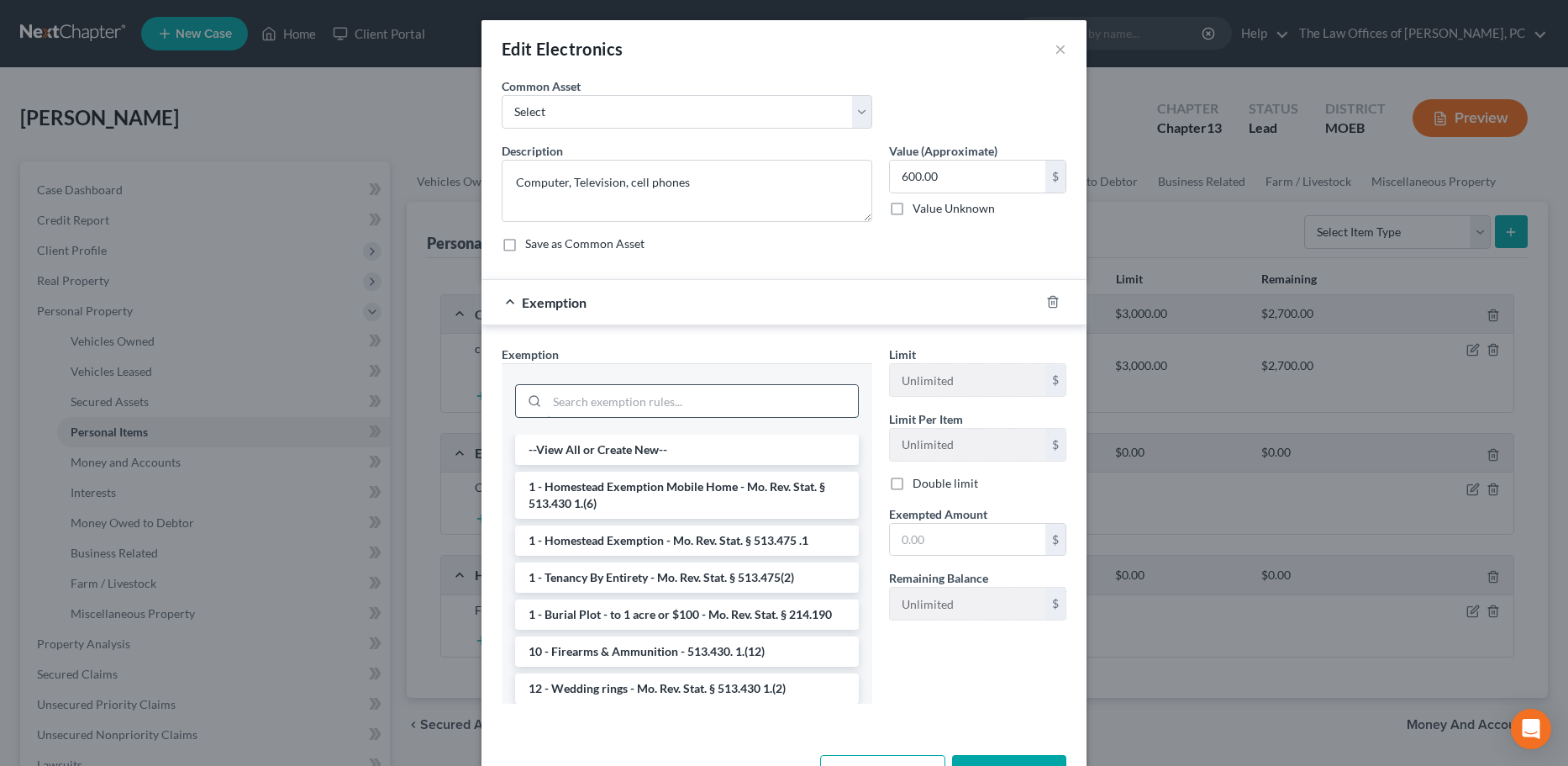
click at [631, 410] on input "search" at bounding box center [702, 401] width 311 height 32
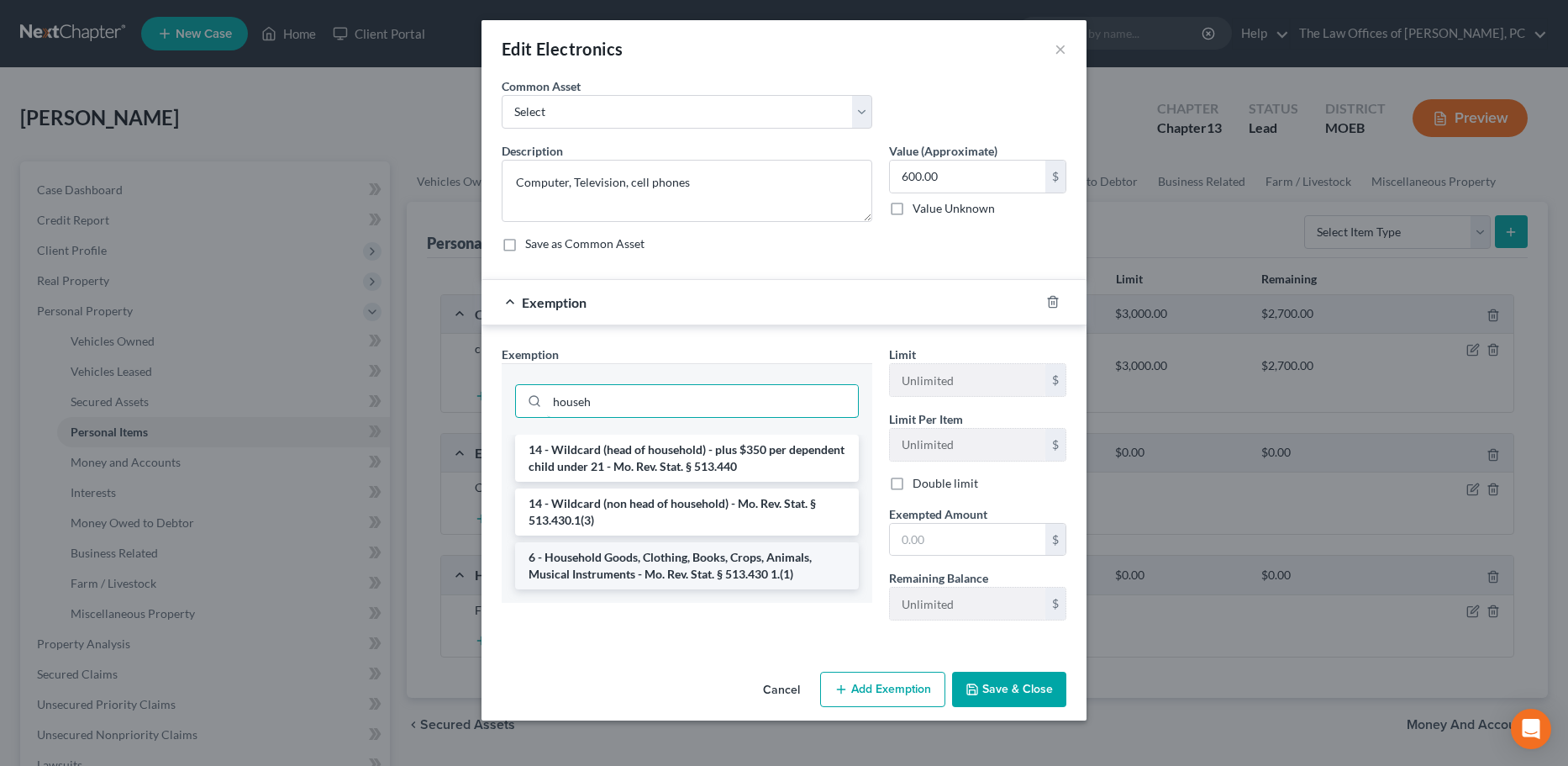
type input "househ"
click at [640, 559] on li "6 - Household Goods, Clothing, Books, Crops, Animals, Musical Instruments - Mo.…" at bounding box center [687, 565] width 344 height 47
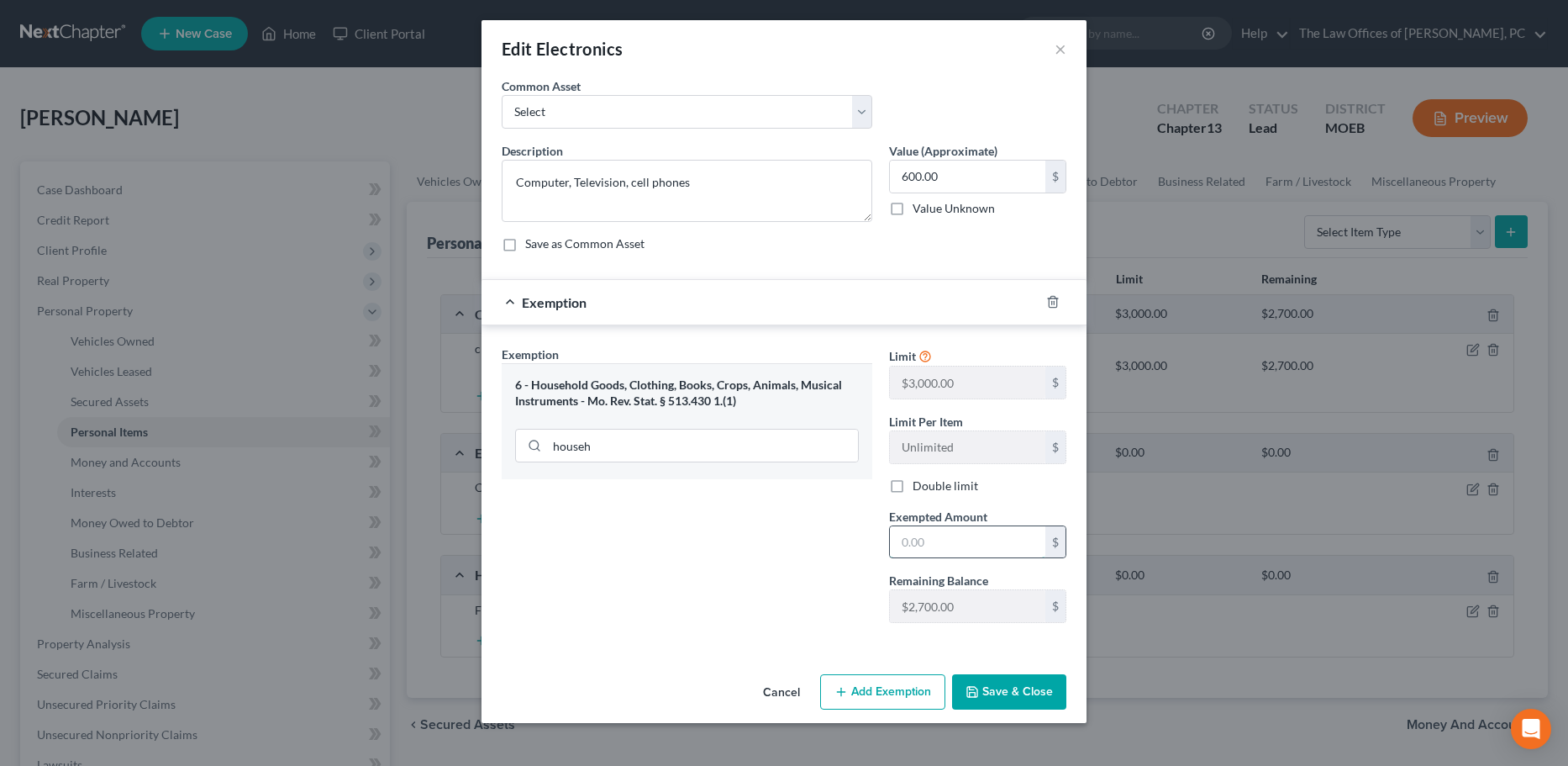
click at [929, 539] on input "text" at bounding box center [967, 542] width 156 height 32
type input "600"
click at [1033, 688] on button "Save & Close" at bounding box center [1009, 691] width 114 height 35
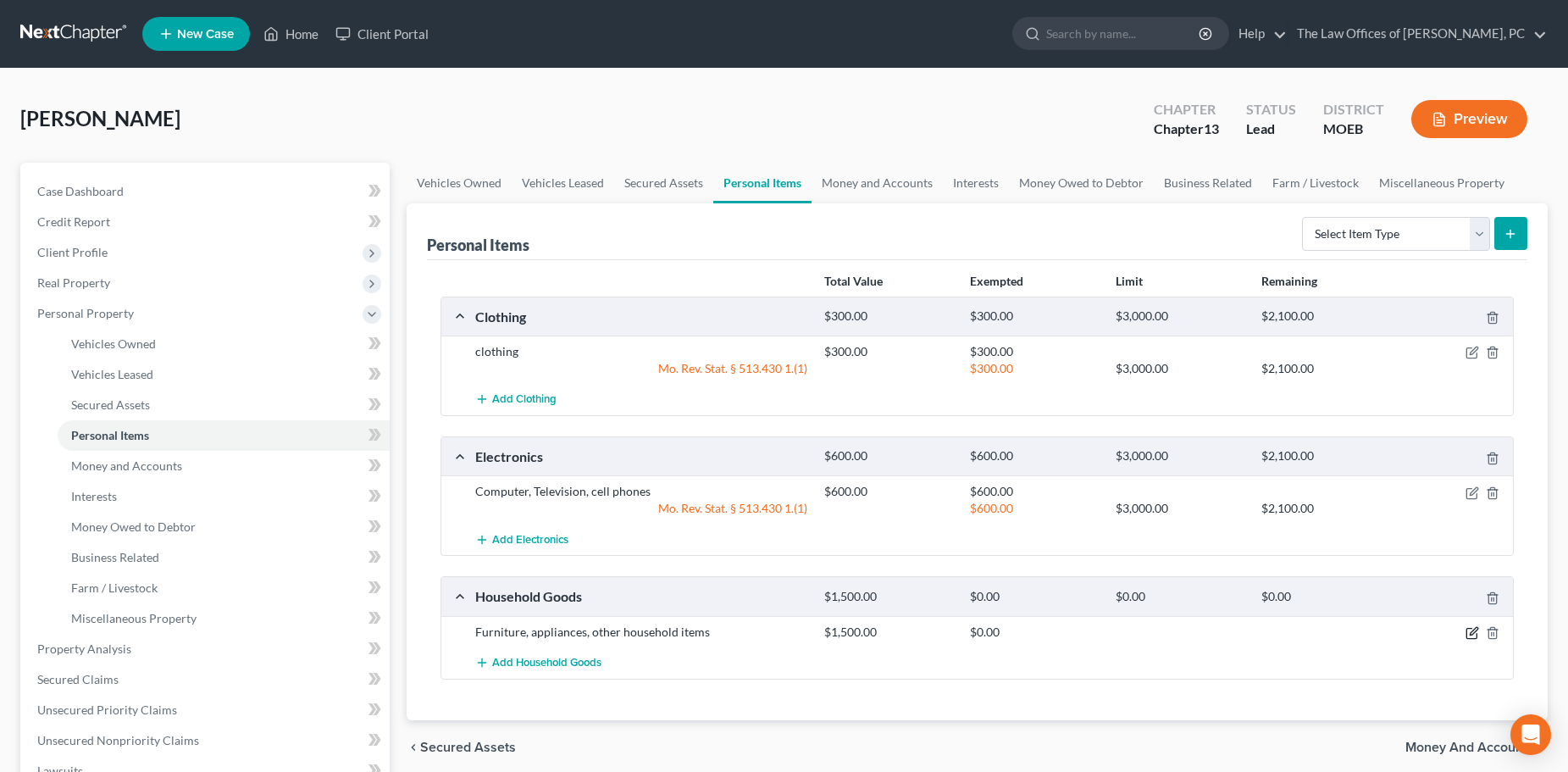
click at [1471, 632] on icon "button" at bounding box center [1473, 630] width 8 height 8
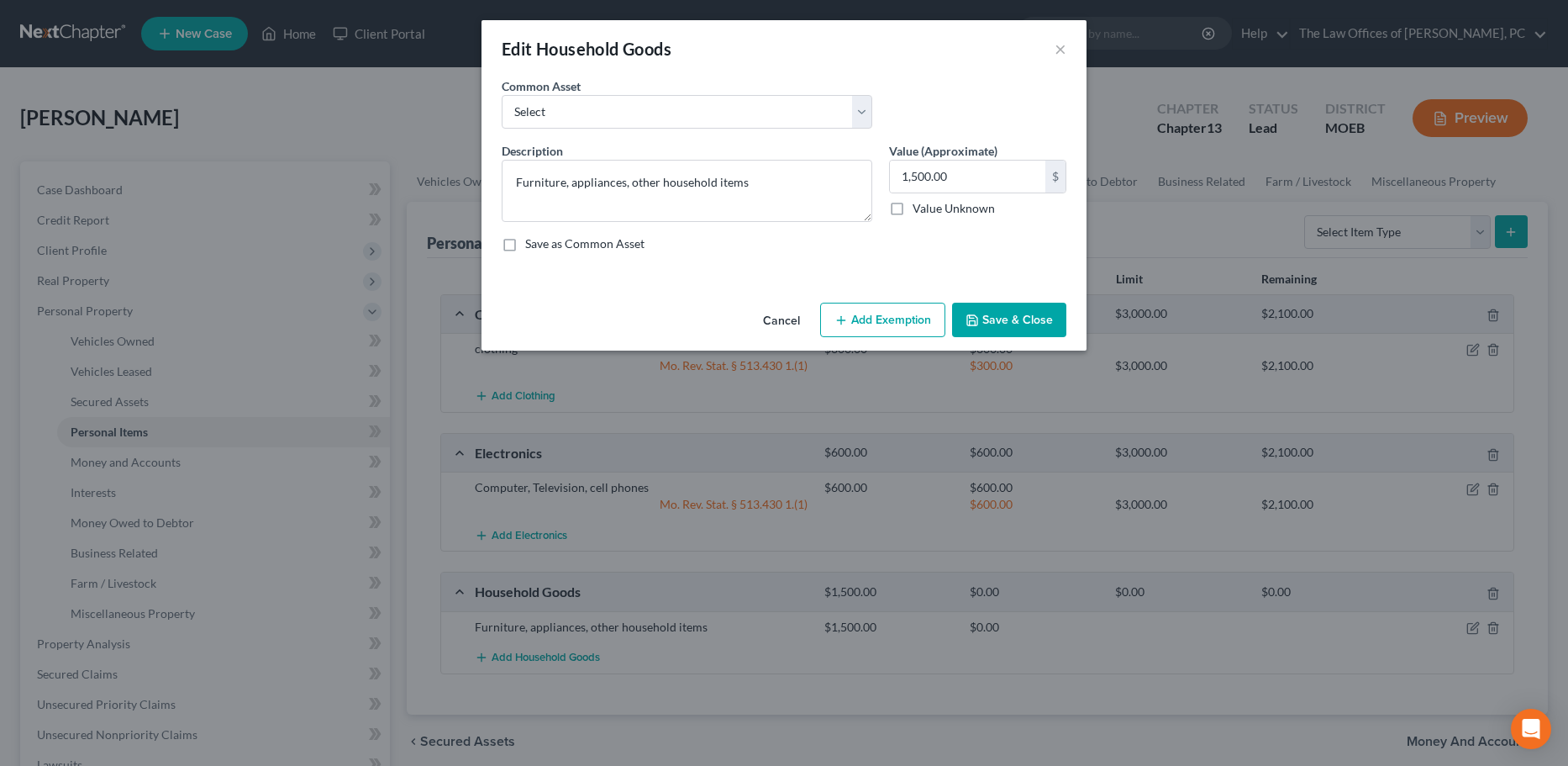
click at [904, 315] on button "Add Exemption" at bounding box center [882, 320] width 125 height 35
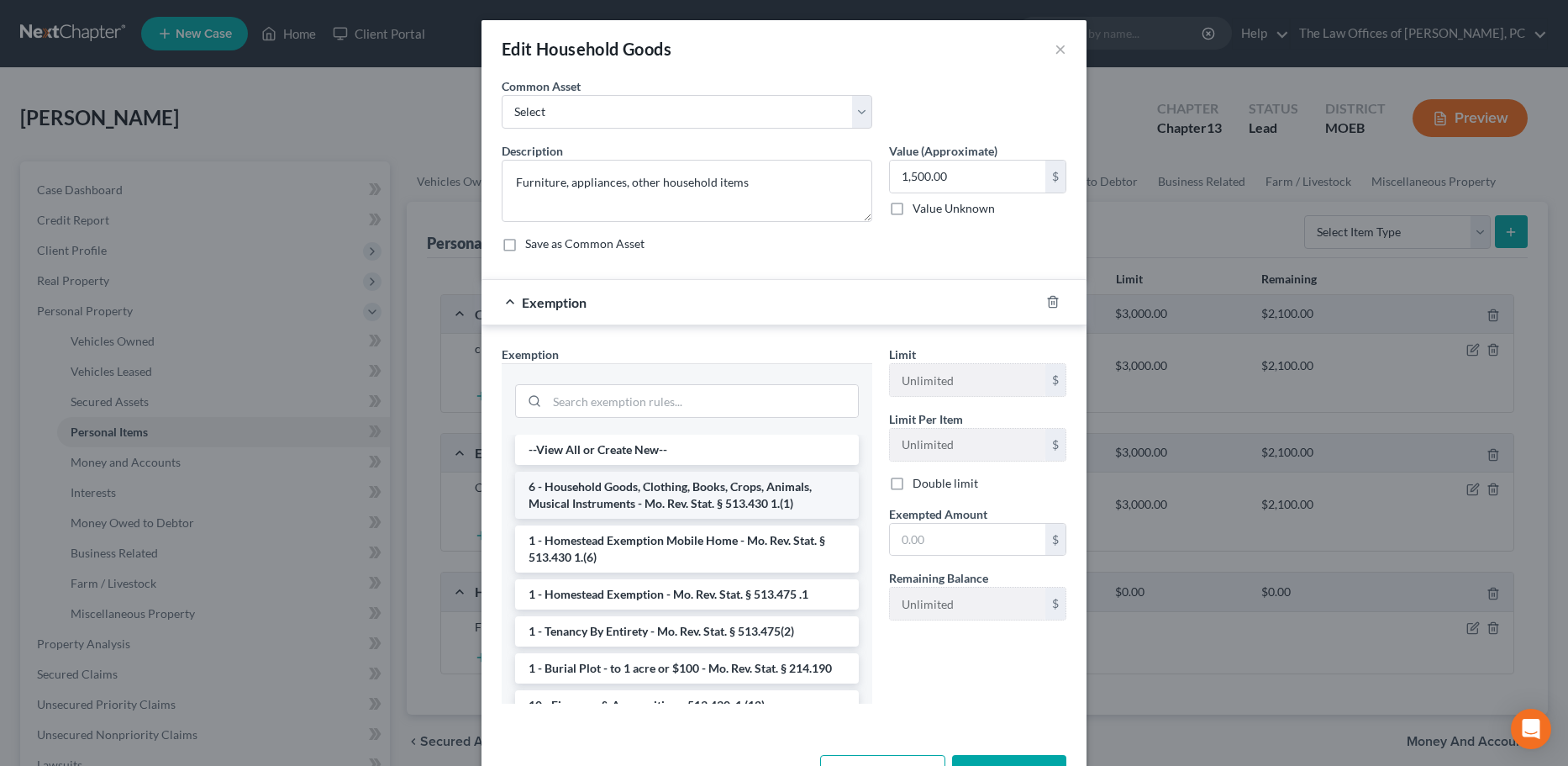
click at [622, 506] on li "6 - Household Goods, Clothing, Books, Crops, Animals, Musical Instruments - Mo.…" at bounding box center [687, 494] width 344 height 47
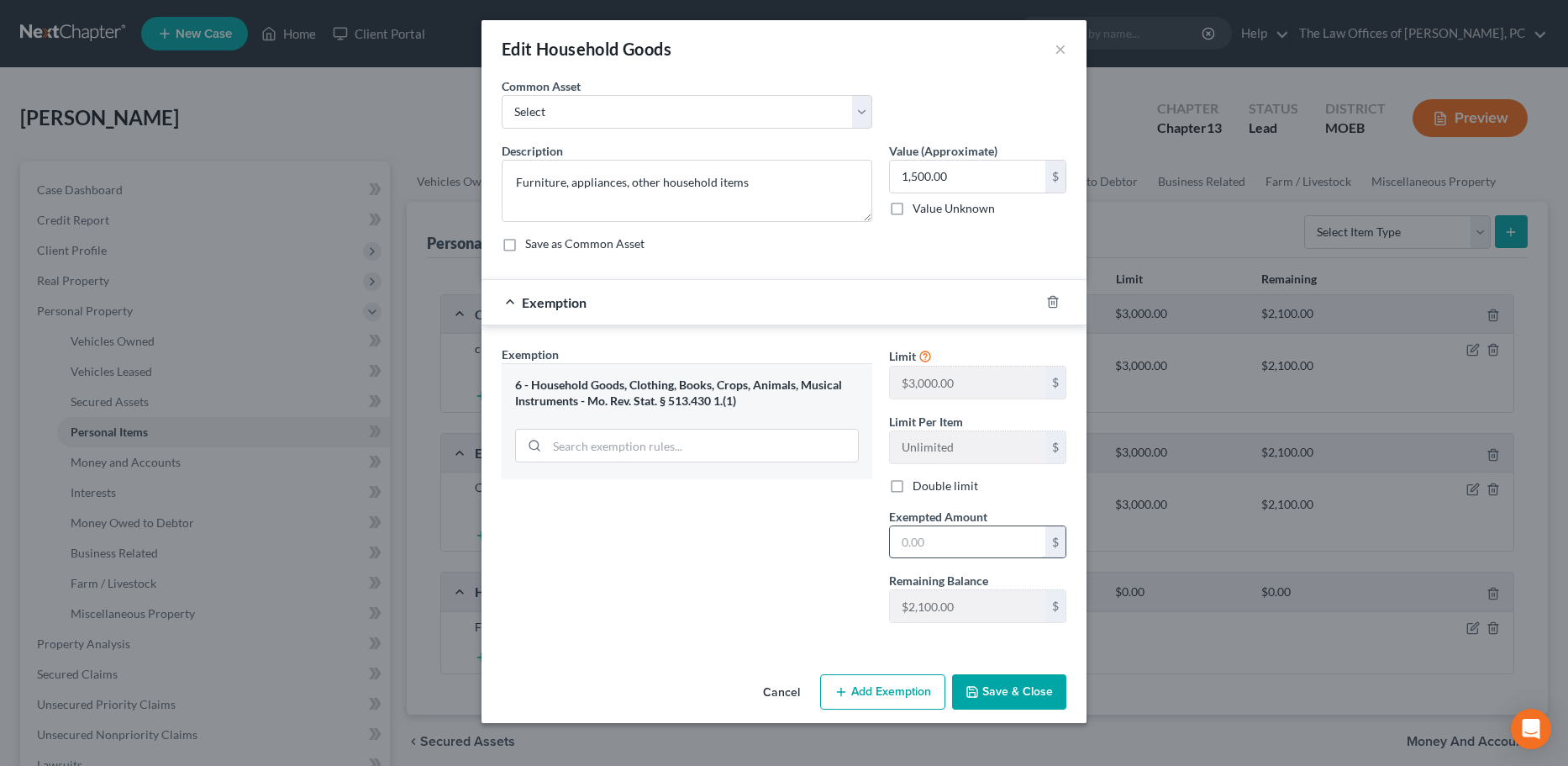
click at [950, 545] on input "text" at bounding box center [967, 542] width 156 height 32
type input "1,500"
click at [983, 683] on button "Save & Close" at bounding box center [1009, 691] width 114 height 35
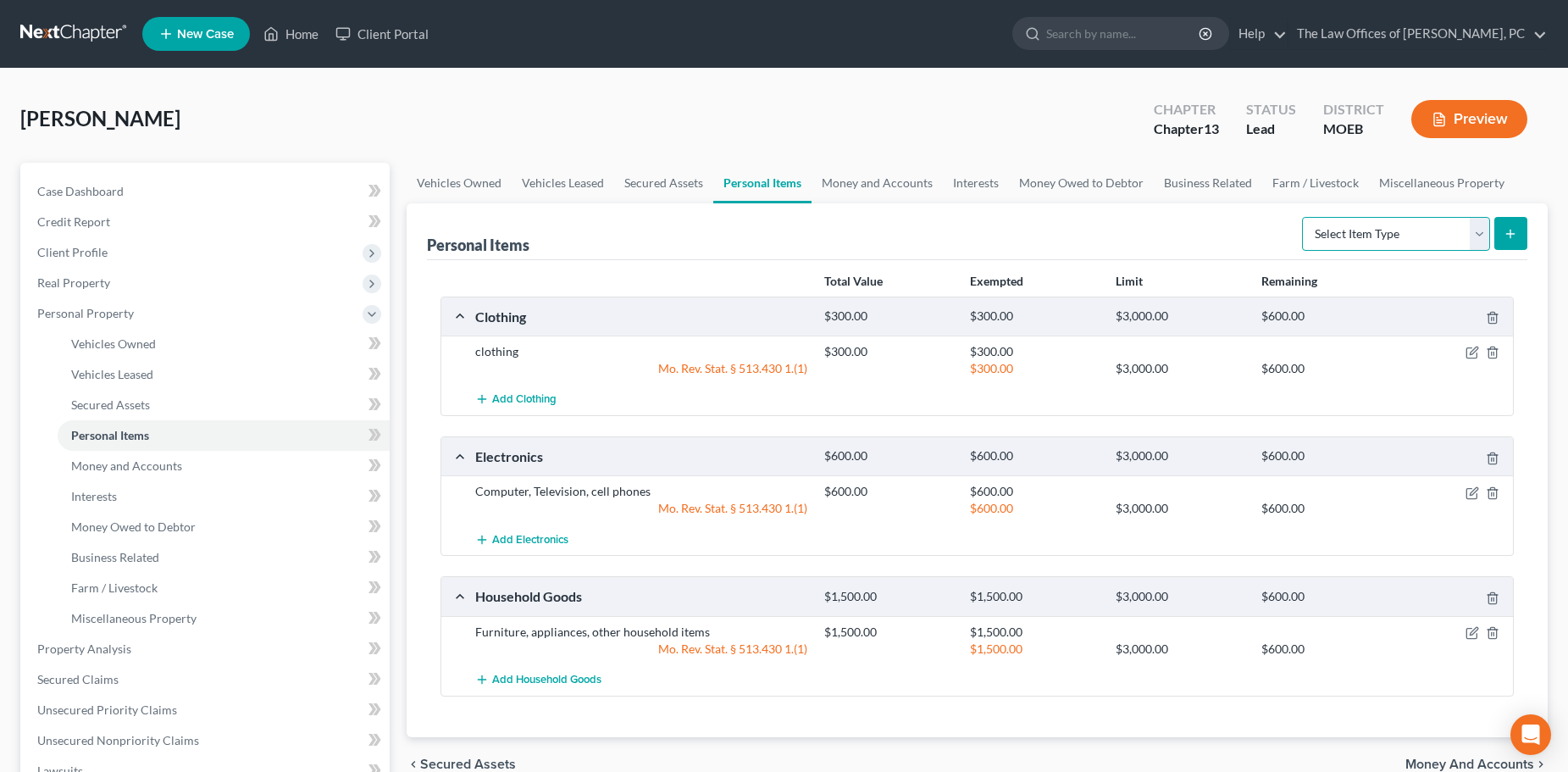
click at [1376, 228] on select "Select Item Type Clothing Collectibles Of Value Electronics Firearms Household …" at bounding box center [1396, 234] width 188 height 34
select select "collectibles_of_value"
click at [1304, 217] on select "Select Item Type Clothing Collectibles Of Value Electronics Firearms Household …" at bounding box center [1396, 234] width 188 height 34
click at [1515, 242] on button "submit" at bounding box center [1511, 233] width 33 height 33
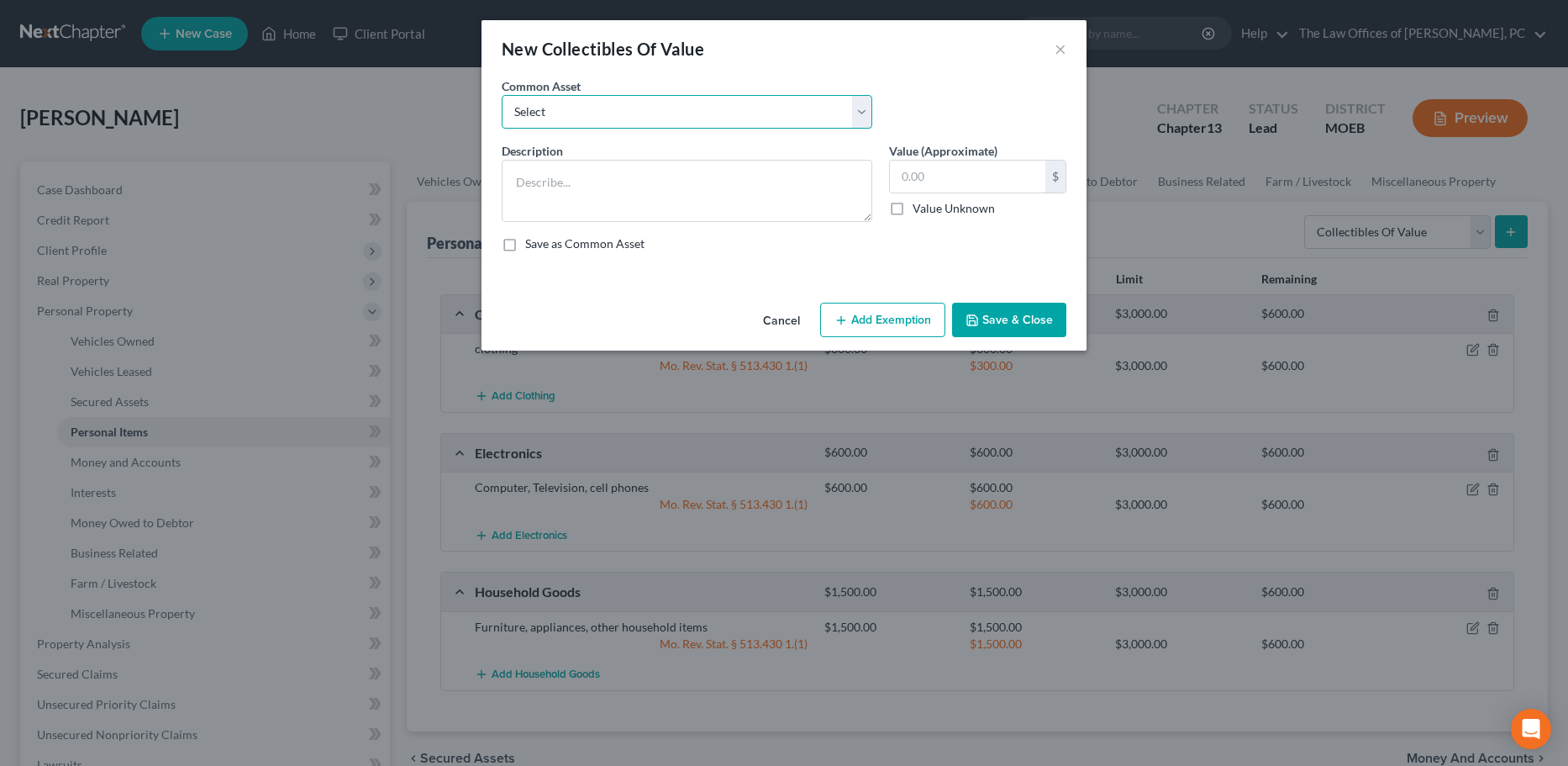
click at [619, 100] on select "Select books, magazines, CDs, DVDs, pictures" at bounding box center [687, 112] width 371 height 34
select select "0"
click at [502, 95] on select "Select books, magazines, CDs, DVDs, pictures" at bounding box center [687, 112] width 371 height 34
type textarea "books, magazines, CDs, DVDs, pictures"
type input "200.00"
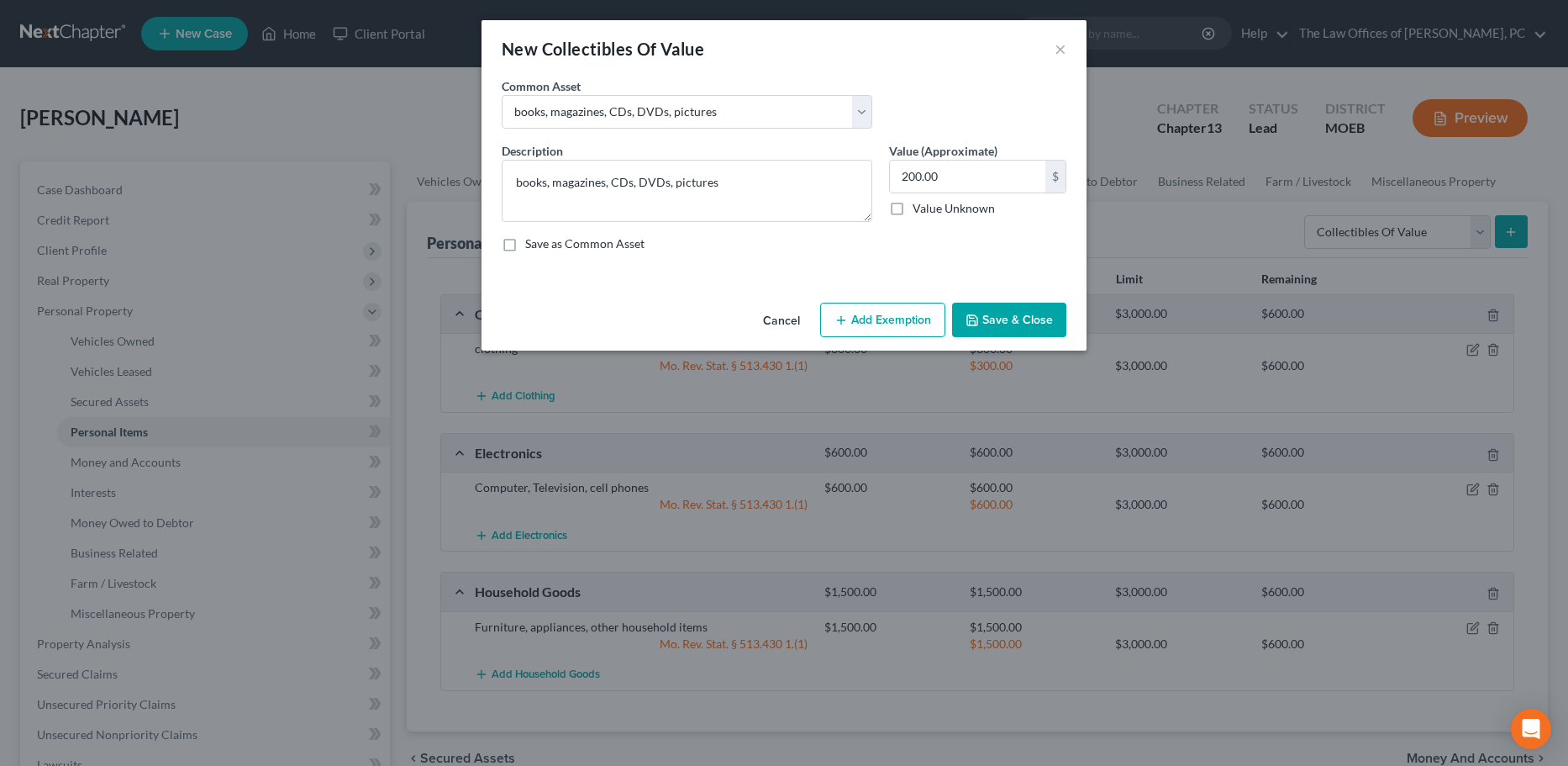
click at [852, 311] on button "Add Exemption" at bounding box center [882, 320] width 125 height 35
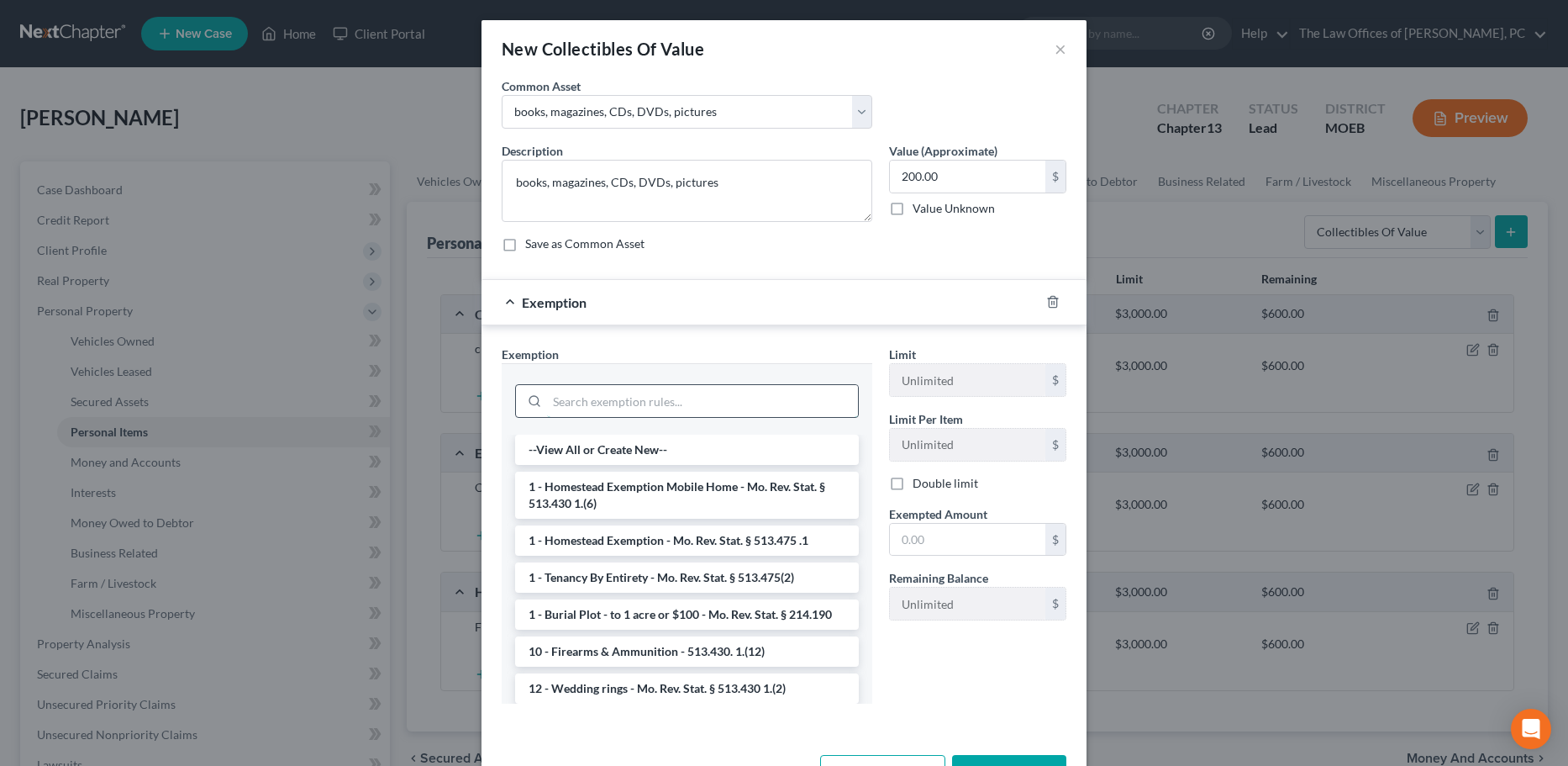
click at [626, 405] on input "search" at bounding box center [702, 401] width 311 height 32
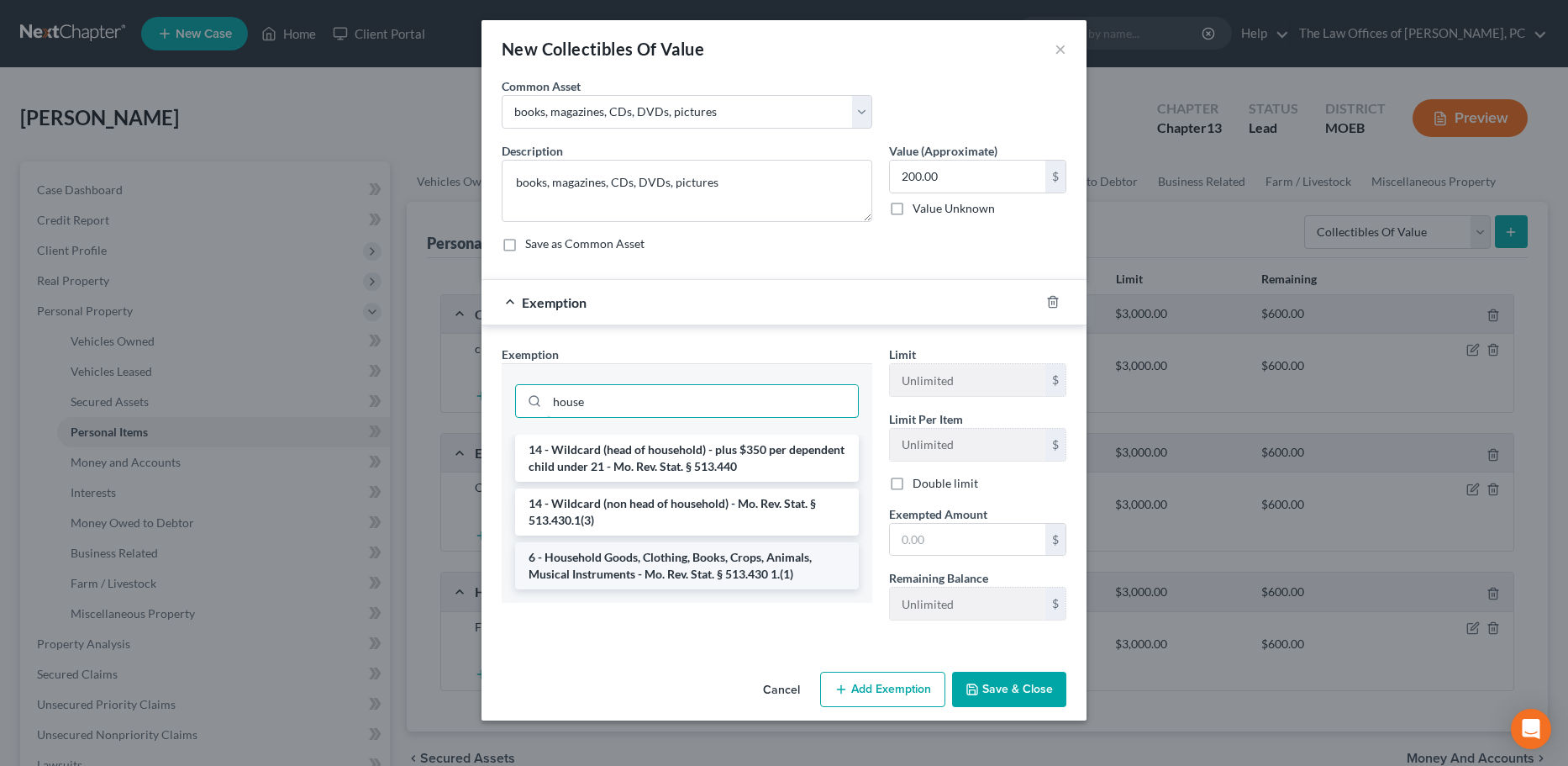
type input "house"
click at [657, 566] on li "6 - Household Goods, Clothing, Books, Crops, Animals, Musical Instruments - Mo.…" at bounding box center [687, 565] width 344 height 47
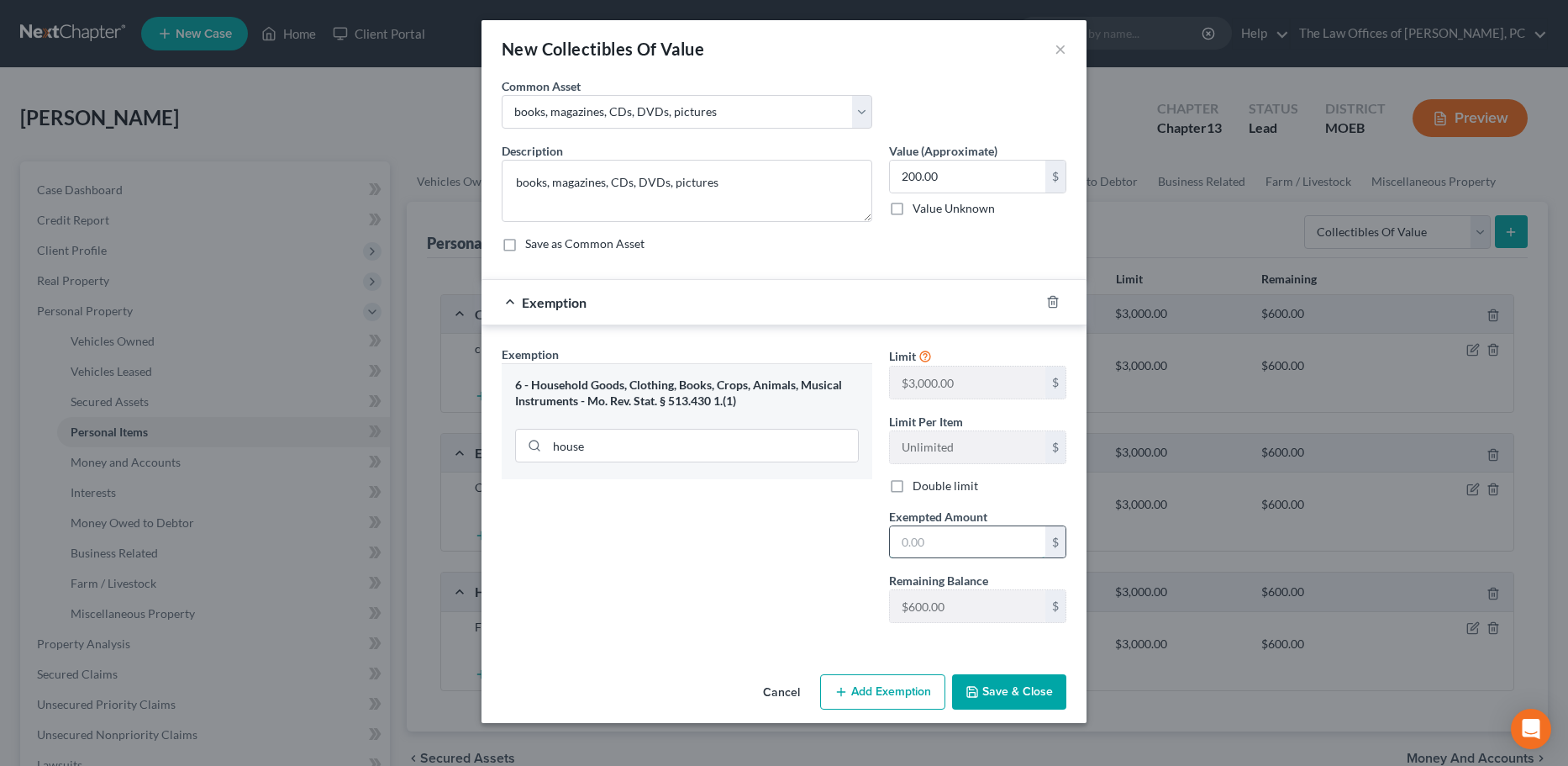
click at [949, 542] on input "text" at bounding box center [967, 542] width 156 height 32
type input "200"
click at [1022, 689] on button "Save & Close" at bounding box center [1009, 691] width 114 height 35
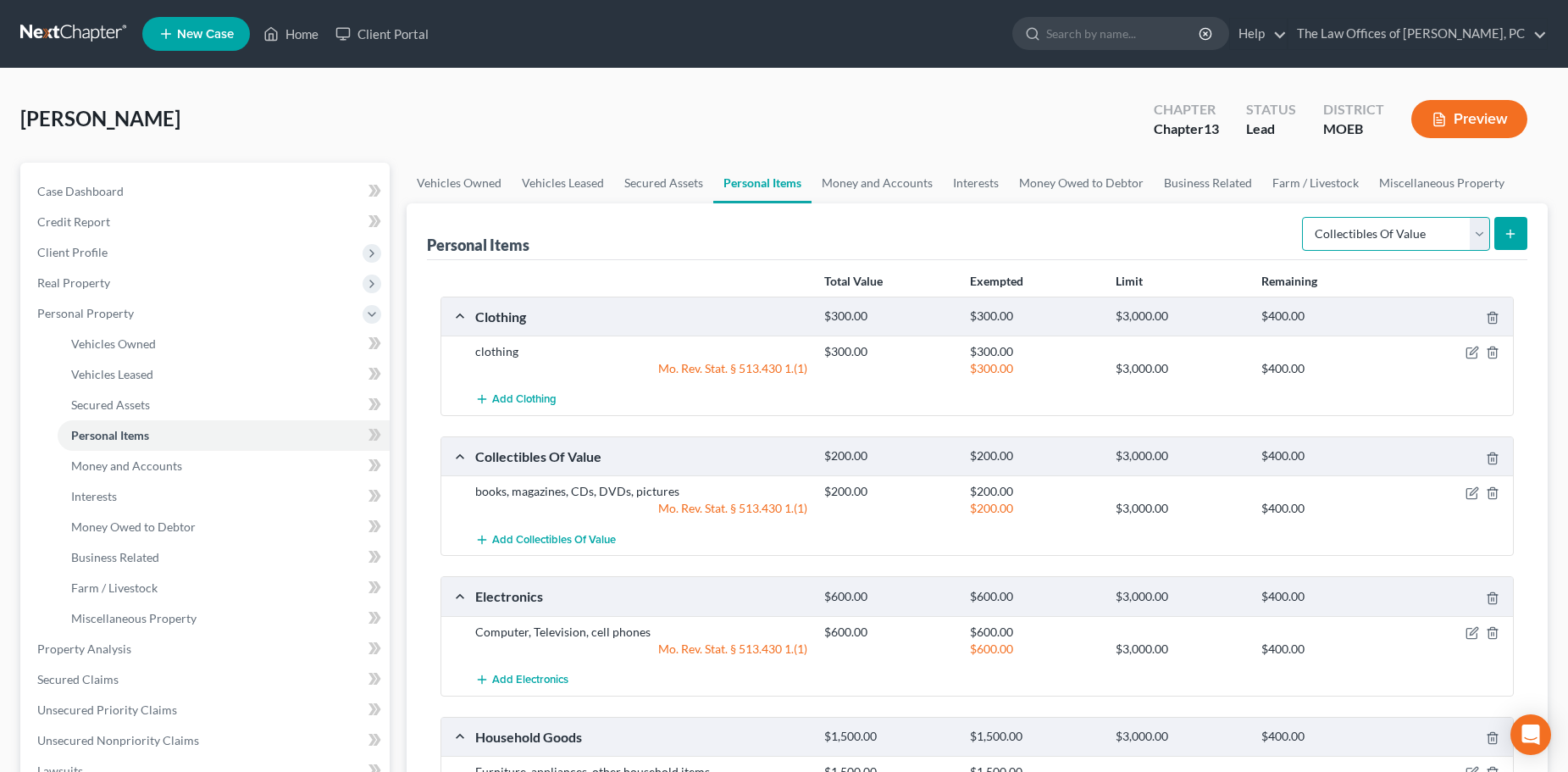
click at [1402, 226] on select "Select Item Type Clothing Collectibles Of Value Electronics Firearms Household …" at bounding box center [1396, 234] width 188 height 34
select select "jewelry"
click at [1304, 217] on select "Select Item Type Clothing Collectibles Of Value Electronics Firearms Household …" at bounding box center [1396, 234] width 188 height 34
click at [1502, 230] on button "submit" at bounding box center [1511, 233] width 33 height 33
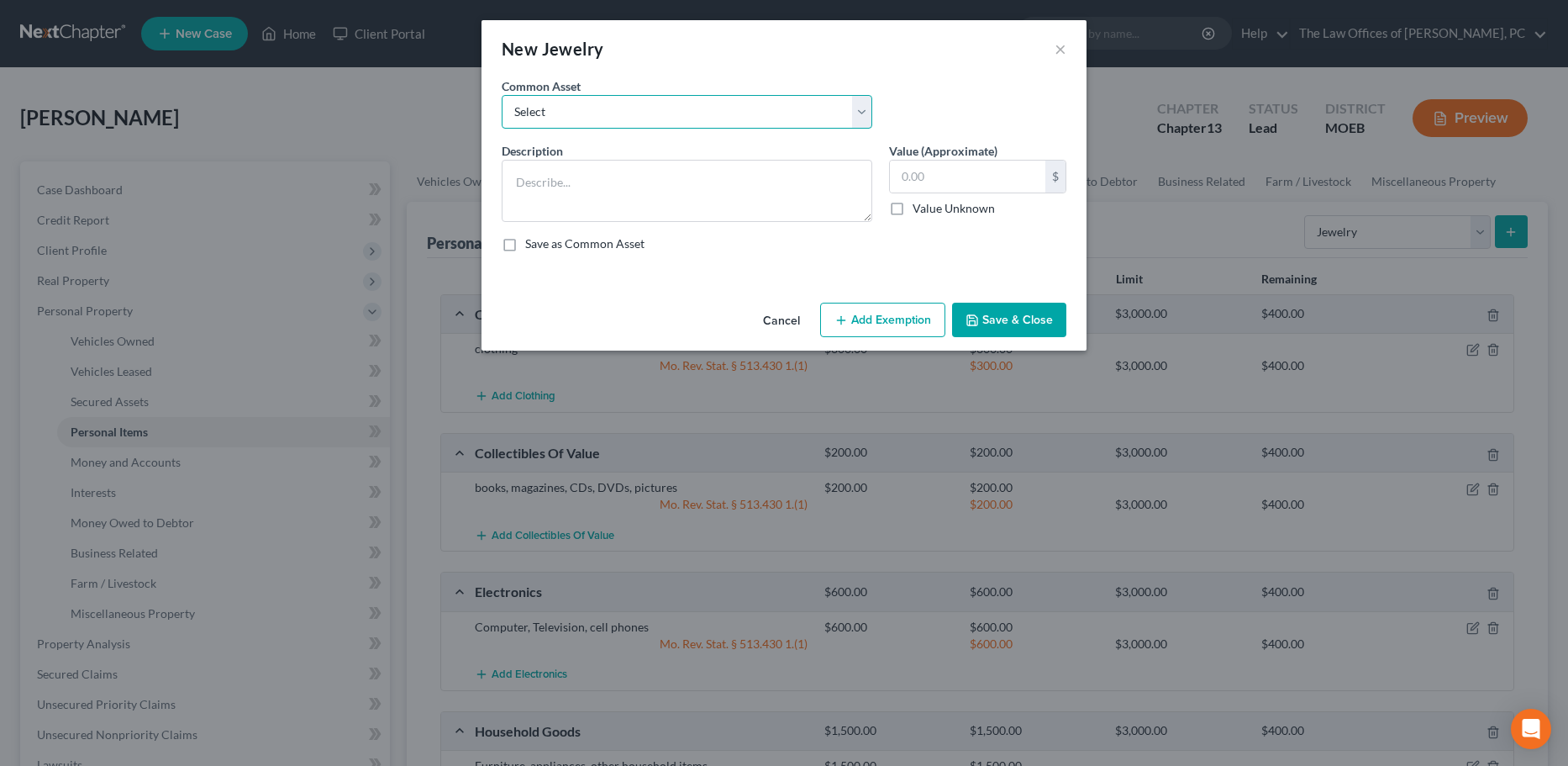
click at [545, 116] on select "Select Costume jewelry, wedding rings Costume jewelry" at bounding box center [687, 112] width 371 height 34
select select "1"
click at [502, 95] on select "Select Costume jewelry, wedding rings Costume jewelry" at bounding box center [687, 112] width 371 height 34
type textarea "Costume jewelry"
type input "50.00"
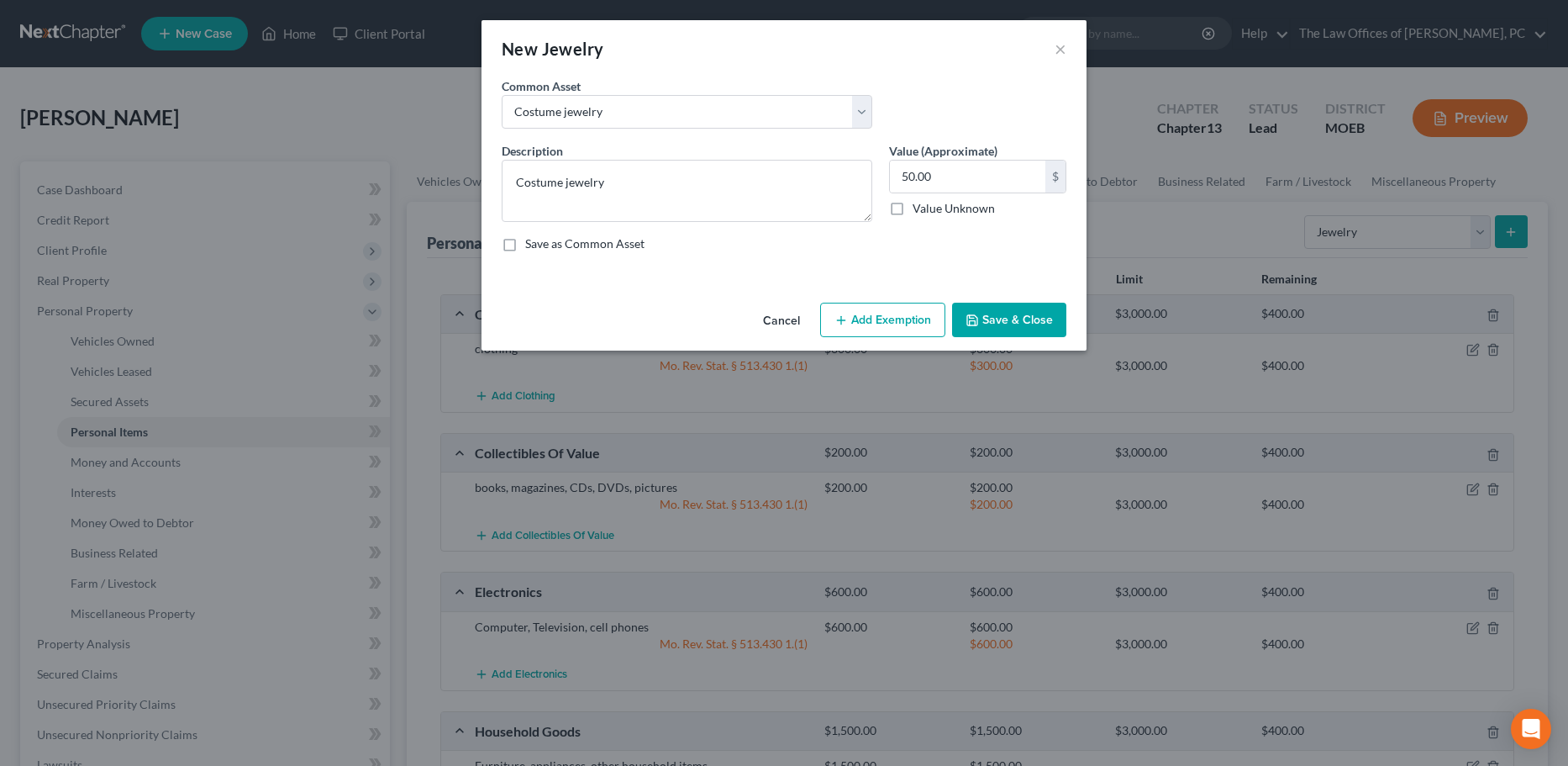
click at [864, 316] on button "Add Exemption" at bounding box center [882, 320] width 125 height 35
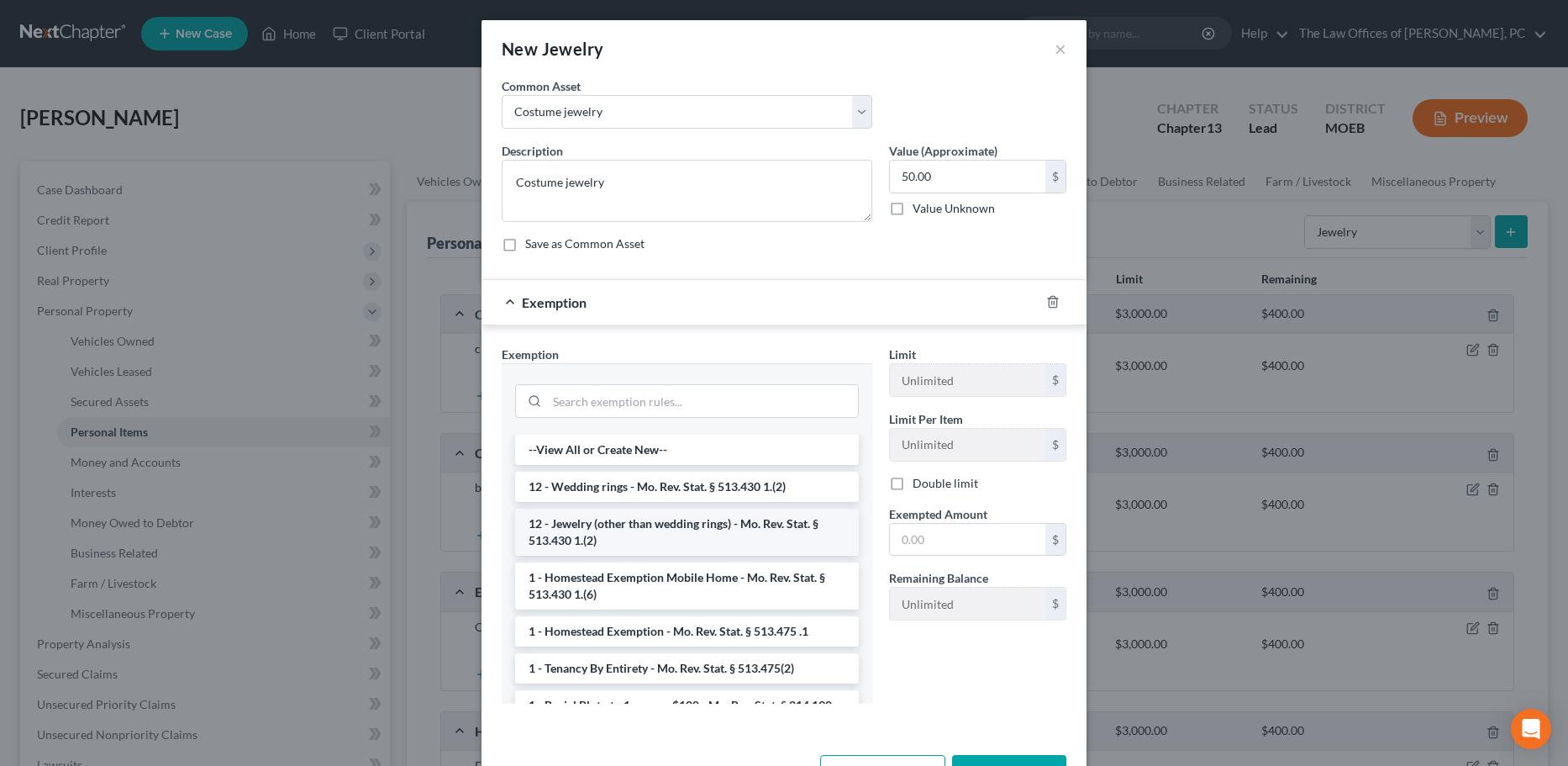
click at [619, 538] on li "12 - Jewelry (other than wedding rings) - Mo. Rev. Stat. § 513.430 1.(2)" at bounding box center [687, 531] width 344 height 47
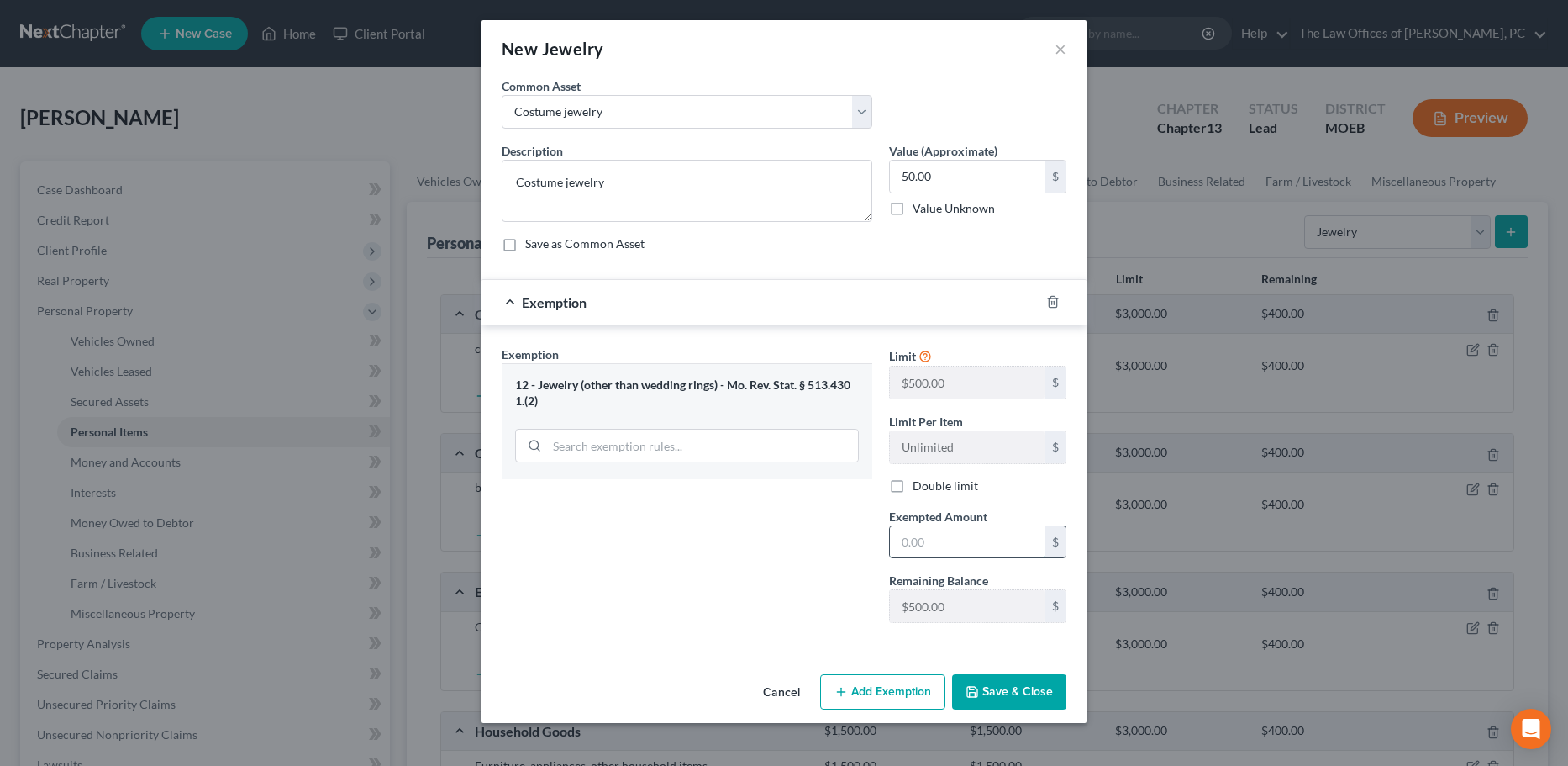
click at [949, 531] on input "text" at bounding box center [967, 542] width 156 height 32
type input "500"
click at [1017, 690] on button "Save & Close" at bounding box center [1009, 691] width 114 height 35
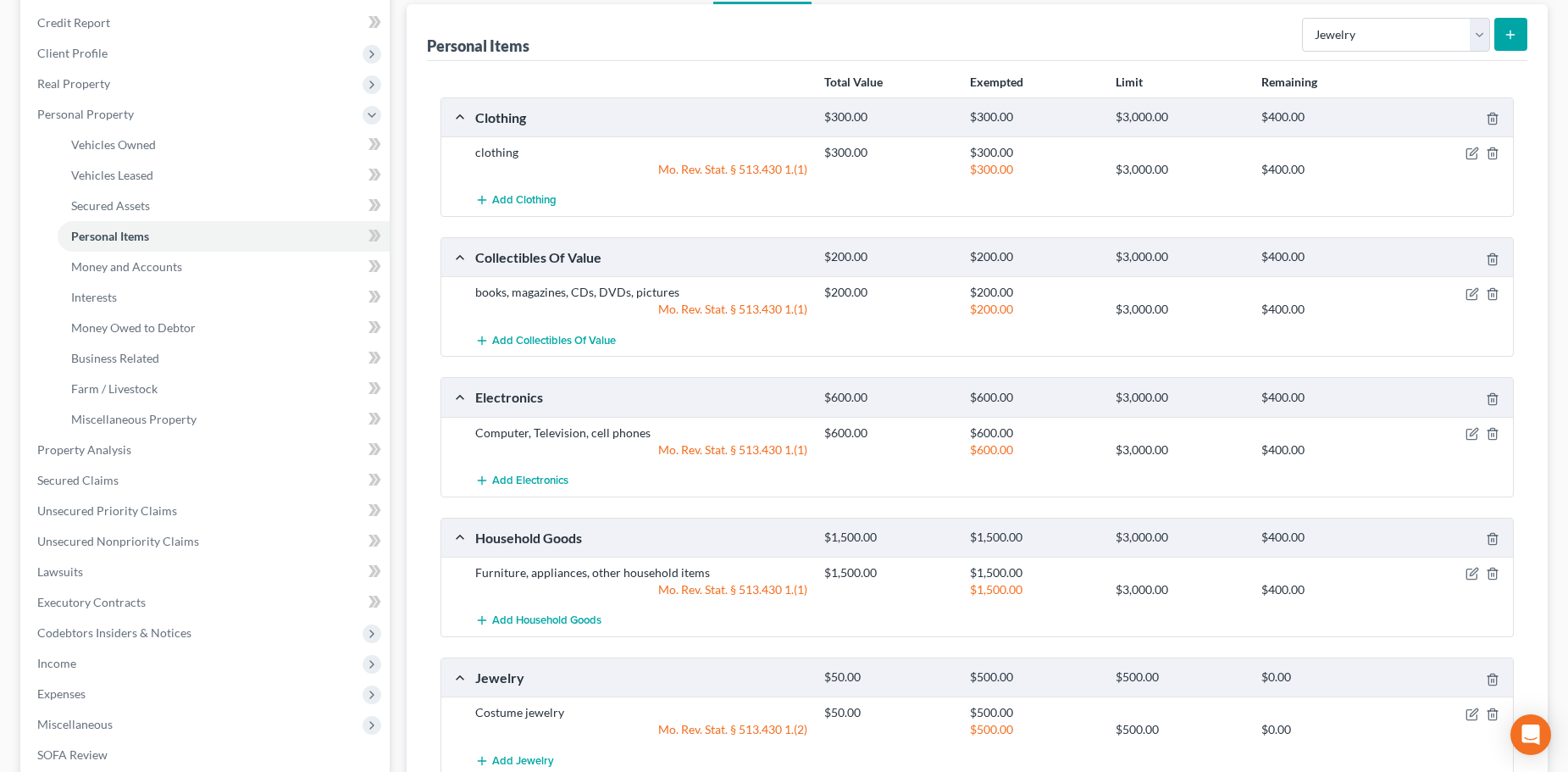
scroll to position [170, 0]
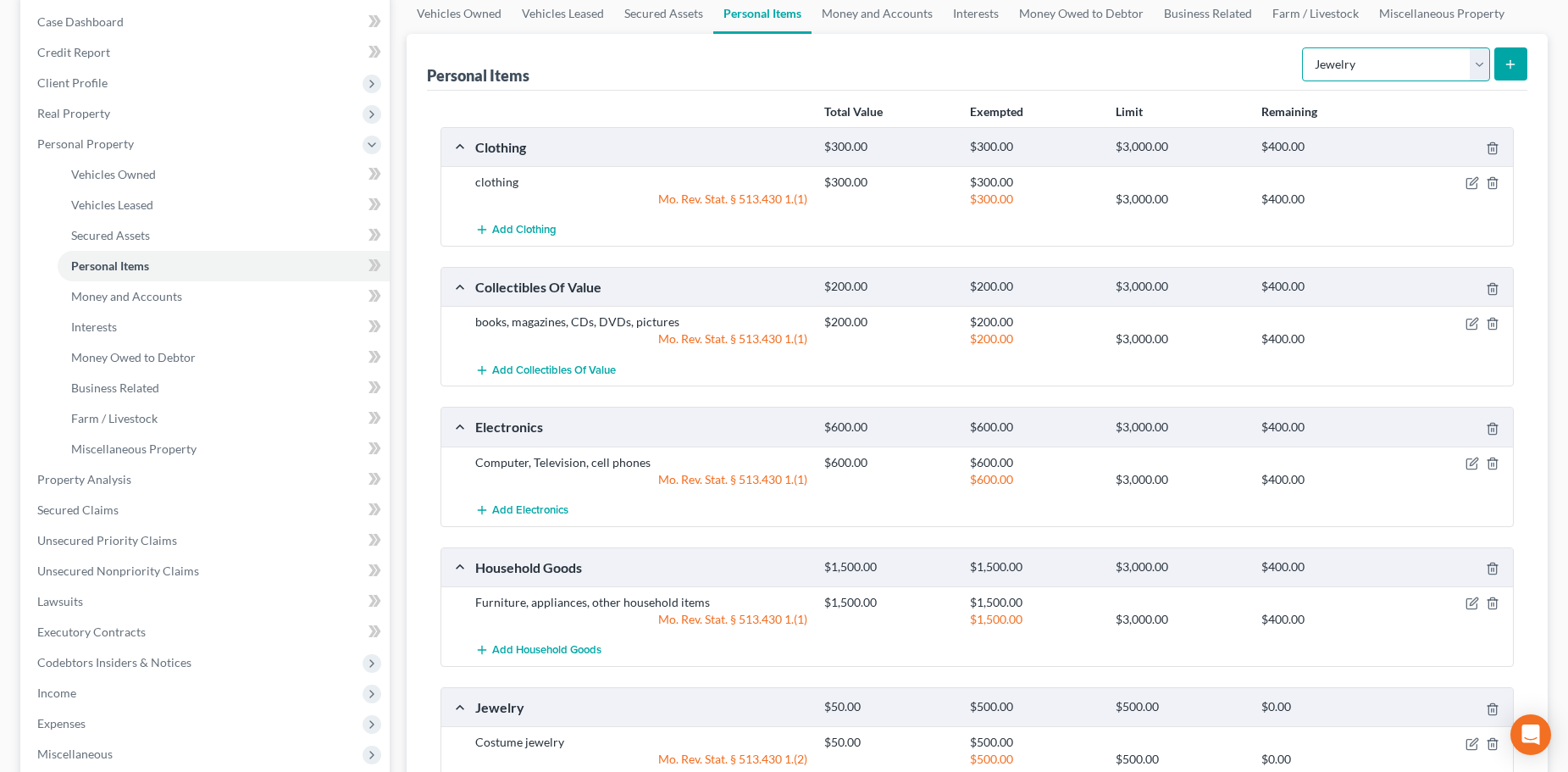
click at [1366, 59] on select "Select Item Type Clothing Collectibles Of Value Electronics Firearms Household …" at bounding box center [1396, 64] width 188 height 34
select select "electronics"
click at [1304, 47] on select "Select Item Type Clothing Collectibles Of Value Electronics Firearms Household …" at bounding box center [1396, 64] width 188 height 34
click at [1507, 61] on icon "submit" at bounding box center [1511, 64] width 14 height 14
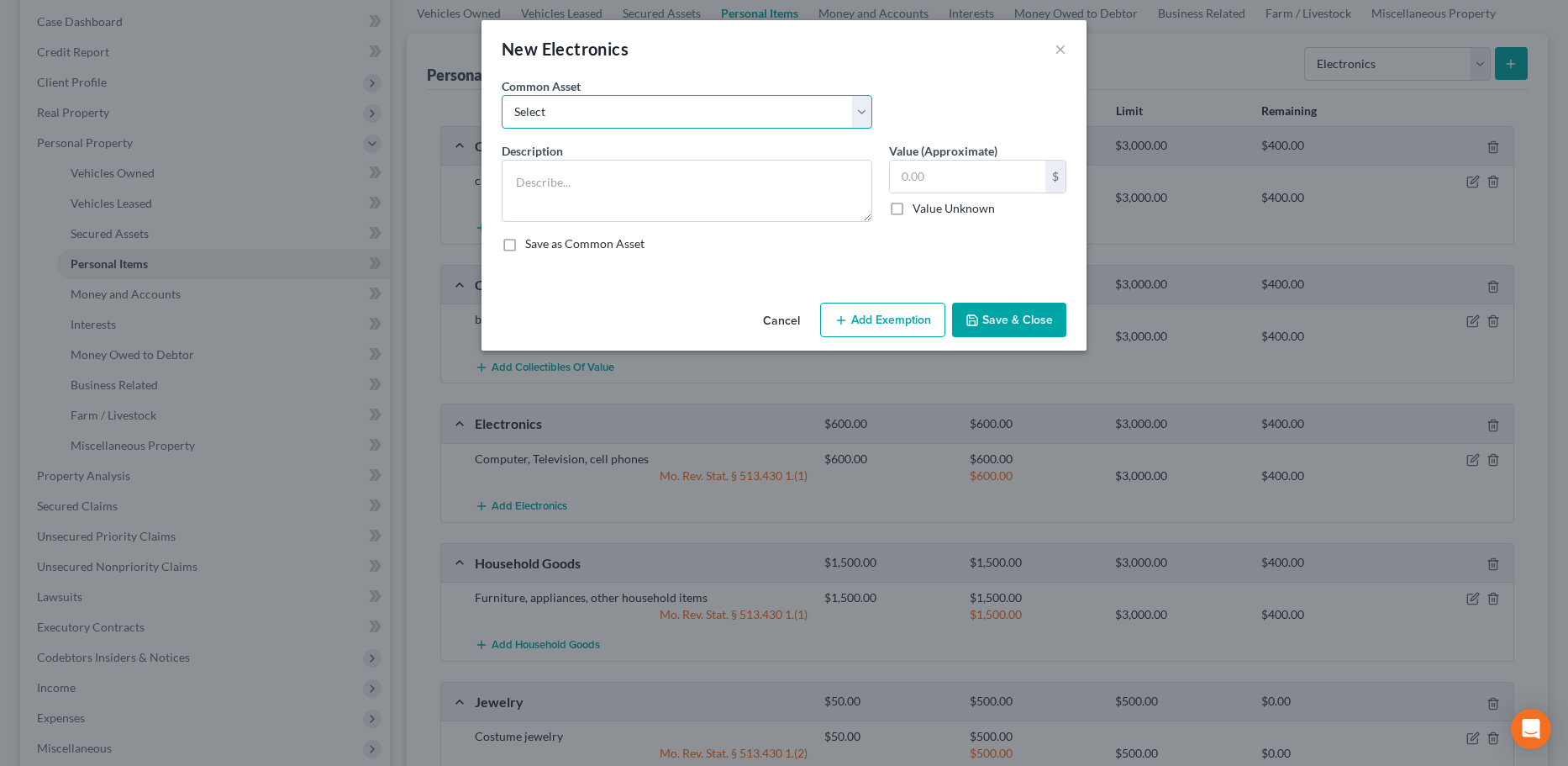
click at [630, 125] on select "Select Computer, Television, cell phones" at bounding box center [687, 112] width 371 height 34
click at [586, 206] on textarea at bounding box center [687, 191] width 371 height 62
type textarea "2 cell phones, computers, TV"
click at [937, 185] on input "text" at bounding box center [967, 177] width 156 height 32
type input "1,000"
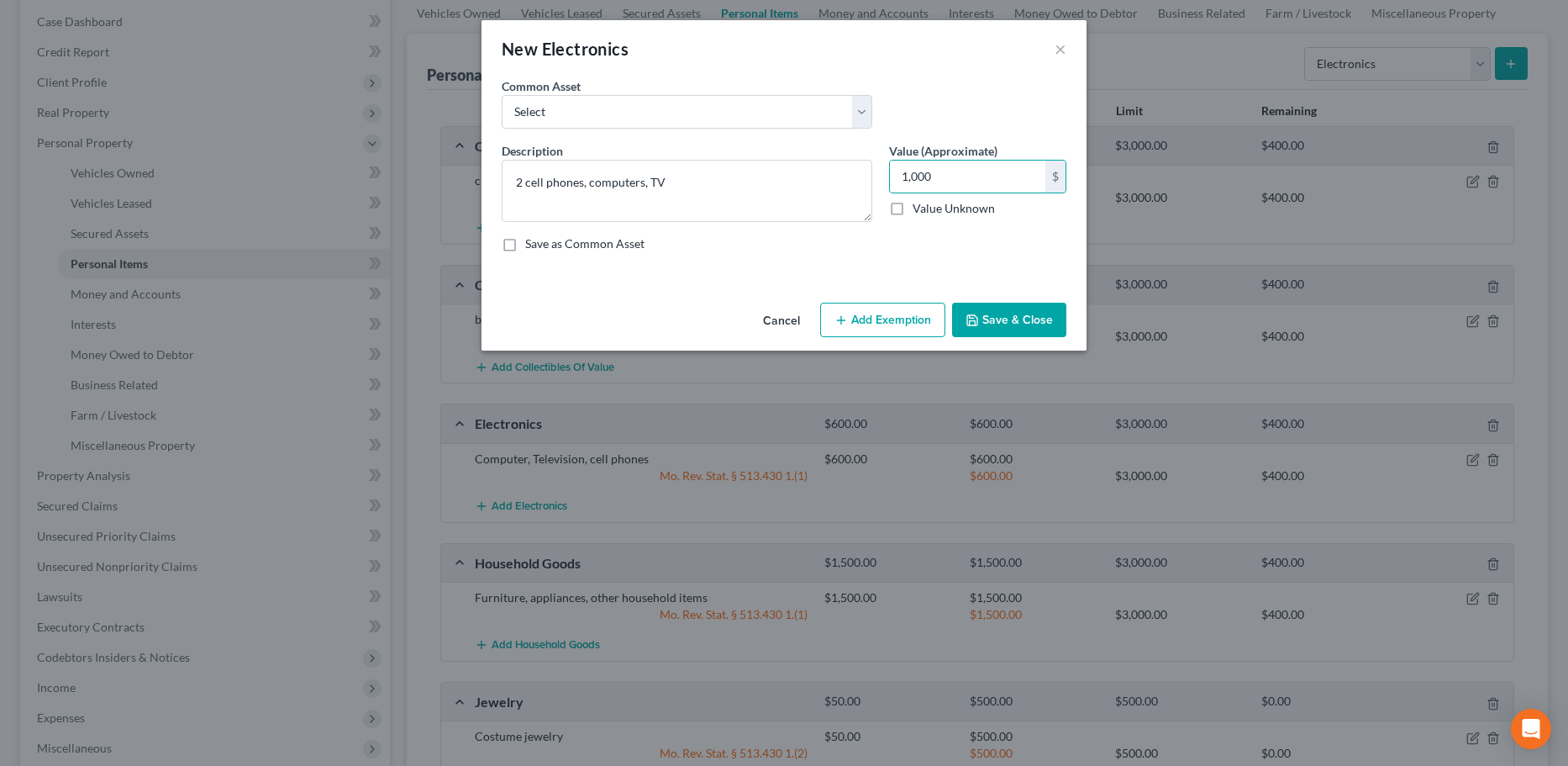
click at [876, 325] on button "Add Exemption" at bounding box center [882, 320] width 125 height 35
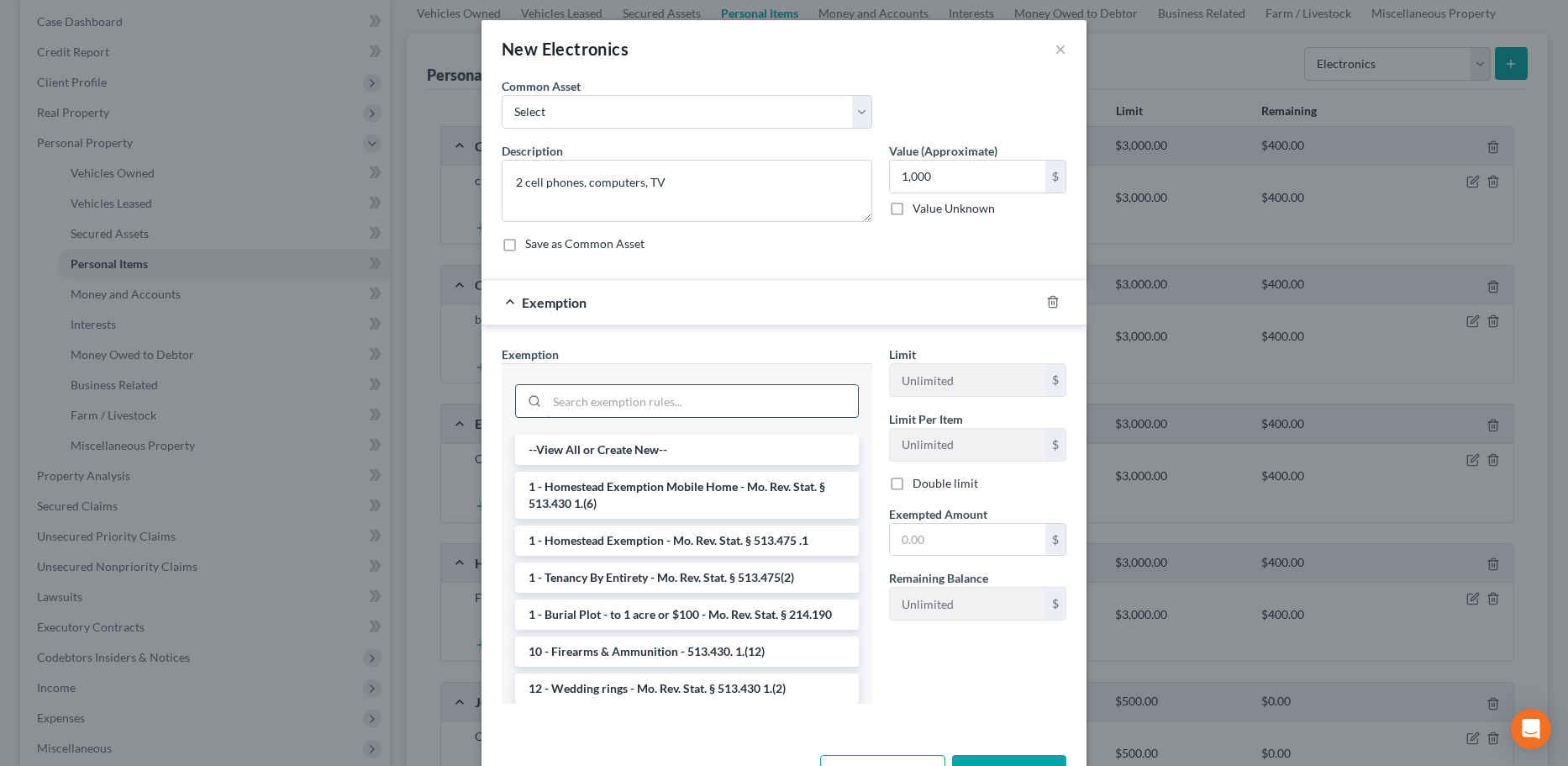
click at [670, 409] on input "search" at bounding box center [702, 401] width 311 height 32
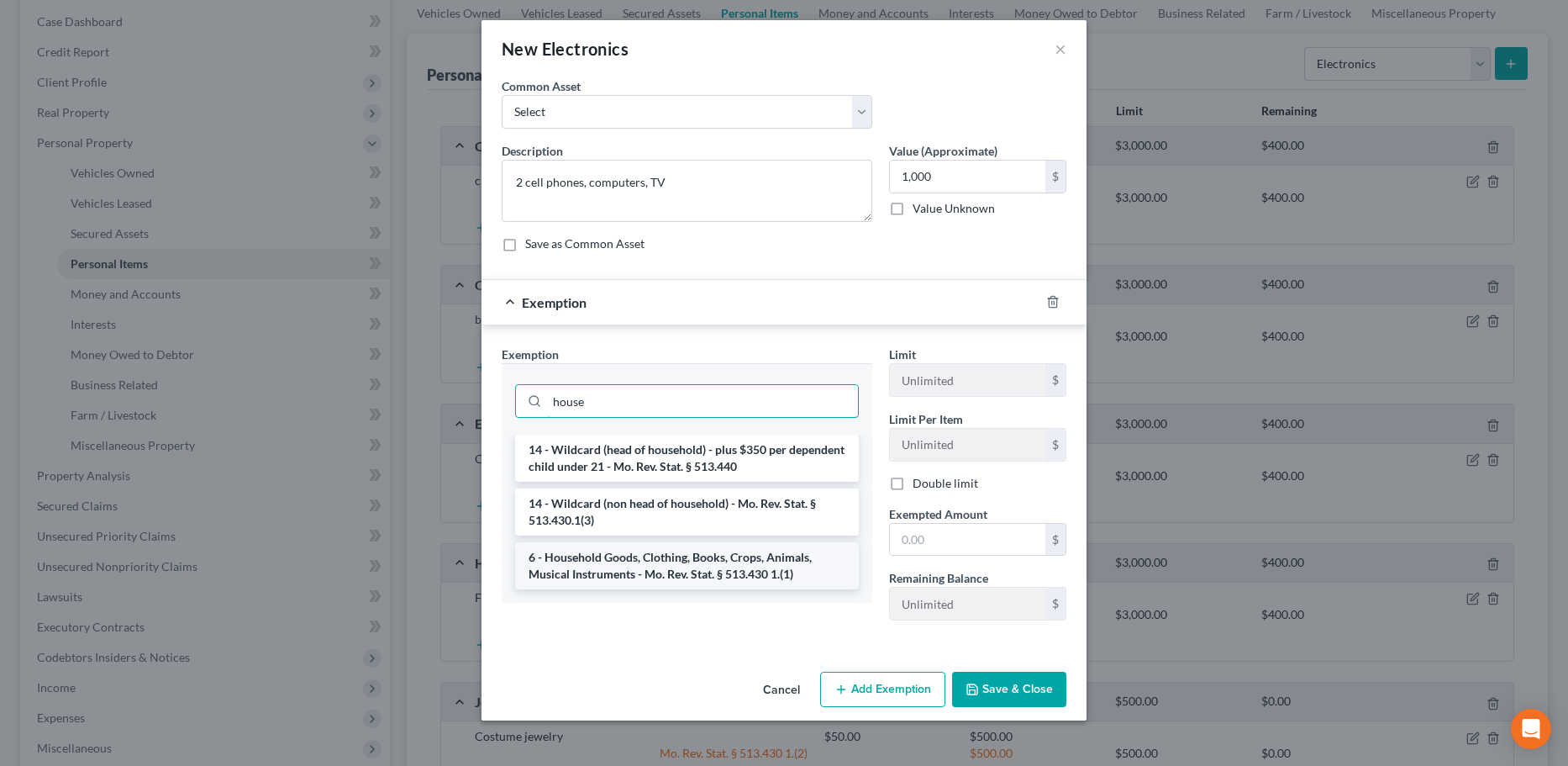
type input "house"
click at [716, 567] on li "6 - Household Goods, Clothing, Books, Crops, Animals, Musical Instruments - Mo.…" at bounding box center [687, 565] width 344 height 47
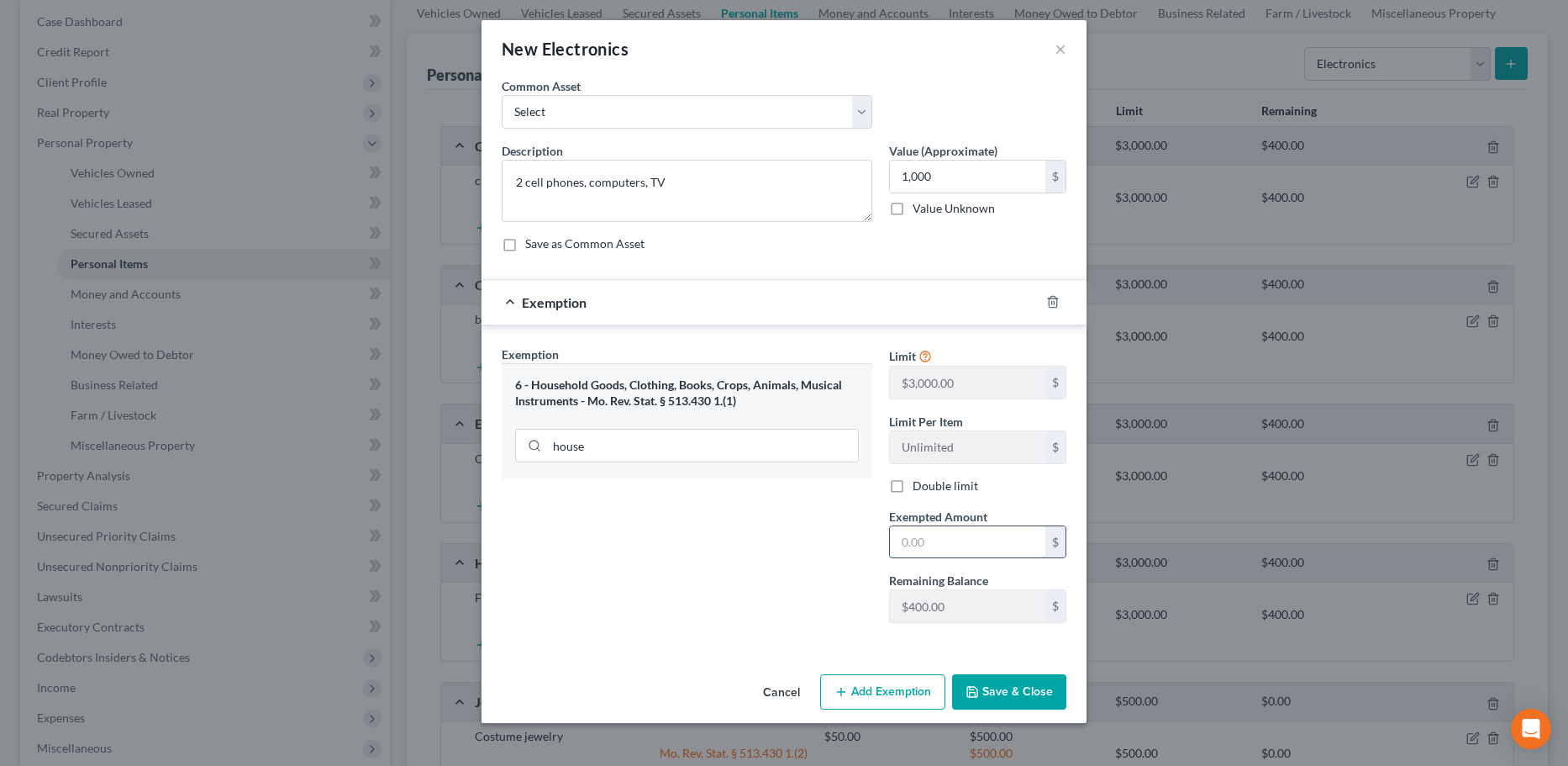
click at [938, 543] on input "text" at bounding box center [967, 542] width 156 height 32
type input "400"
click at [990, 690] on button "Save & Close" at bounding box center [1009, 691] width 114 height 35
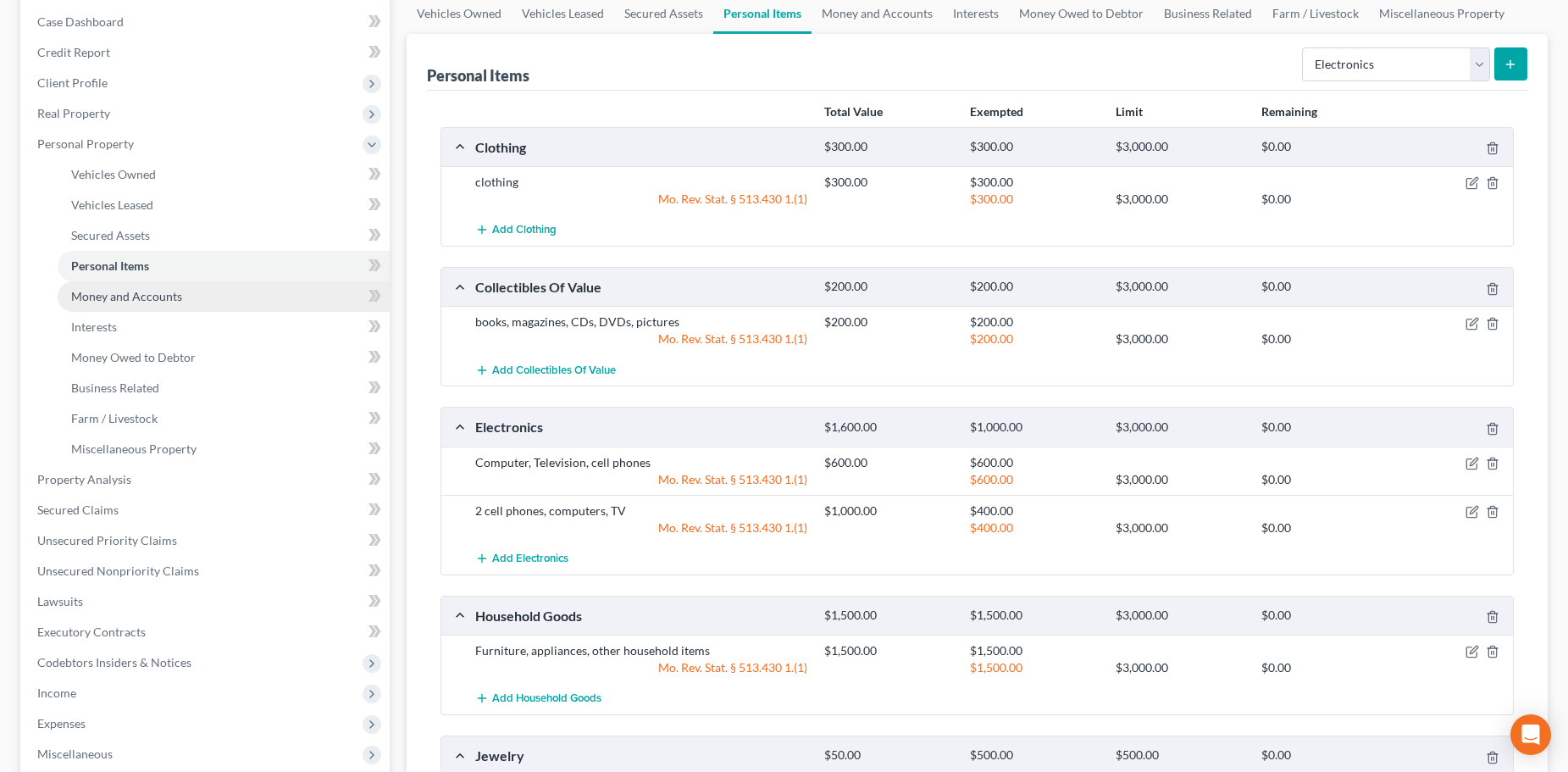
click at [187, 297] on link "Money and Accounts" at bounding box center [223, 297] width 332 height 31
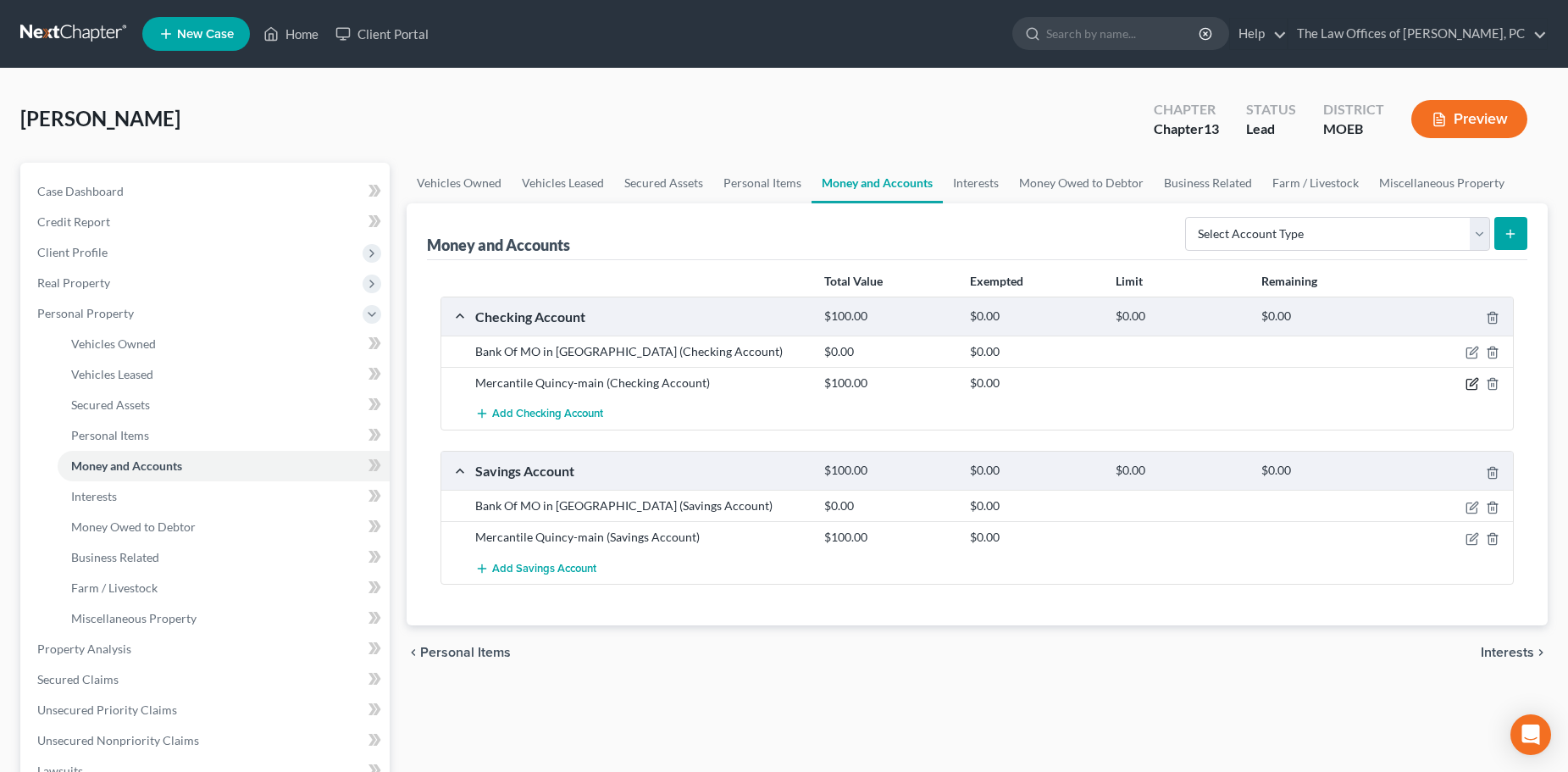
click at [1476, 382] on icon "button" at bounding box center [1473, 382] width 8 height 8
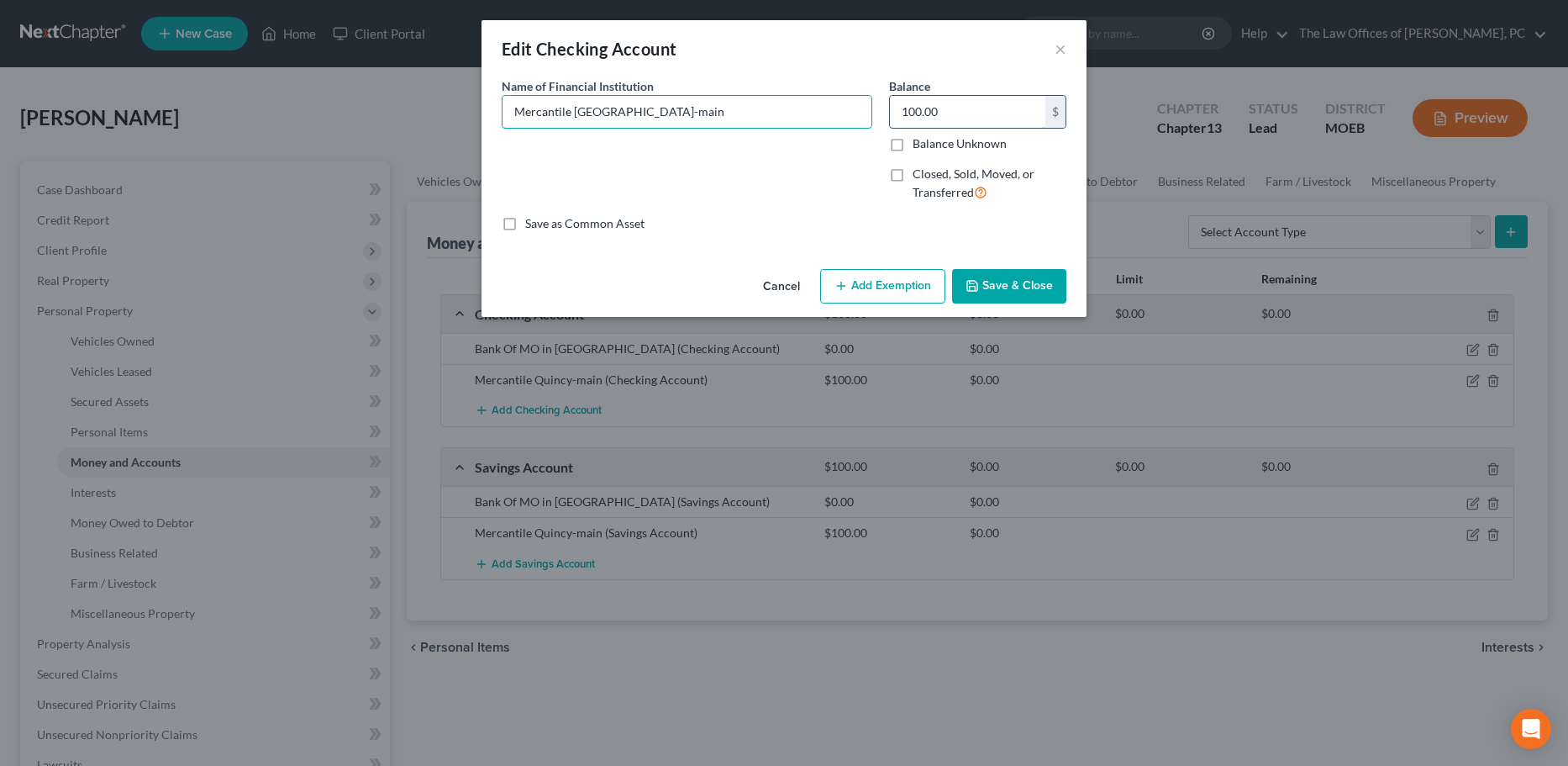
drag, startPoint x: 610, startPoint y: 111, endPoint x: 922, endPoint y: 108, distance: 312.0
click at [903, 109] on div "Name of Financial Institution * Mercantile Quincy-main Balance 100.00 $ Balance…" at bounding box center [784, 146] width 581 height 138
type input "Mercantile Quincy"
click at [949, 117] on input "text" at bounding box center [967, 112] width 156 height 32
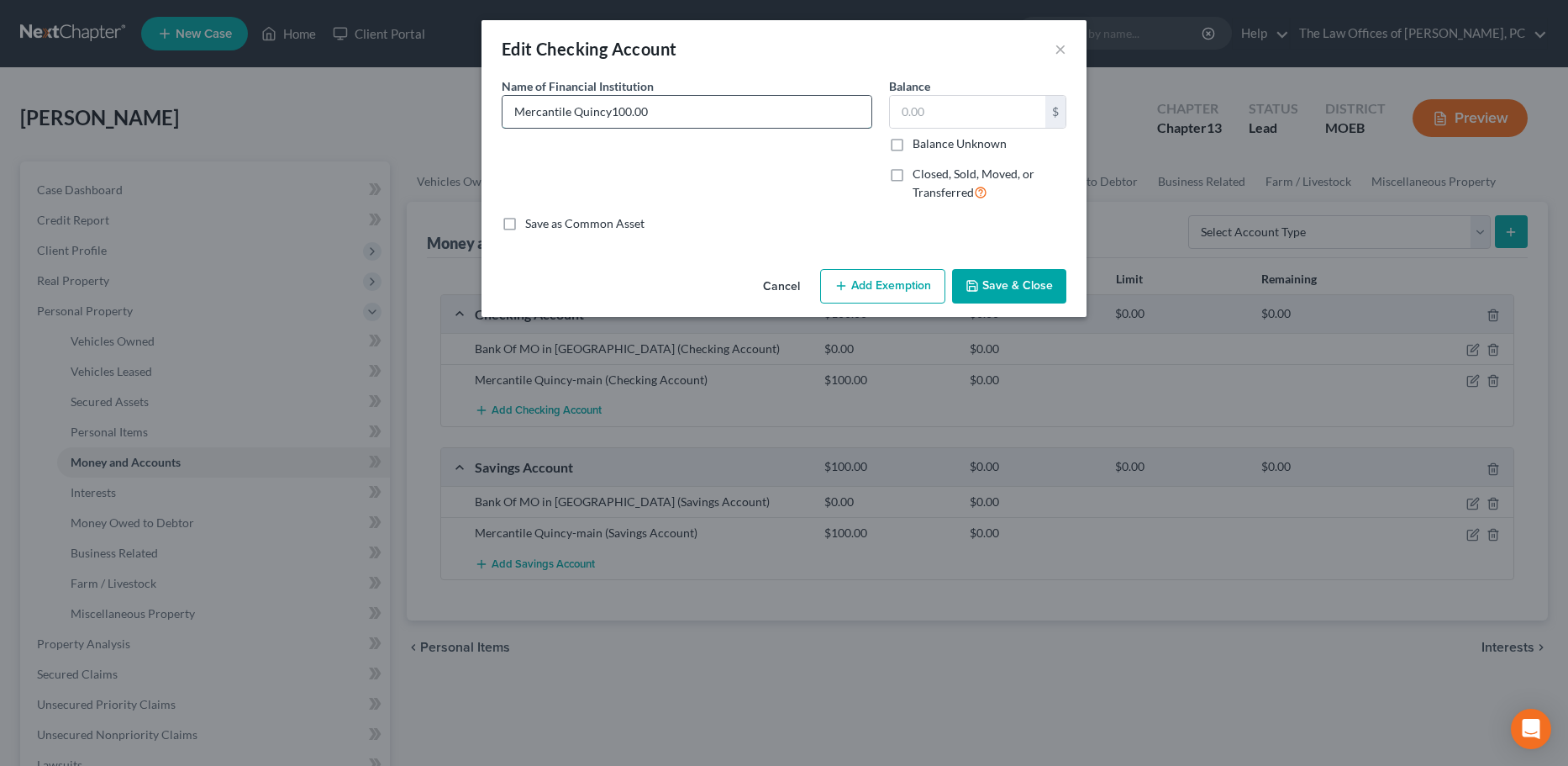
drag, startPoint x: 612, startPoint y: 107, endPoint x: 856, endPoint y: 108, distance: 244.0
click at [856, 108] on input "Mercantile Quincy100.00" at bounding box center [687, 112] width 369 height 32
click at [573, 116] on input "Mercantile Quincy" at bounding box center [687, 112] width 369 height 32
type input "Mercantile Bank"
click at [927, 116] on input "text" at bounding box center [967, 112] width 156 height 32
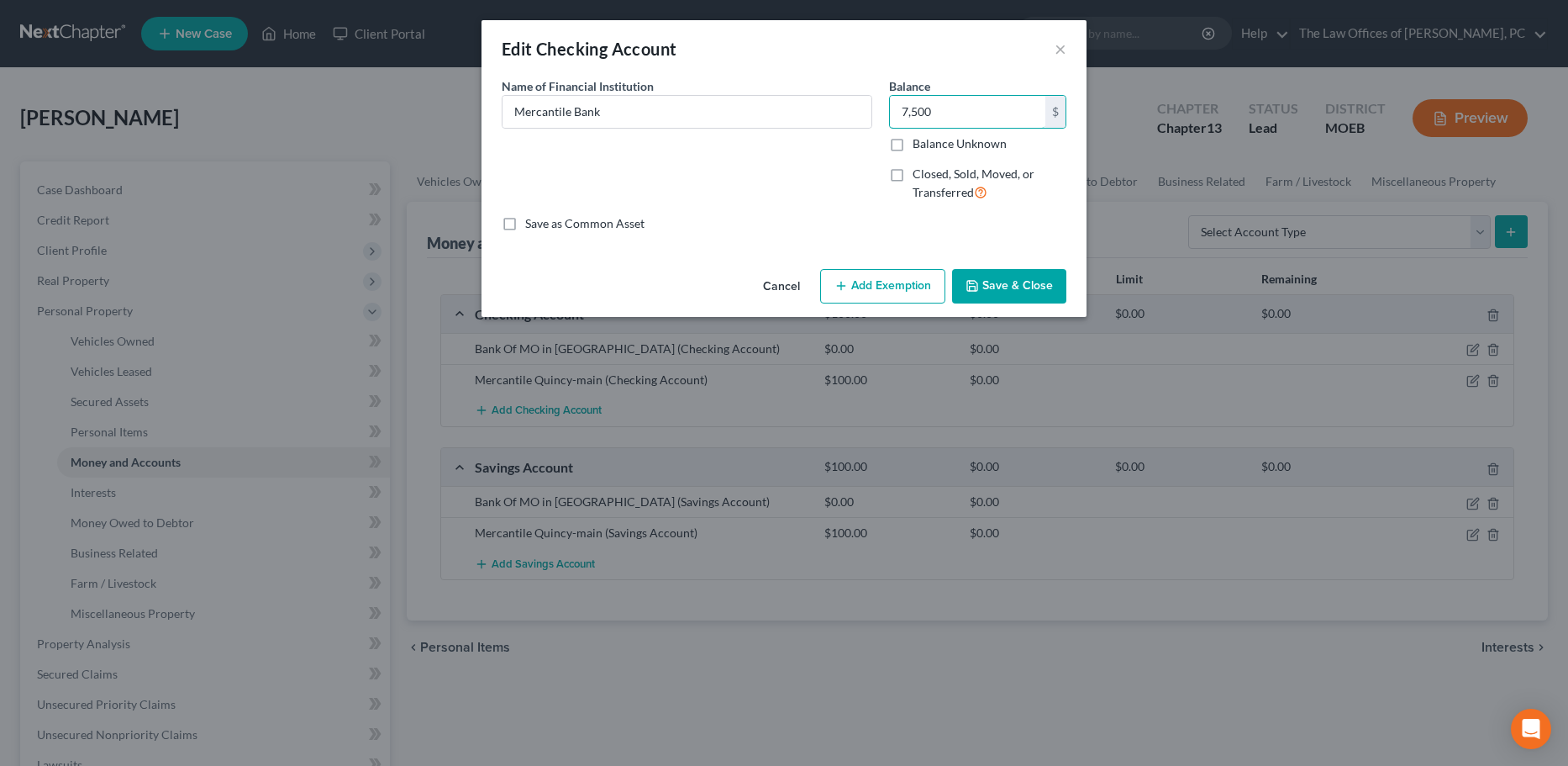
type input "7,500"
click at [887, 287] on button "Add Exemption" at bounding box center [882, 286] width 125 height 35
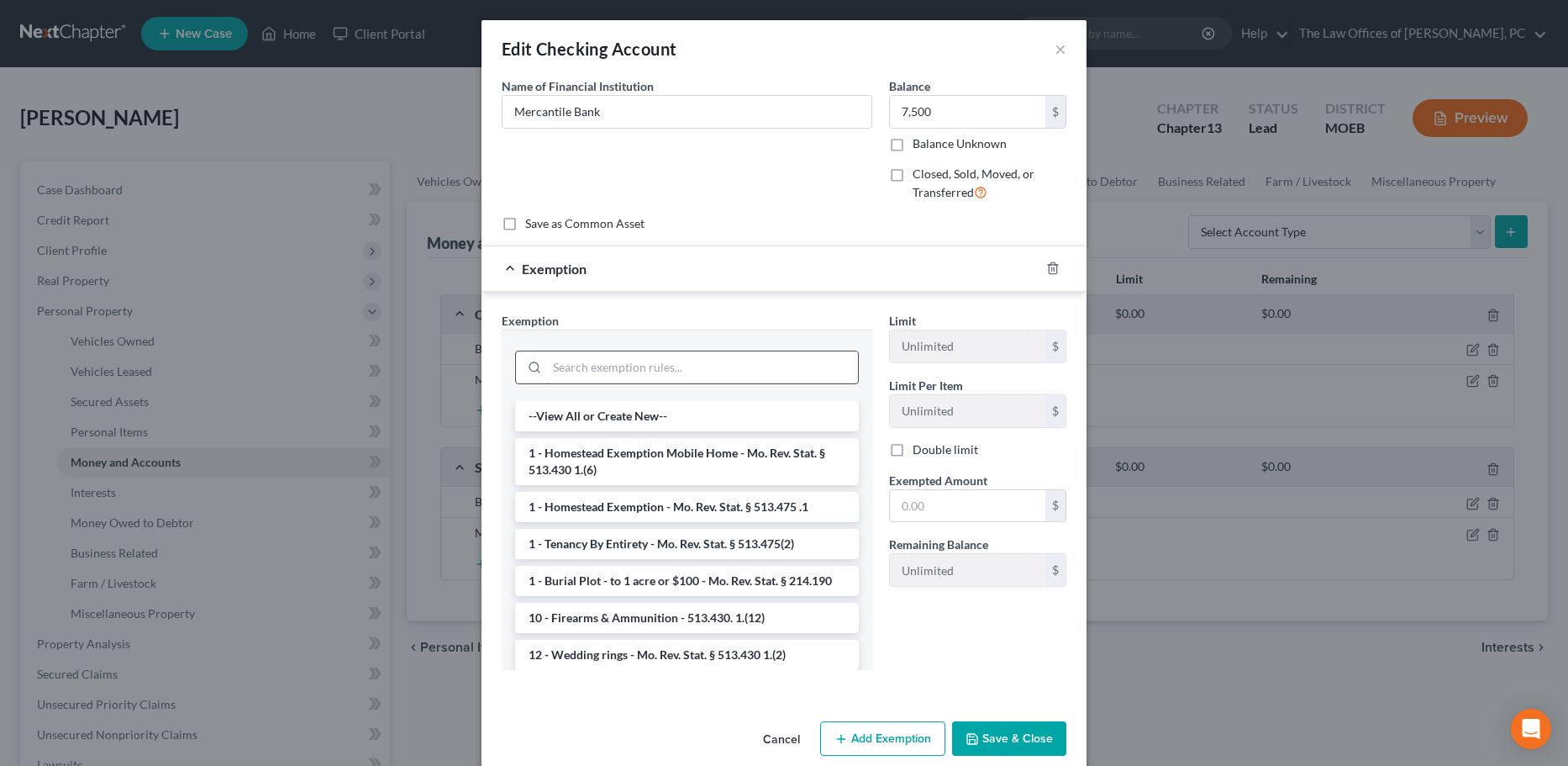
click at [677, 374] on input "search" at bounding box center [702, 368] width 311 height 32
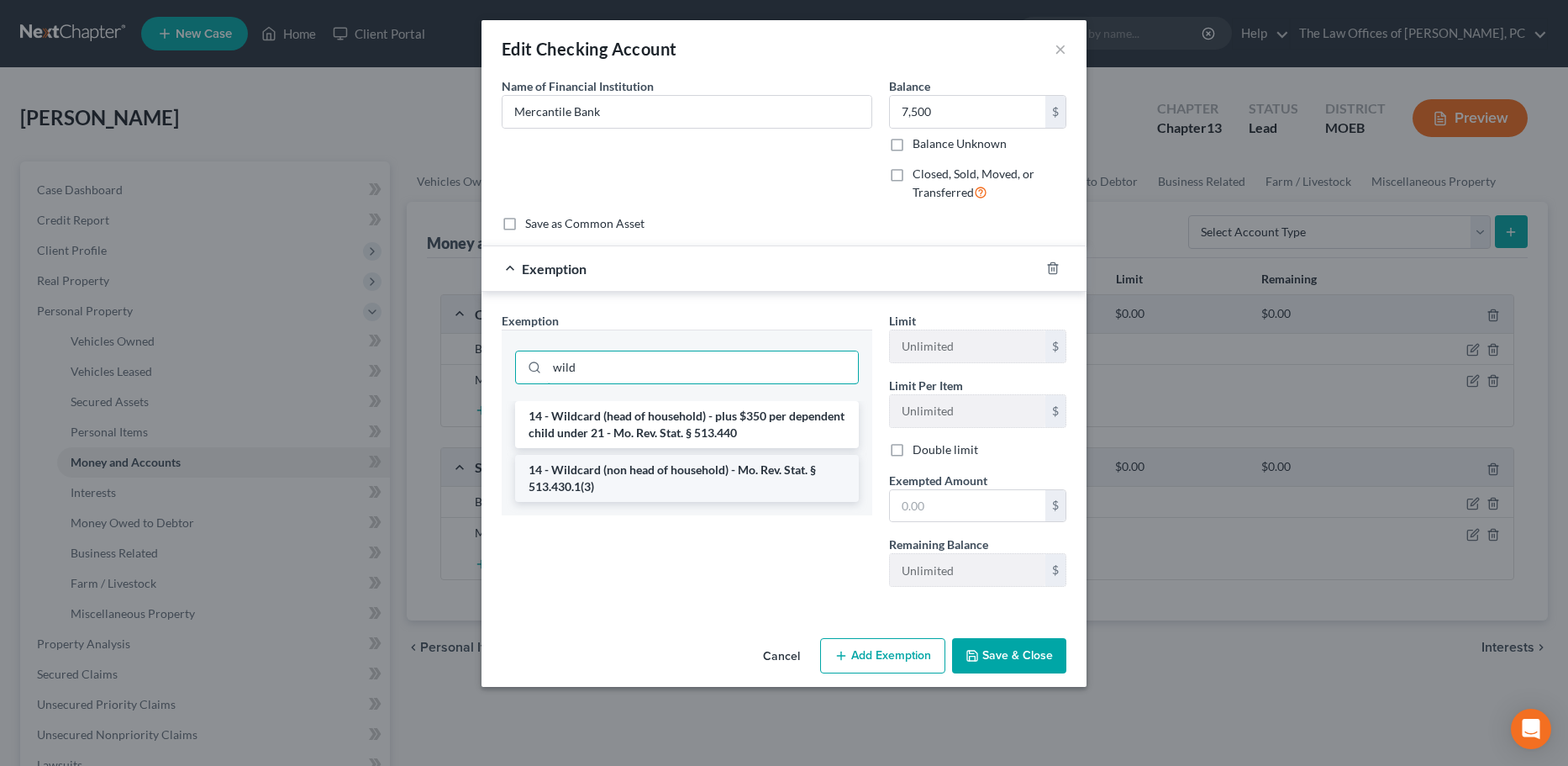
type input "wild"
click at [654, 487] on li "14 - Wildcard (non head of household) - Mo. Rev. Stat. § 513.430.1(3)" at bounding box center [687, 477] width 344 height 47
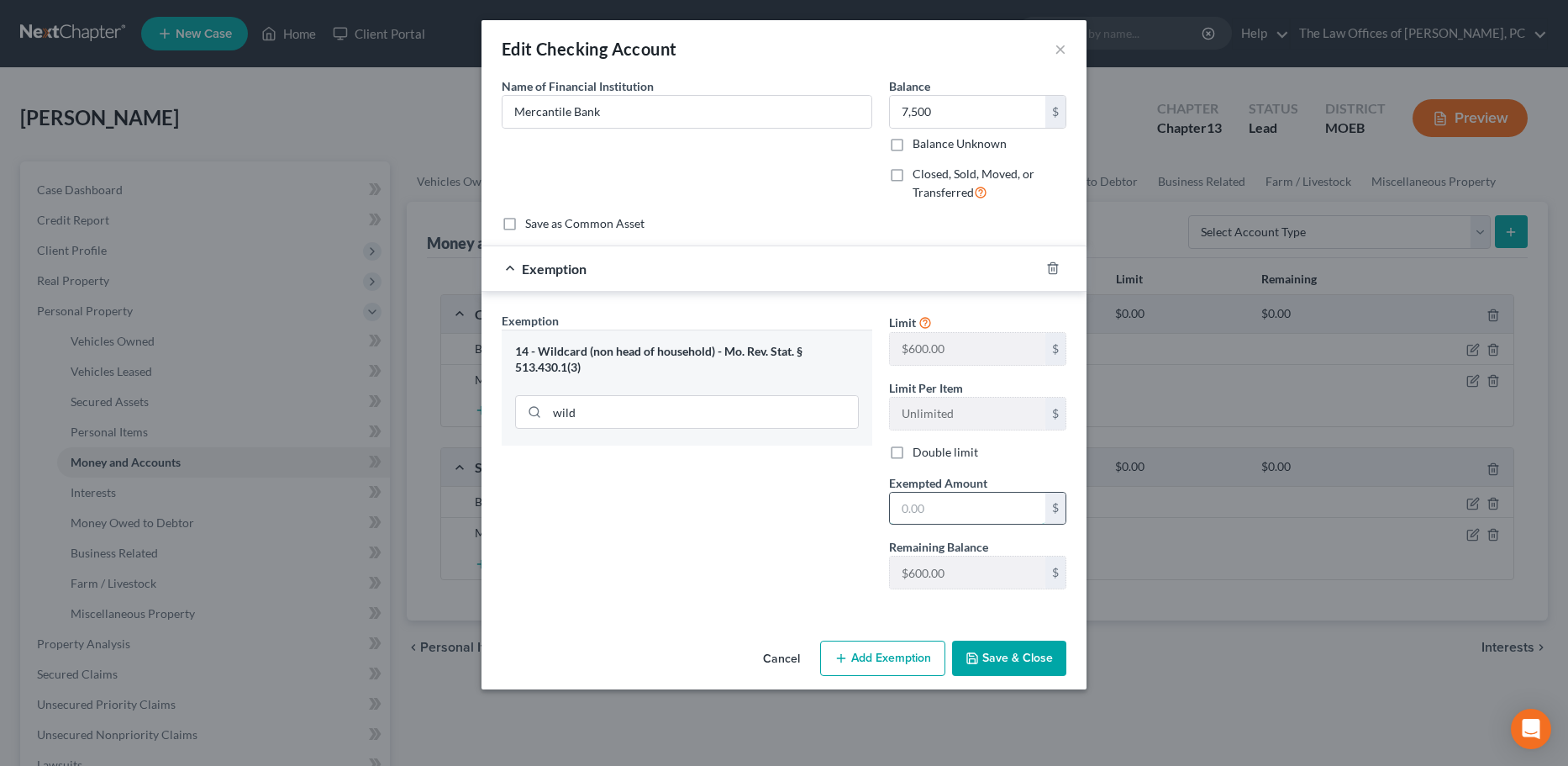
click at [926, 506] on input "text" at bounding box center [967, 509] width 156 height 32
type input "600"
click at [1020, 666] on button "Save & Close" at bounding box center [1009, 658] width 114 height 35
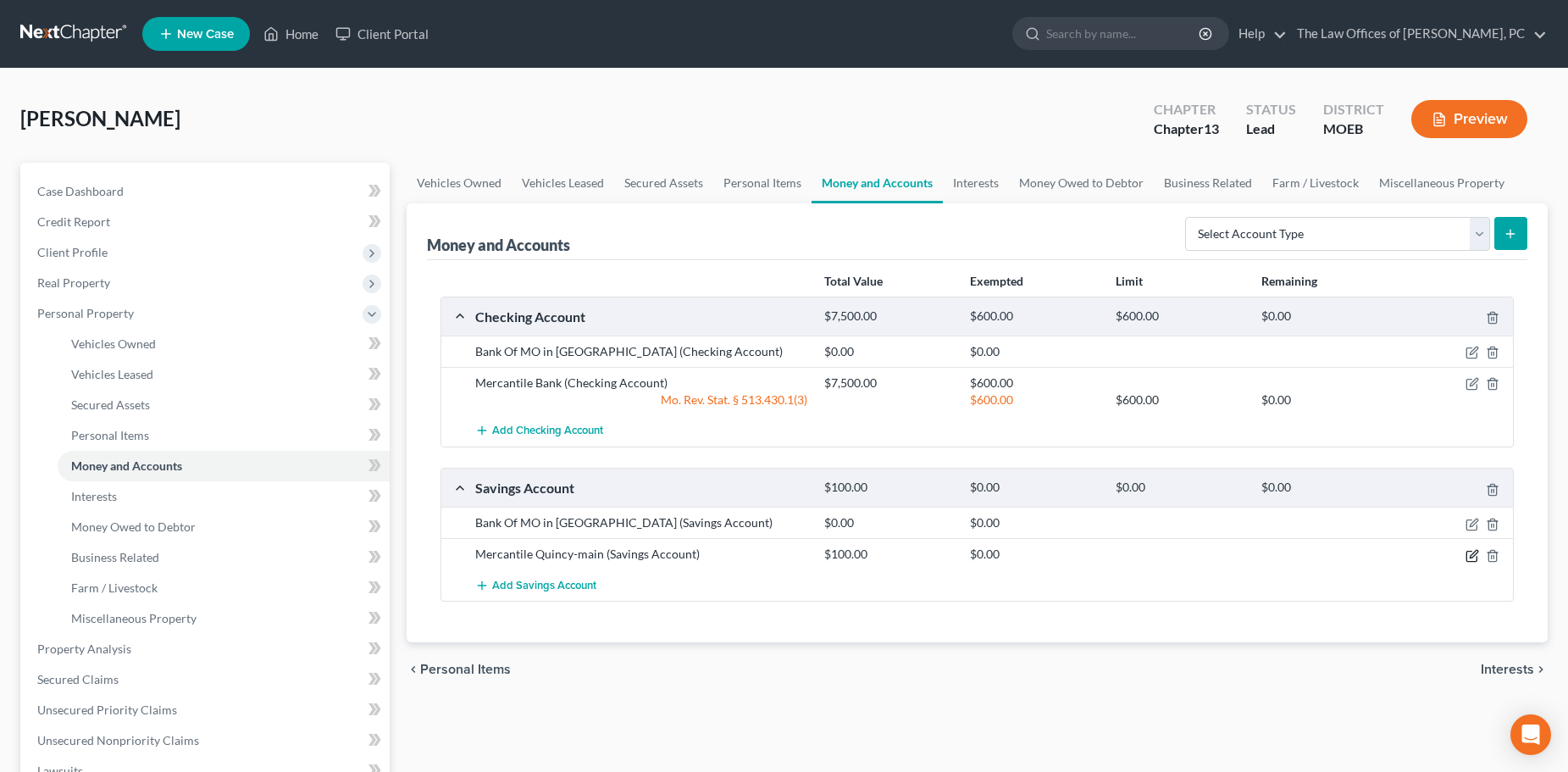
click at [1470, 558] on icon "button" at bounding box center [1473, 553] width 8 height 8
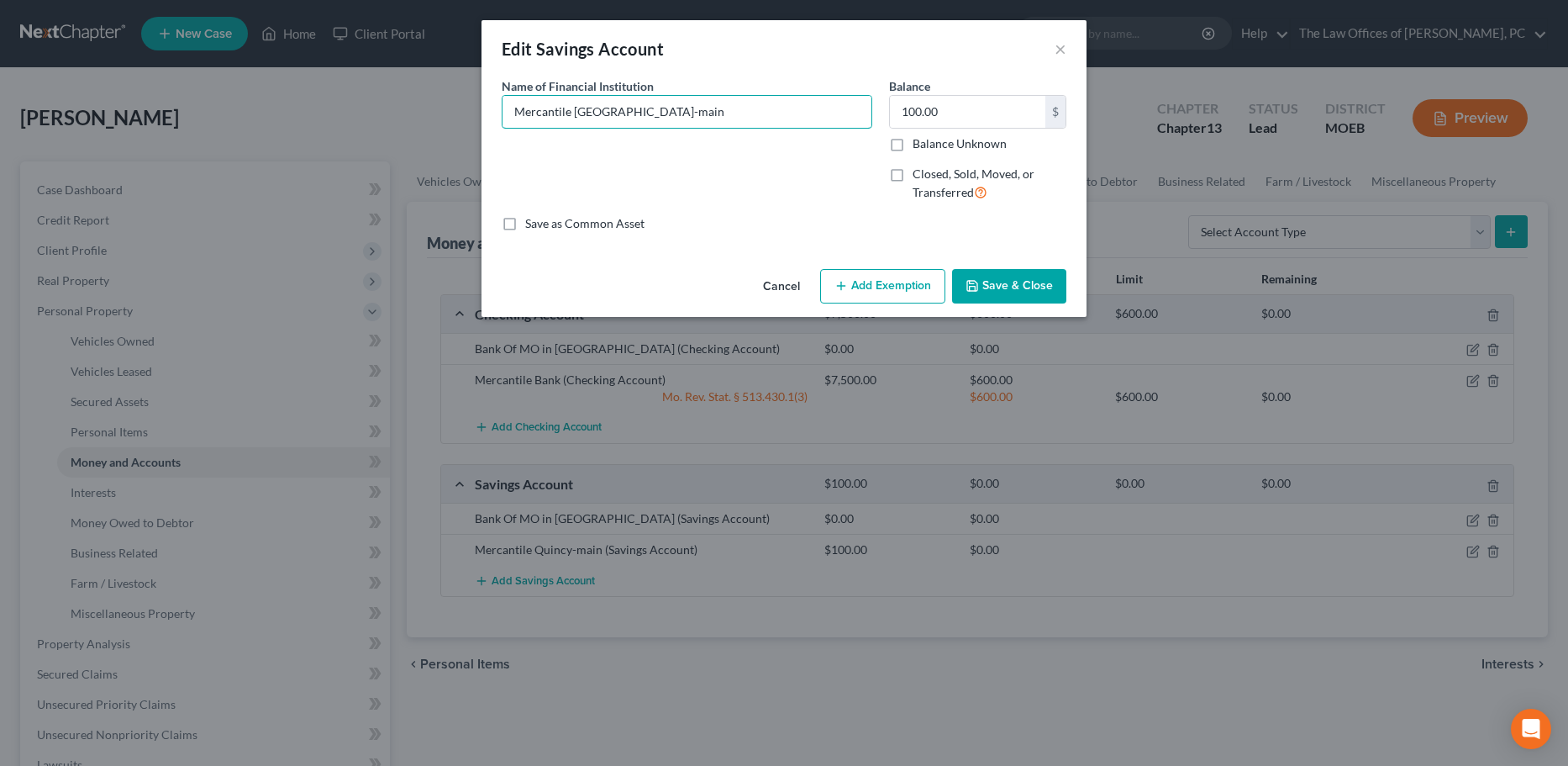
drag, startPoint x: 576, startPoint y: 111, endPoint x: 1567, endPoint y: 124, distance: 991.1
click at [1554, 133] on html "Home New Case Client Portal The Law Offices of Sean C. Paul, PC scp@stlbankrupt…" at bounding box center [784, 613] width 1568 height 1226
type input "Mercantile Bank"
click at [1013, 271] on button "Save & Close" at bounding box center [1009, 286] width 114 height 35
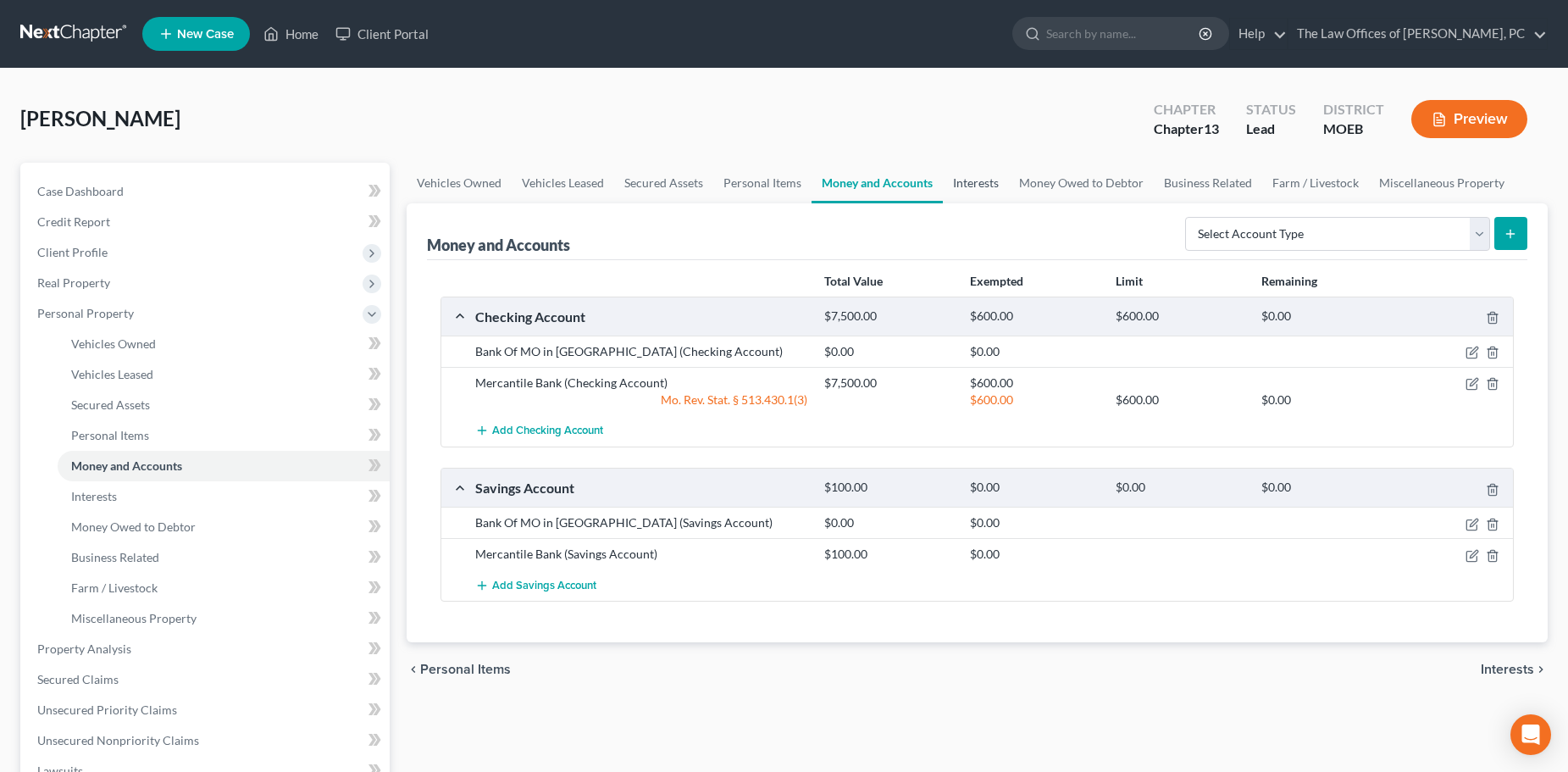
click at [972, 187] on link "Interests" at bounding box center [975, 183] width 66 height 40
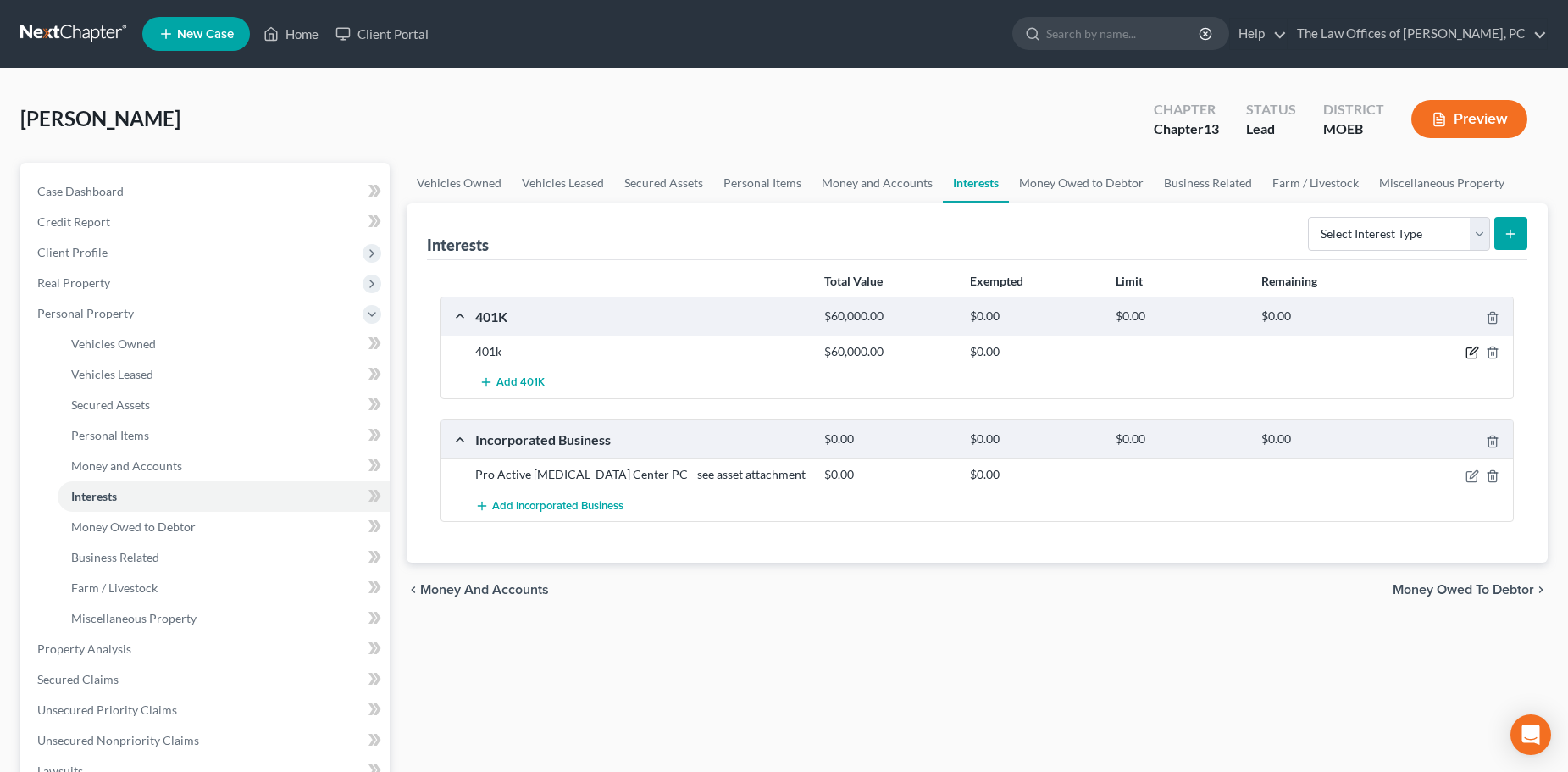
click at [1466, 351] on icon "button" at bounding box center [1471, 353] width 10 height 10
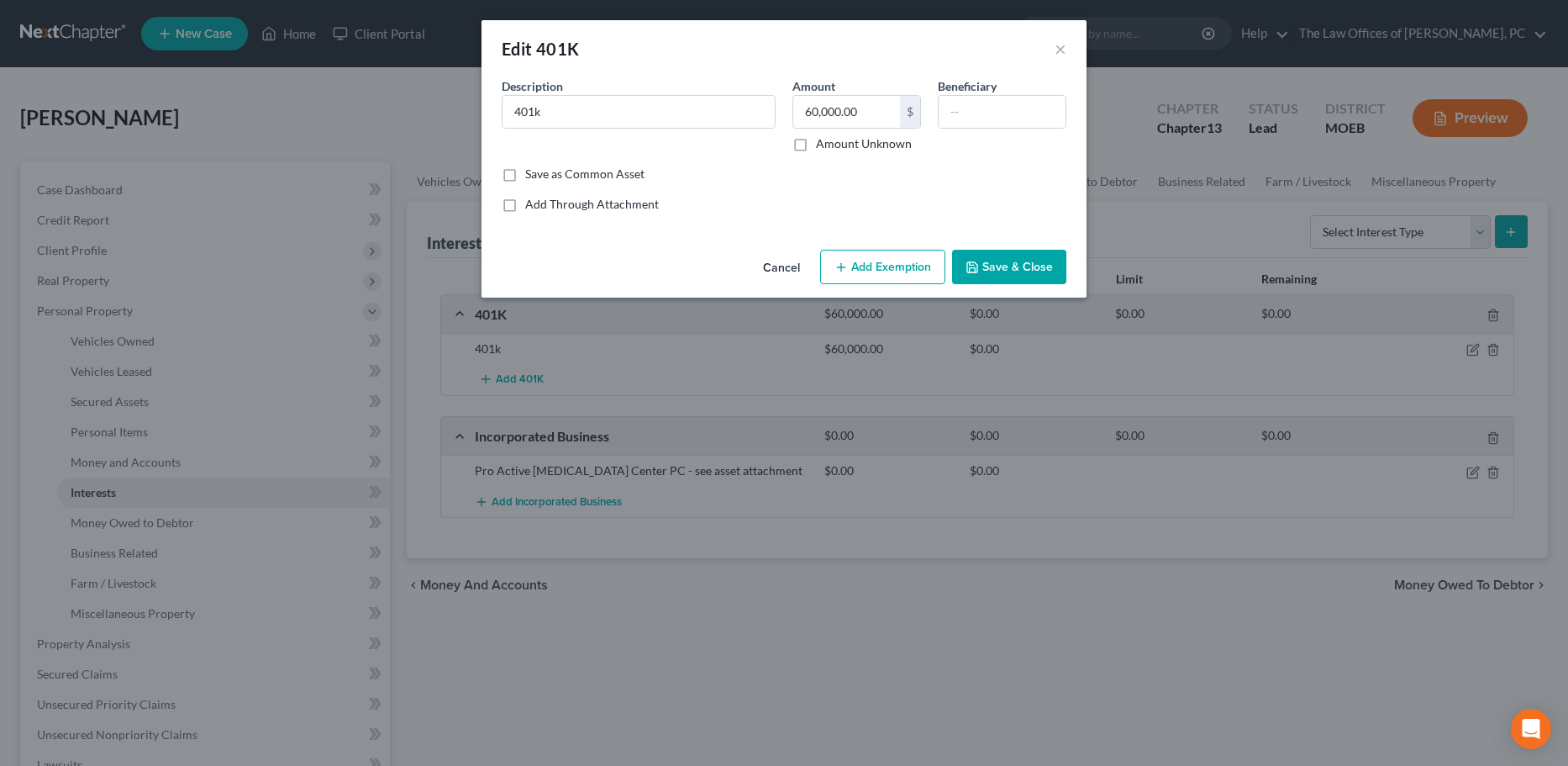
click at [883, 252] on button "Add Exemption" at bounding box center [882, 266] width 125 height 35
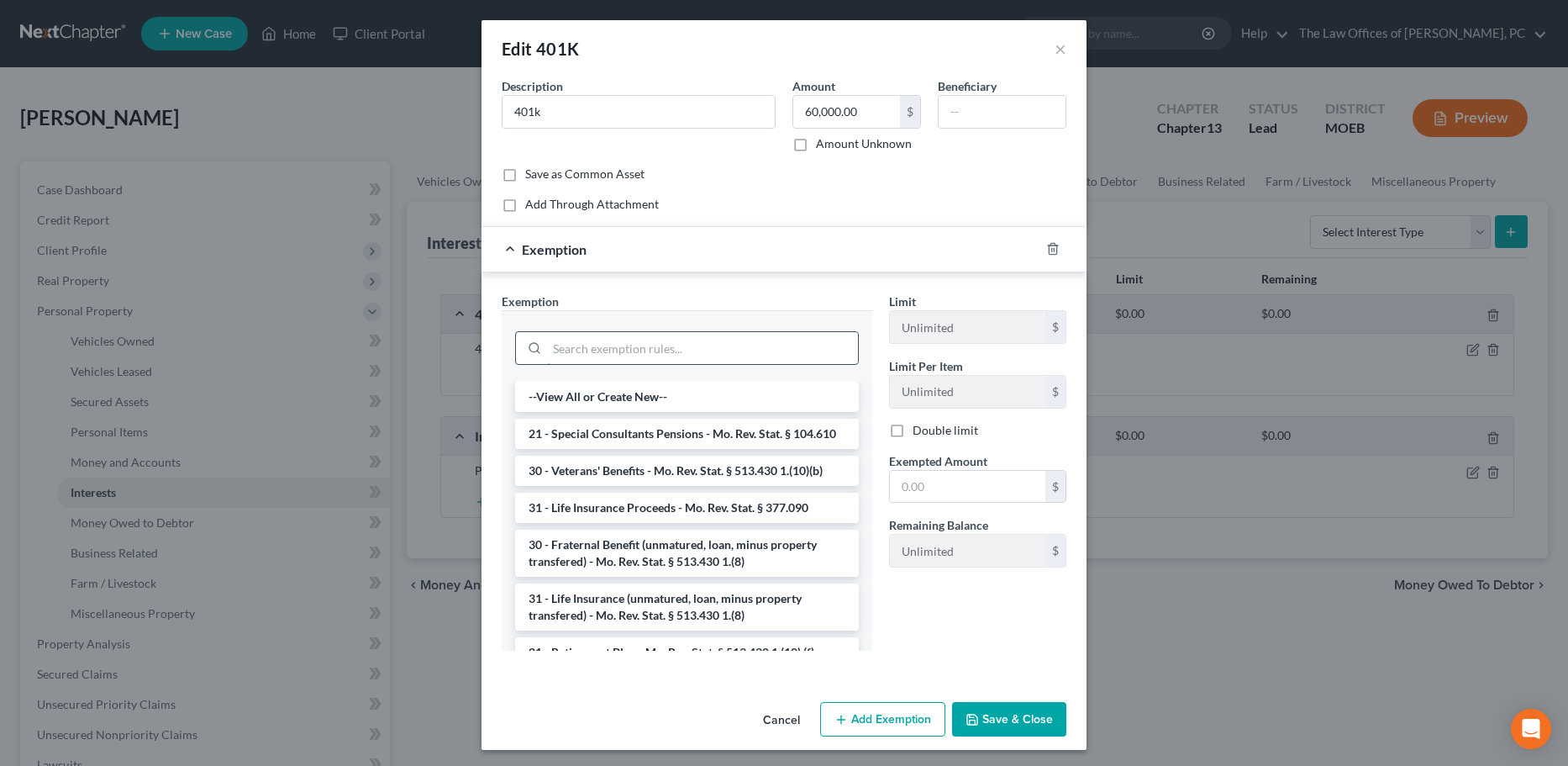
click at [619, 352] on input "search" at bounding box center [702, 348] width 311 height 32
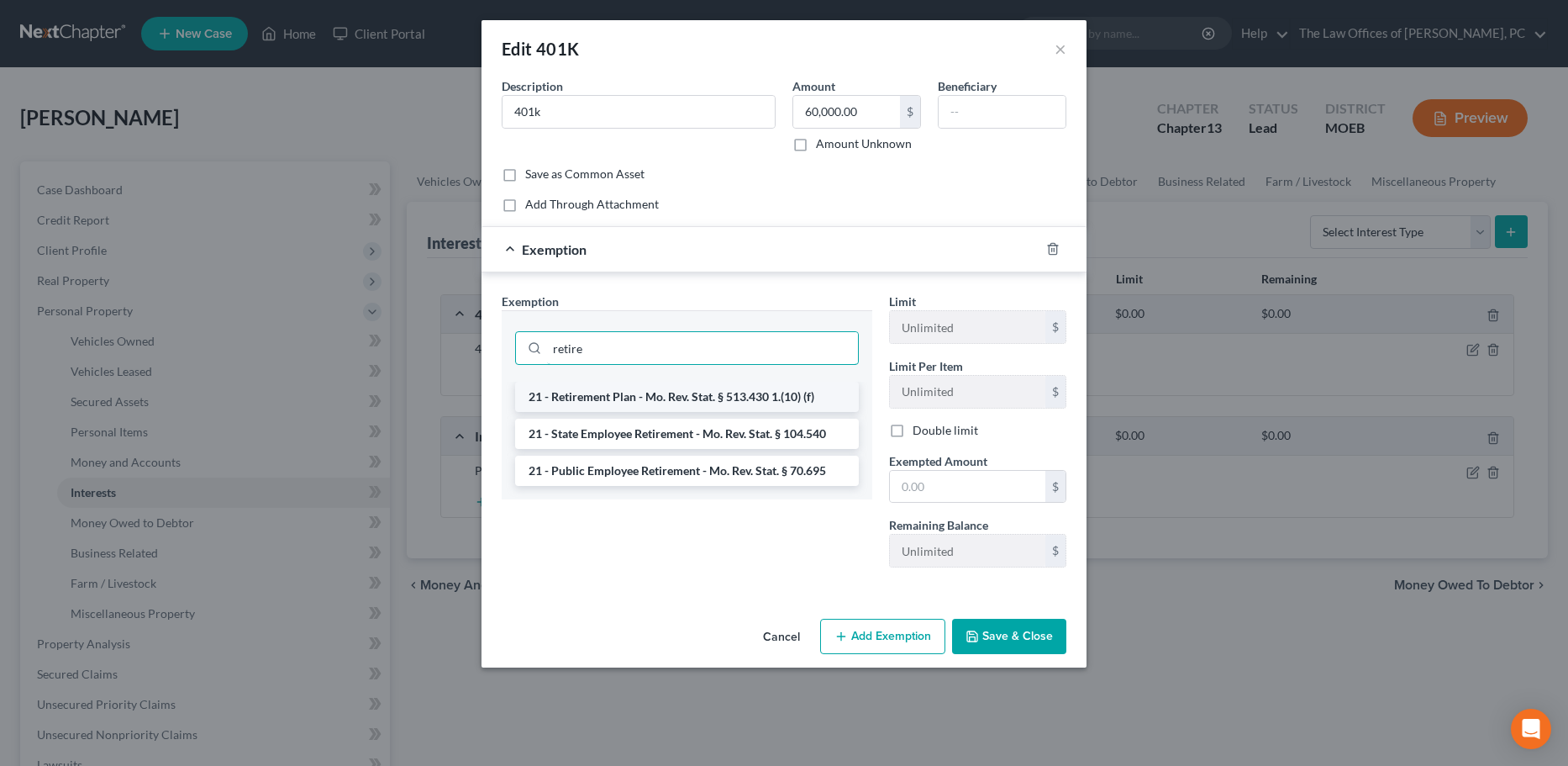
type input "retire"
click at [630, 385] on li "21 - Retirement Plan - Mo. Rev. Stat. § 513.430 1.(10) (f)" at bounding box center [687, 397] width 344 height 31
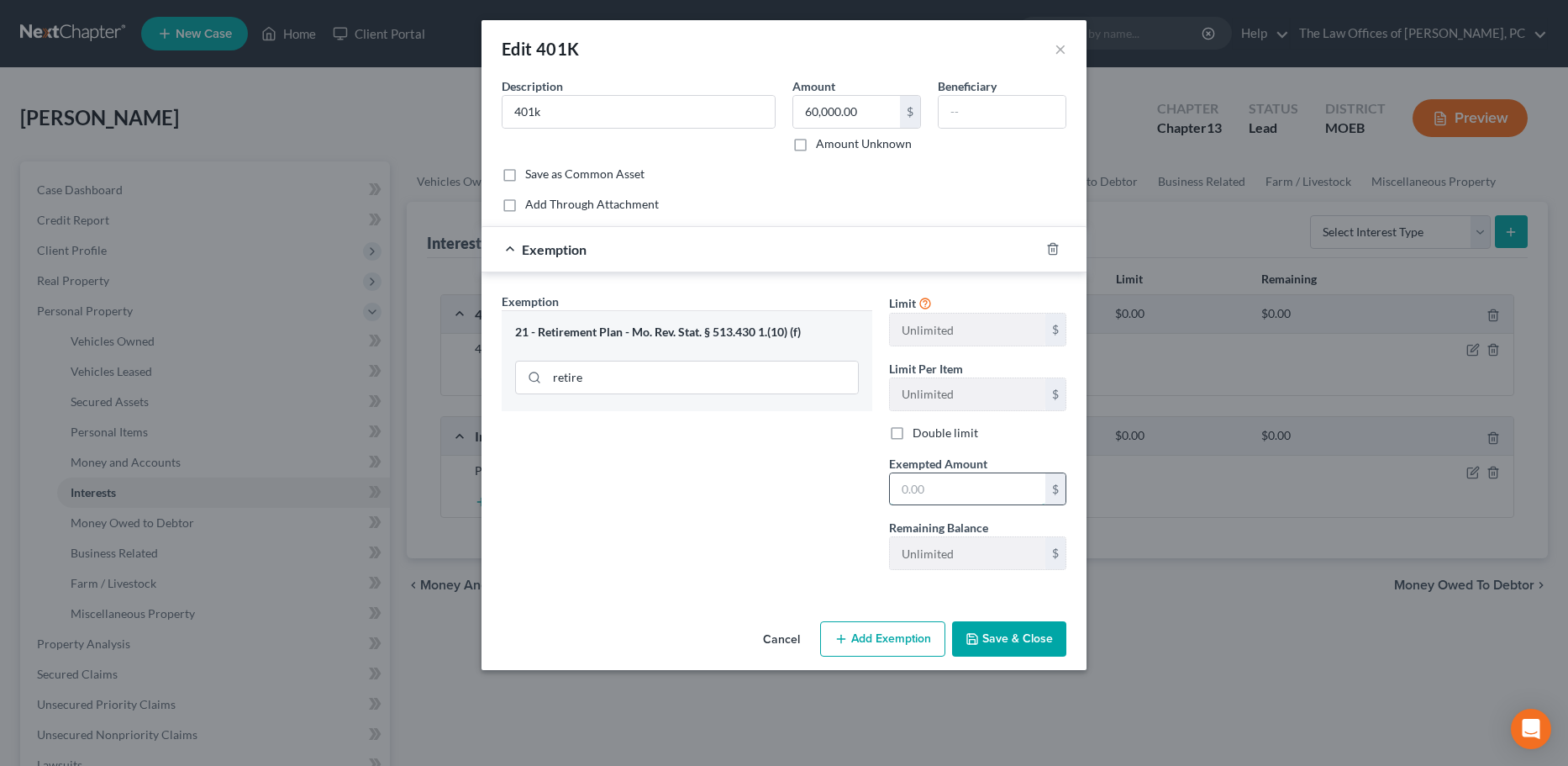
click at [956, 488] on input "text" at bounding box center [967, 489] width 156 height 32
type input "100,000"
click at [983, 634] on button "Save & Close" at bounding box center [1009, 638] width 114 height 35
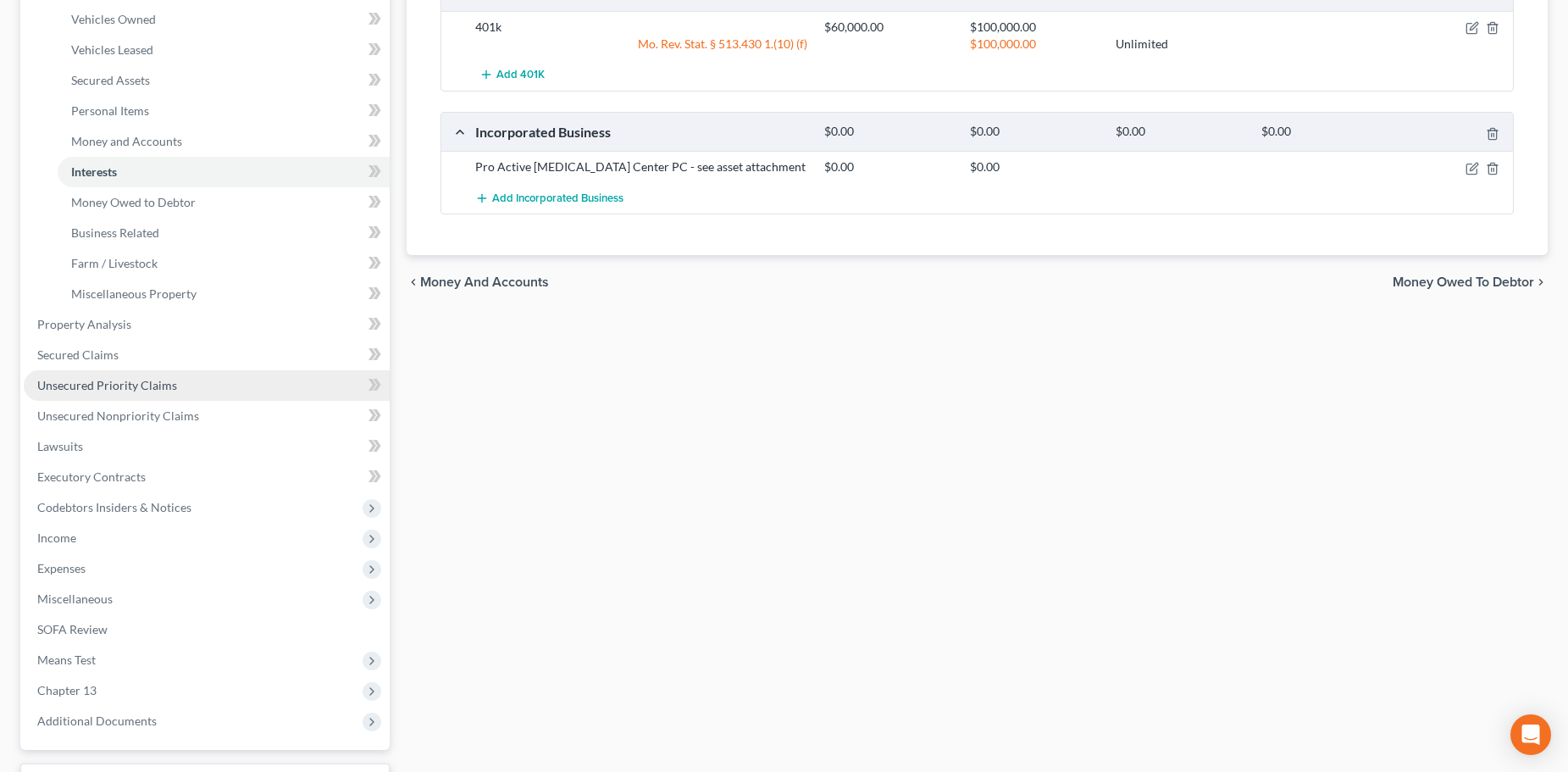
scroll to position [339, 0]
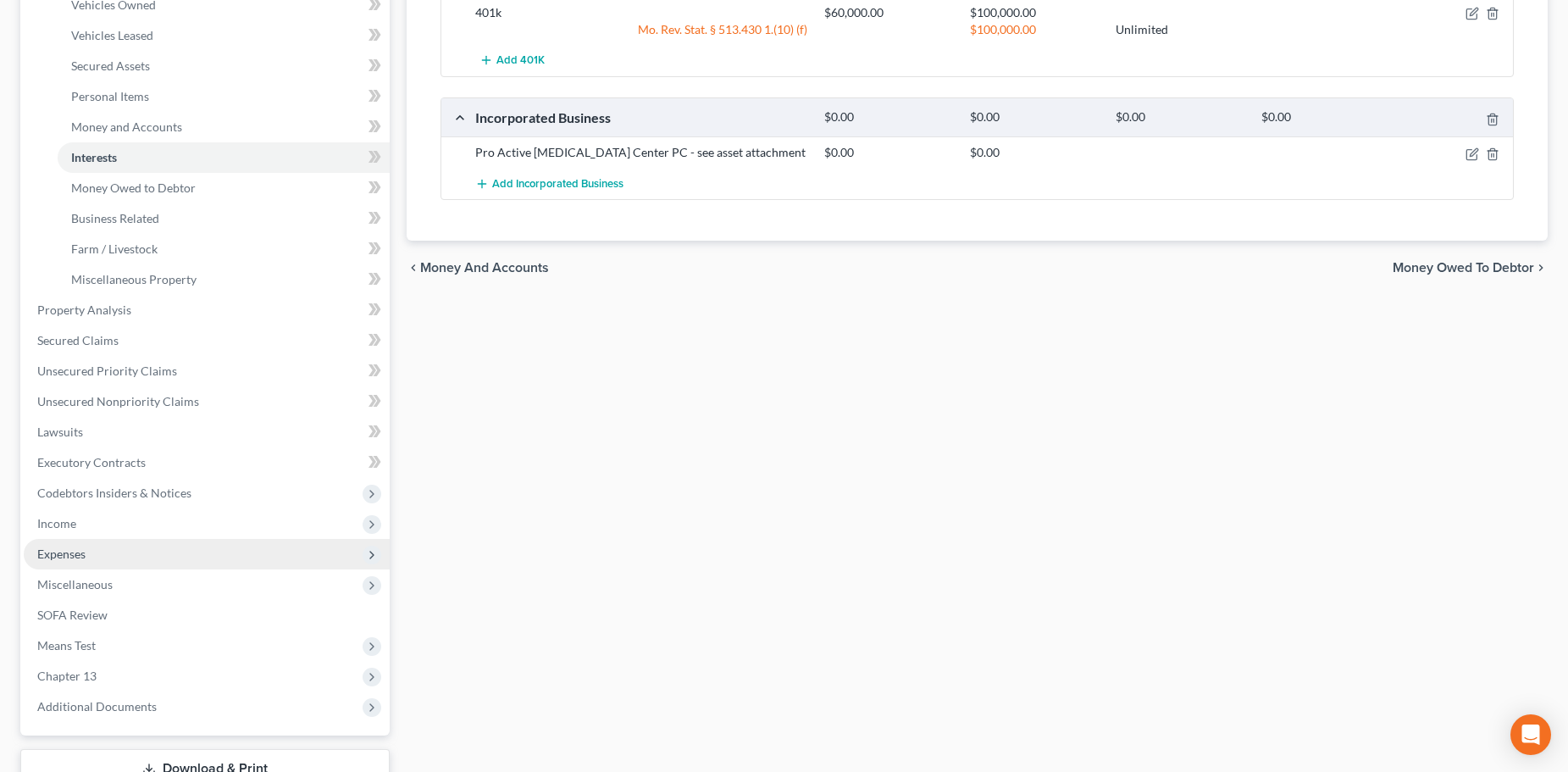
click at [96, 559] on span "Expenses" at bounding box center [207, 554] width 366 height 31
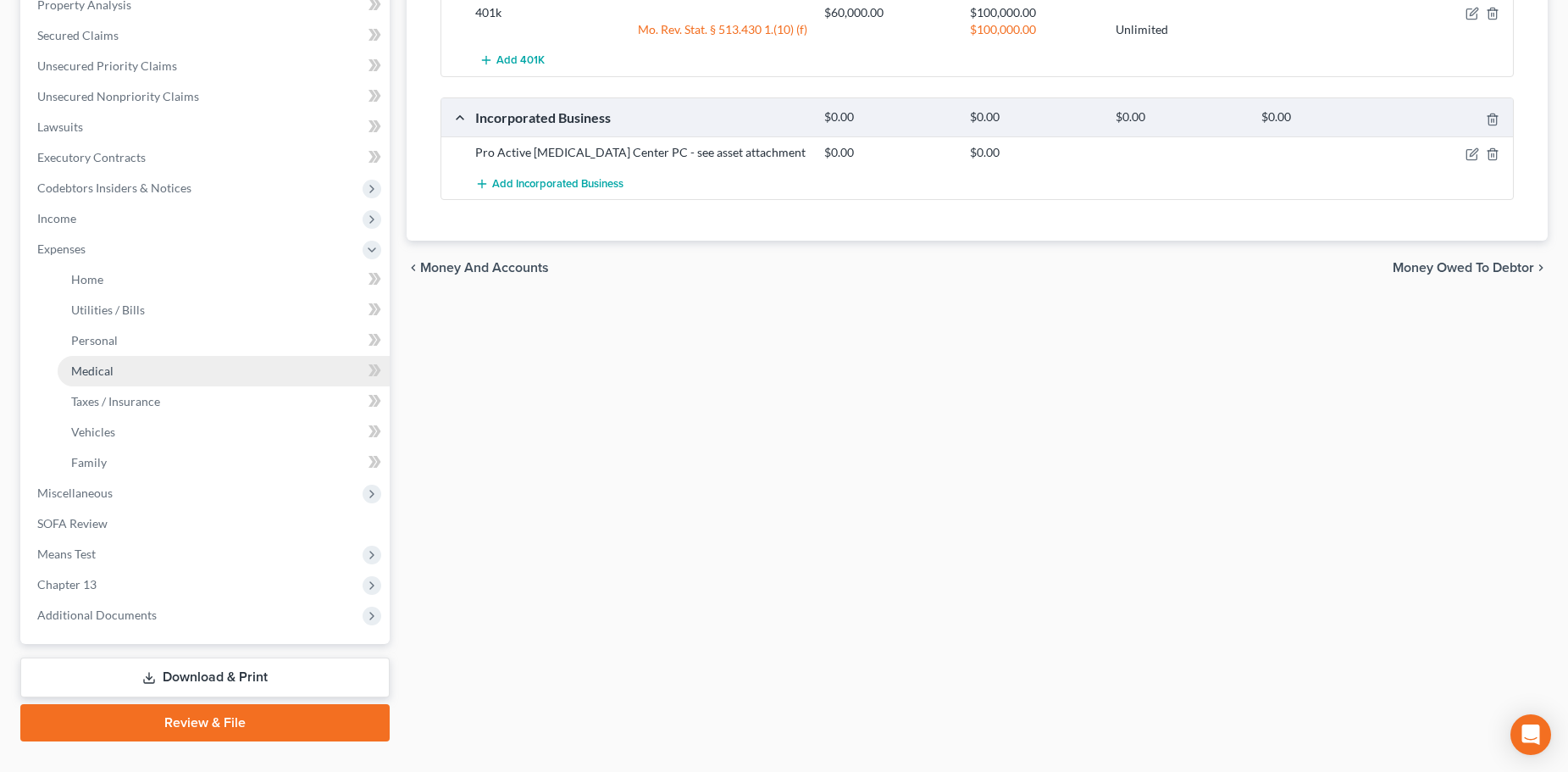
click at [100, 371] on span "Medical" at bounding box center [92, 371] width 42 height 15
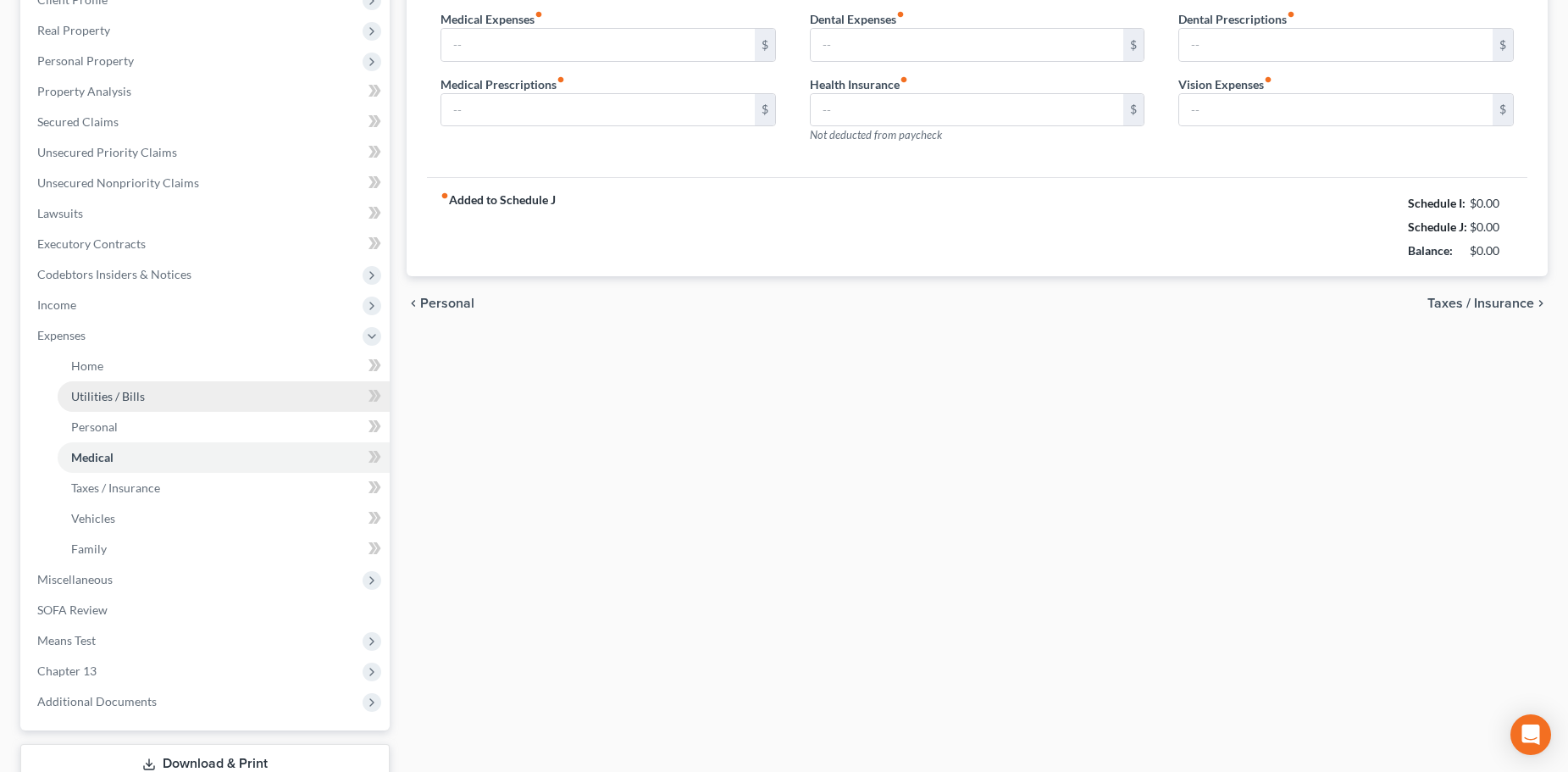
type input "50.00"
type input "0.00"
type input "500.00"
type input "0.00"
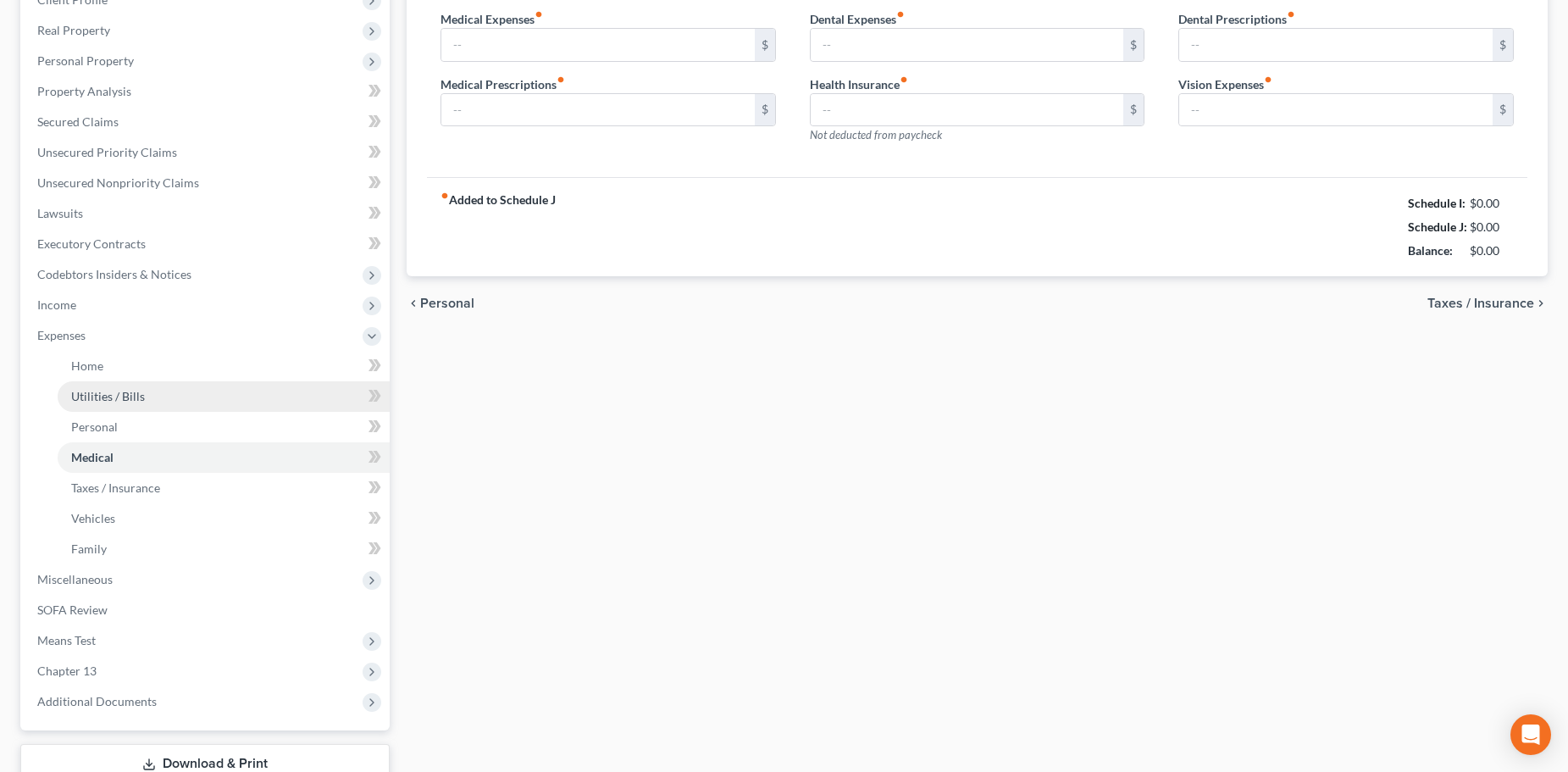
type input "0.00"
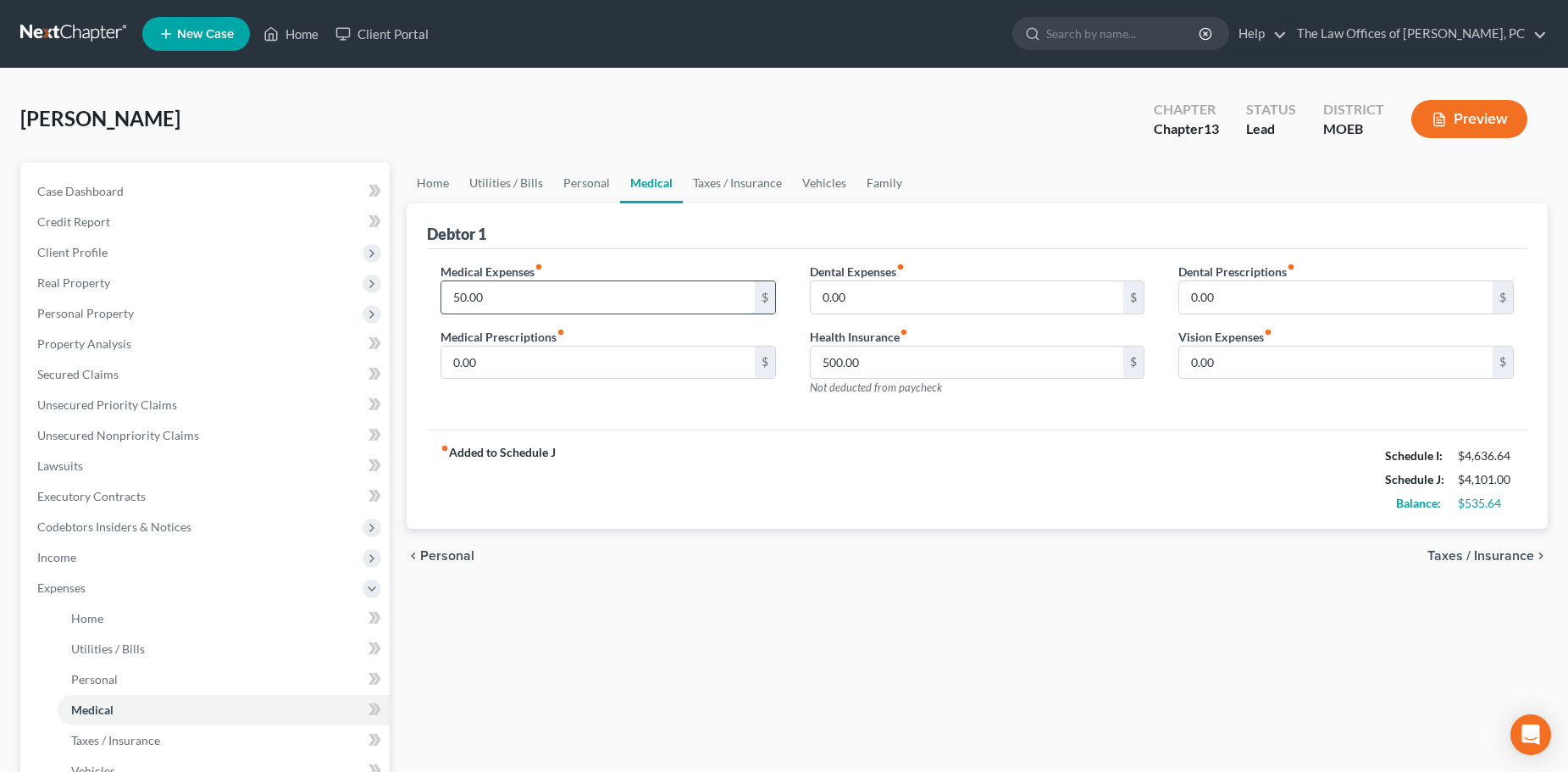
click at [479, 298] on input "50.00" at bounding box center [598, 298] width 313 height 33
click at [498, 294] on input "300" at bounding box center [598, 298] width 313 height 33
type input "300"
click at [842, 463] on div "fiber_manual_record Added to Schedule J Schedule I: $4,636.64 Schedule J: $4,35…" at bounding box center [977, 479] width 1101 height 100
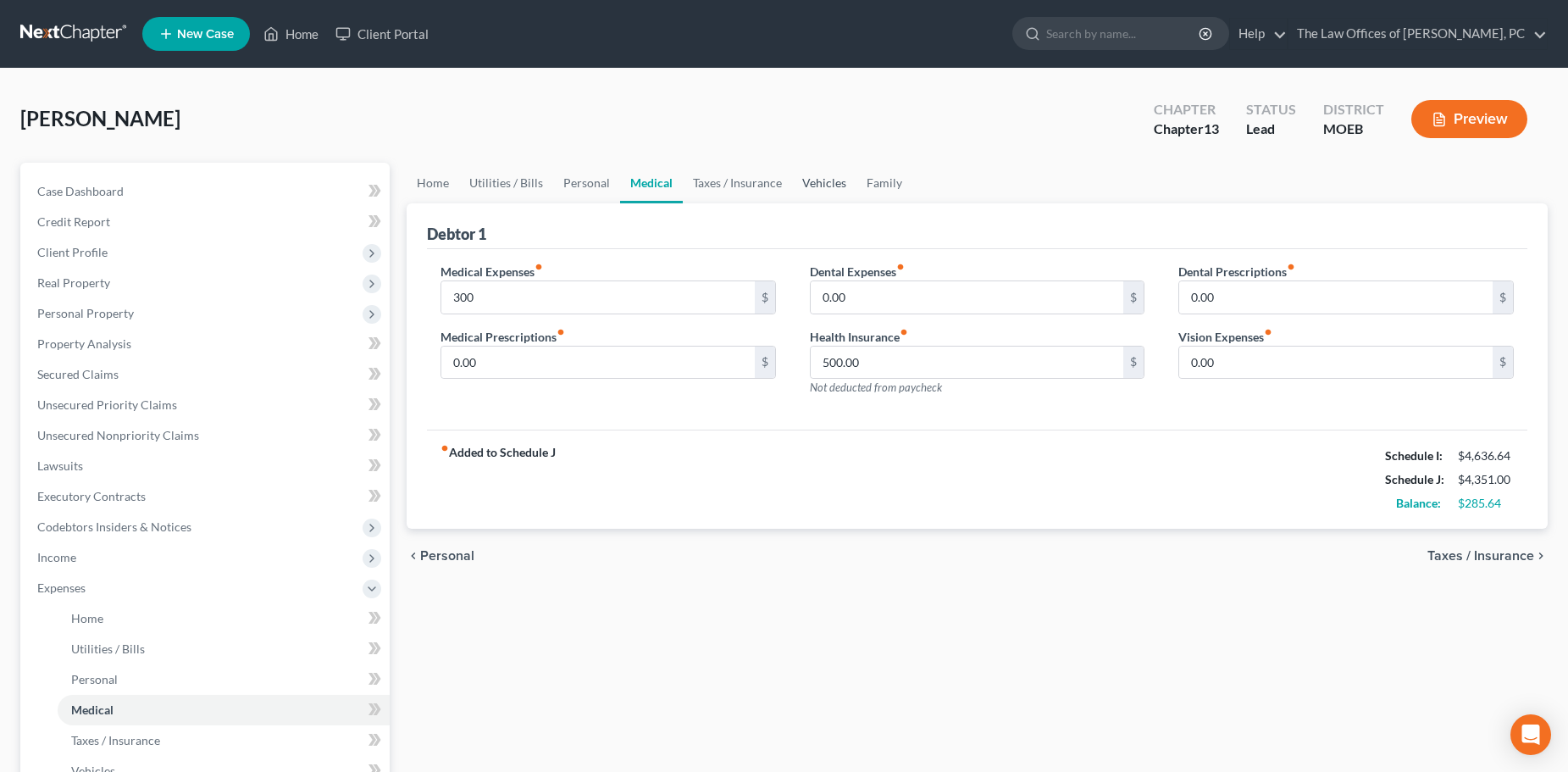
click at [819, 191] on link "Vehicles" at bounding box center [823, 183] width 64 height 40
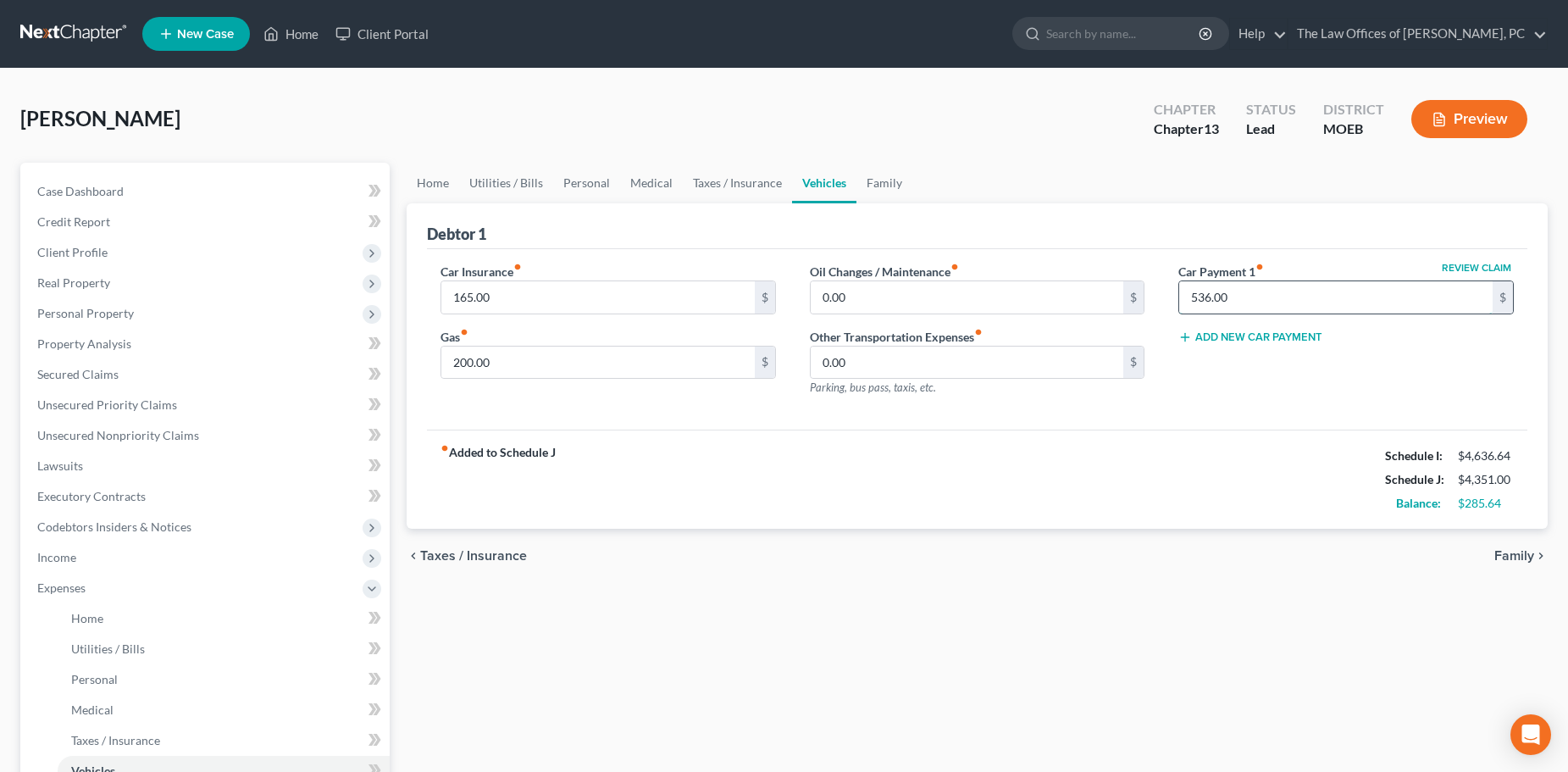
click at [1239, 292] on input "536.00" at bounding box center [1336, 298] width 313 height 33
click at [1155, 490] on div "fiber_manual_record Added to Schedule J Schedule I: $4,636.64 Schedule J: $3,81…" at bounding box center [977, 479] width 1101 height 100
click at [436, 179] on link "Home" at bounding box center [432, 183] width 52 height 40
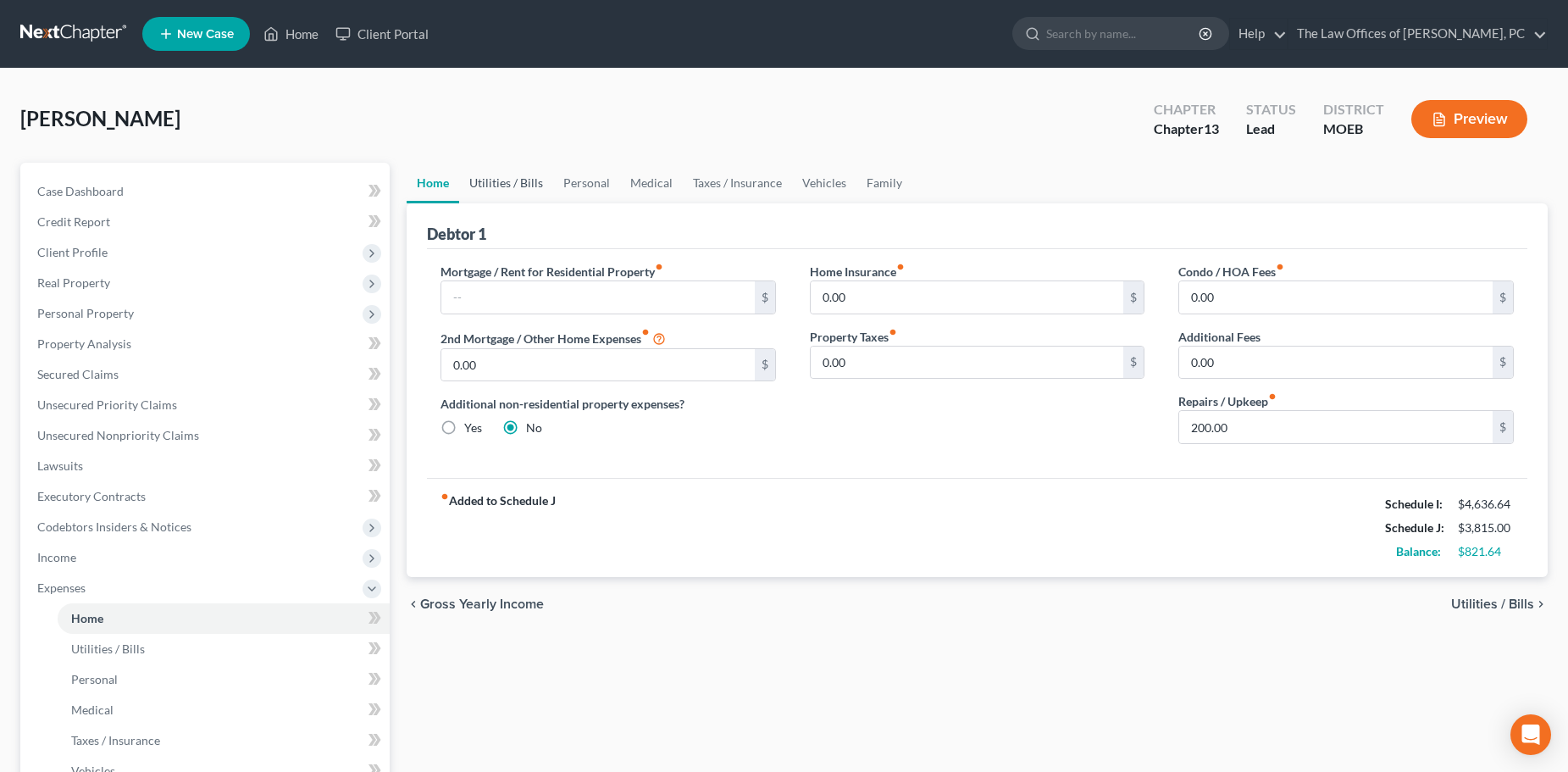
click at [473, 174] on link "Utilities / Bills" at bounding box center [506, 183] width 94 height 40
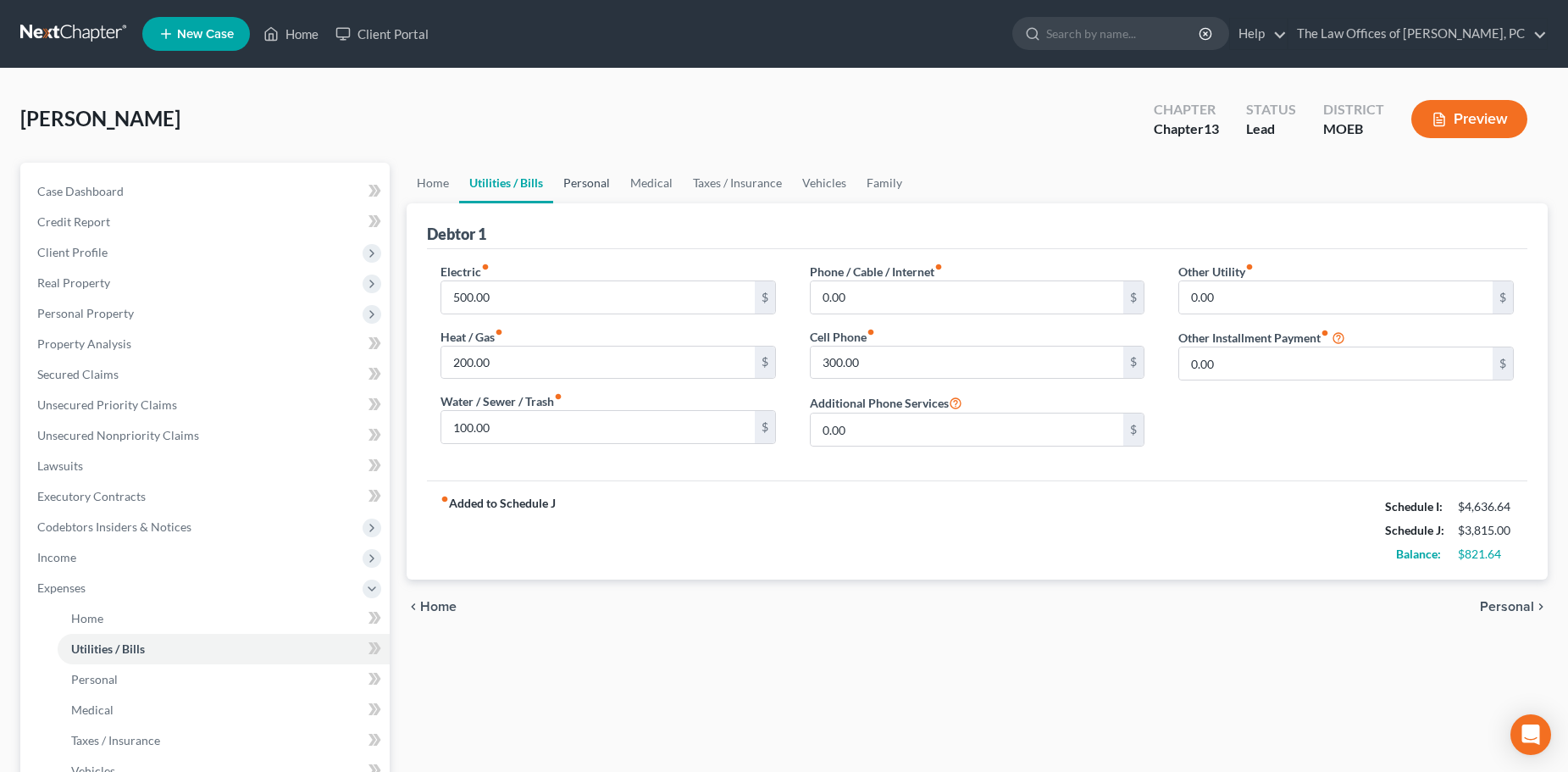
click at [580, 177] on link "Personal" at bounding box center [587, 183] width 67 height 40
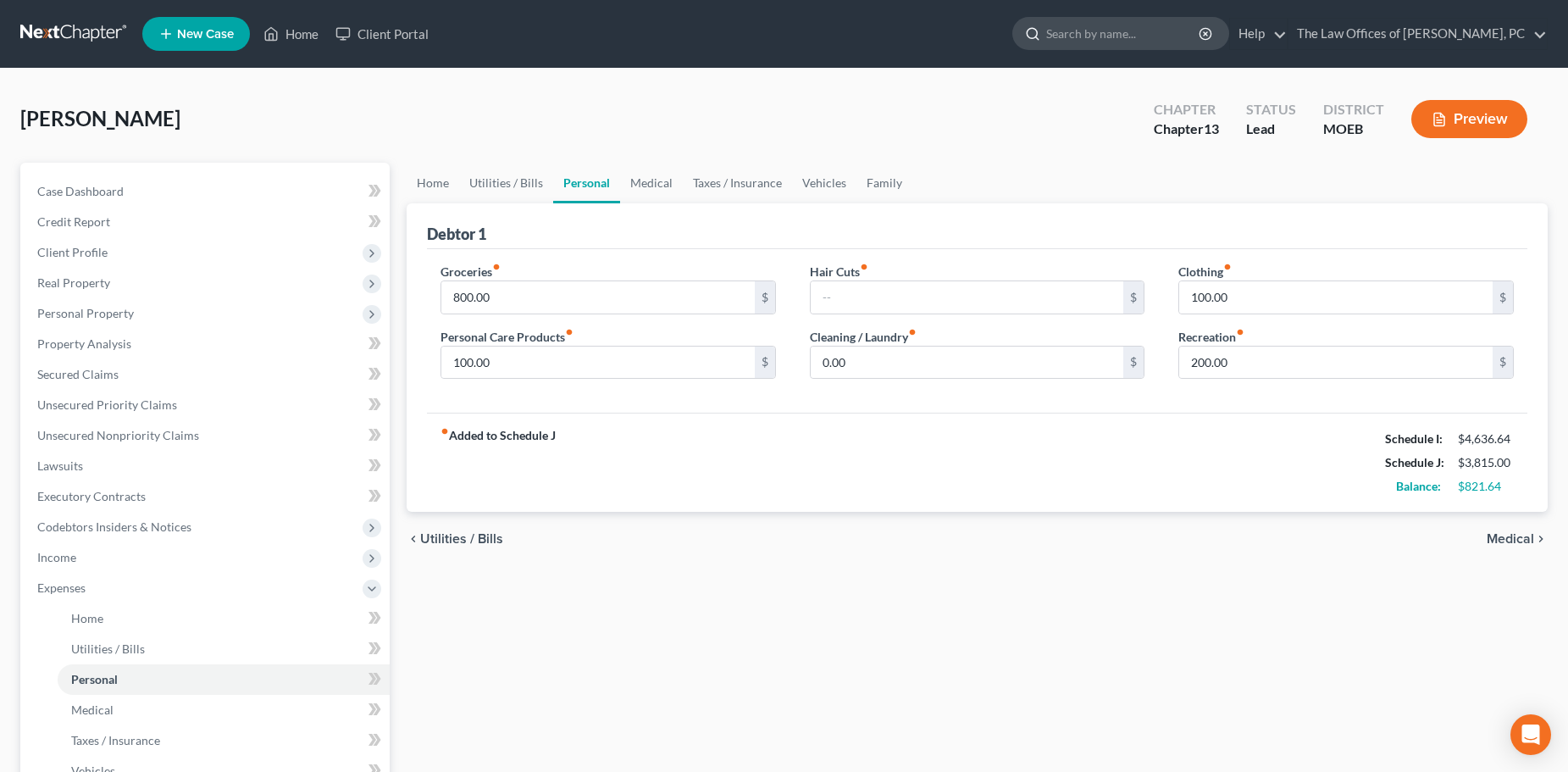
click at [1130, 33] on input "search" at bounding box center [1124, 33] width 155 height 32
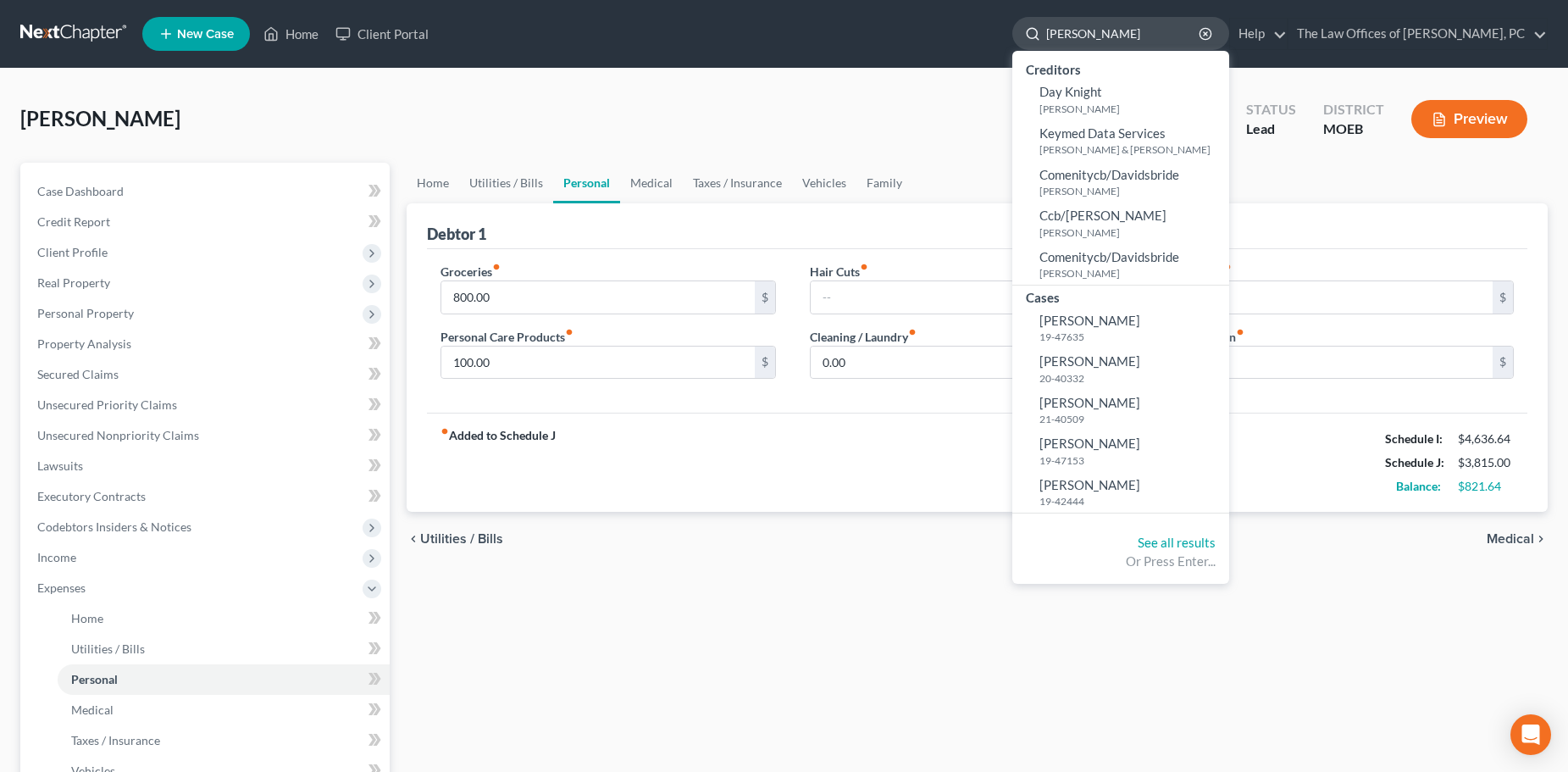
type input "davis"
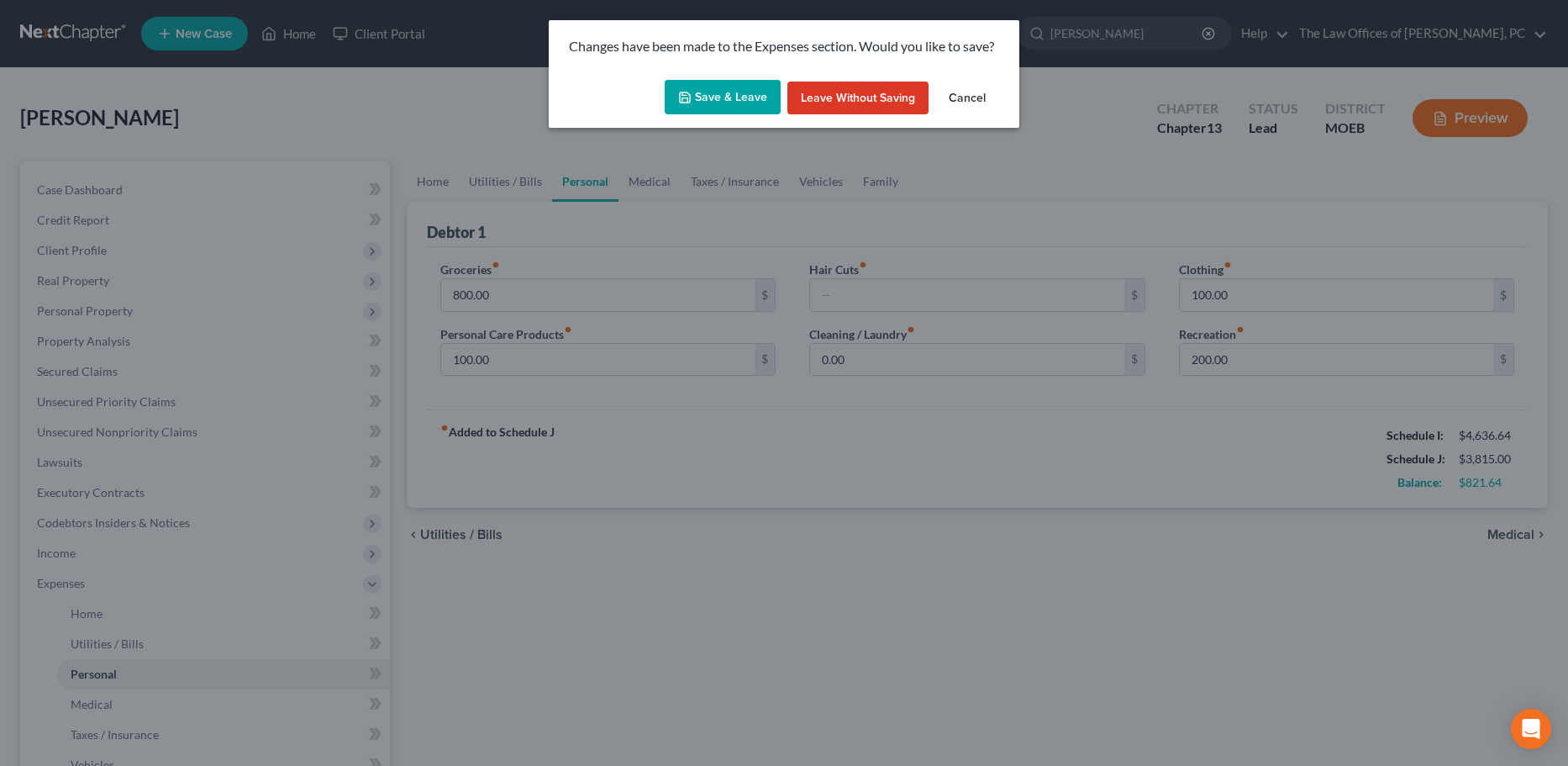
click at [717, 100] on button "Save & Leave" at bounding box center [722, 97] width 116 height 35
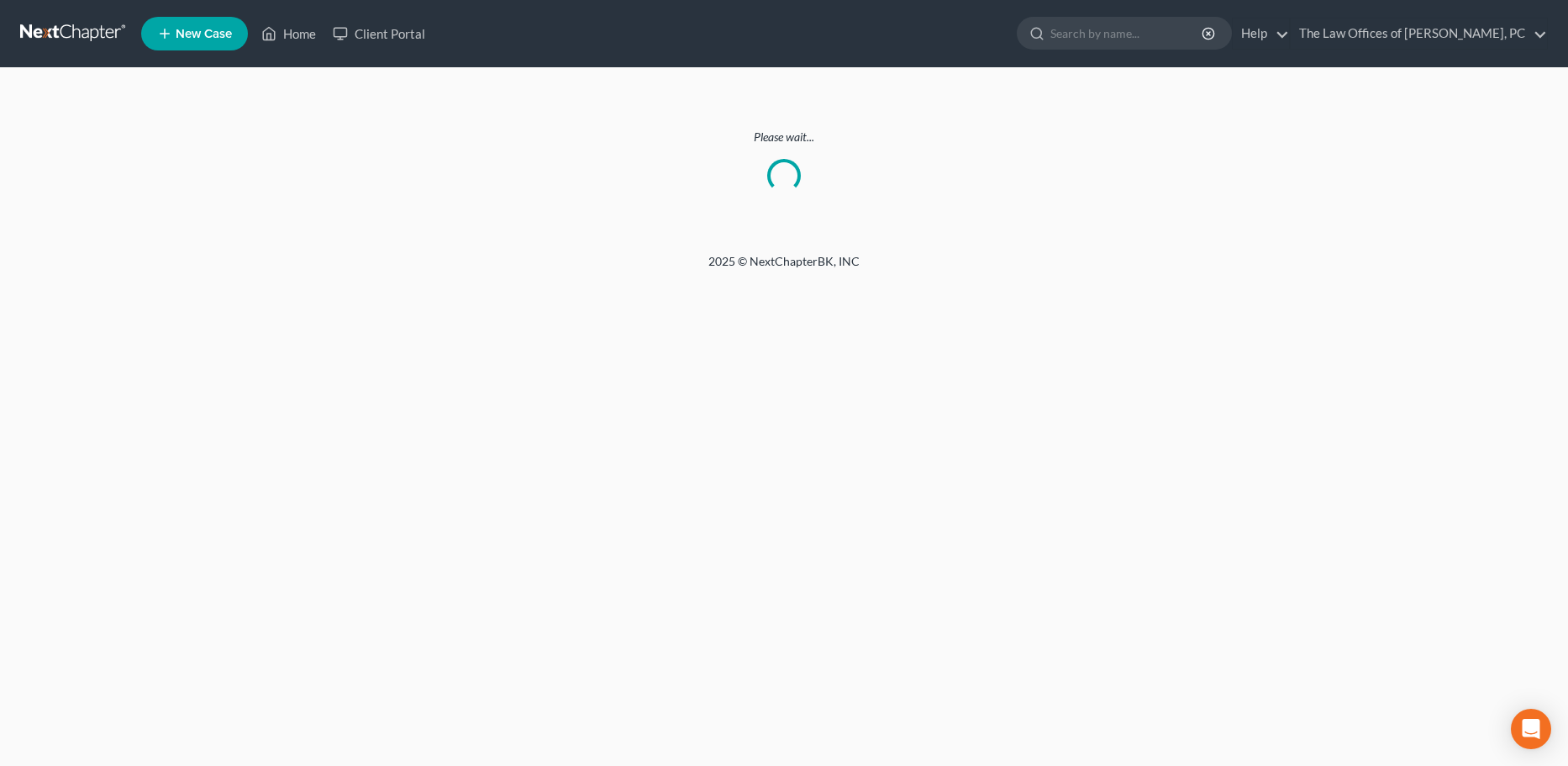
click at [87, 26] on link at bounding box center [74, 34] width 107 height 31
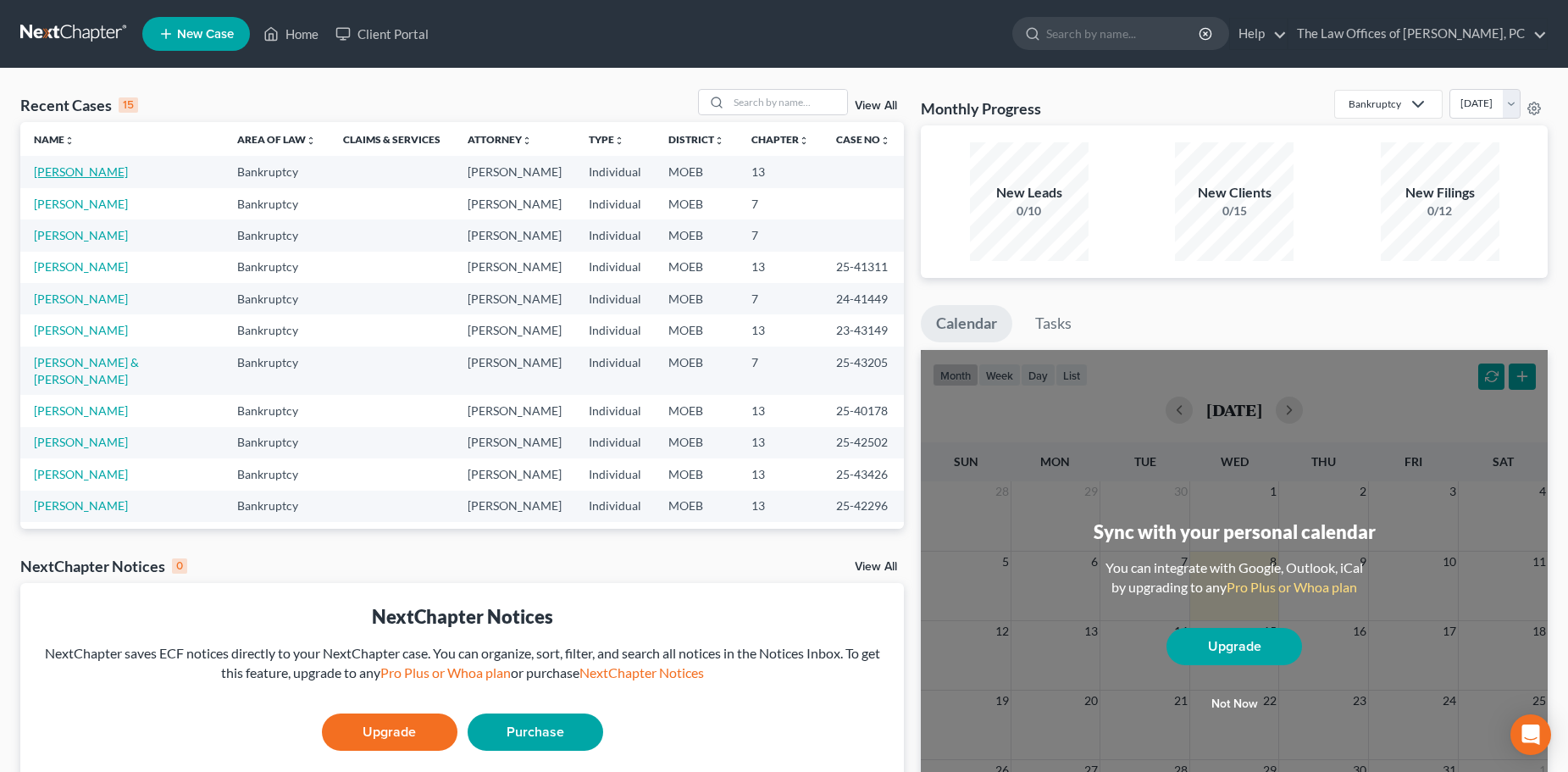
click at [81, 173] on link "[PERSON_NAME]" at bounding box center [81, 172] width 94 height 15
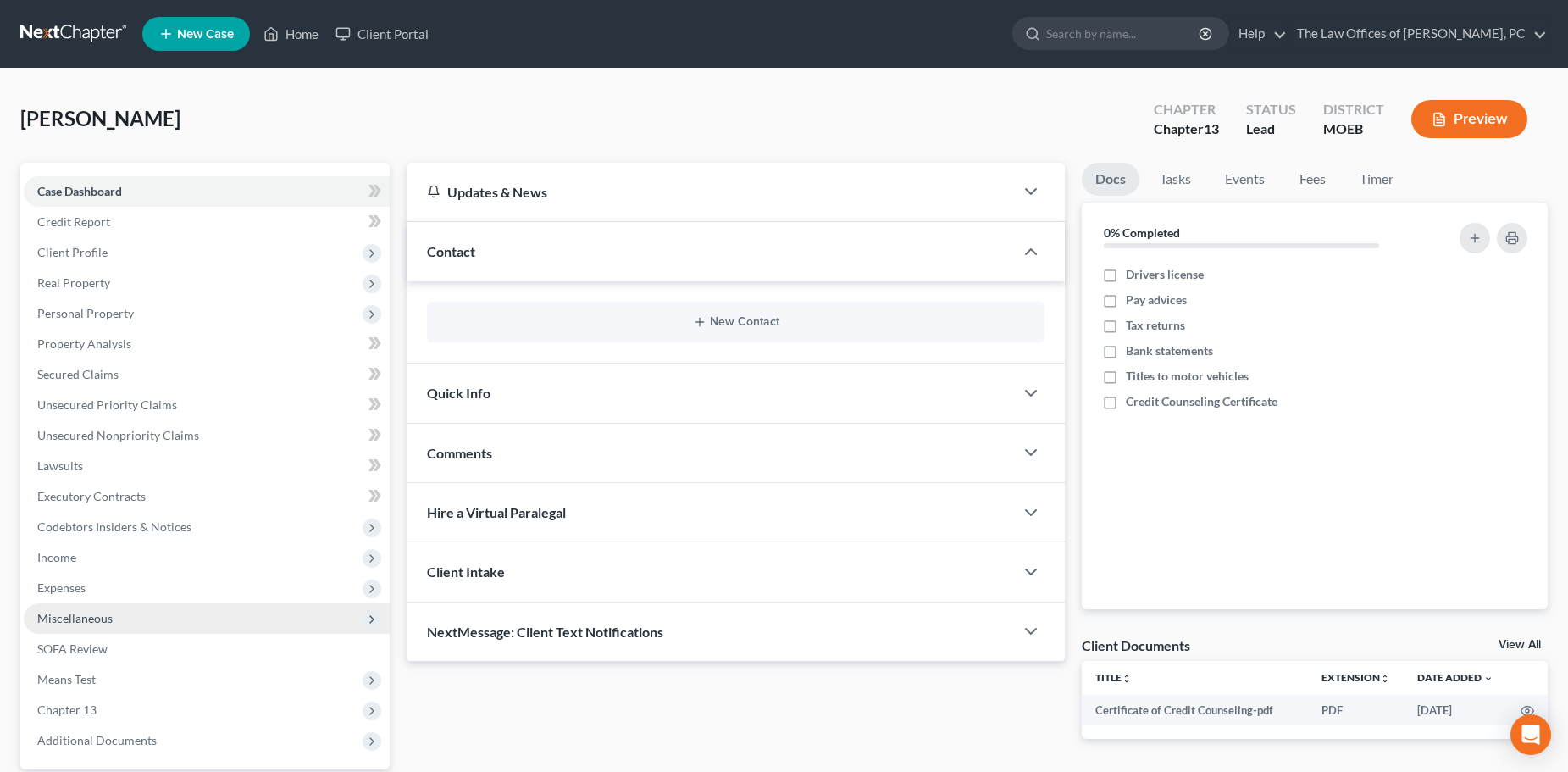
click at [78, 616] on span "Miscellaneous" at bounding box center [75, 618] width 75 height 15
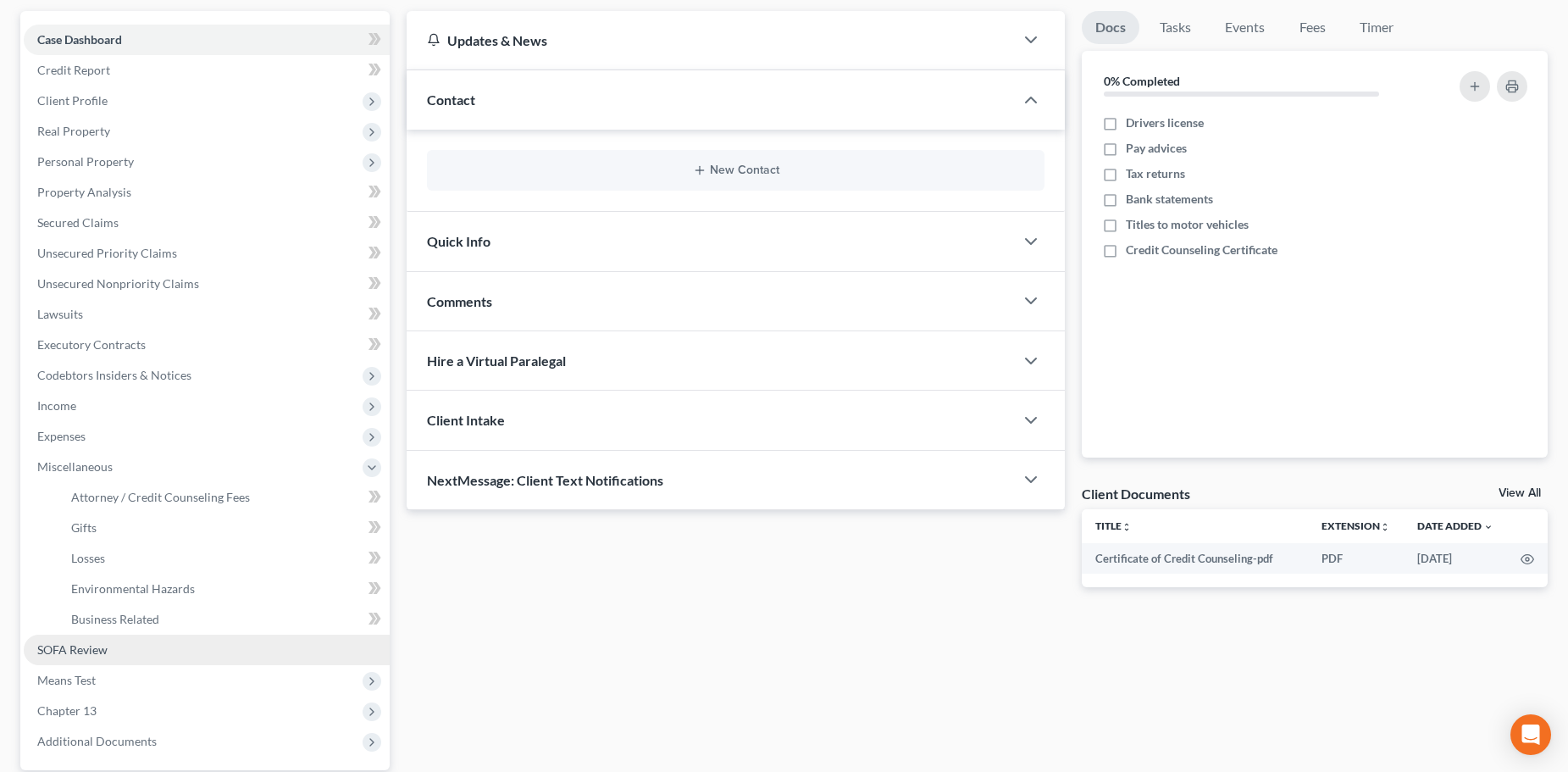
scroll to position [170, 0]
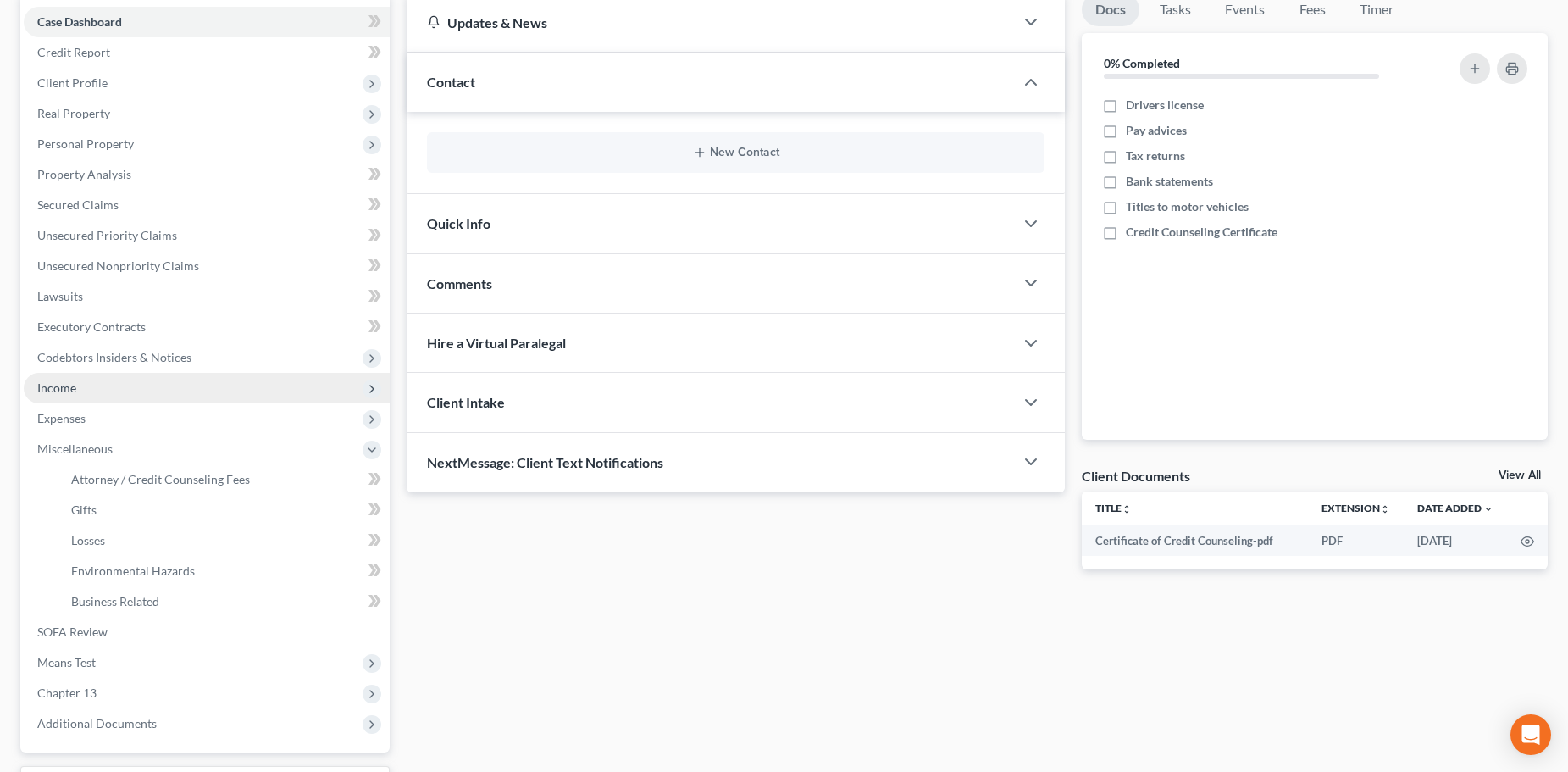
click at [56, 383] on span "Income" at bounding box center [56, 387] width 39 height 15
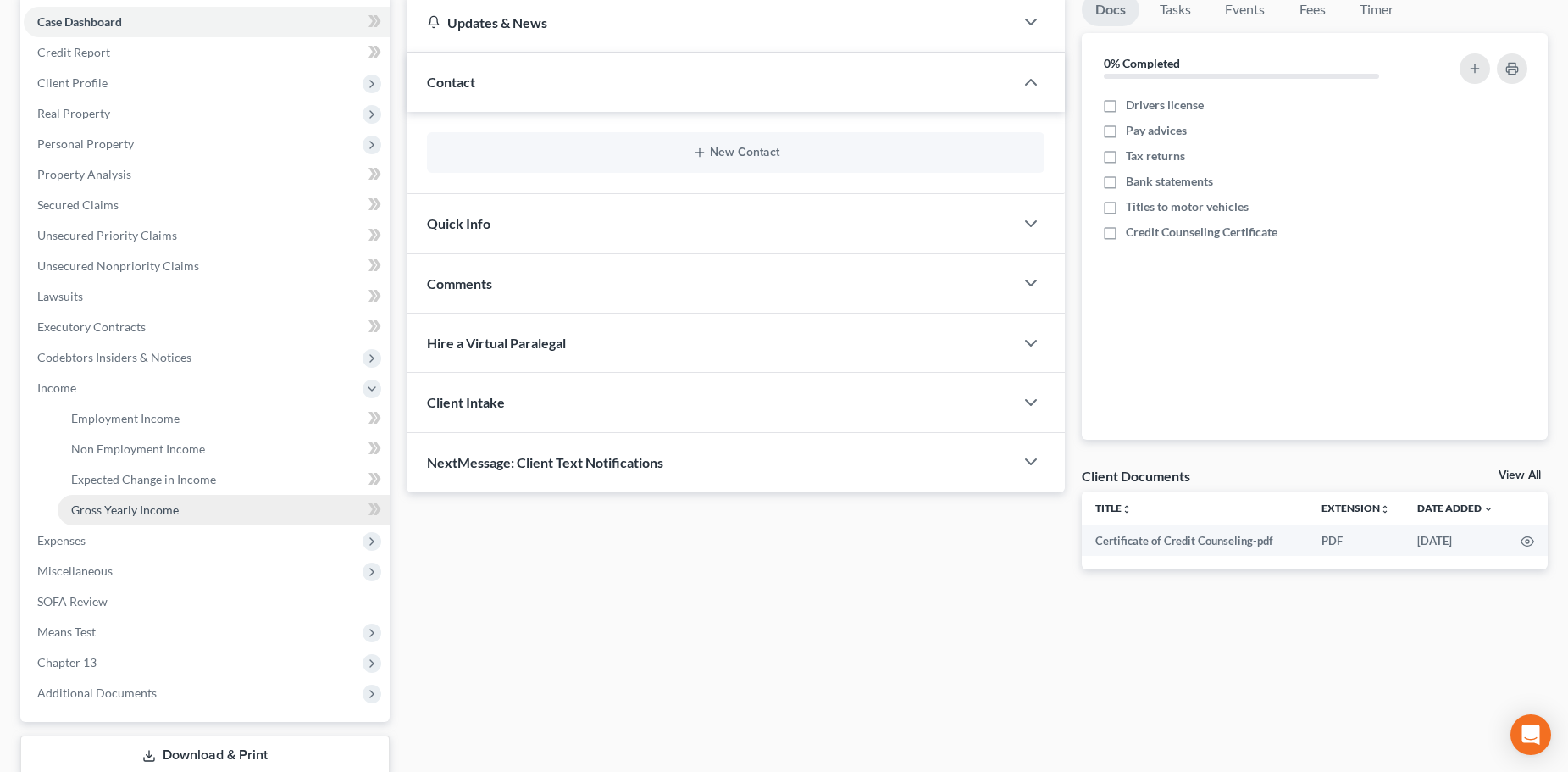
click at [100, 516] on link "Gross Yearly Income" at bounding box center [223, 510] width 332 height 31
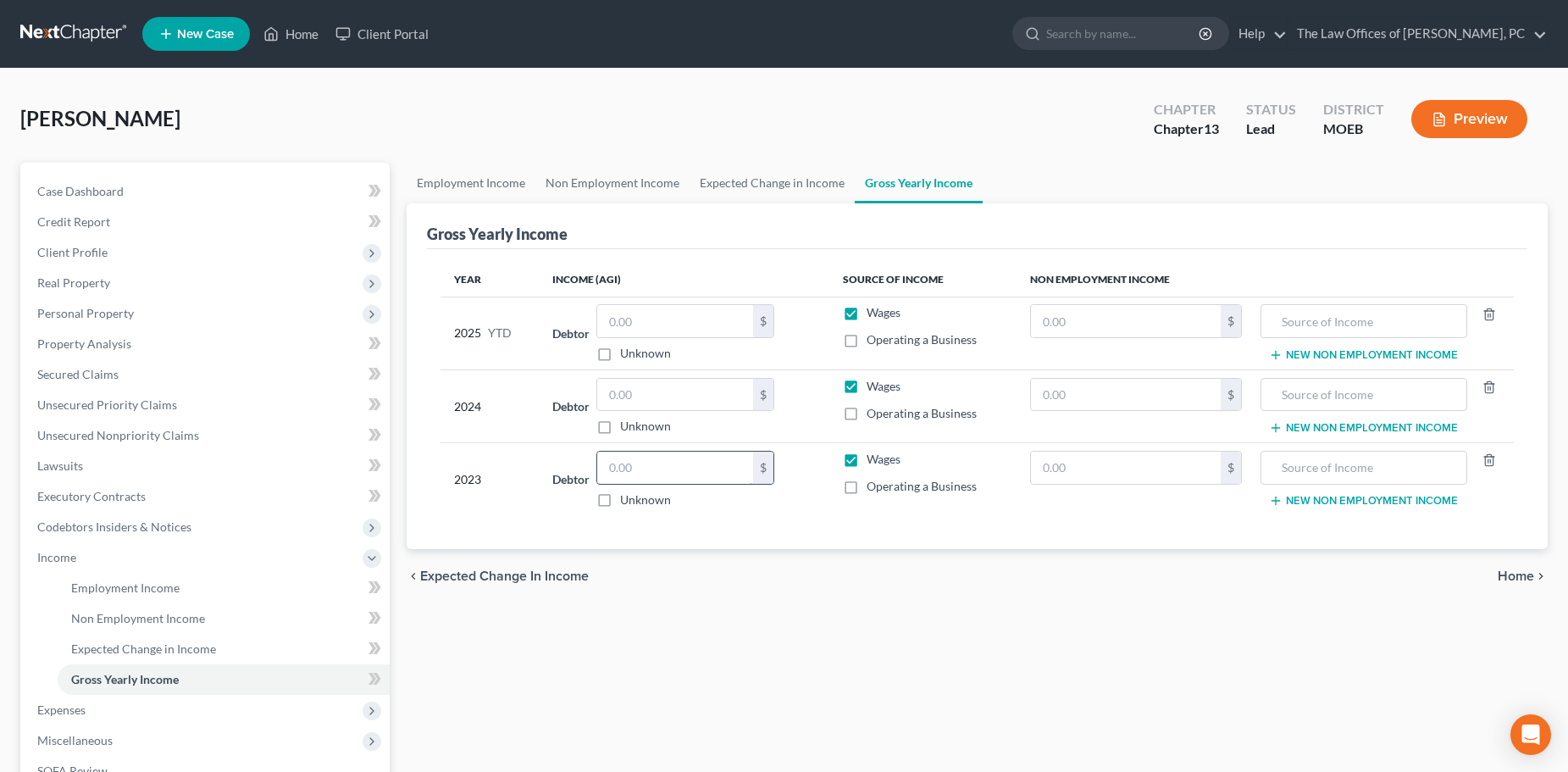
click at [645, 468] on input "text" at bounding box center [675, 467] width 156 height 33
type input "0"
click at [644, 402] on input "text" at bounding box center [675, 395] width 156 height 33
type input "0"
click at [866, 383] on label "Wages" at bounding box center [884, 386] width 34 height 17
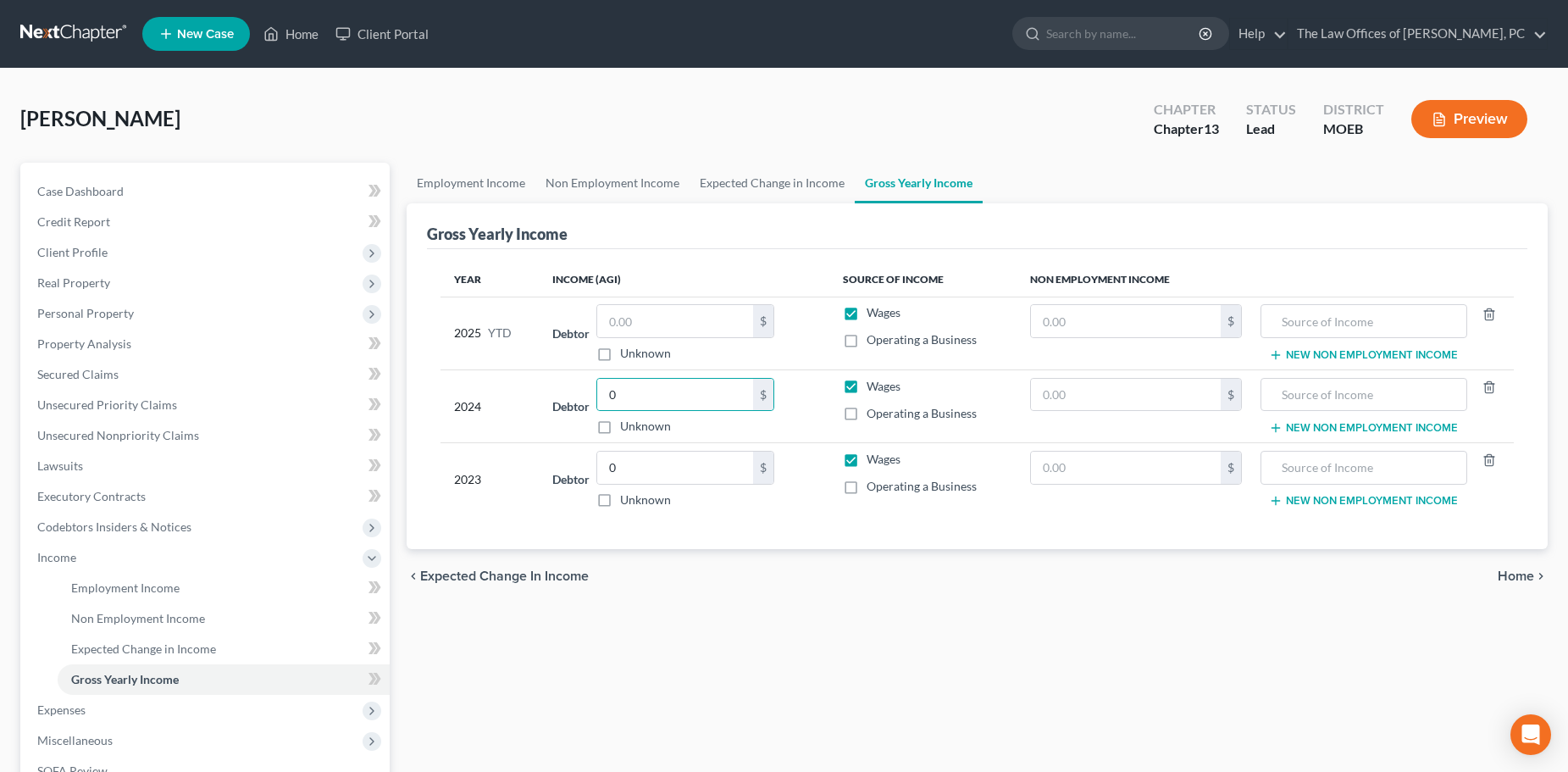
click at [873, 383] on input "Wages" at bounding box center [878, 383] width 11 height 11
checkbox input "false"
click at [866, 457] on label "Wages" at bounding box center [884, 459] width 34 height 17
click at [873, 457] on input "Wages" at bounding box center [878, 455] width 11 height 11
checkbox input "false"
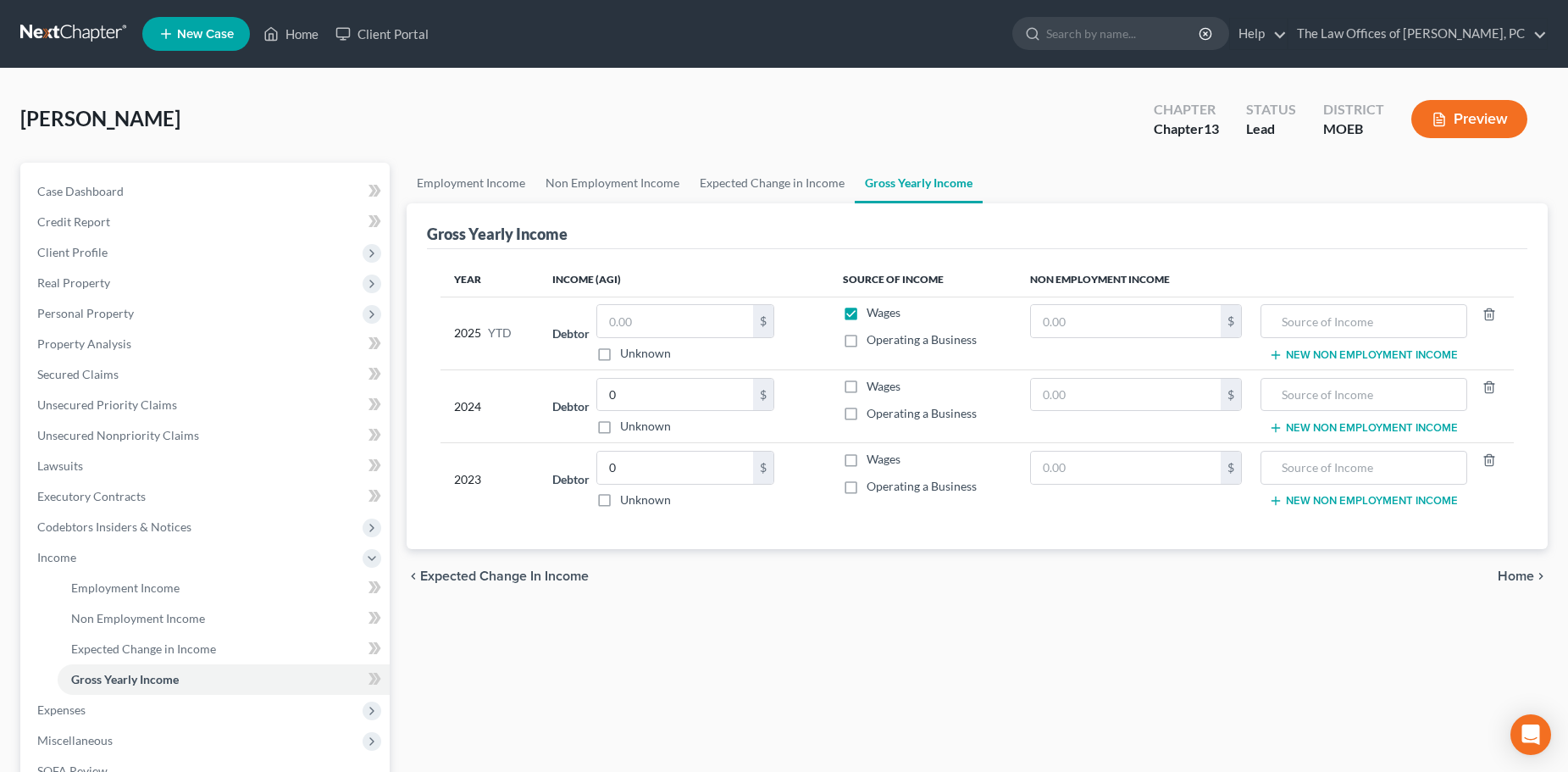
click at [866, 405] on label "Operating a Business" at bounding box center [921, 413] width 110 height 17
click at [873, 405] on input "Operating a Business" at bounding box center [878, 410] width 11 height 11
checkbox input "true"
click at [866, 490] on label "Operating a Business" at bounding box center [921, 486] width 110 height 17
click at [873, 489] on input "Operating a Business" at bounding box center [878, 483] width 11 height 11
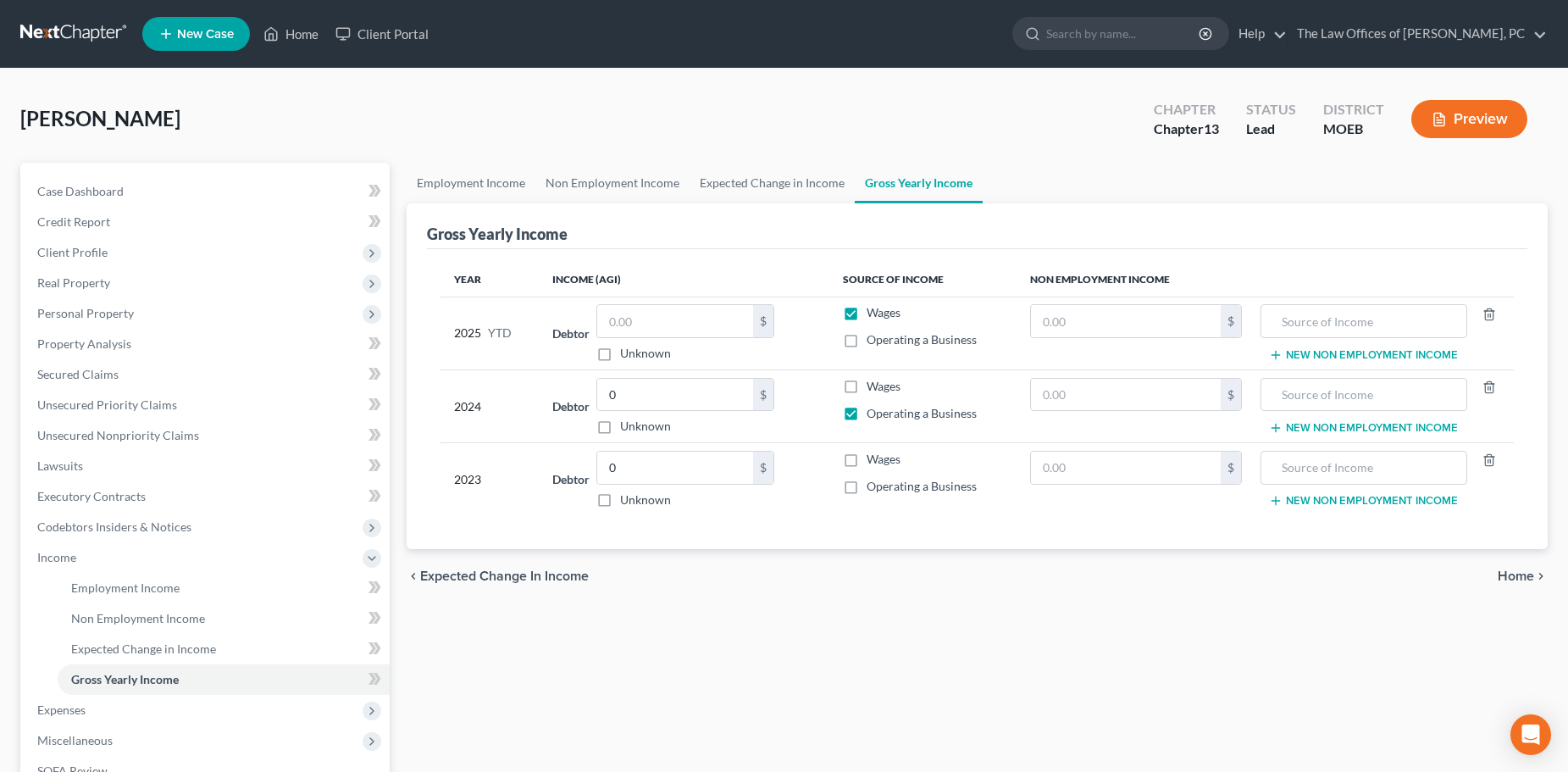
checkbox input "true"
click at [866, 313] on label "Wages" at bounding box center [884, 313] width 34 height 17
click at [873, 313] on input "Wages" at bounding box center [878, 310] width 11 height 11
checkbox input "false"
click at [866, 340] on label "Operating a Business" at bounding box center [921, 340] width 110 height 17
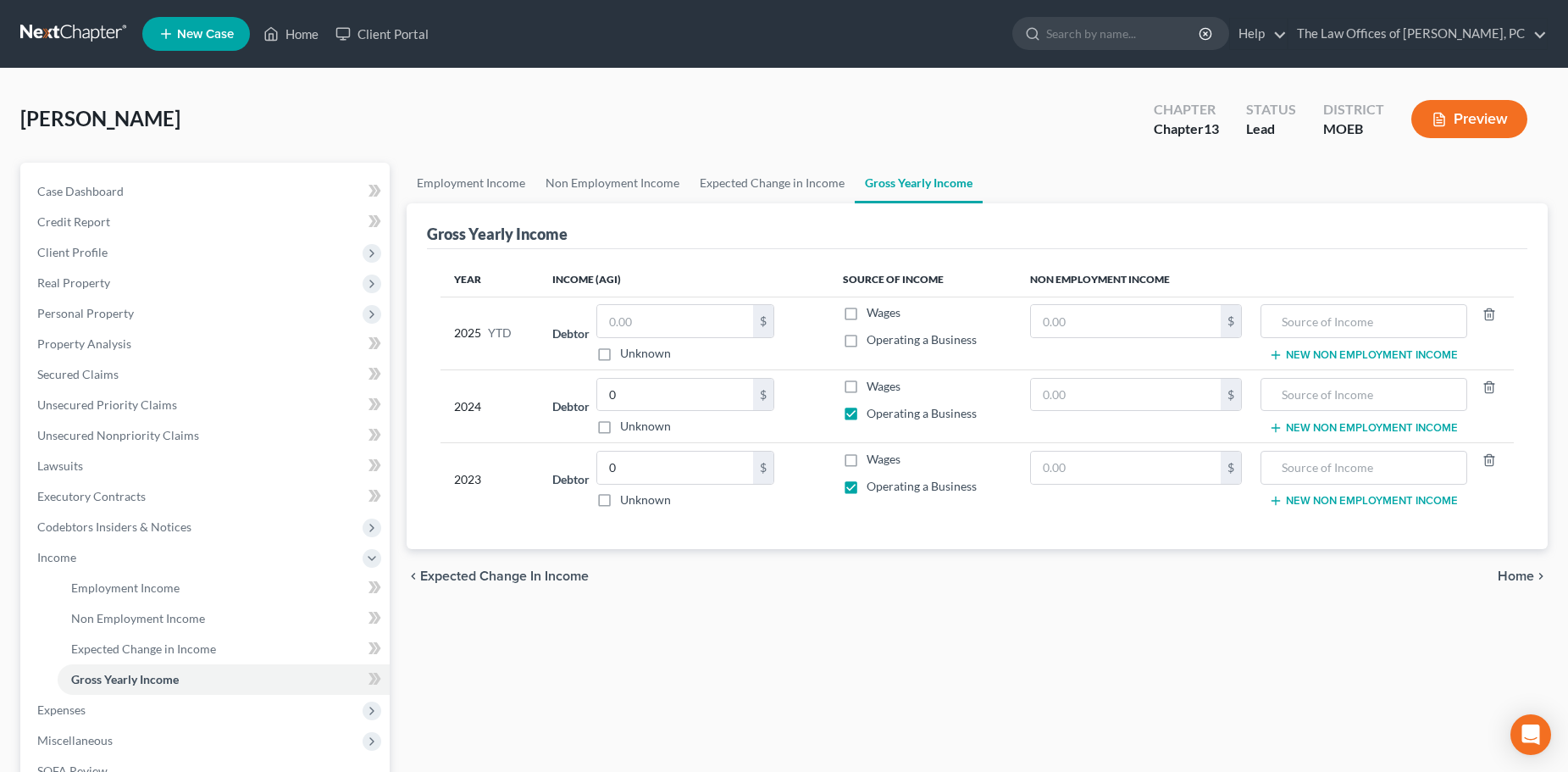
click at [873, 340] on input "Operating a Business" at bounding box center [878, 336] width 11 height 11
checkbox input "true"
click at [657, 329] on input "text" at bounding box center [675, 322] width 156 height 33
type input "32,033"
